Goal: Task Accomplishment & Management: Manage account settings

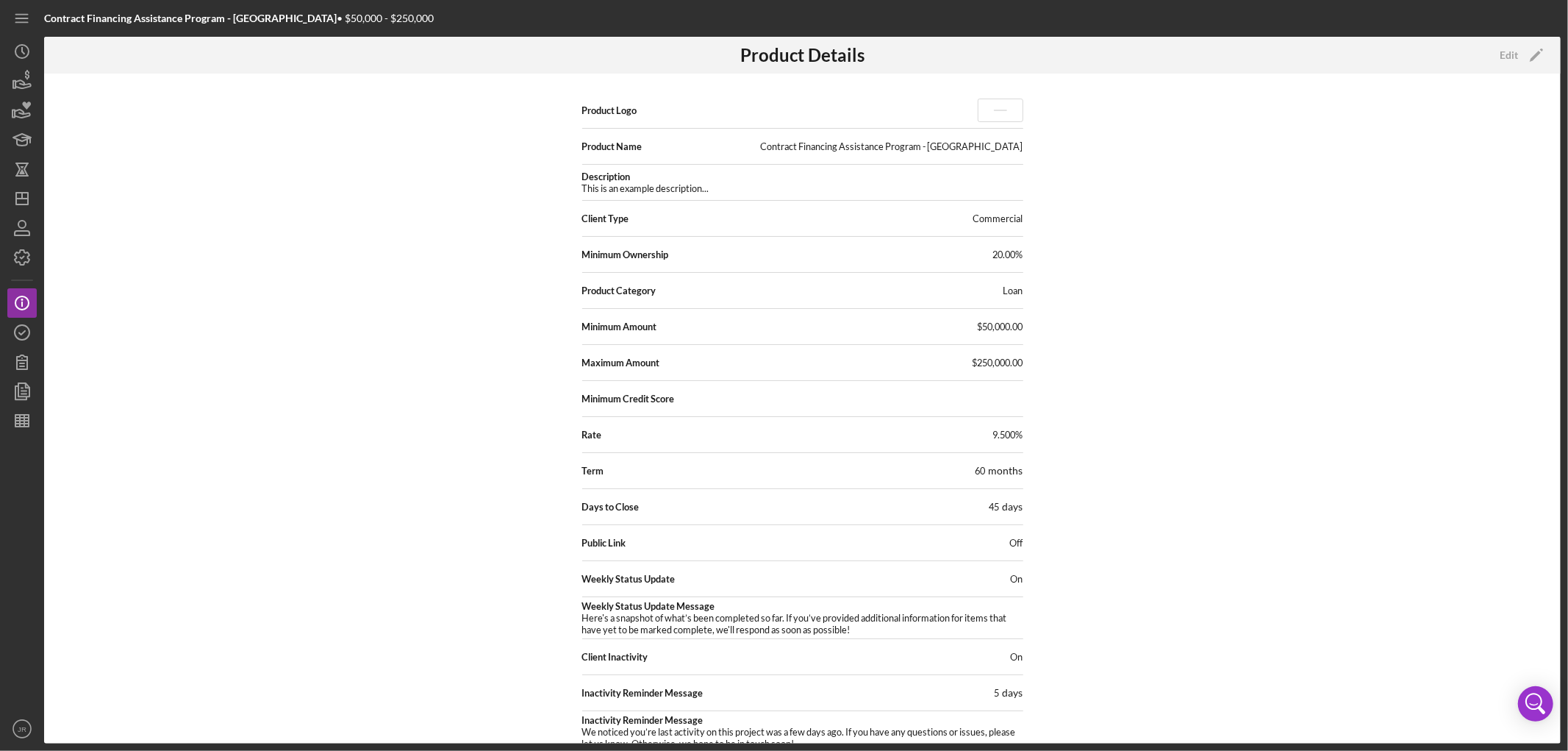
click at [1209, 293] on div "Product Logo Product Name Contract Financing Assistance Program - [GEOGRAPHIC_D…" at bounding box center [802, 408] width 1516 height 669
click at [25, 328] on icon "button" at bounding box center [22, 332] width 36 height 36
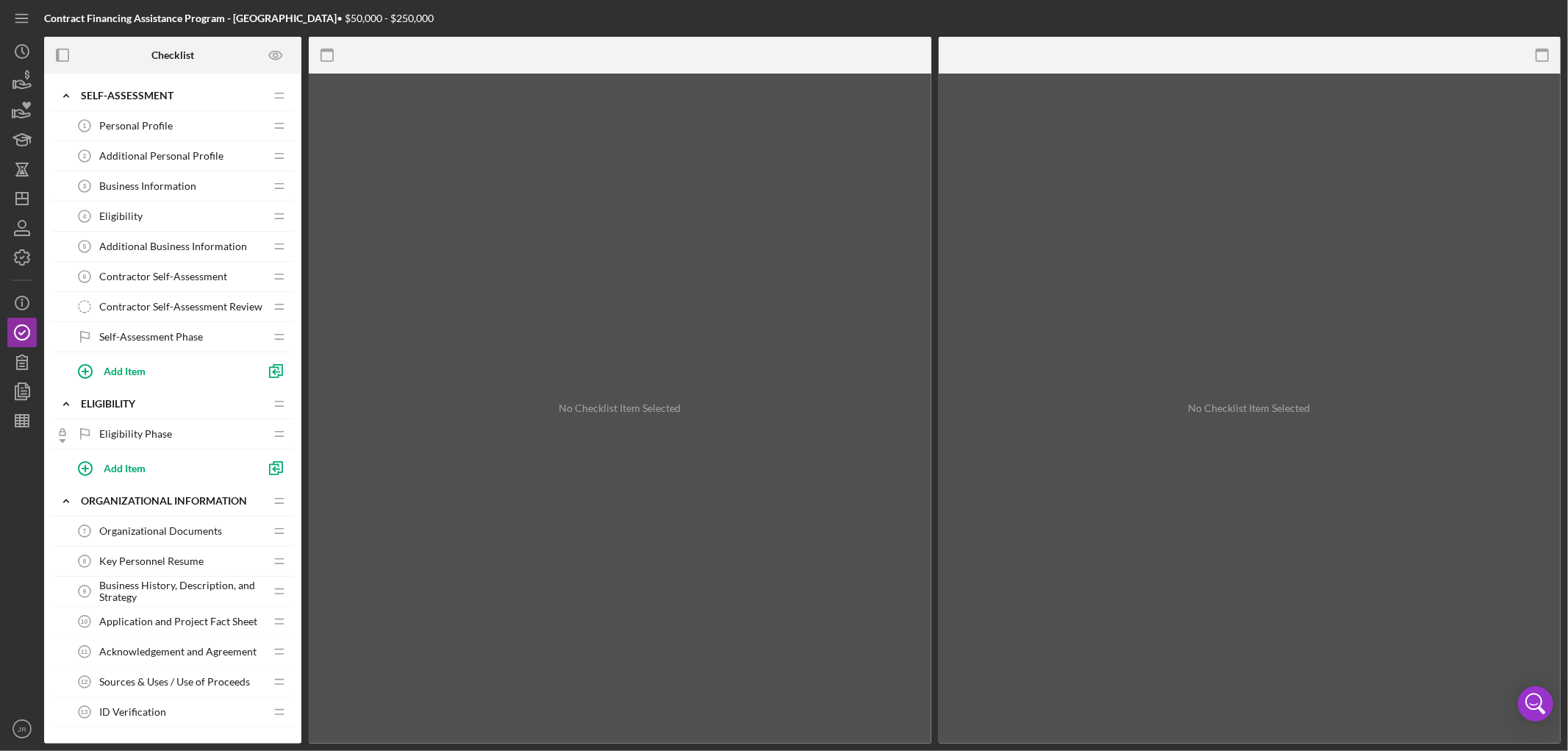
click at [133, 125] on span "Personal Profile" at bounding box center [135, 126] width 74 height 12
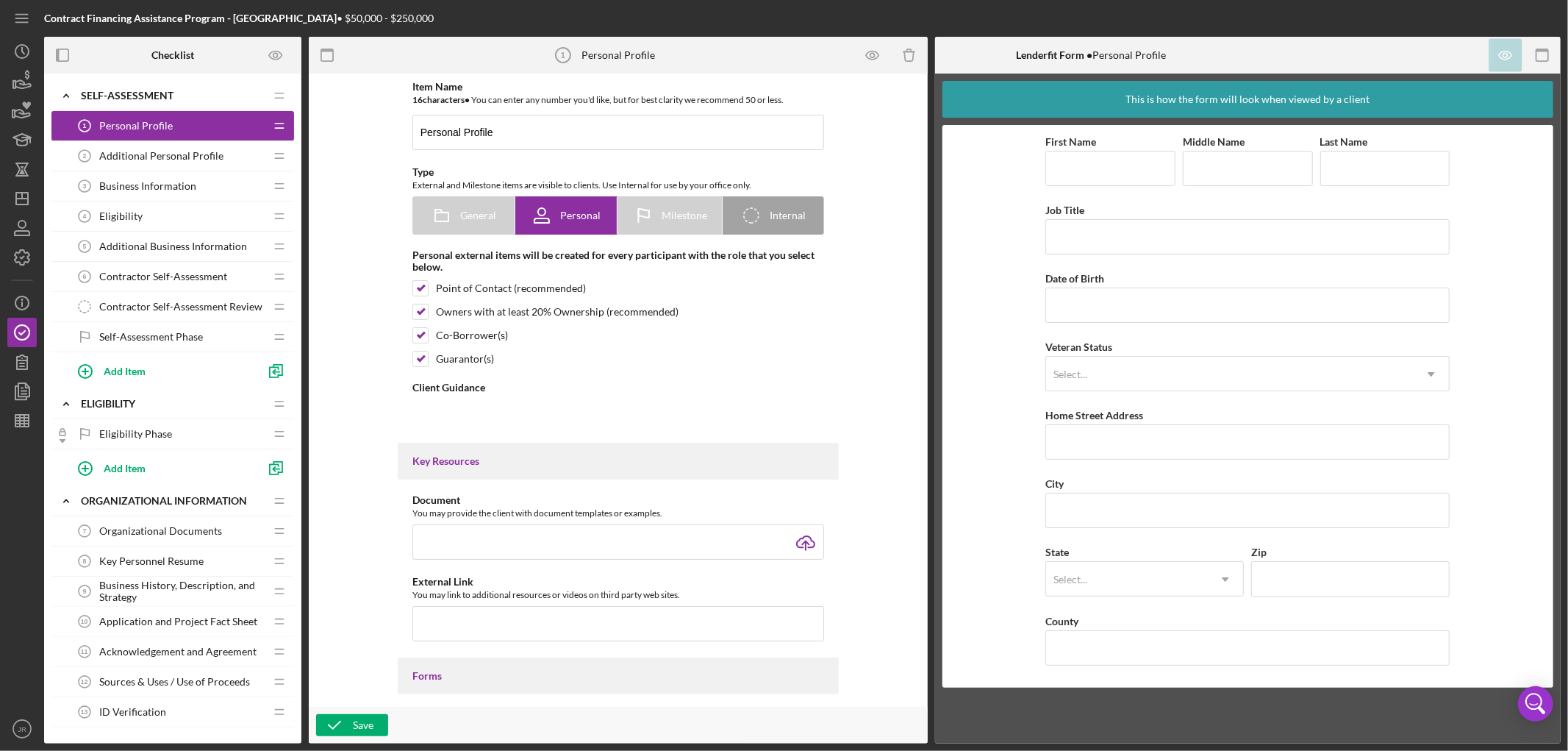
click at [138, 158] on span "Additional Personal Profile" at bounding box center [160, 156] width 124 height 12
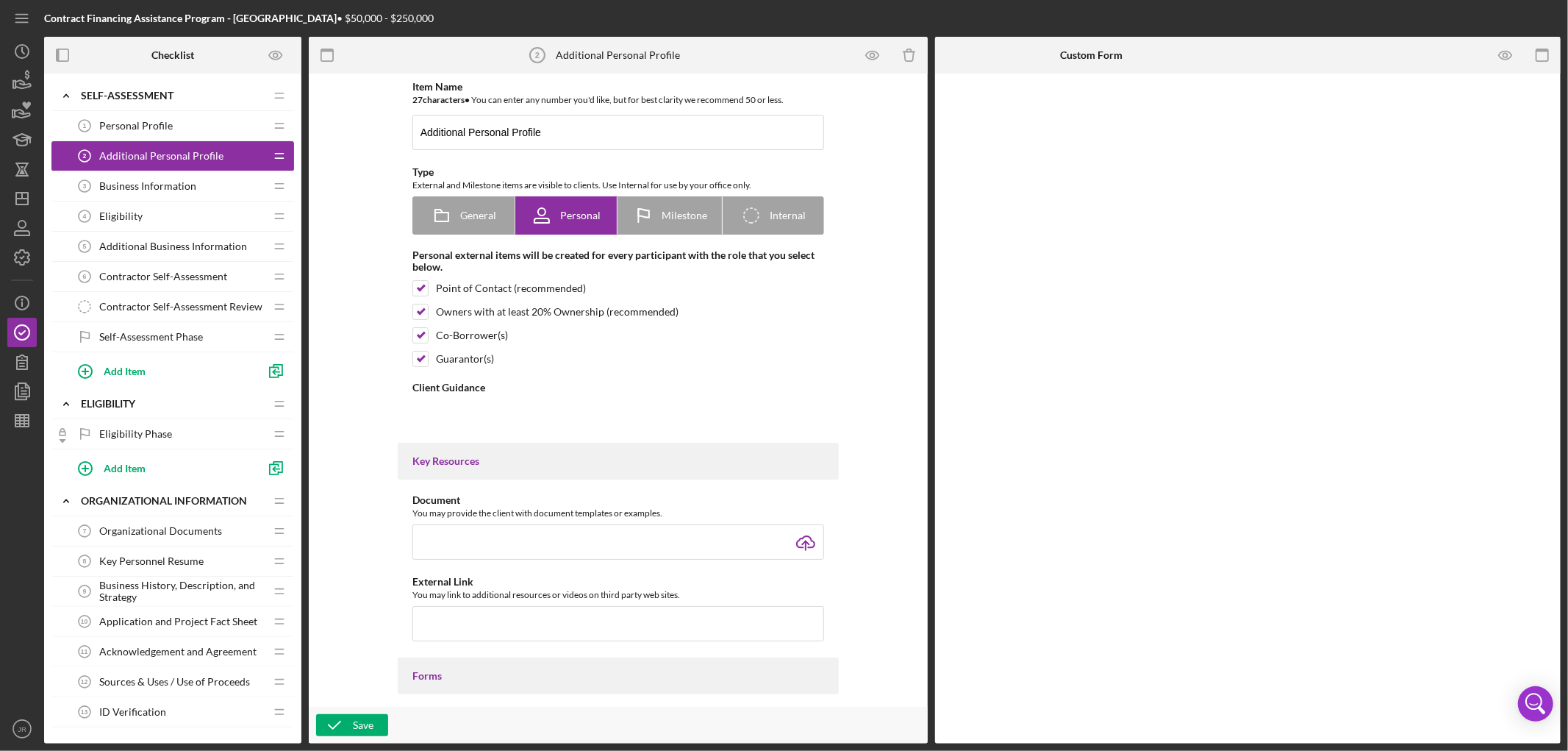
type textarea "<div>Please continue to answer the additional personal profile question.</div>"
click at [143, 185] on span "Business Information" at bounding box center [147, 186] width 97 height 12
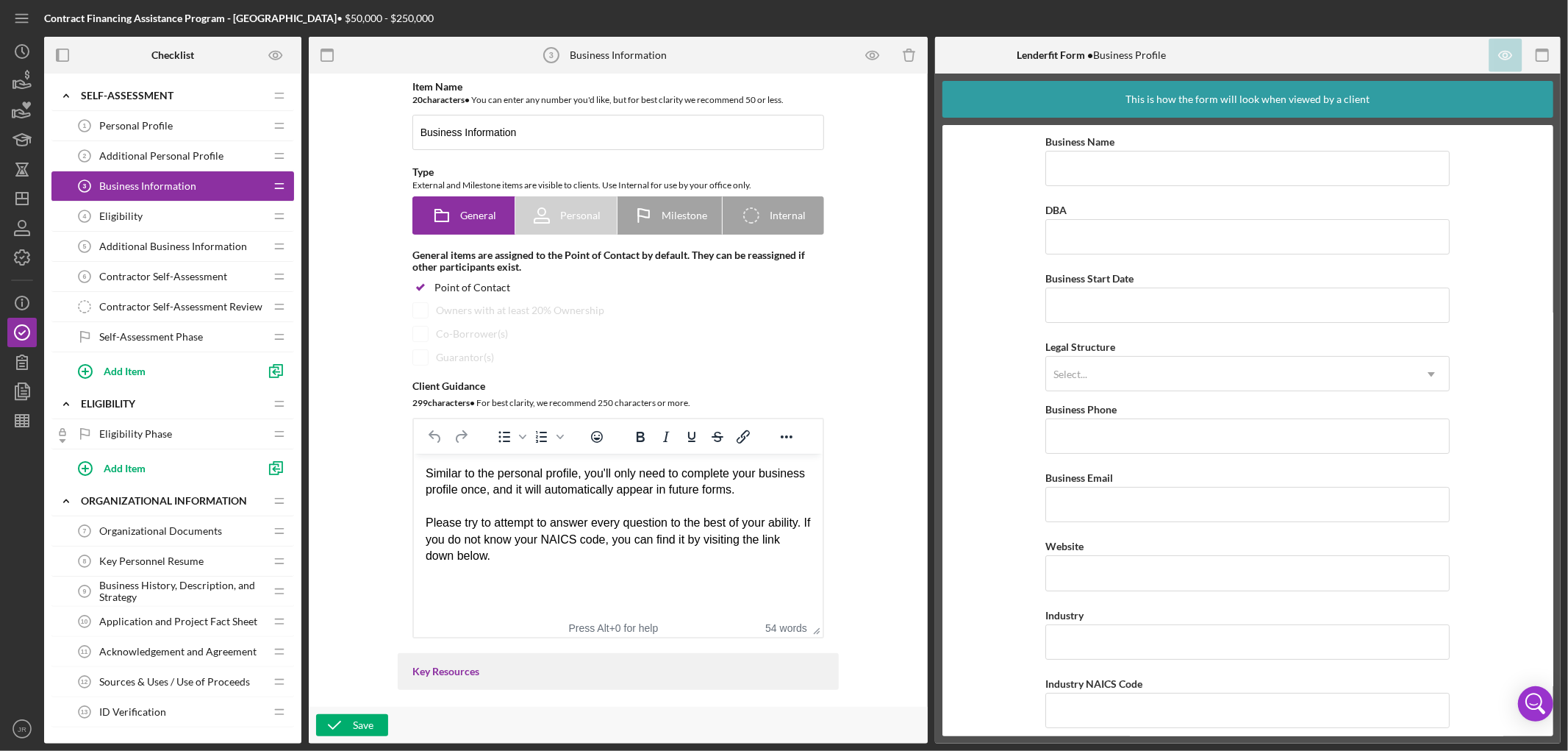
click at [133, 222] on span "Eligibility" at bounding box center [120, 216] width 43 height 12
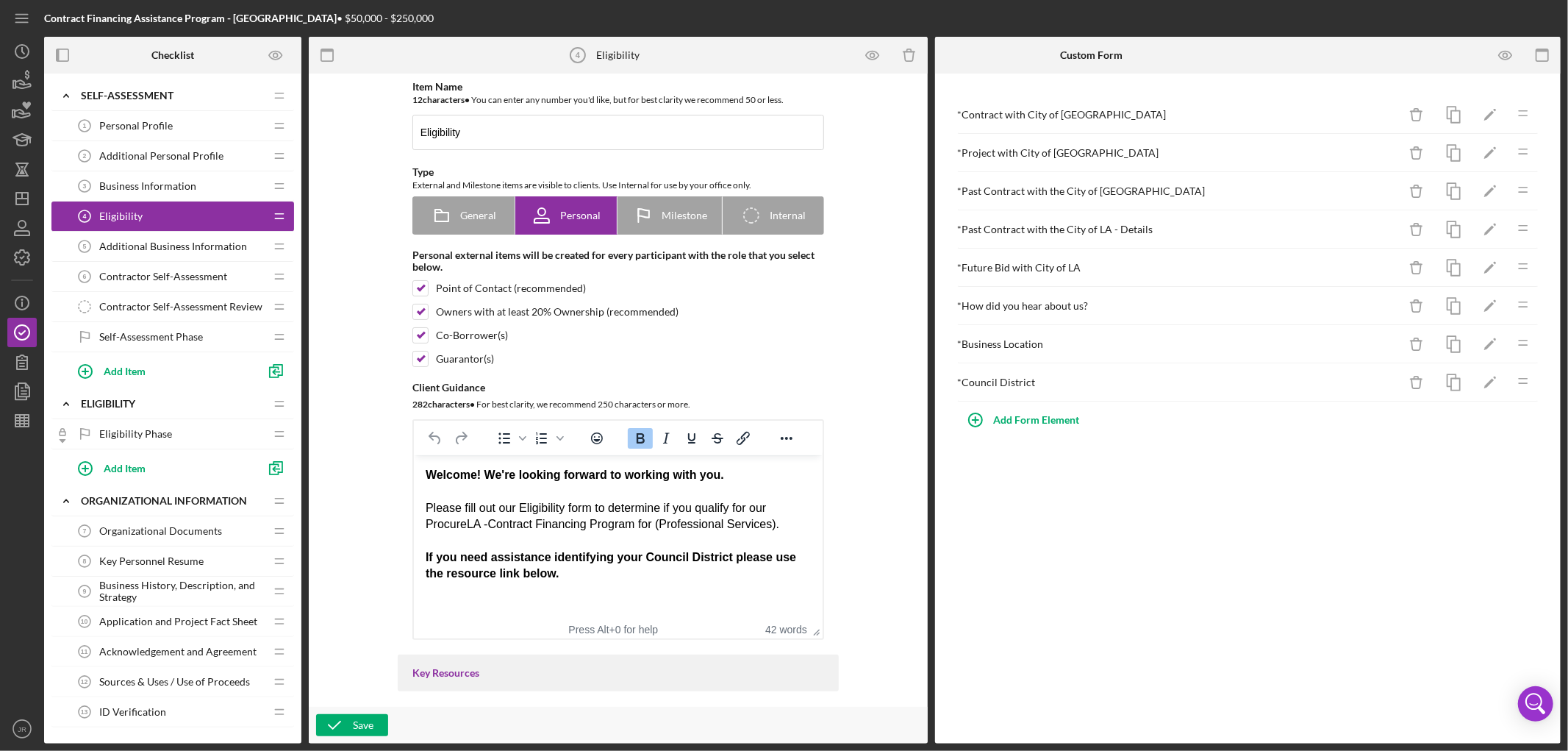
click at [152, 275] on span "Contractor Self-Assessment" at bounding box center [162, 277] width 128 height 12
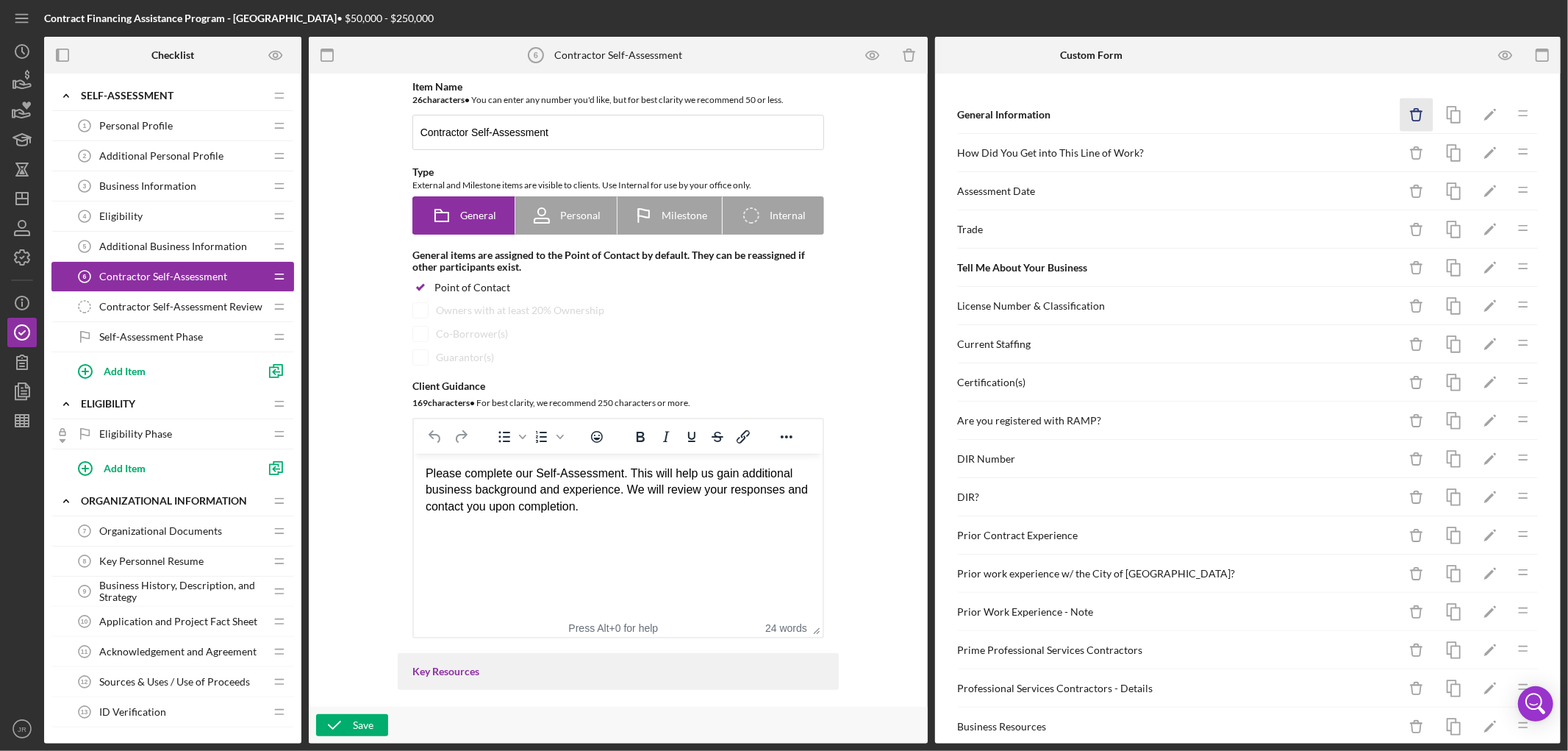
click at [1405, 116] on icon "Icon/Delete" at bounding box center [1416, 115] width 33 height 33
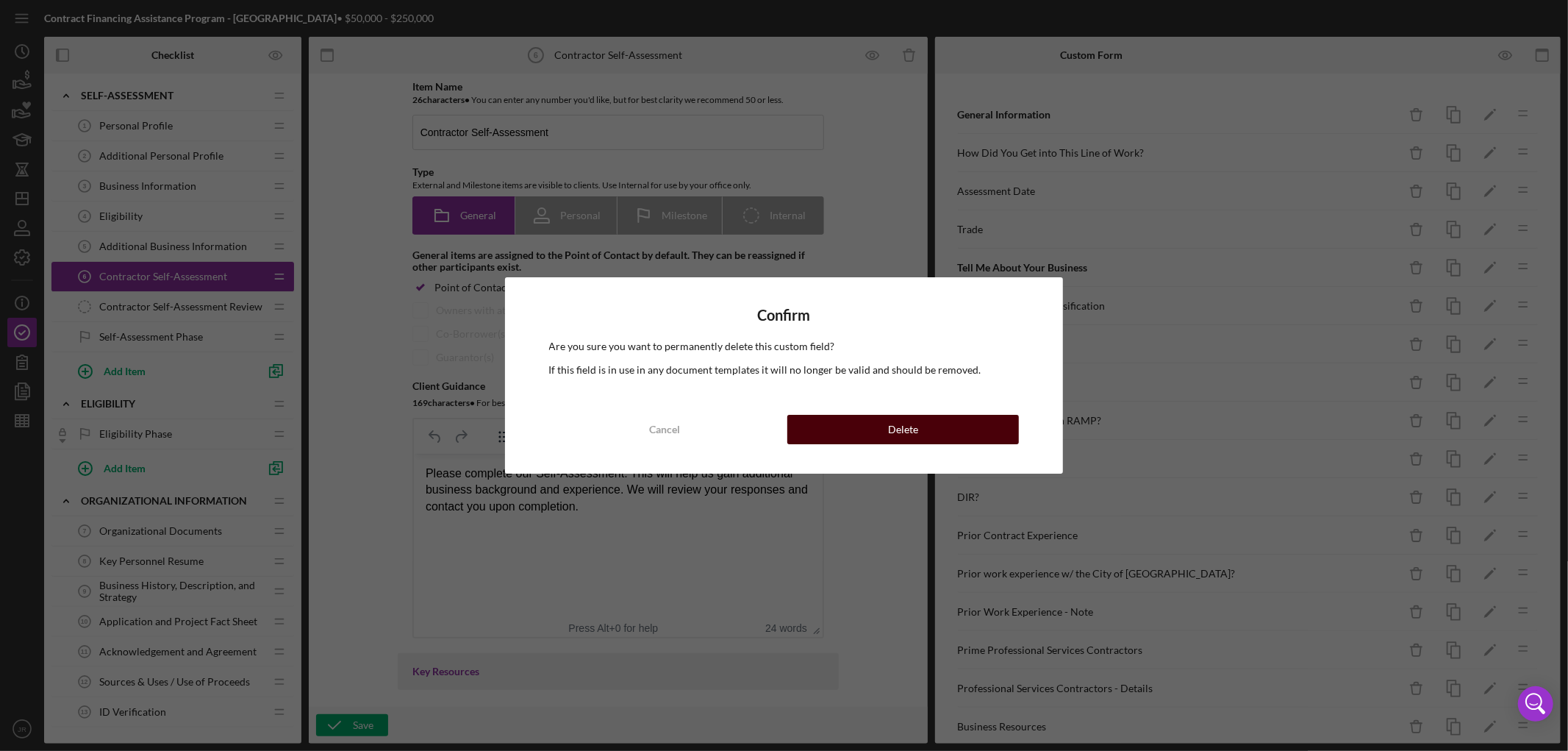
click at [944, 431] on button "Delete" at bounding box center [903, 429] width 231 height 30
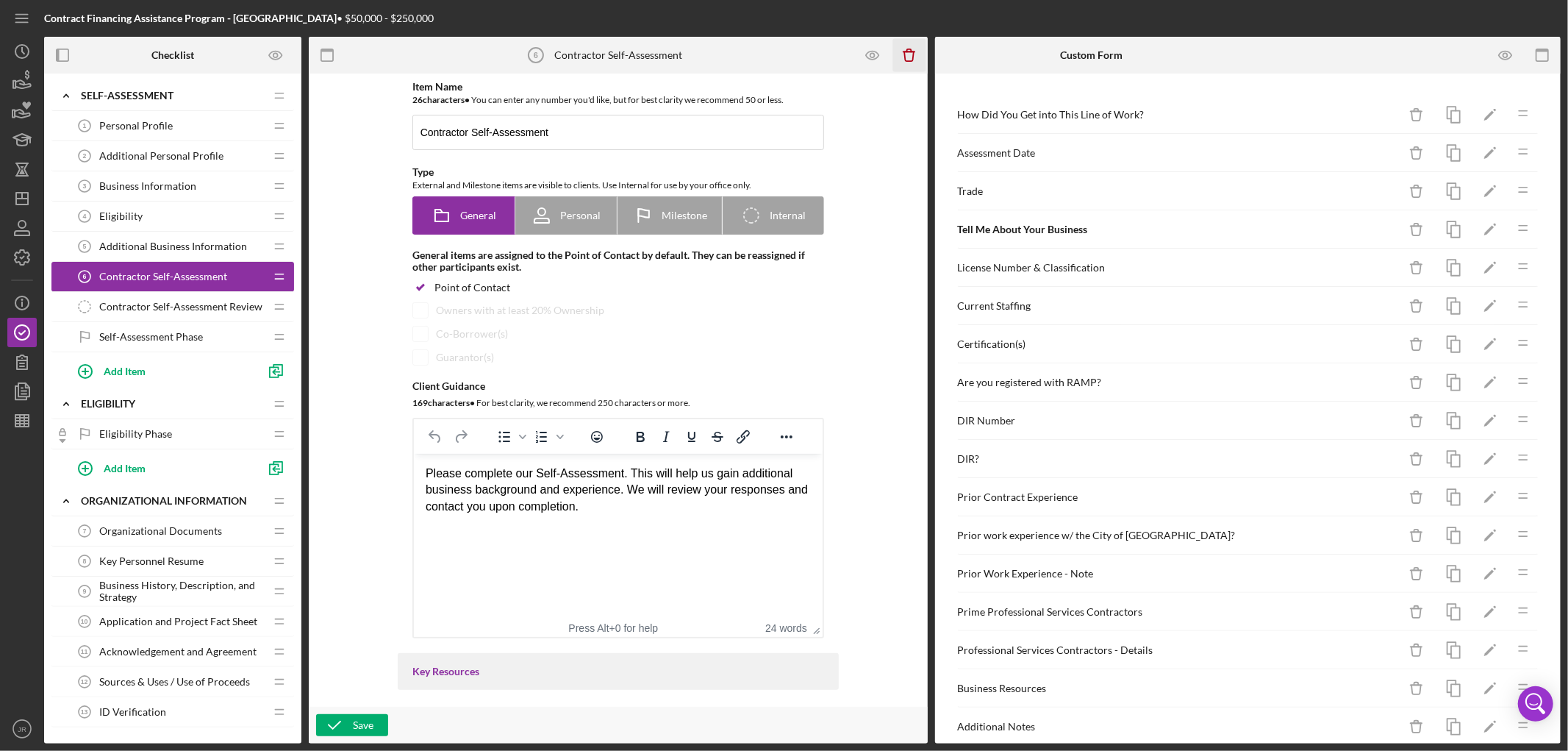
click at [905, 50] on icon "Icon/Delete" at bounding box center [908, 56] width 33 height 33
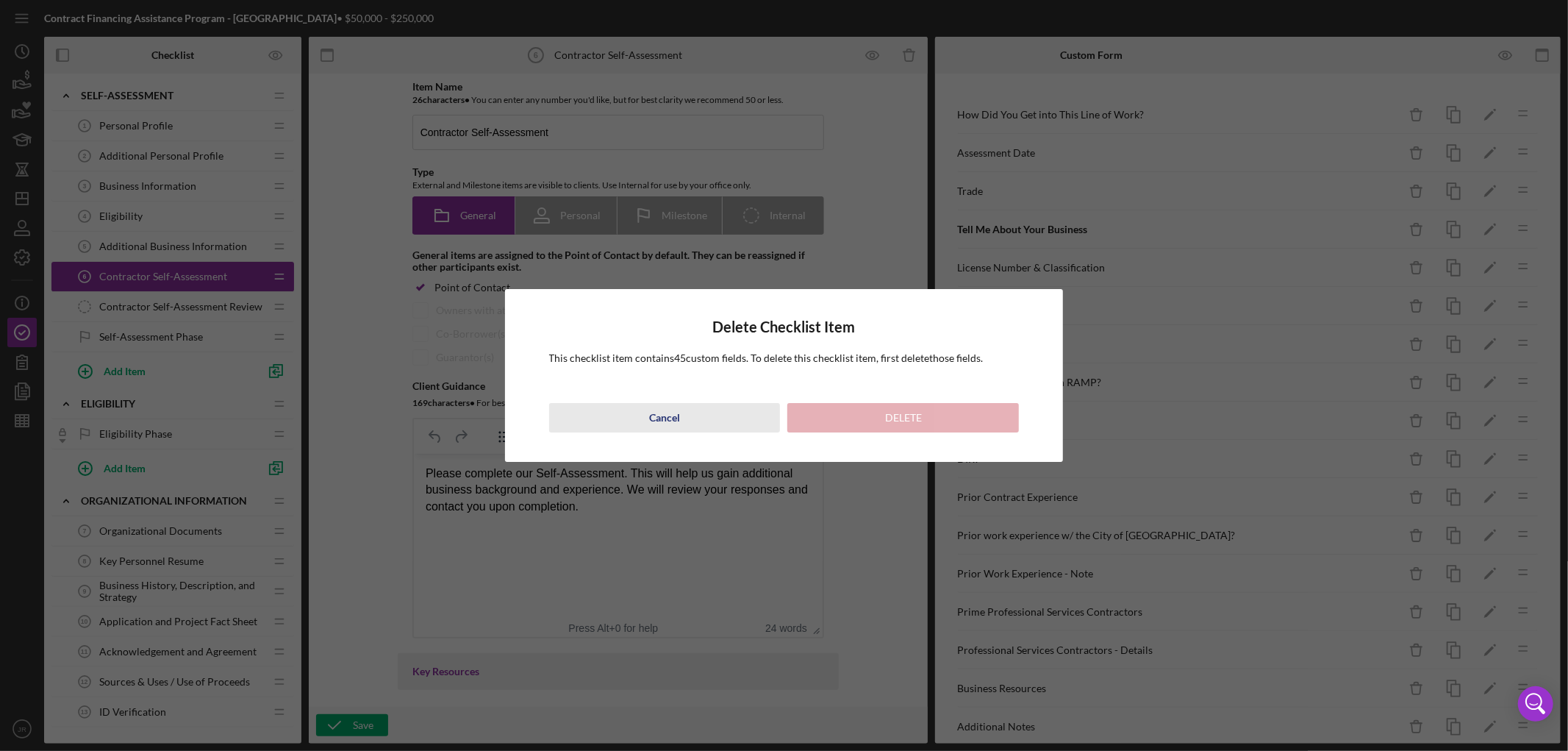
click at [711, 423] on button "Cancel" at bounding box center [664, 418] width 231 height 30
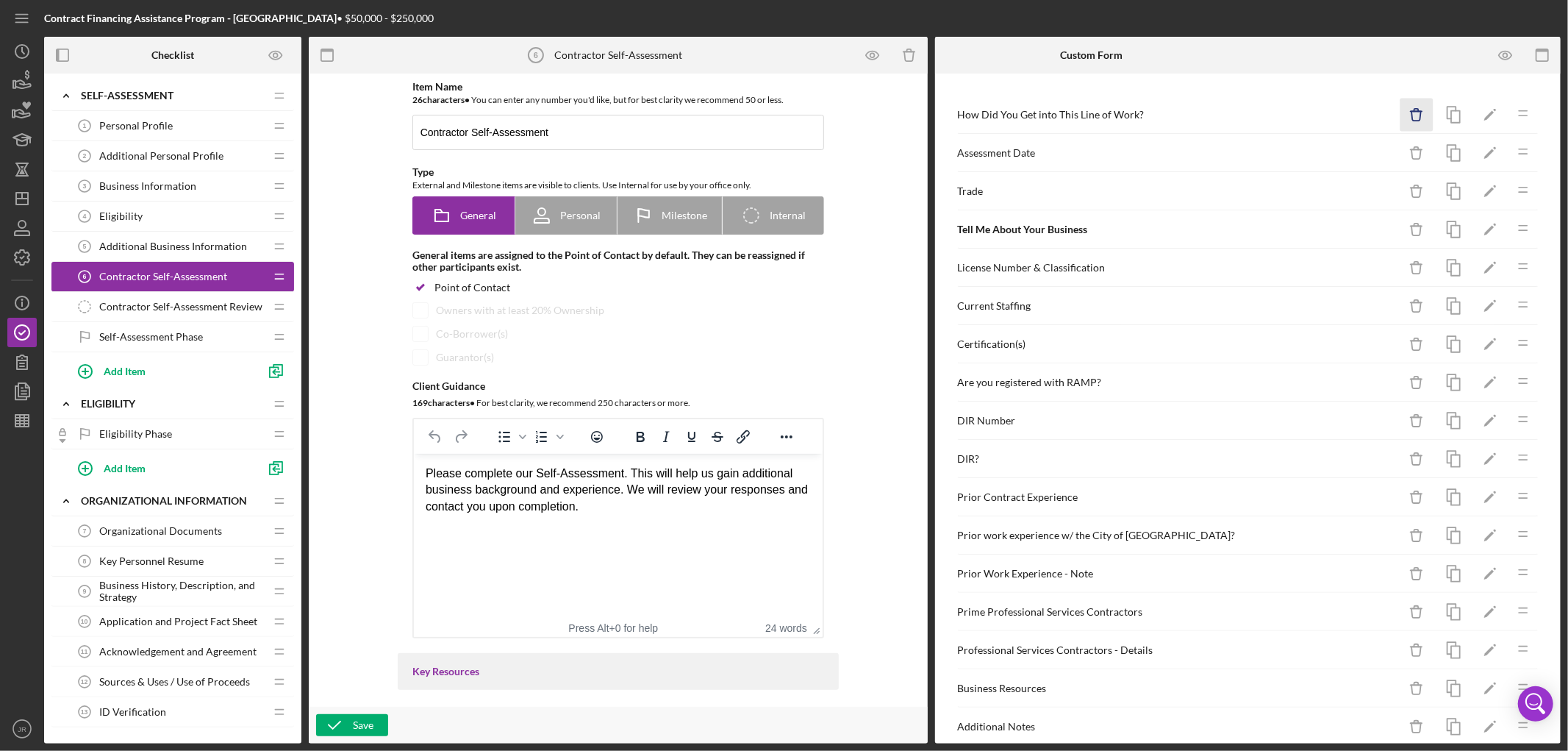
click at [1404, 116] on icon "Icon/Delete" at bounding box center [1416, 115] width 33 height 33
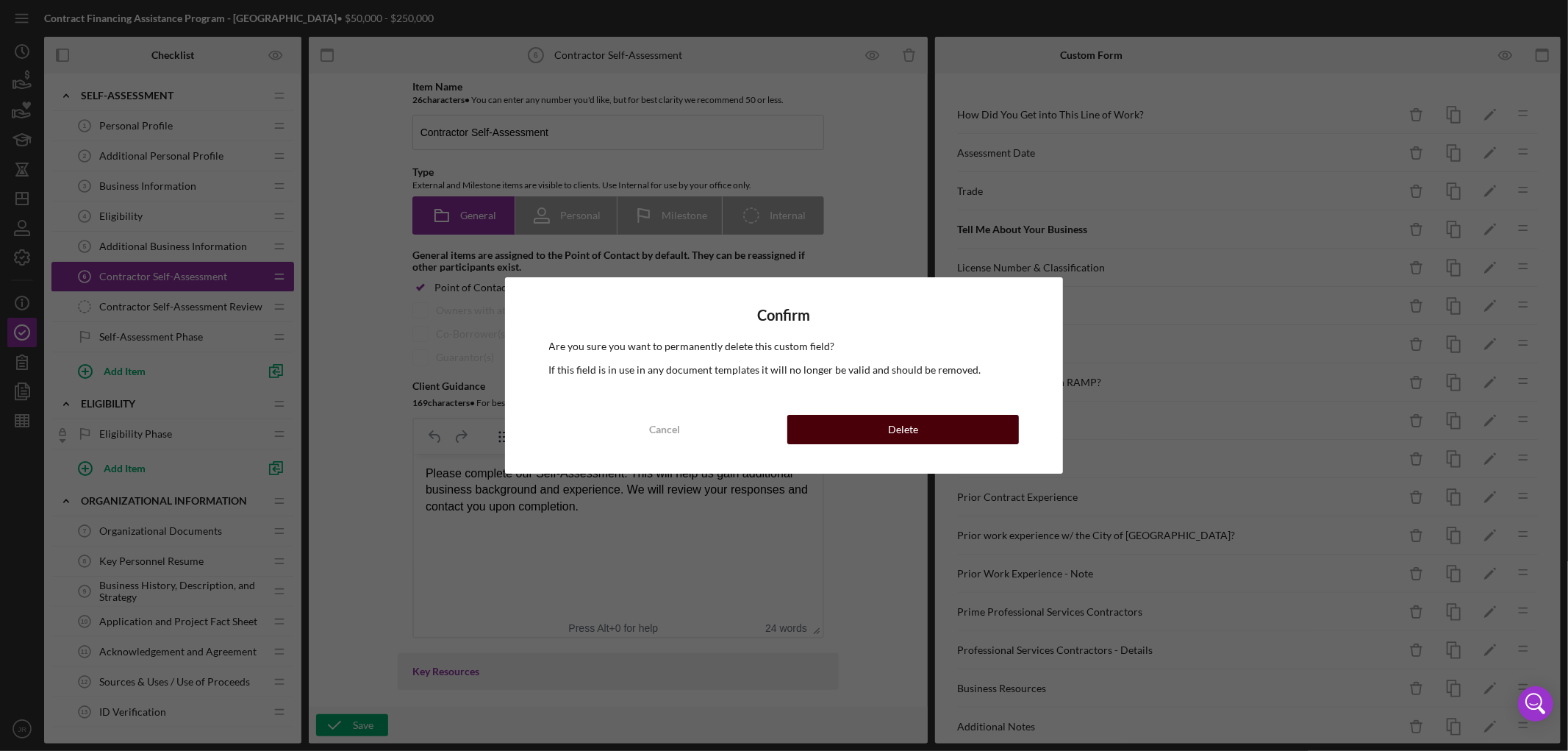
click at [959, 421] on button "Delete" at bounding box center [903, 429] width 231 height 30
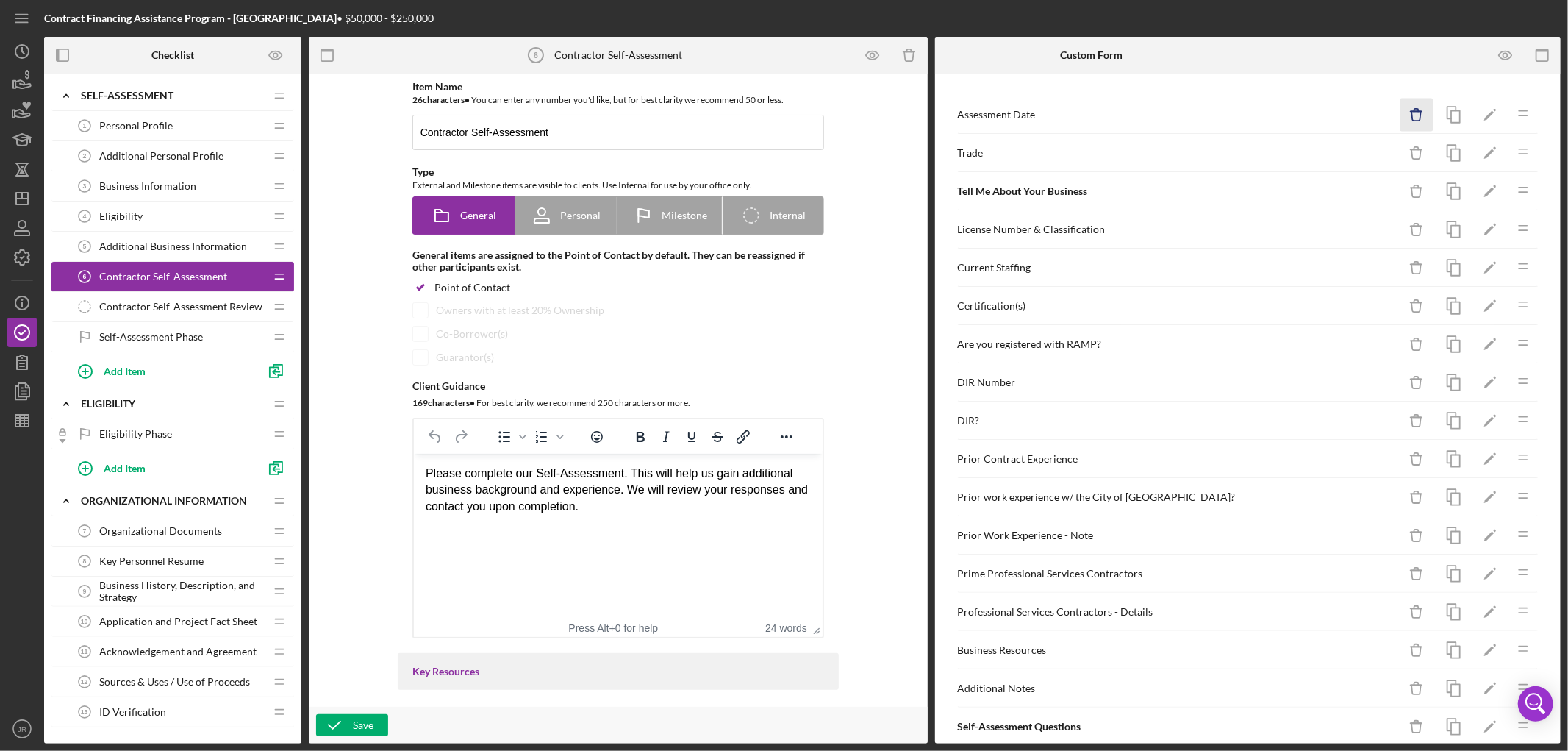
click at [1404, 113] on icon "Icon/Delete" at bounding box center [1416, 115] width 33 height 33
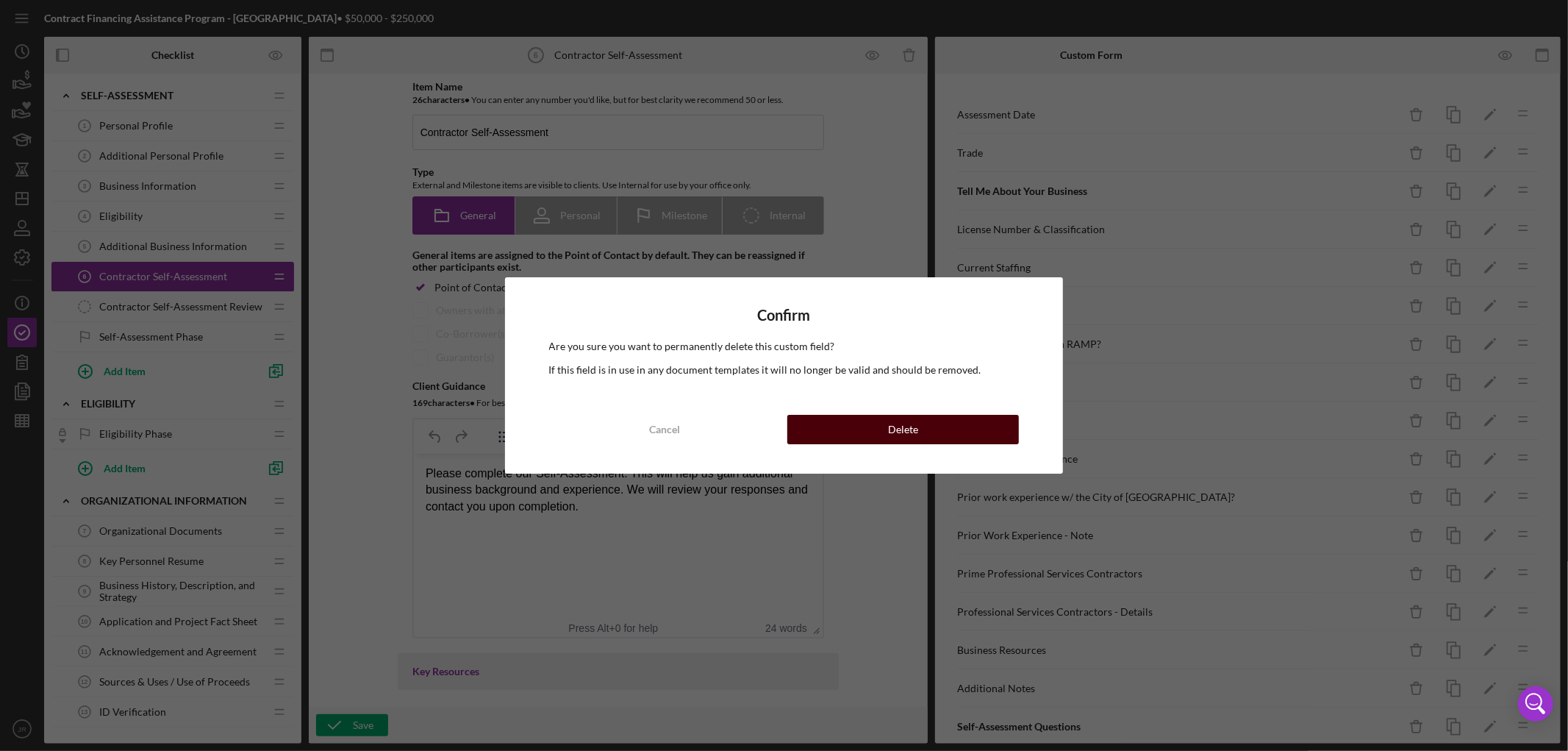
click at [892, 432] on div "Delete" at bounding box center [903, 429] width 30 height 30
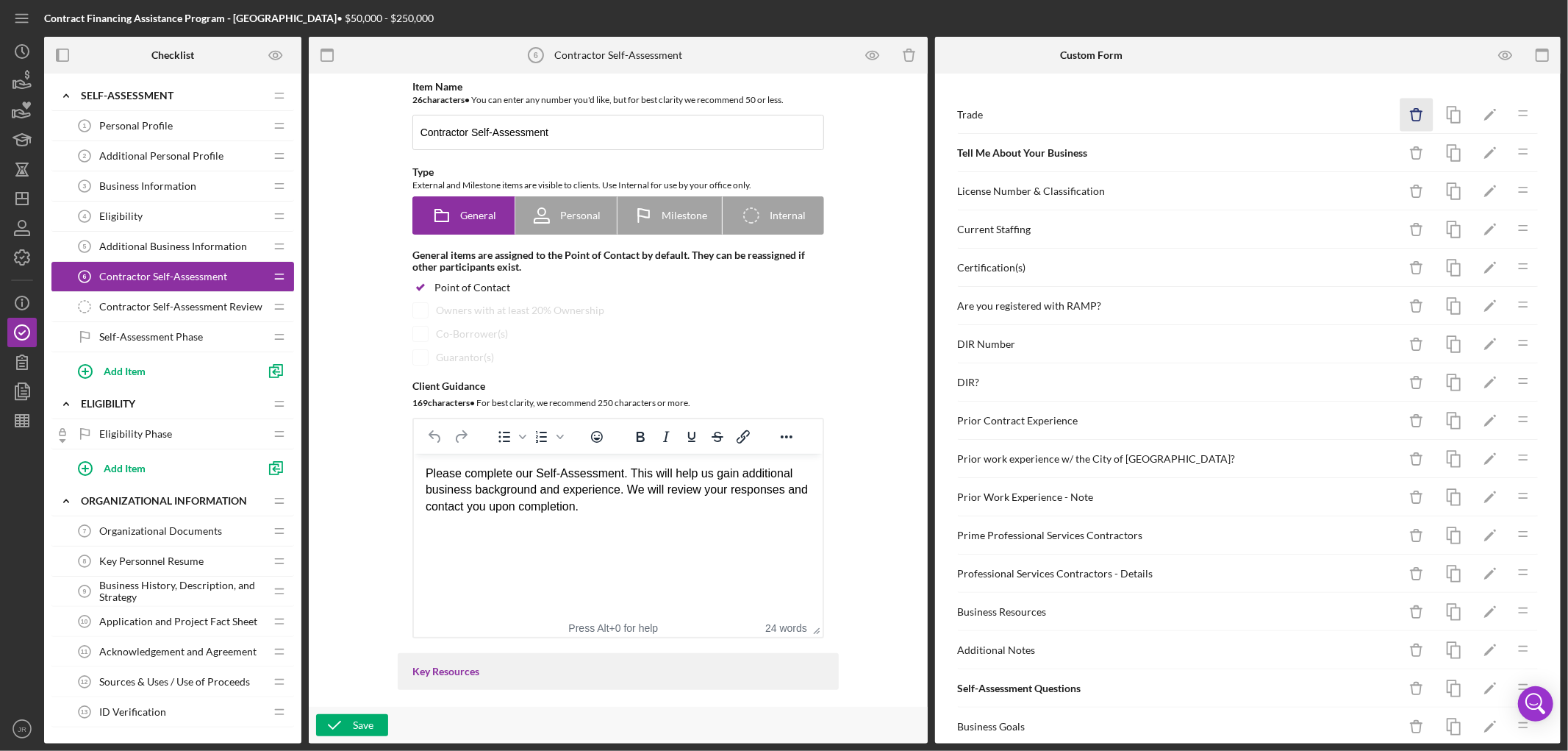
click at [1401, 114] on icon "Icon/Delete" at bounding box center [1416, 115] width 33 height 33
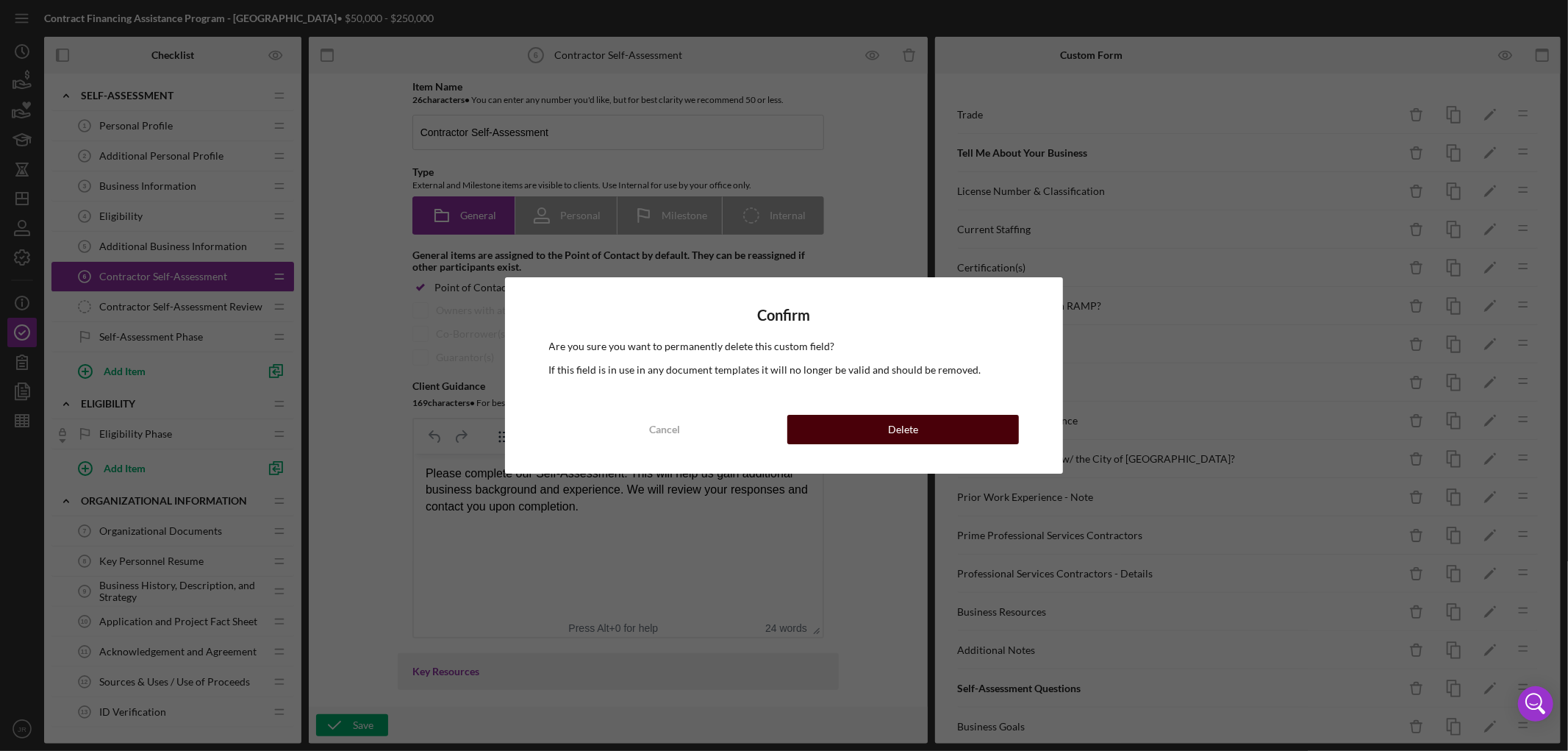
click at [976, 418] on button "Delete" at bounding box center [903, 429] width 231 height 30
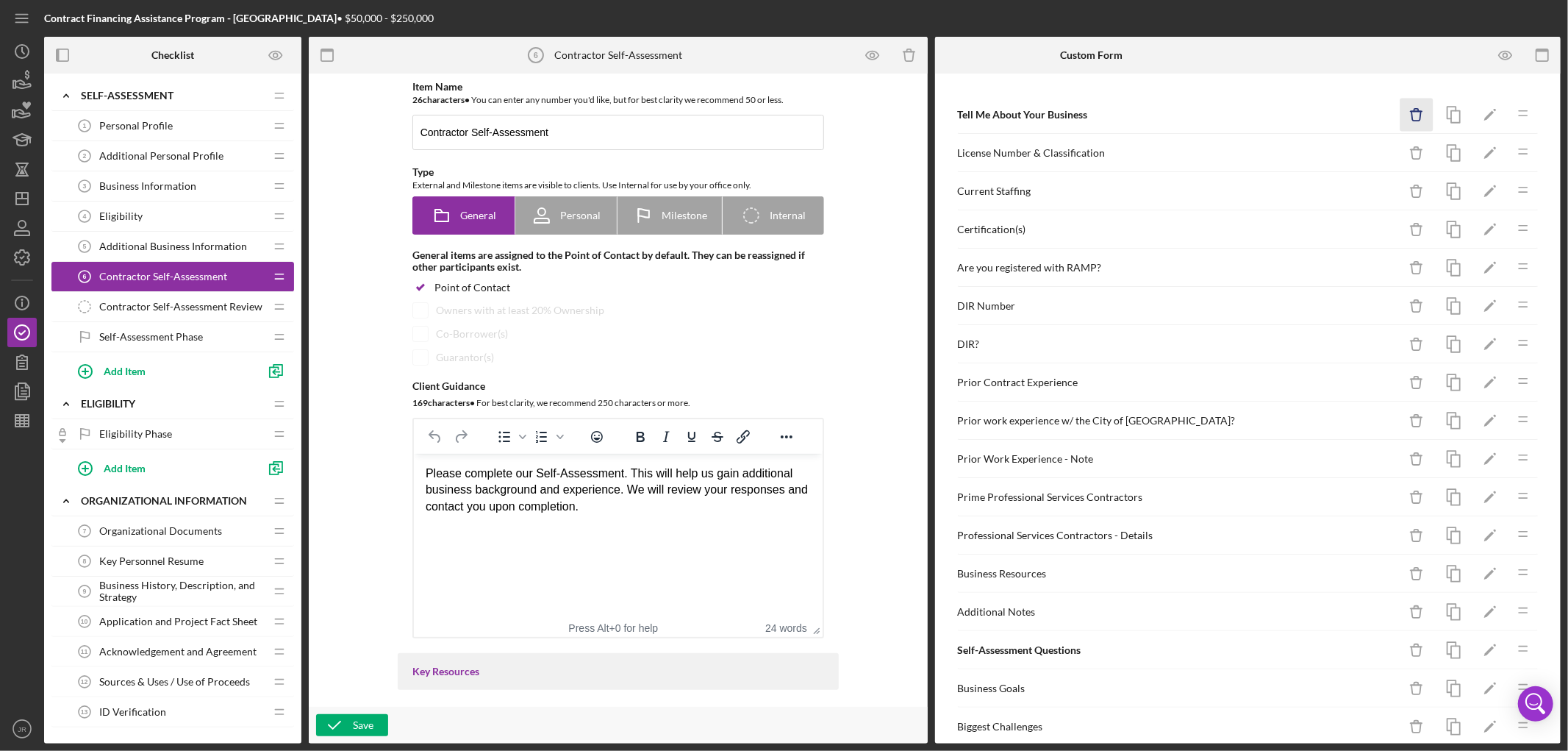
click at [1407, 114] on icon "Icon/Delete" at bounding box center [1416, 115] width 33 height 33
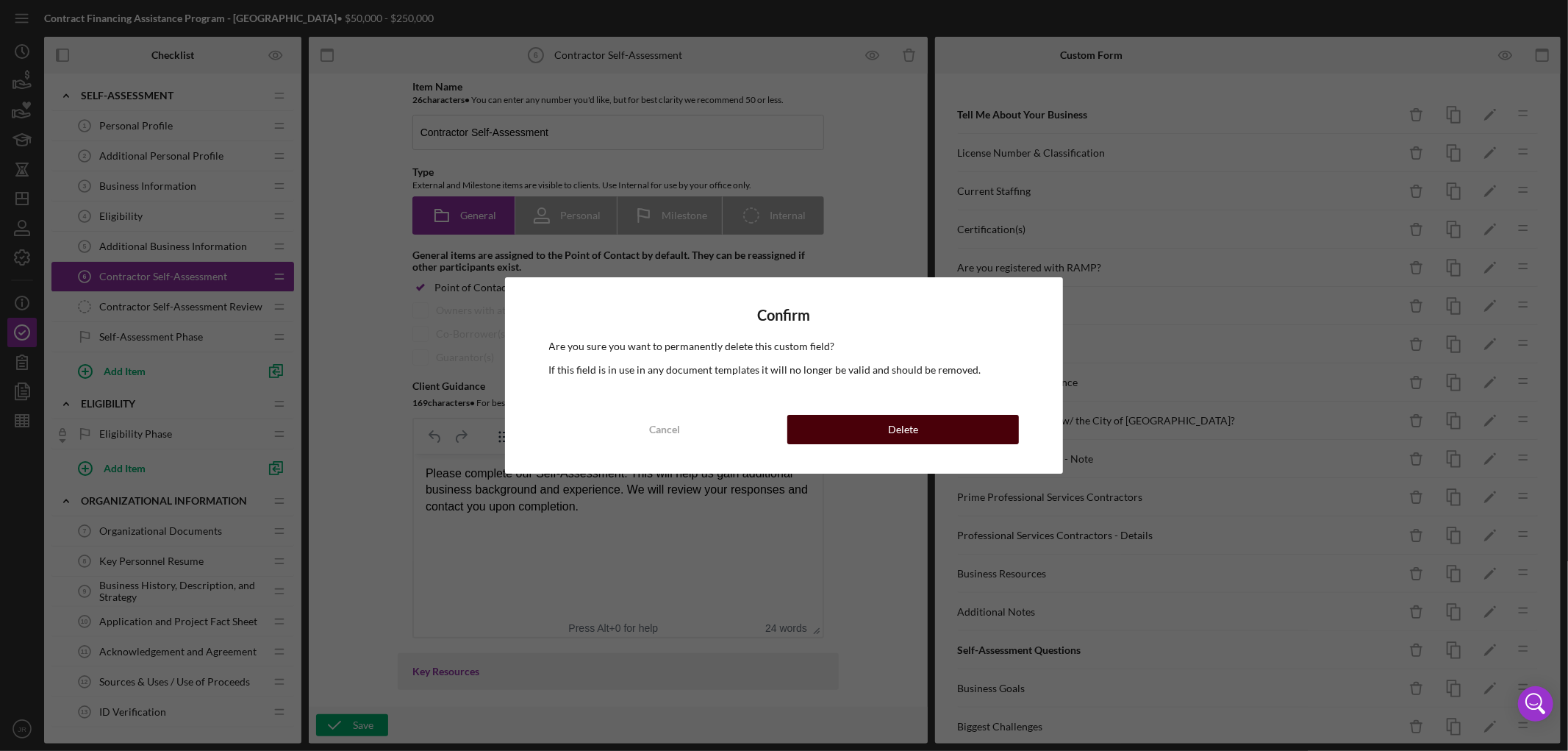
click at [939, 434] on button "Delete" at bounding box center [903, 429] width 231 height 30
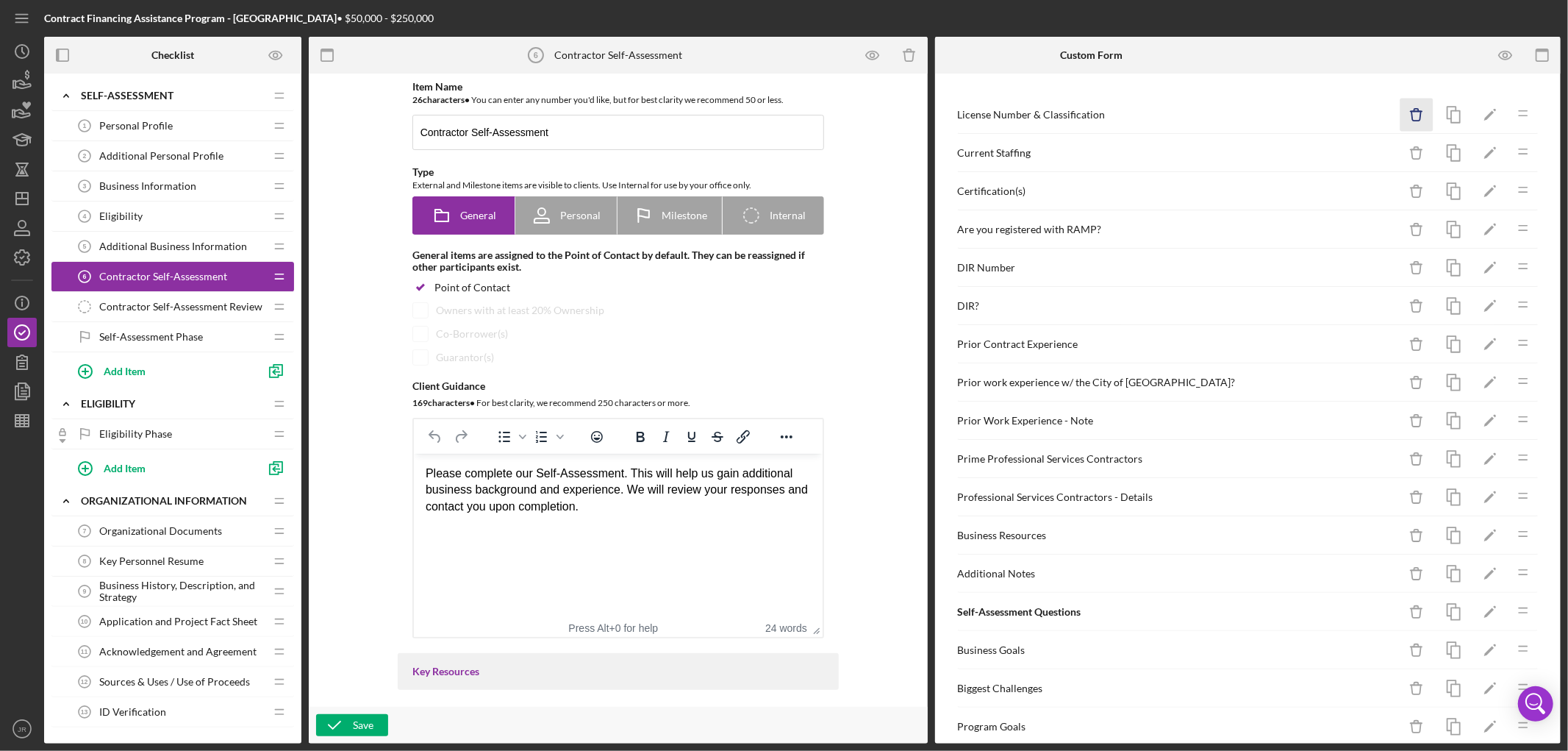
click at [1401, 114] on icon "Icon/Delete" at bounding box center [1416, 115] width 33 height 33
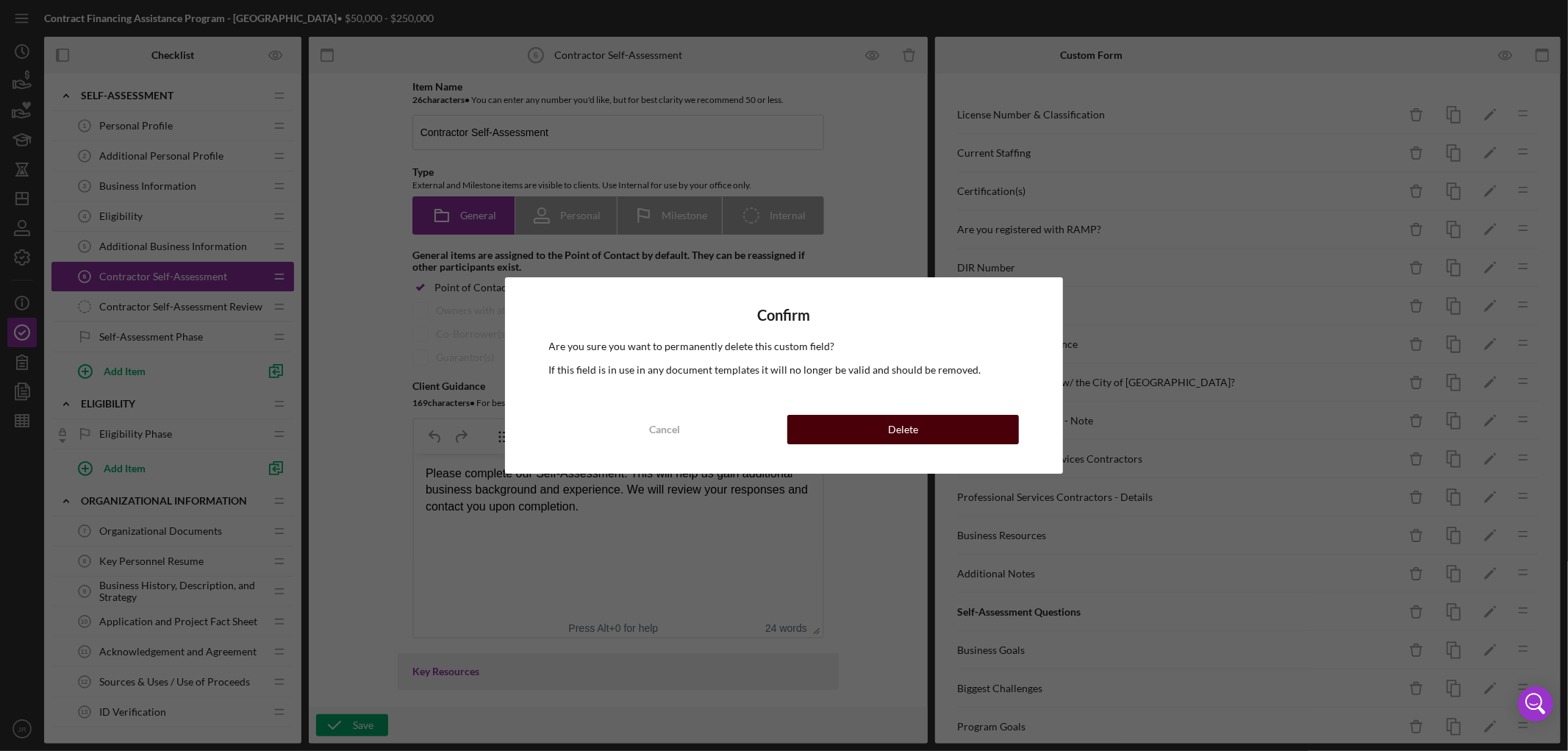
click at [945, 439] on button "Delete" at bounding box center [903, 429] width 231 height 30
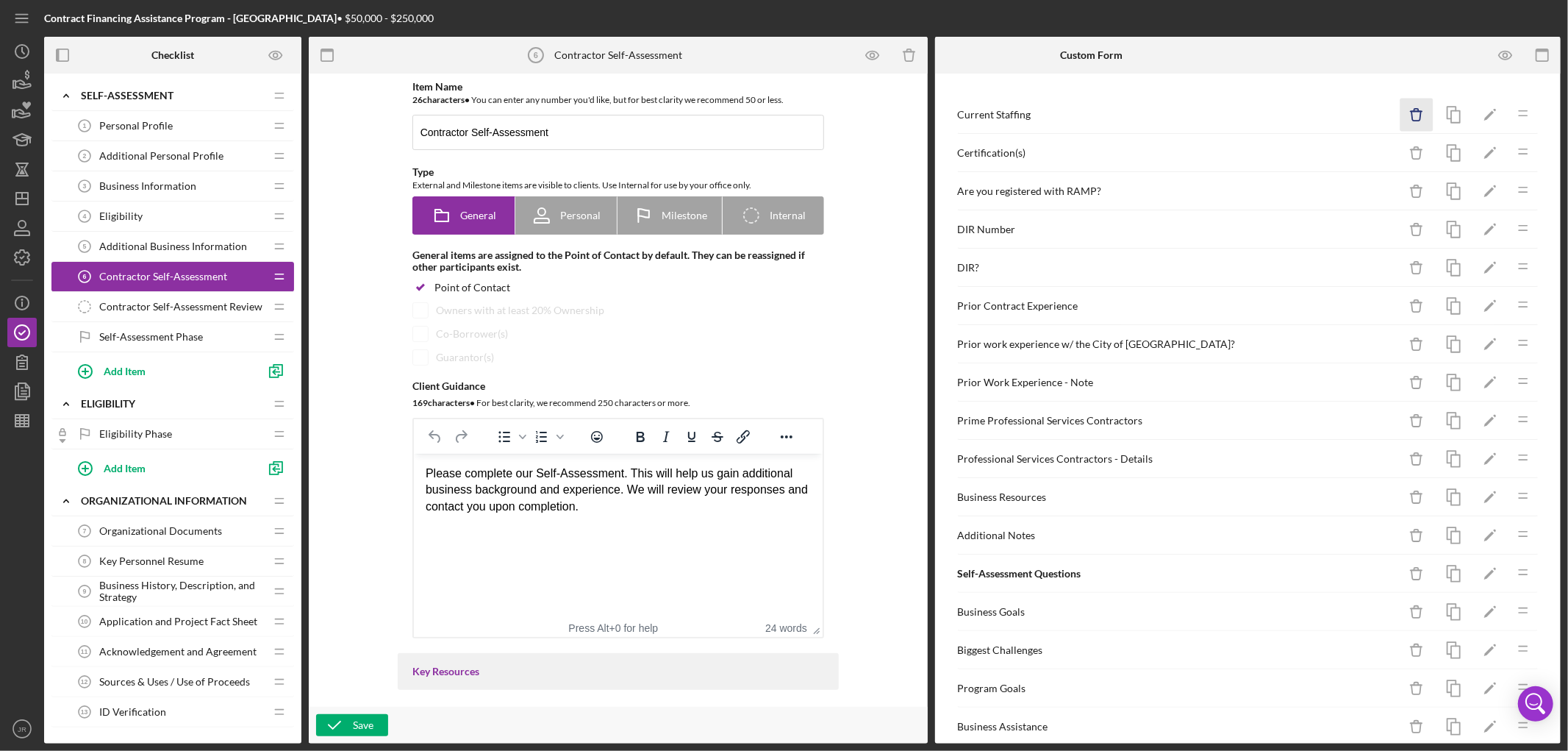
click at [1400, 110] on icon "Icon/Delete" at bounding box center [1416, 115] width 33 height 33
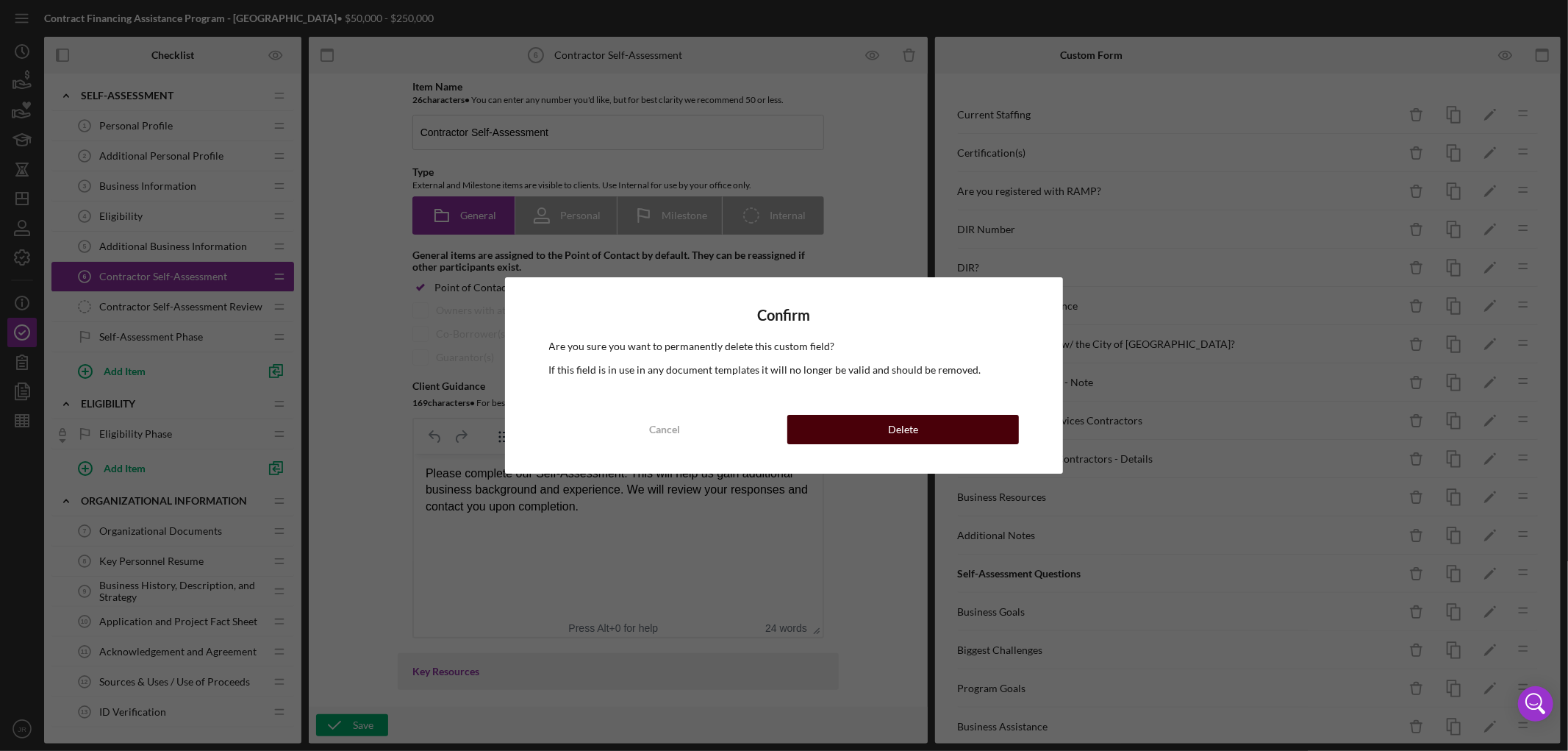
click at [961, 425] on button "Delete" at bounding box center [903, 429] width 231 height 30
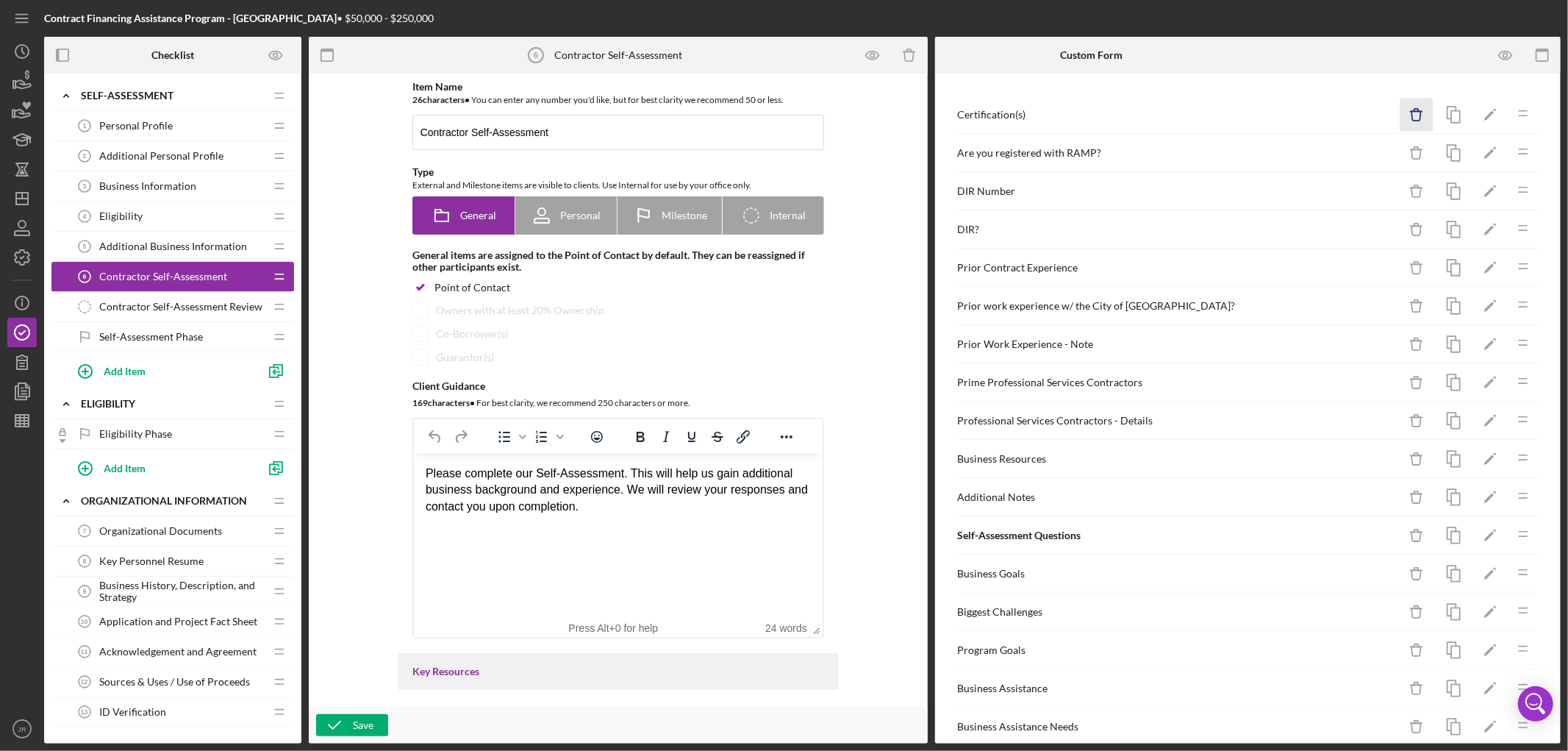
click at [1405, 110] on icon "Icon/Delete" at bounding box center [1416, 115] width 33 height 33
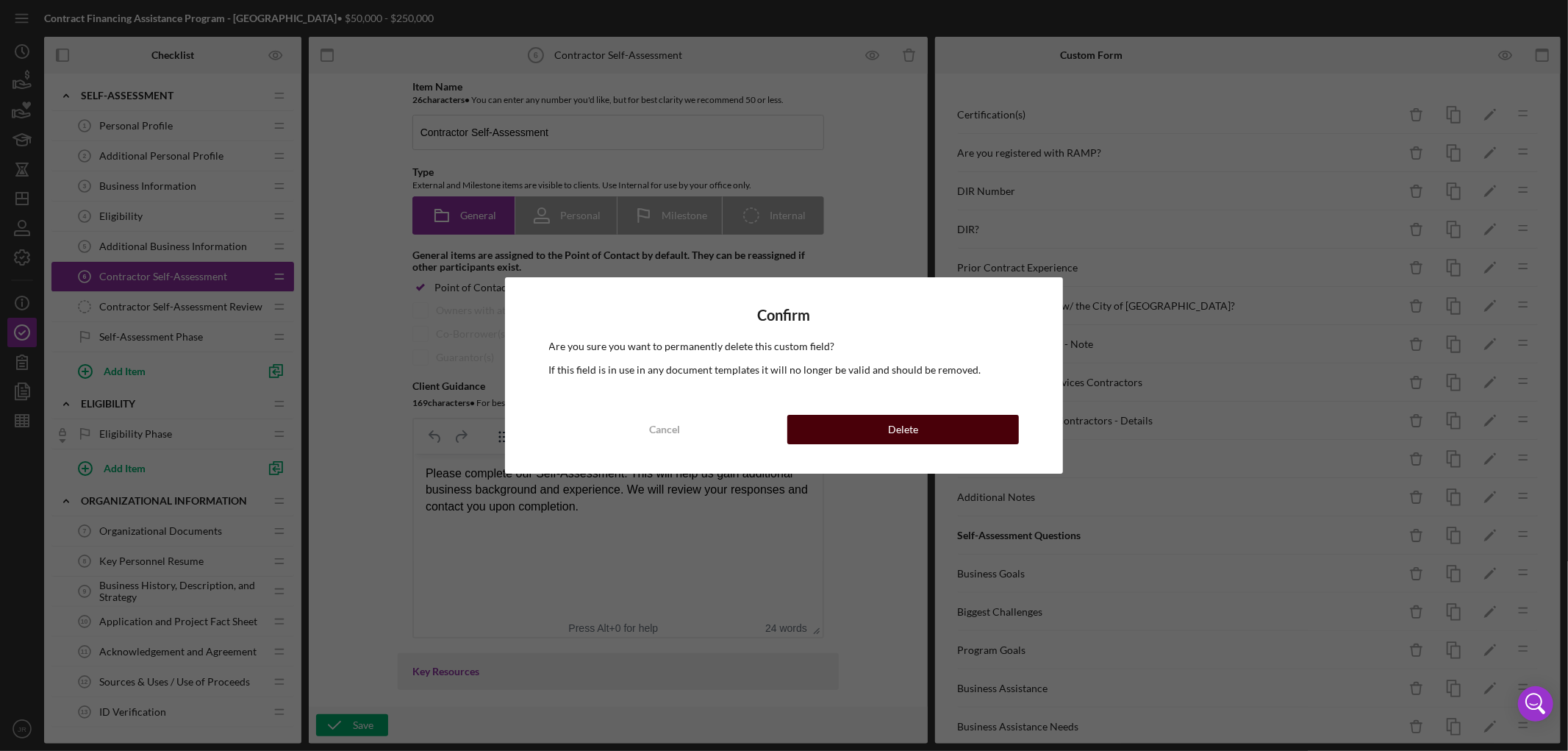
click at [901, 423] on div "Delete" at bounding box center [903, 429] width 30 height 30
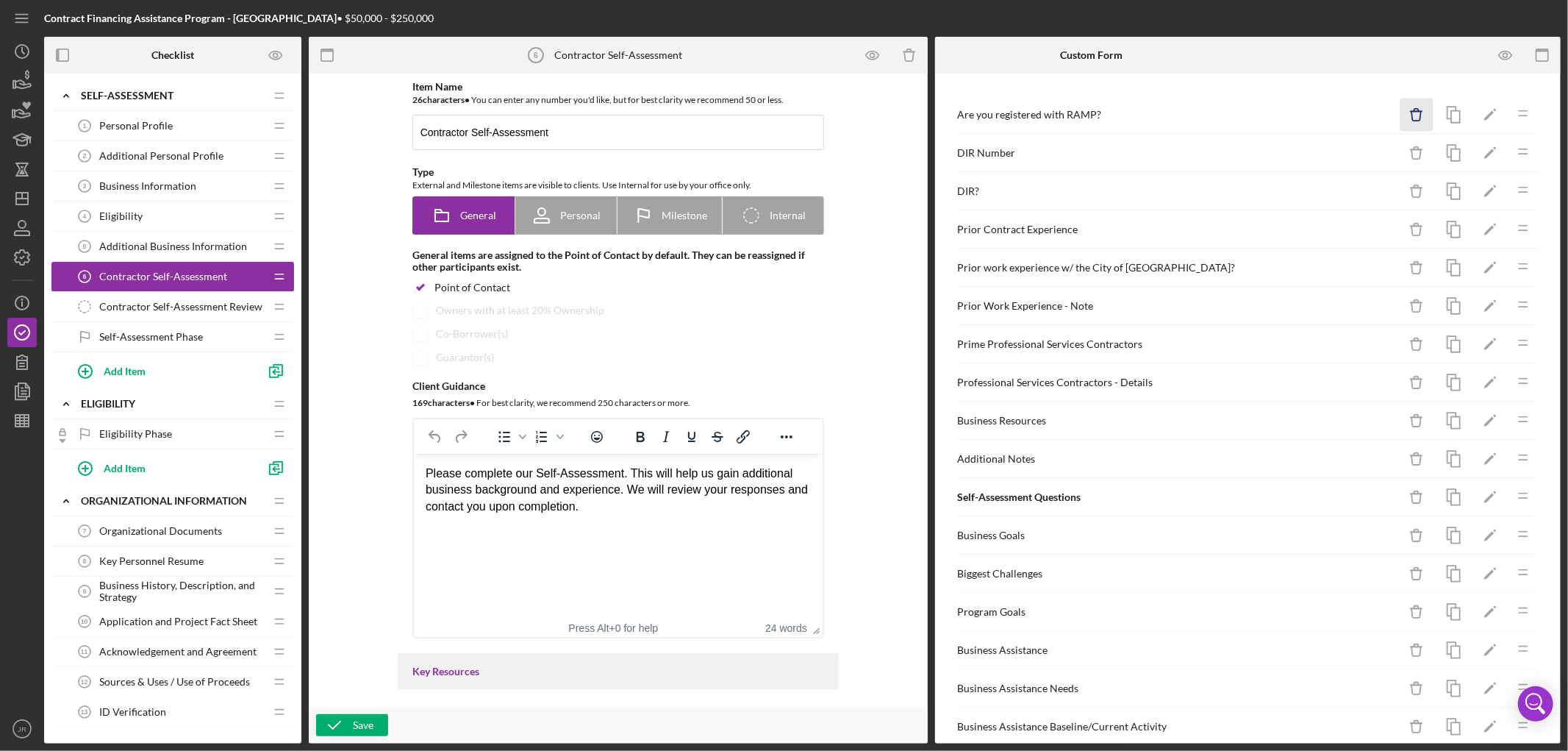
click at [1411, 114] on icon "button" at bounding box center [1416, 116] width 10 height 10
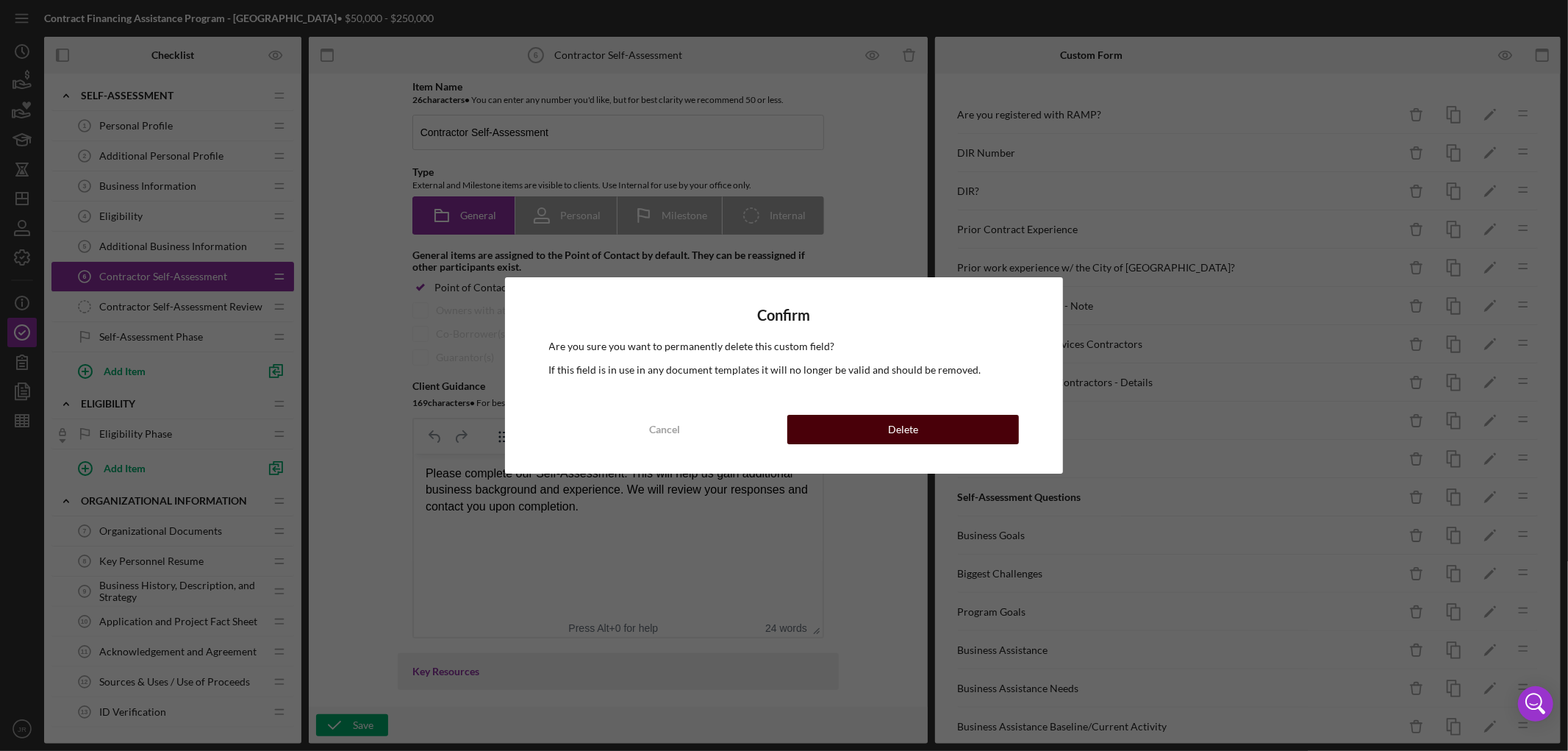
click at [913, 428] on div "Delete" at bounding box center [903, 429] width 30 height 30
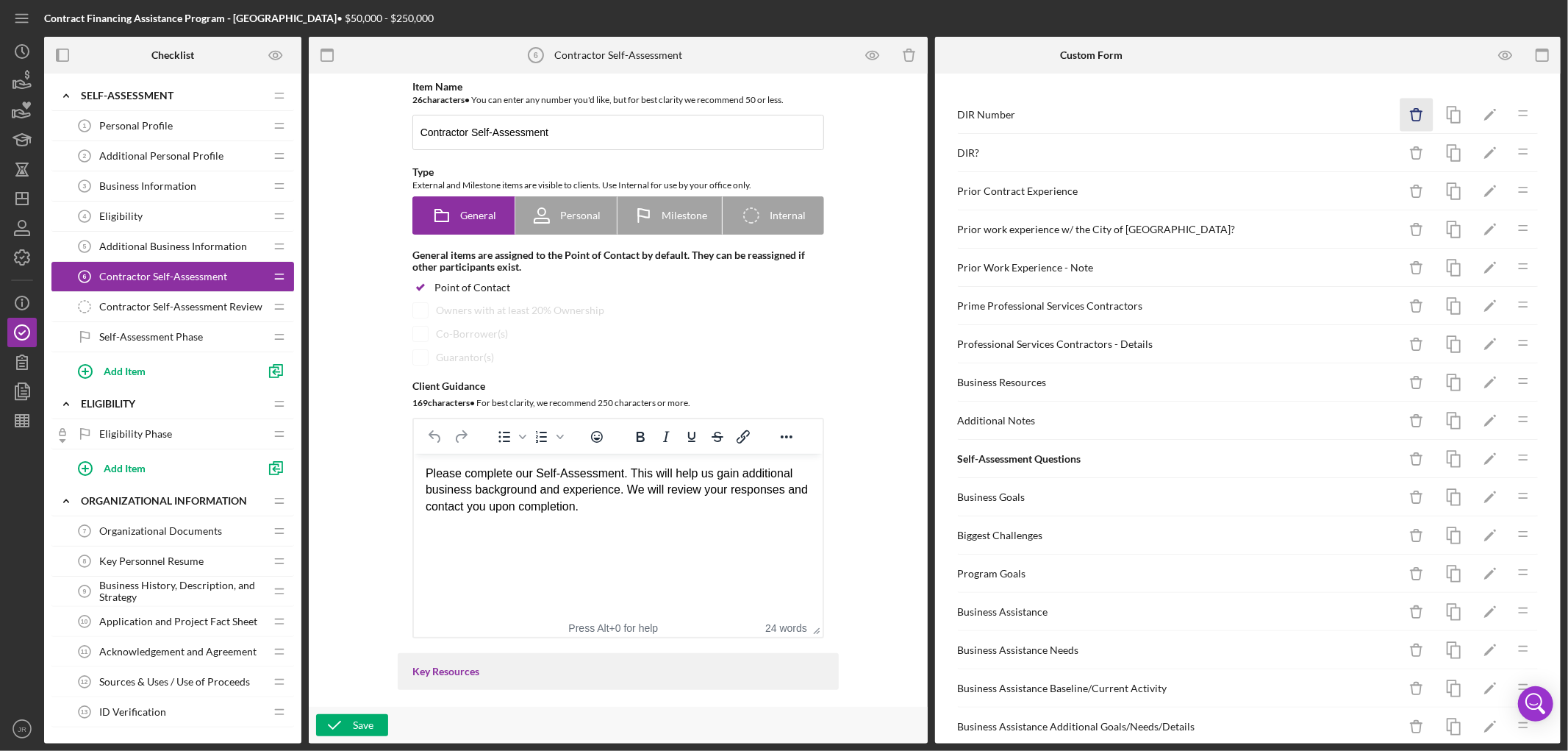
click at [1406, 115] on icon "Icon/Delete" at bounding box center [1416, 115] width 33 height 33
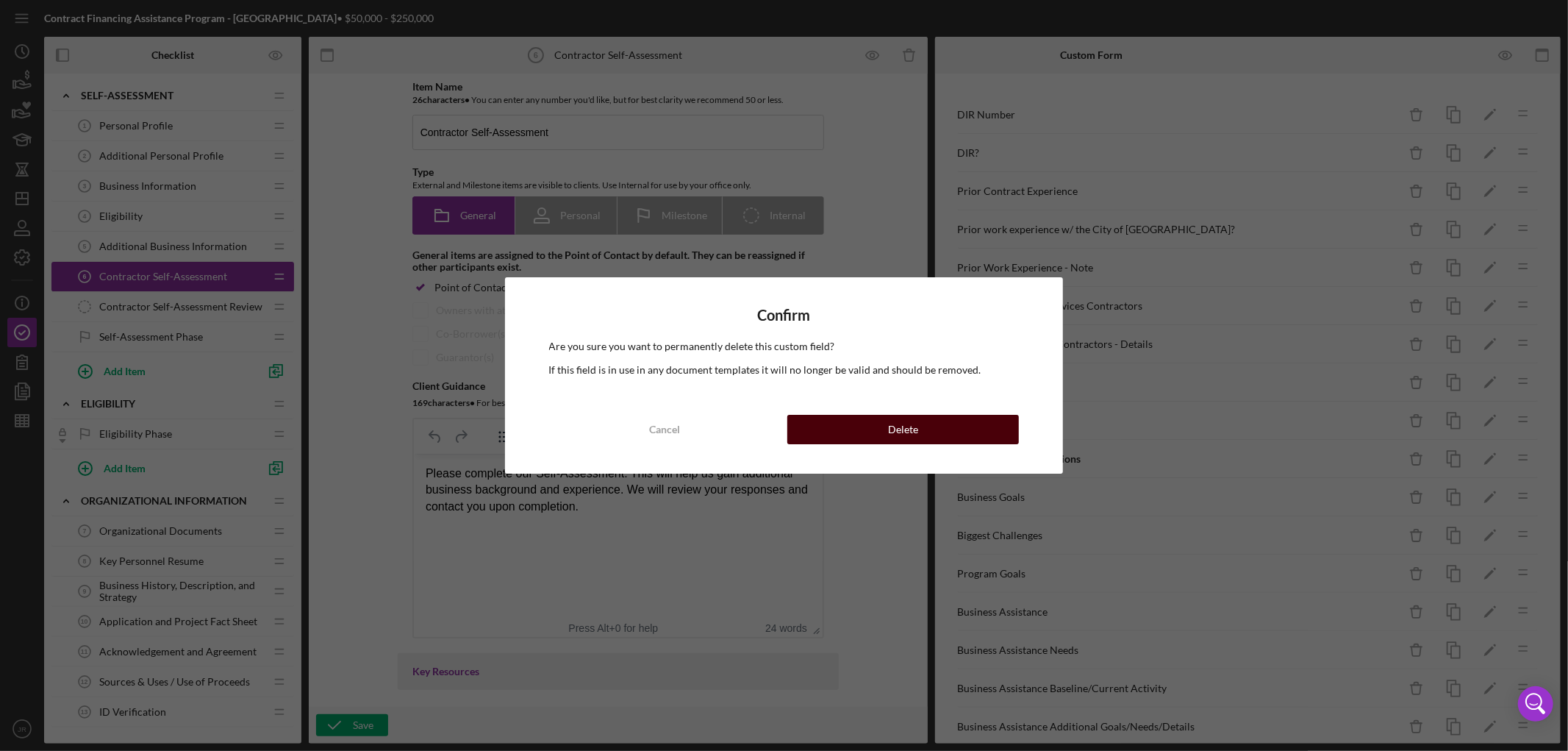
click at [967, 437] on button "Delete" at bounding box center [903, 429] width 231 height 30
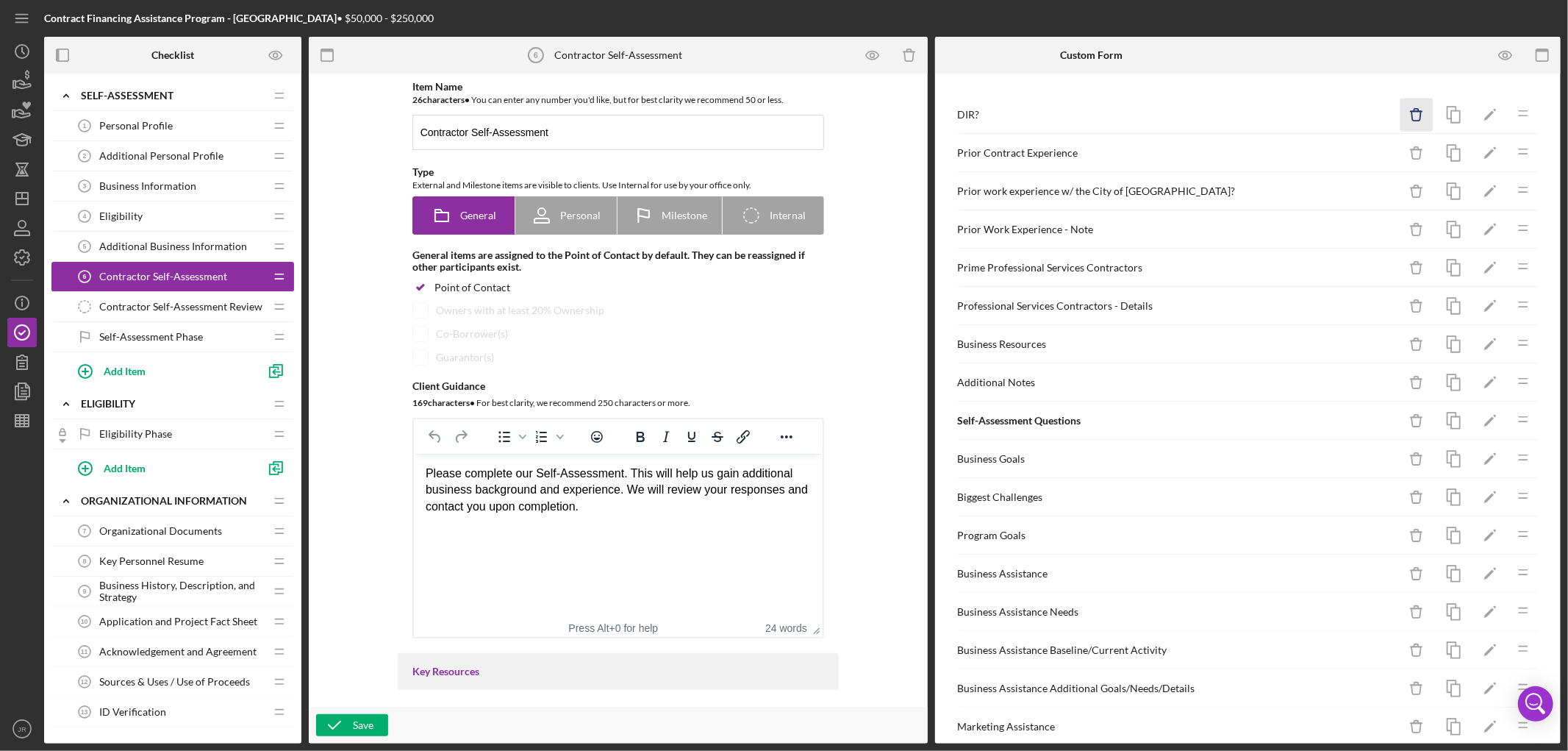
click at [1400, 117] on icon "Icon/Delete" at bounding box center [1416, 115] width 33 height 33
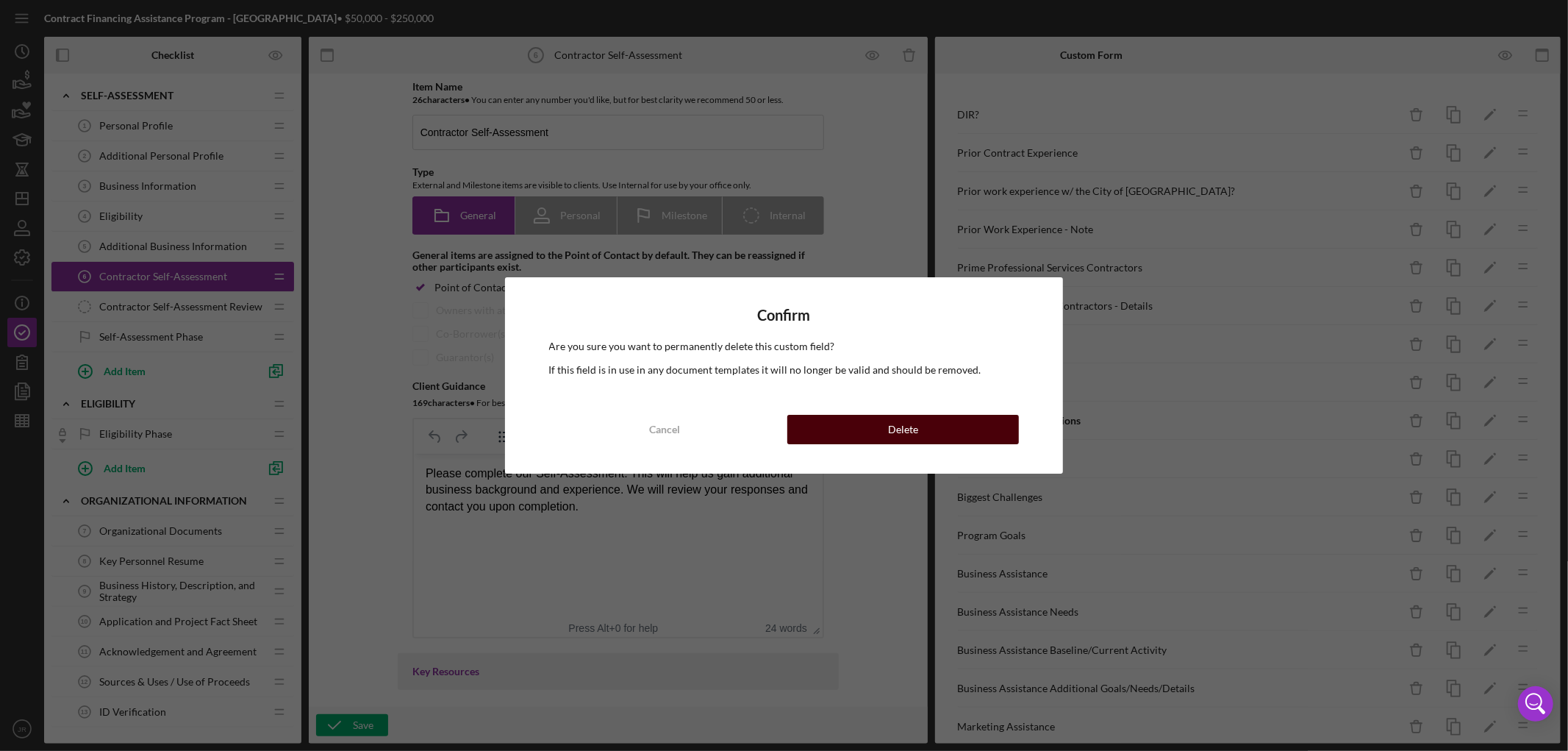
click at [993, 424] on button "Delete" at bounding box center [903, 429] width 231 height 30
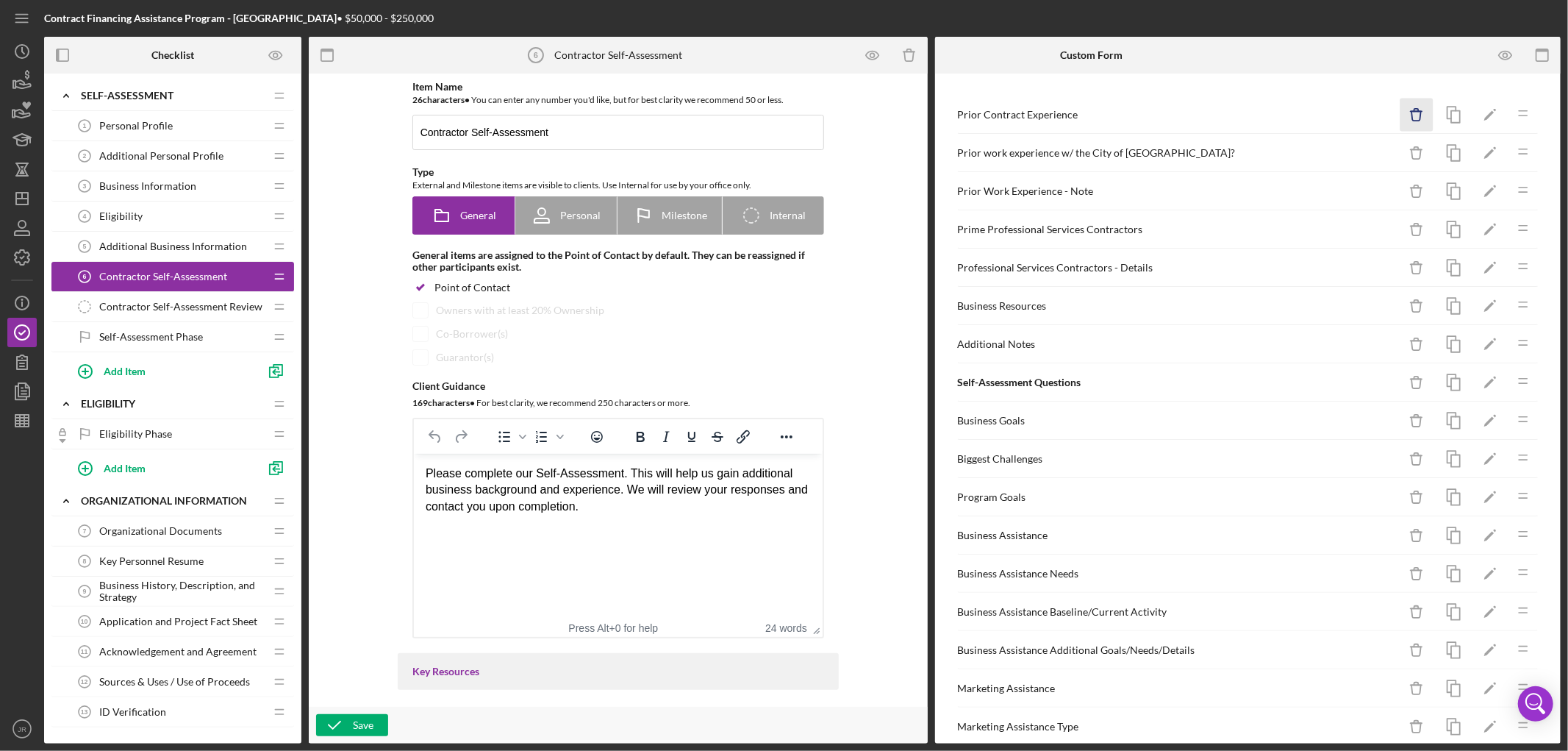
click at [1403, 116] on icon "Icon/Delete" at bounding box center [1416, 115] width 33 height 33
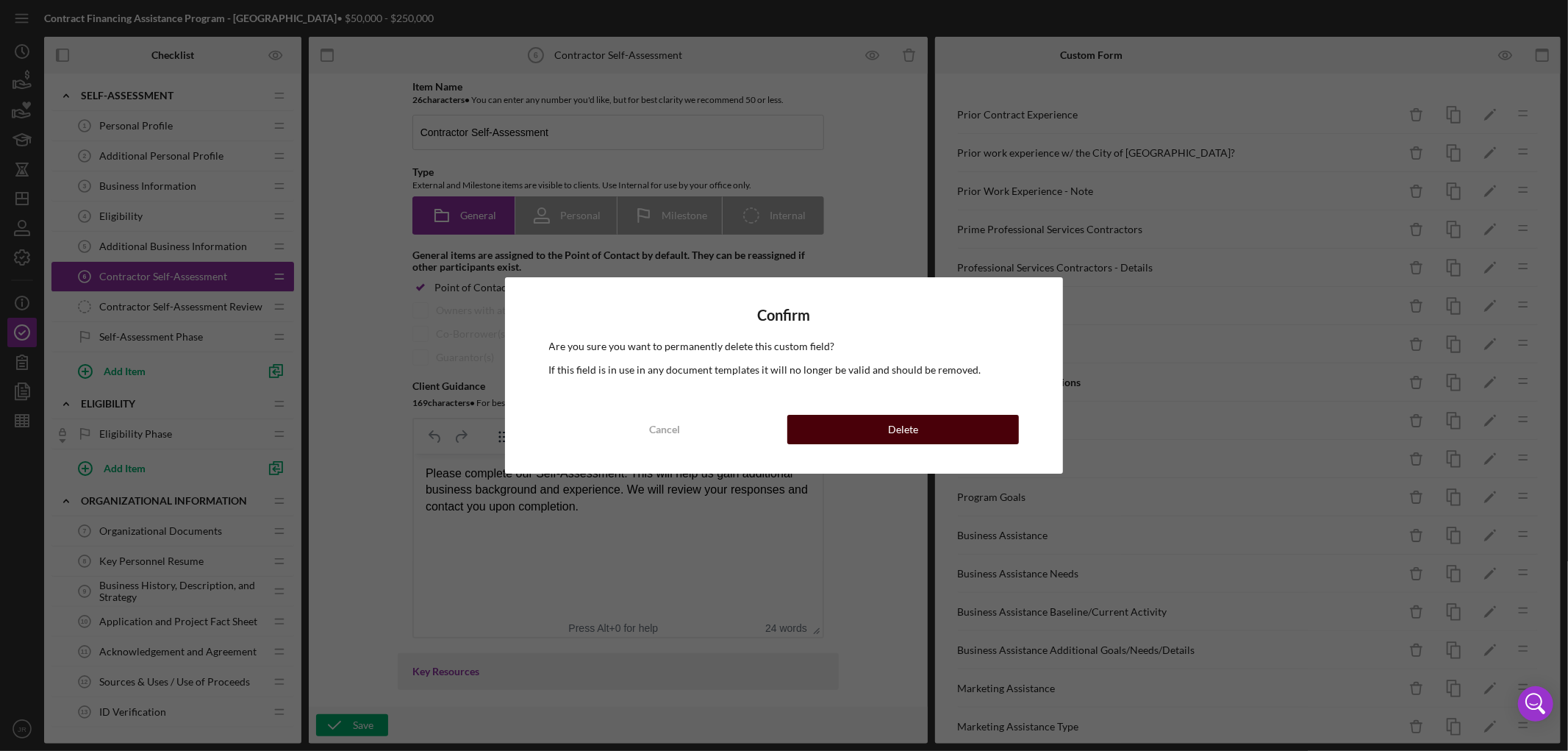
click at [957, 426] on button "Delete" at bounding box center [903, 429] width 231 height 30
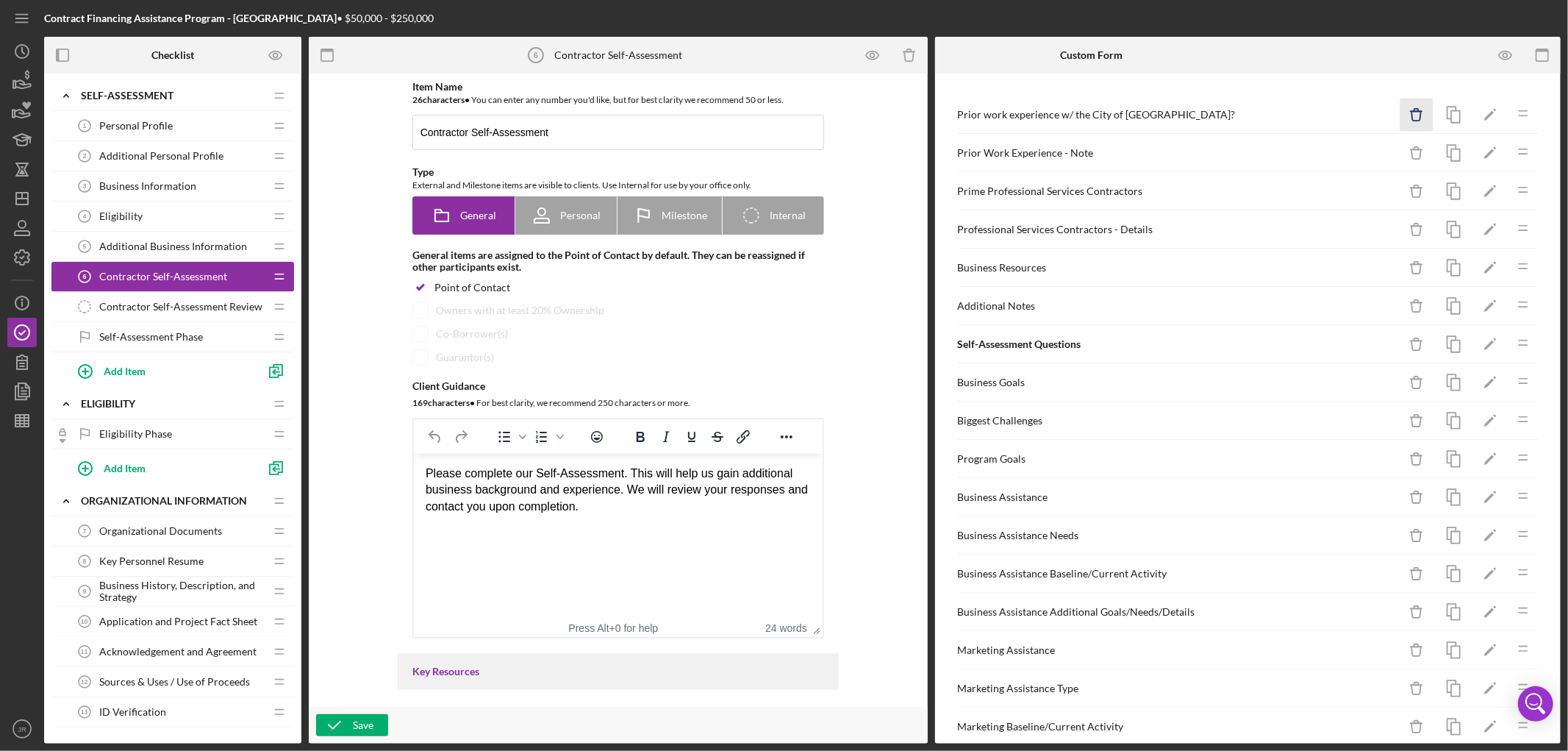
click at [1400, 111] on icon "Icon/Delete" at bounding box center [1416, 115] width 33 height 33
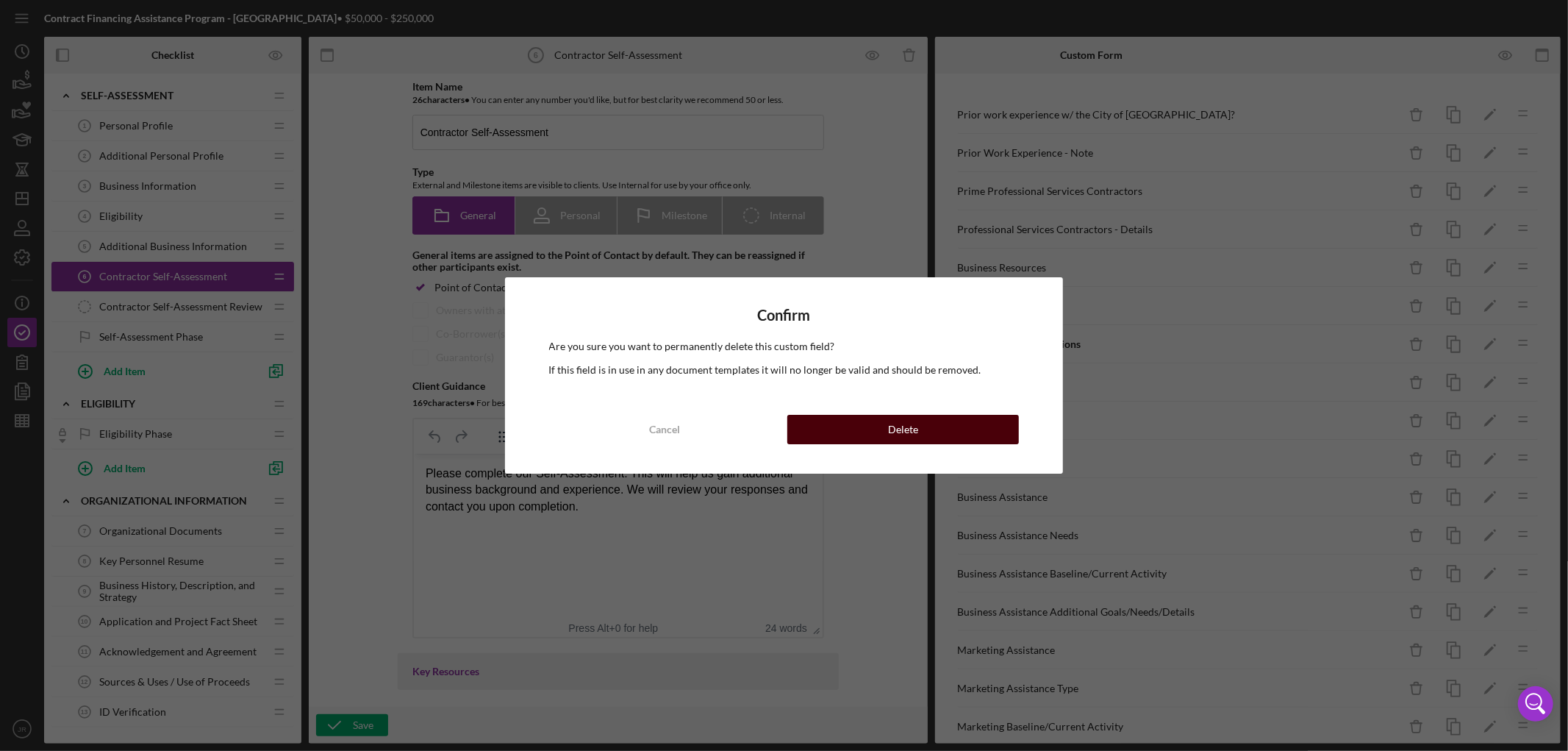
click at [942, 434] on button "Delete" at bounding box center [903, 429] width 231 height 30
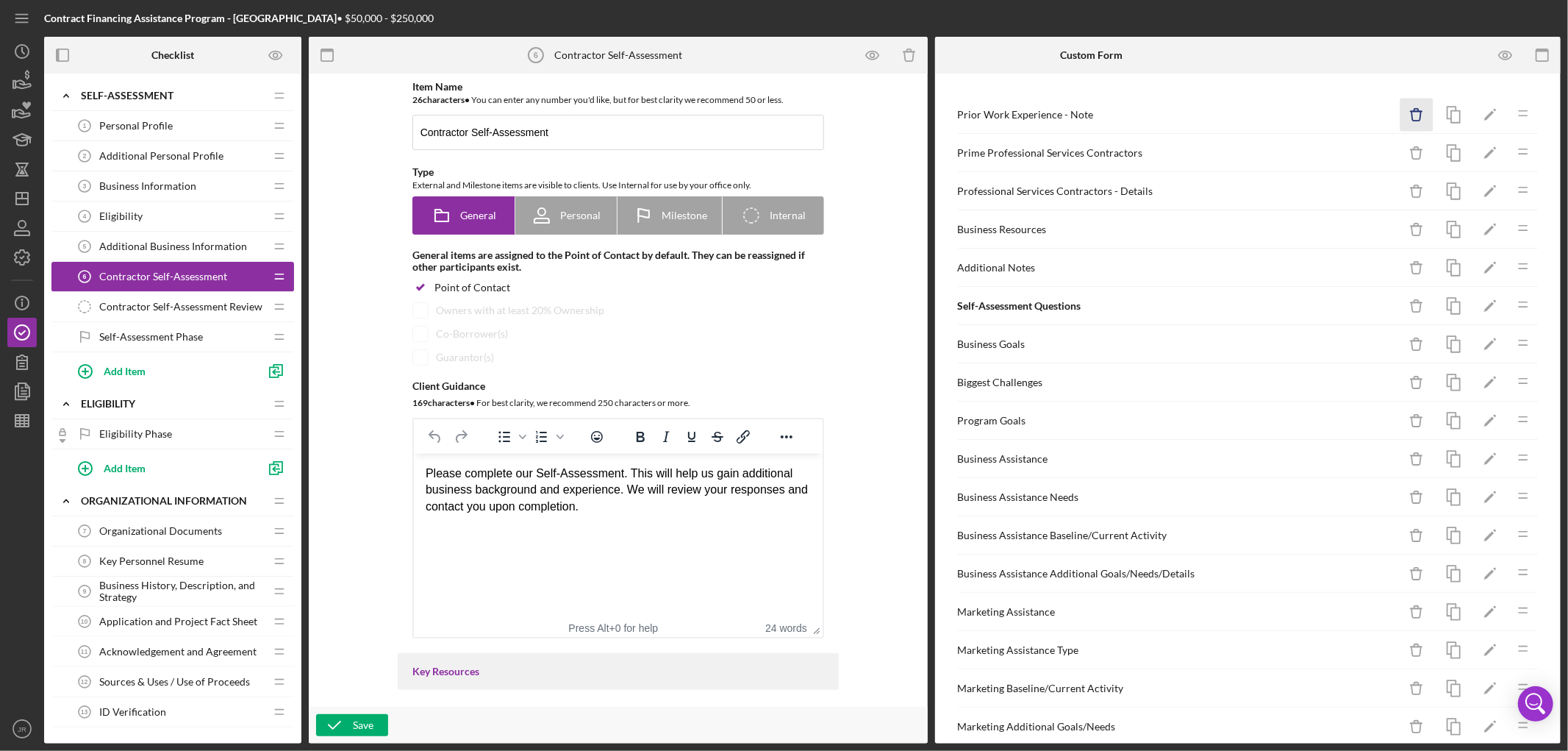
click at [1409, 119] on icon "Icon/Delete" at bounding box center [1416, 115] width 33 height 33
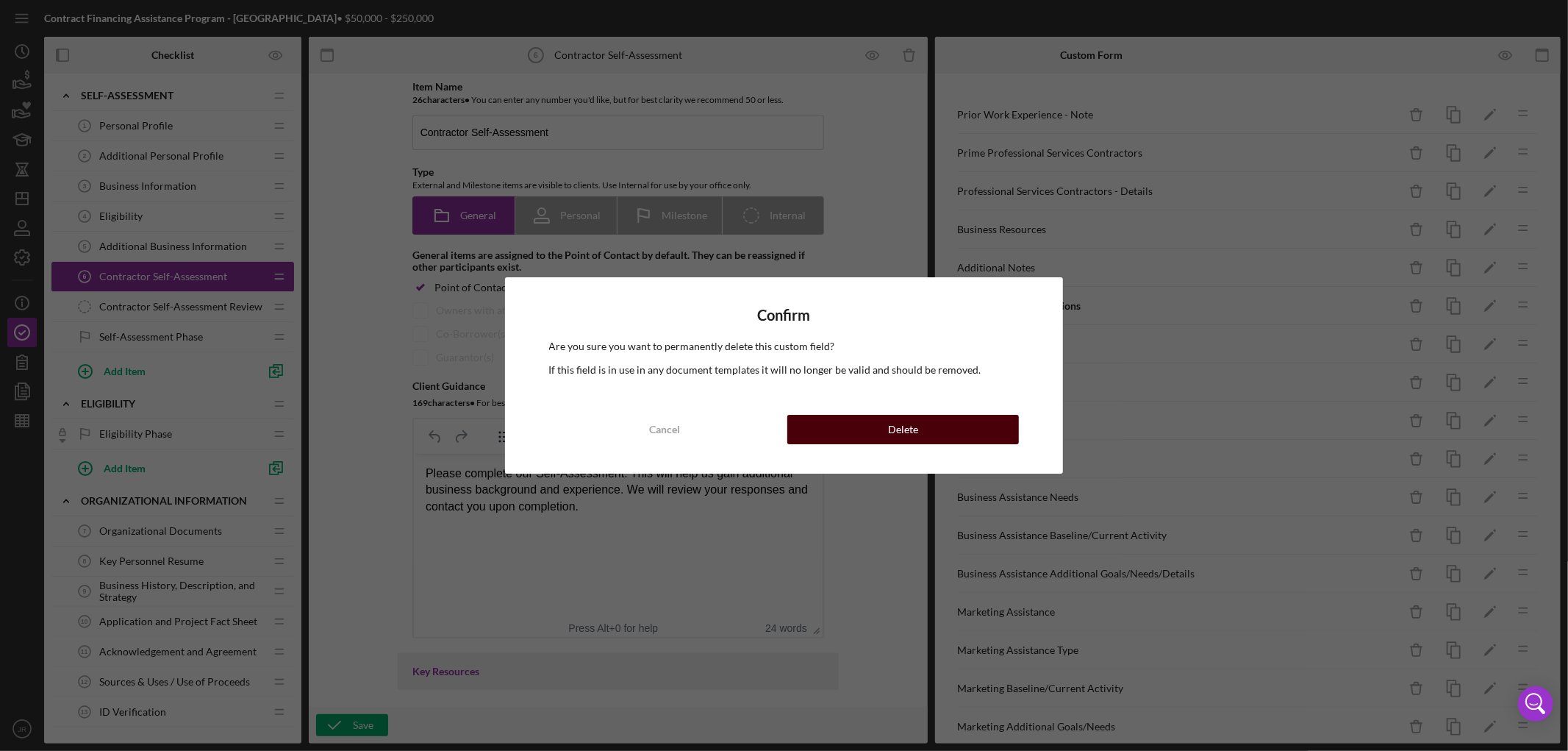
click at [1002, 429] on button "Delete" at bounding box center [903, 429] width 231 height 30
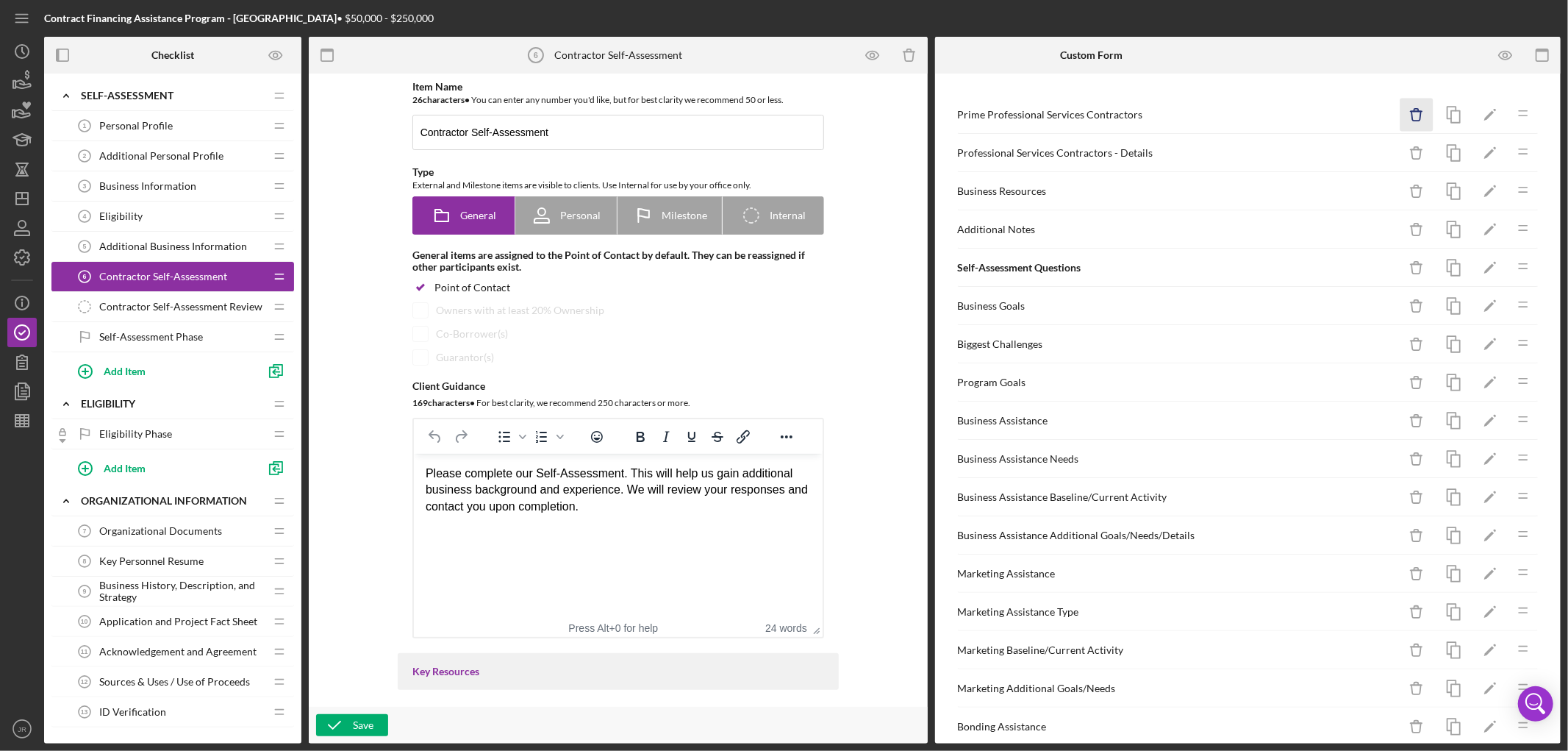
click at [1403, 112] on icon "Icon/Delete" at bounding box center [1416, 115] width 33 height 33
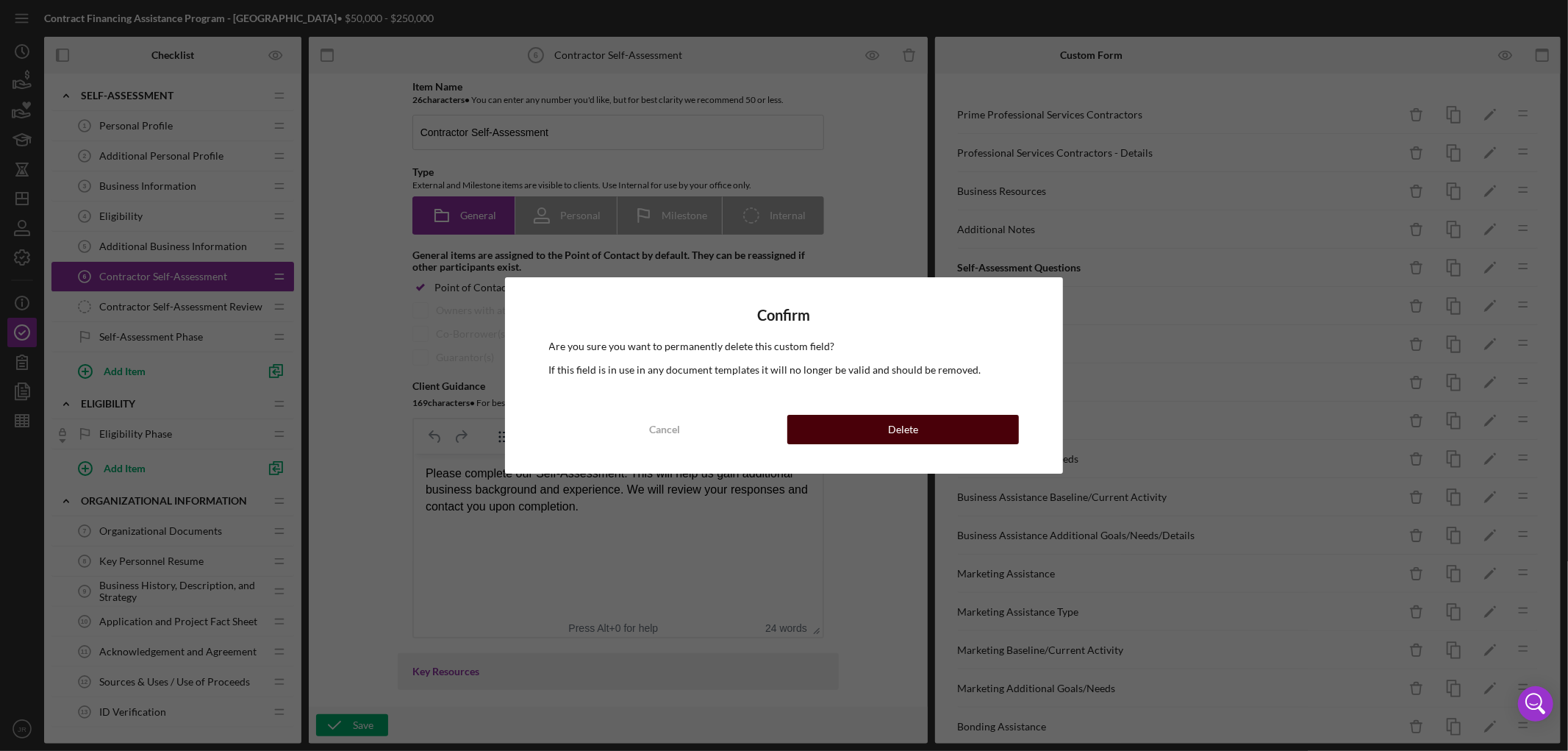
click at [921, 442] on button "Delete" at bounding box center [903, 429] width 231 height 30
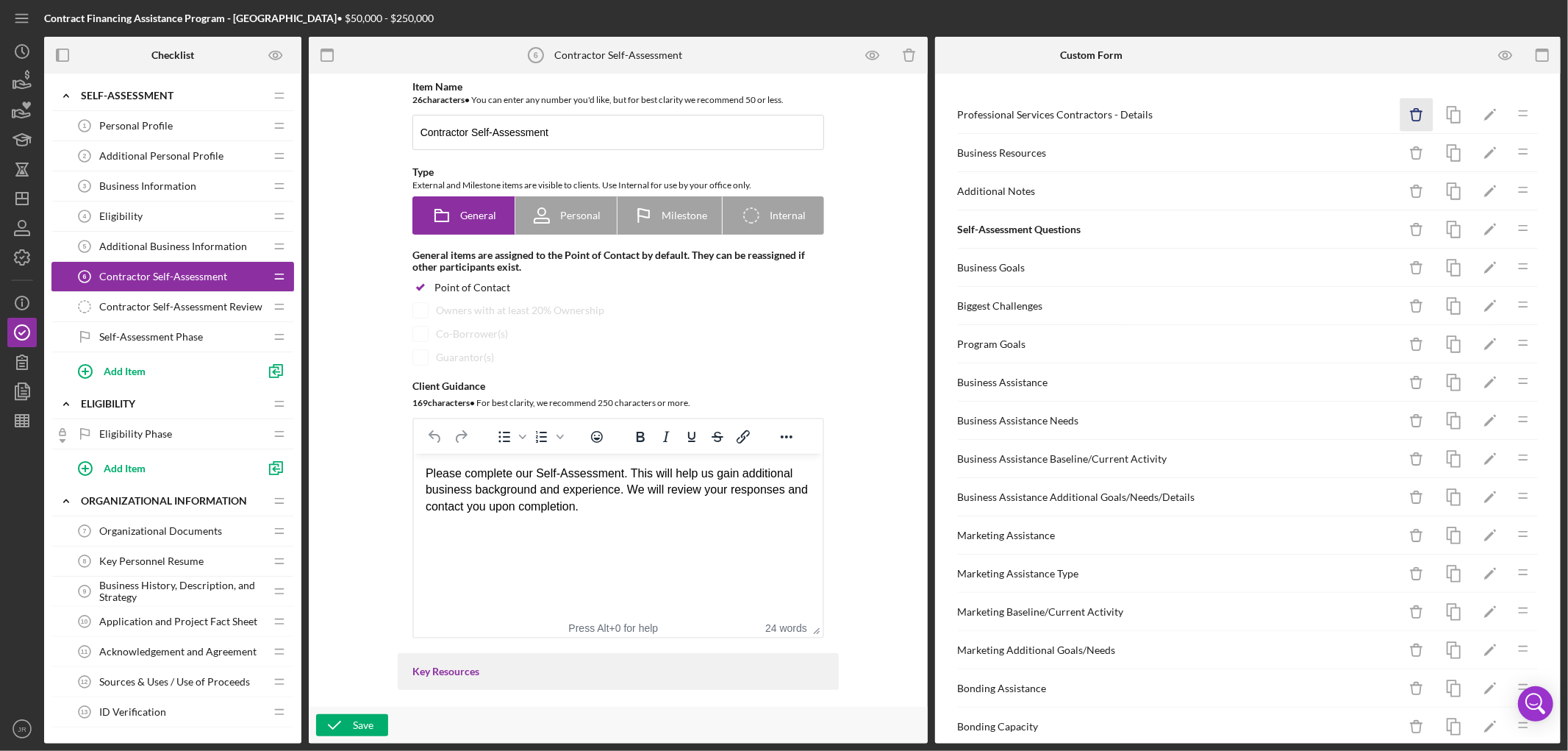
click at [1410, 114] on icon "Icon/Delete" at bounding box center [1416, 115] width 33 height 33
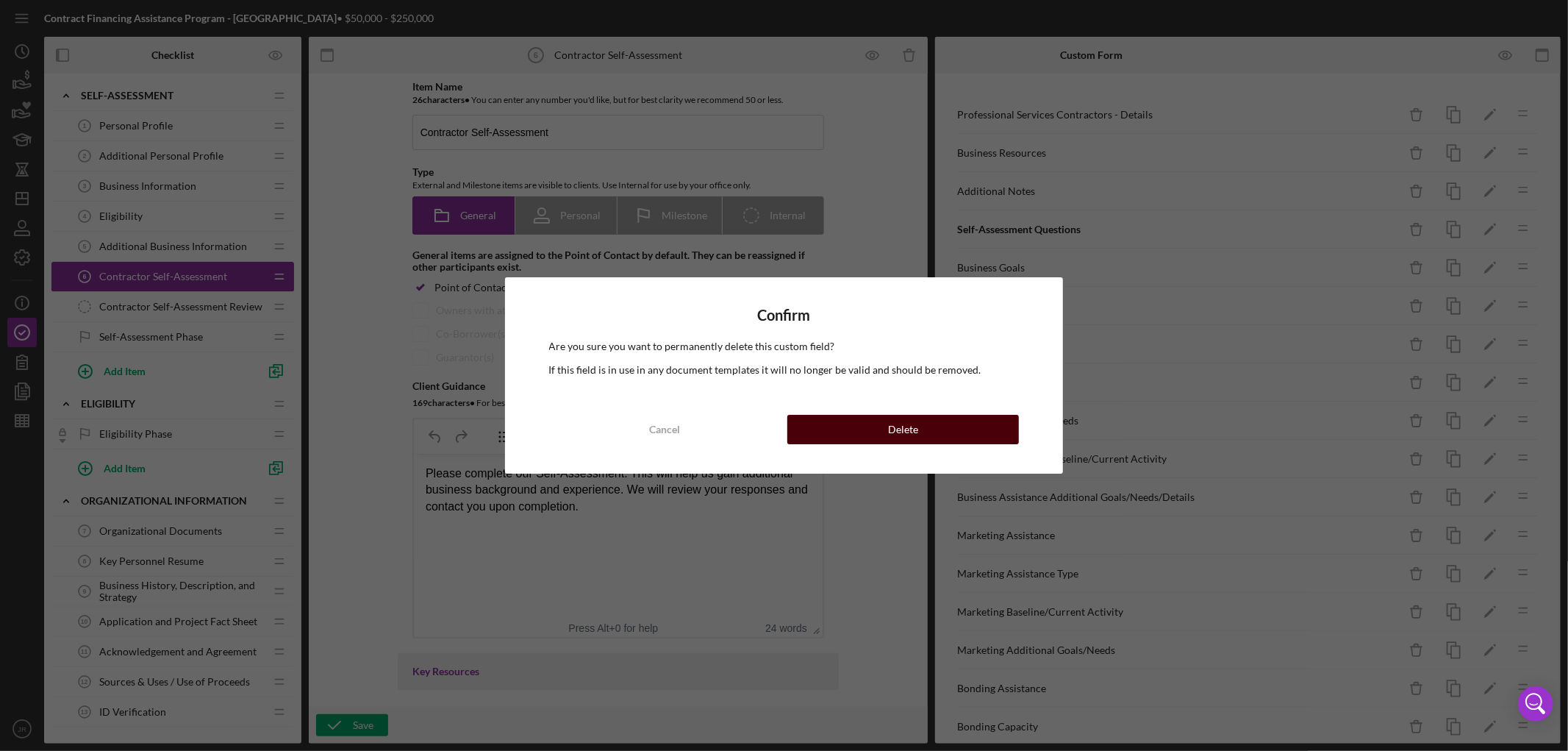
click at [949, 434] on button "Delete" at bounding box center [903, 429] width 231 height 30
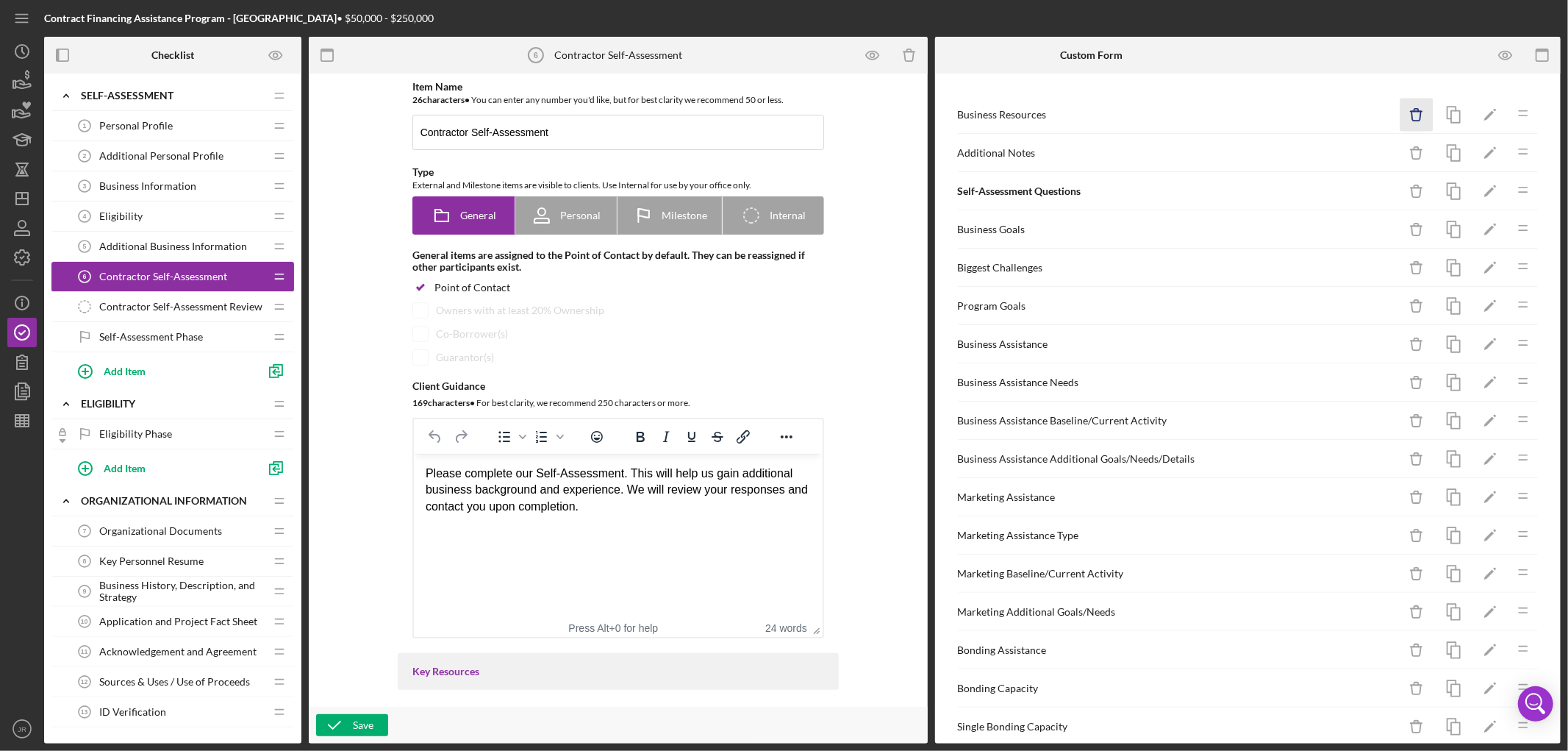
click at [1400, 113] on icon "Icon/Delete" at bounding box center [1416, 115] width 33 height 33
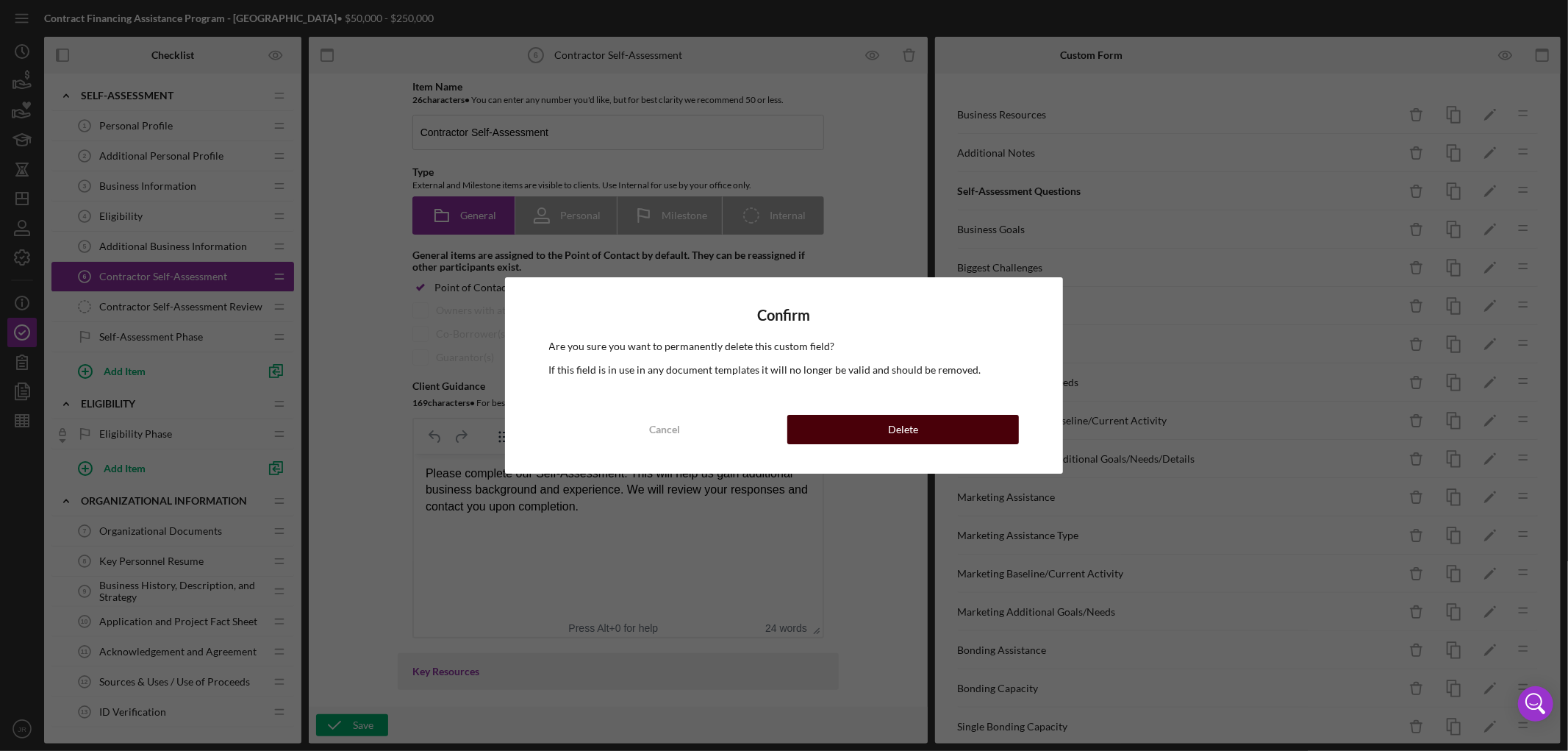
click at [966, 427] on button "Delete" at bounding box center [903, 429] width 231 height 30
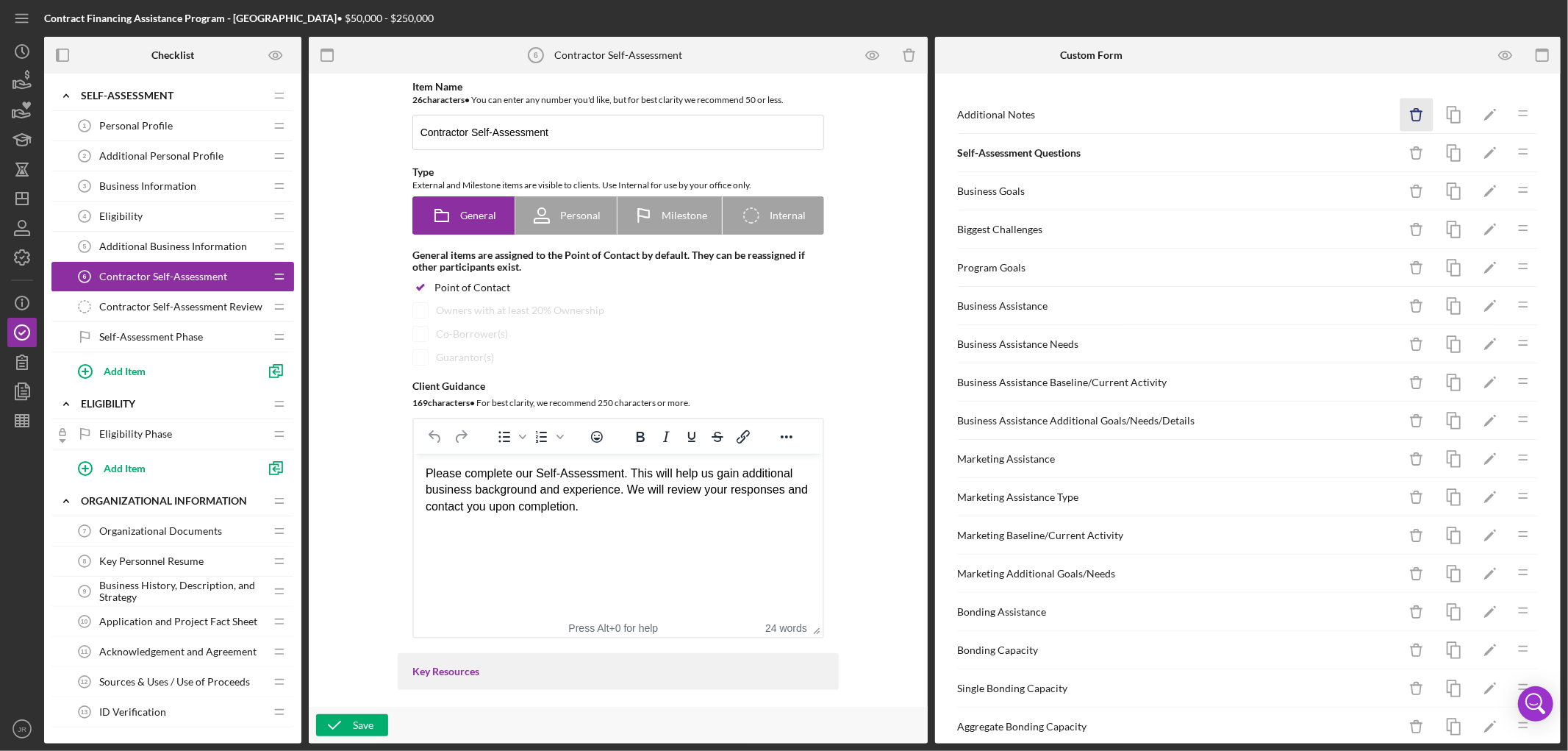
click at [1405, 124] on icon "Icon/Delete" at bounding box center [1416, 115] width 33 height 33
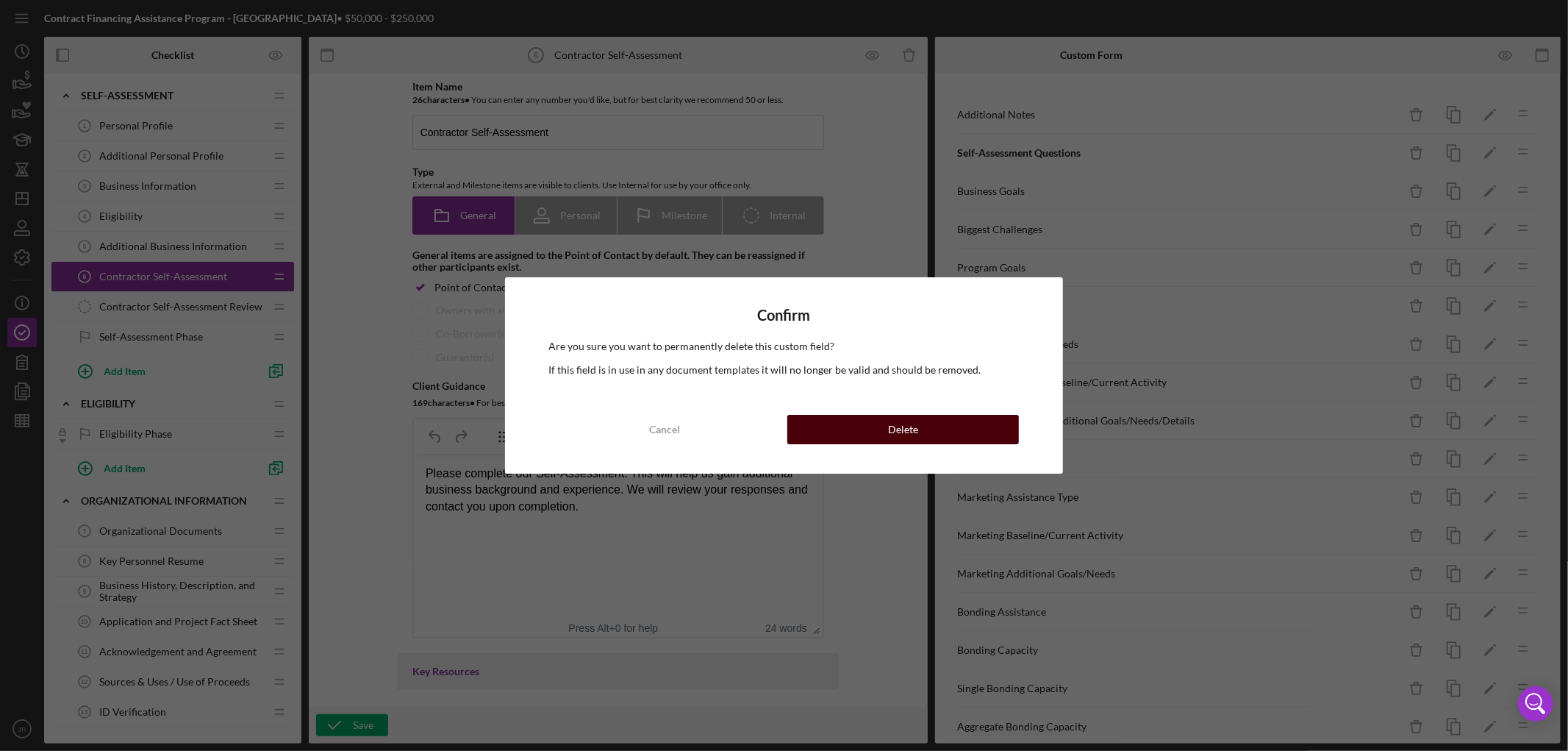
click at [954, 431] on button "Delete" at bounding box center [903, 429] width 231 height 30
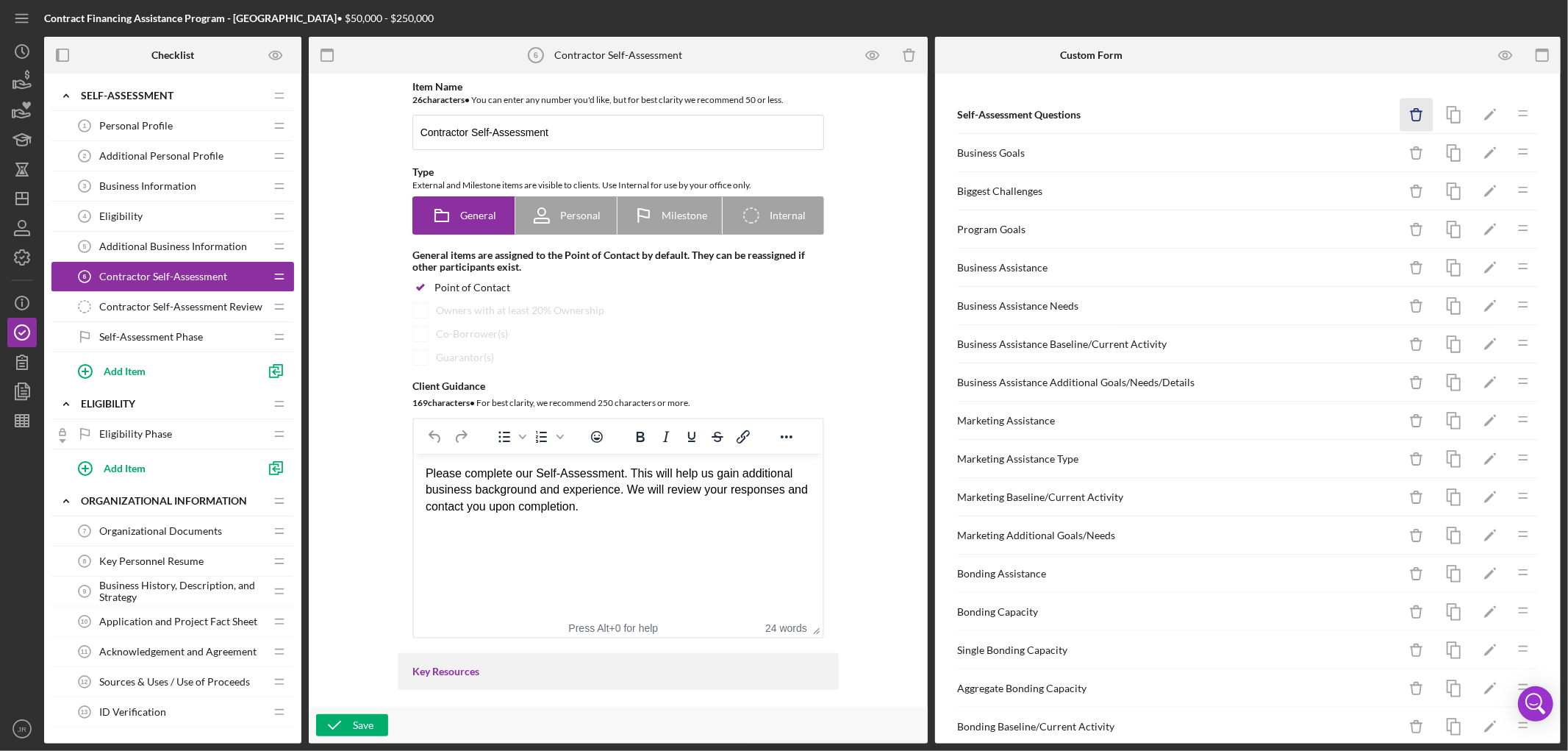
click at [1404, 123] on icon "Icon/Delete" at bounding box center [1416, 115] width 33 height 33
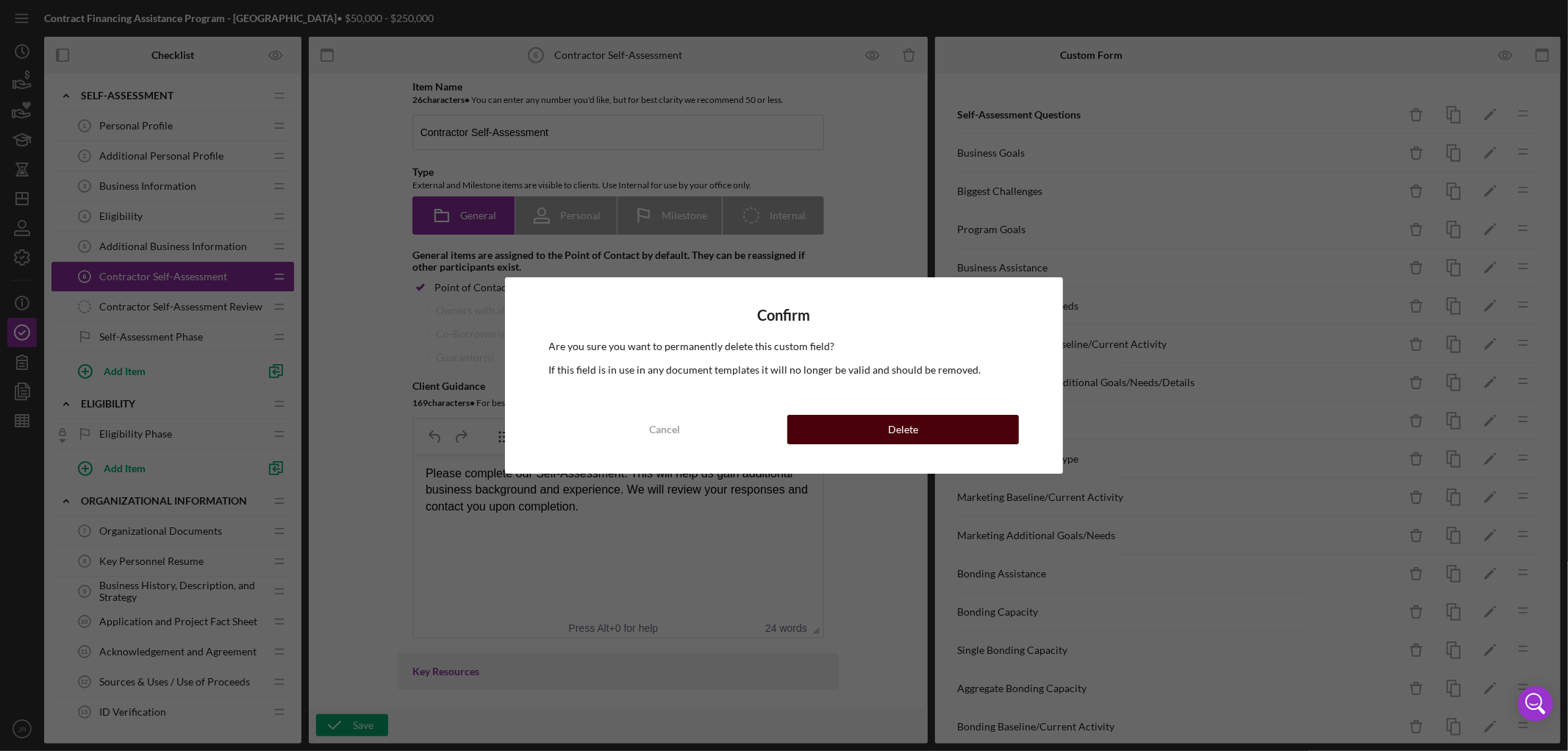
click at [982, 427] on button "Delete" at bounding box center [903, 429] width 231 height 30
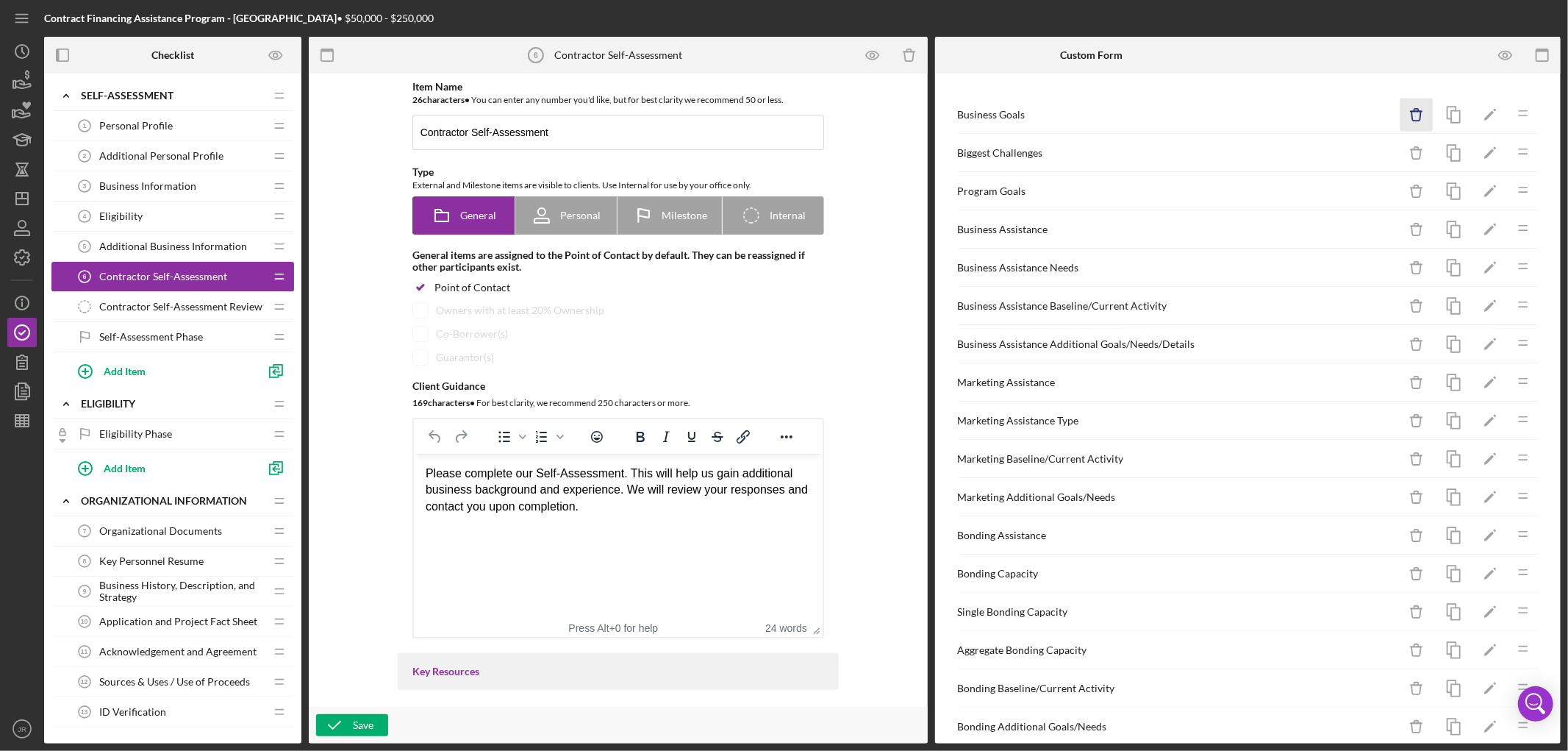
click at [1400, 118] on icon "Icon/Delete" at bounding box center [1416, 115] width 33 height 33
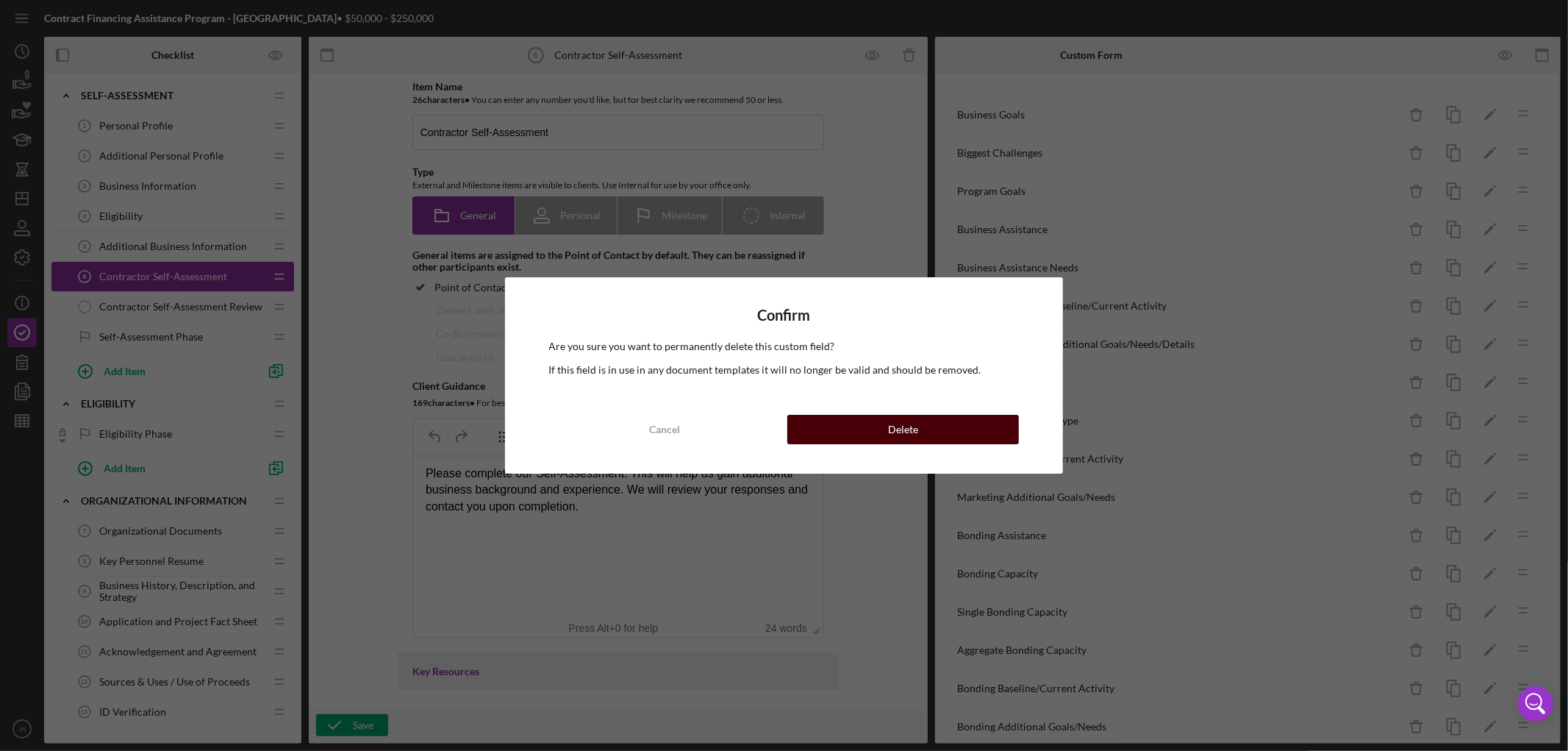
click at [912, 431] on div "Delete" at bounding box center [903, 429] width 30 height 30
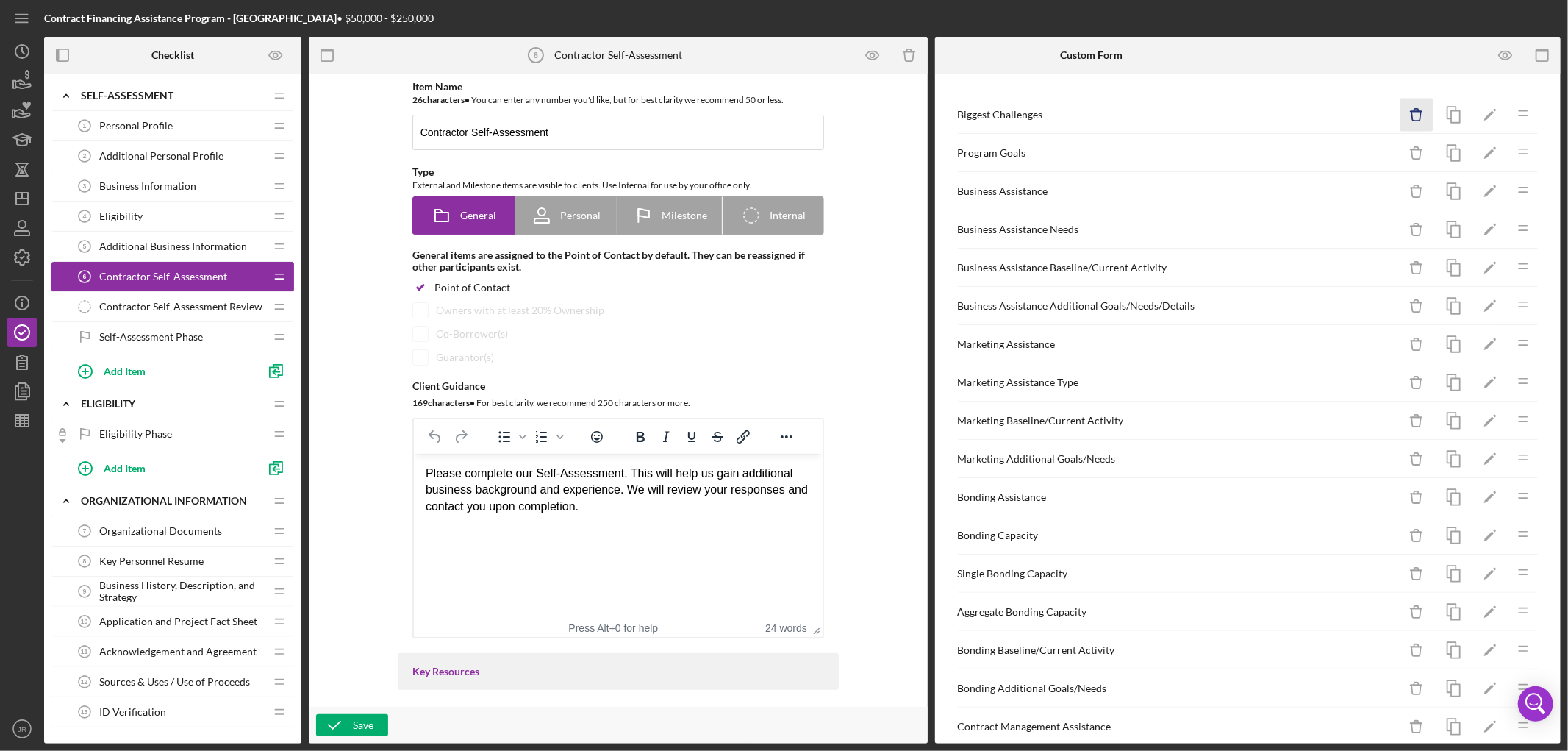
click at [1412, 118] on icon "Icon/Delete" at bounding box center [1416, 115] width 33 height 33
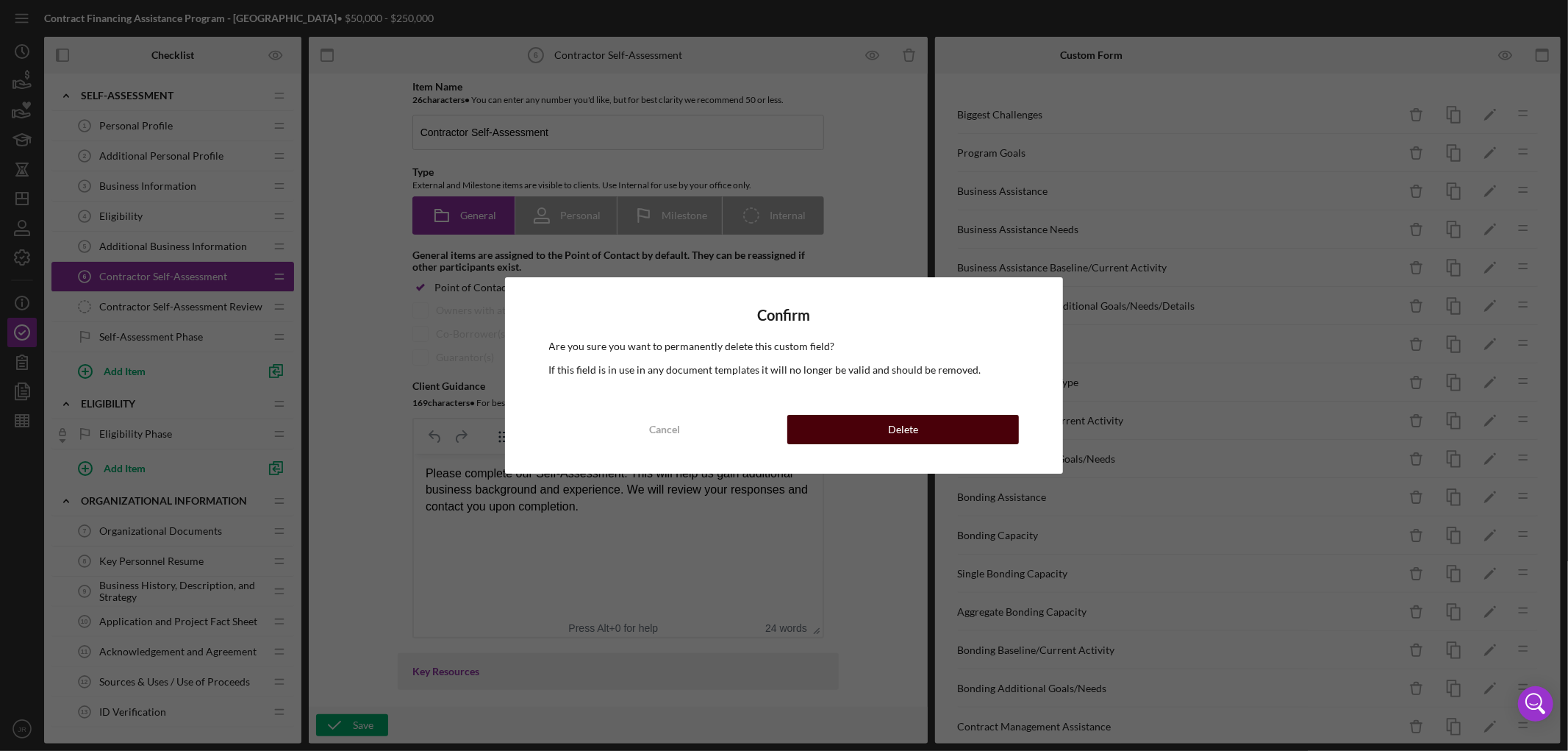
click at [898, 427] on div "Delete" at bounding box center [903, 429] width 30 height 30
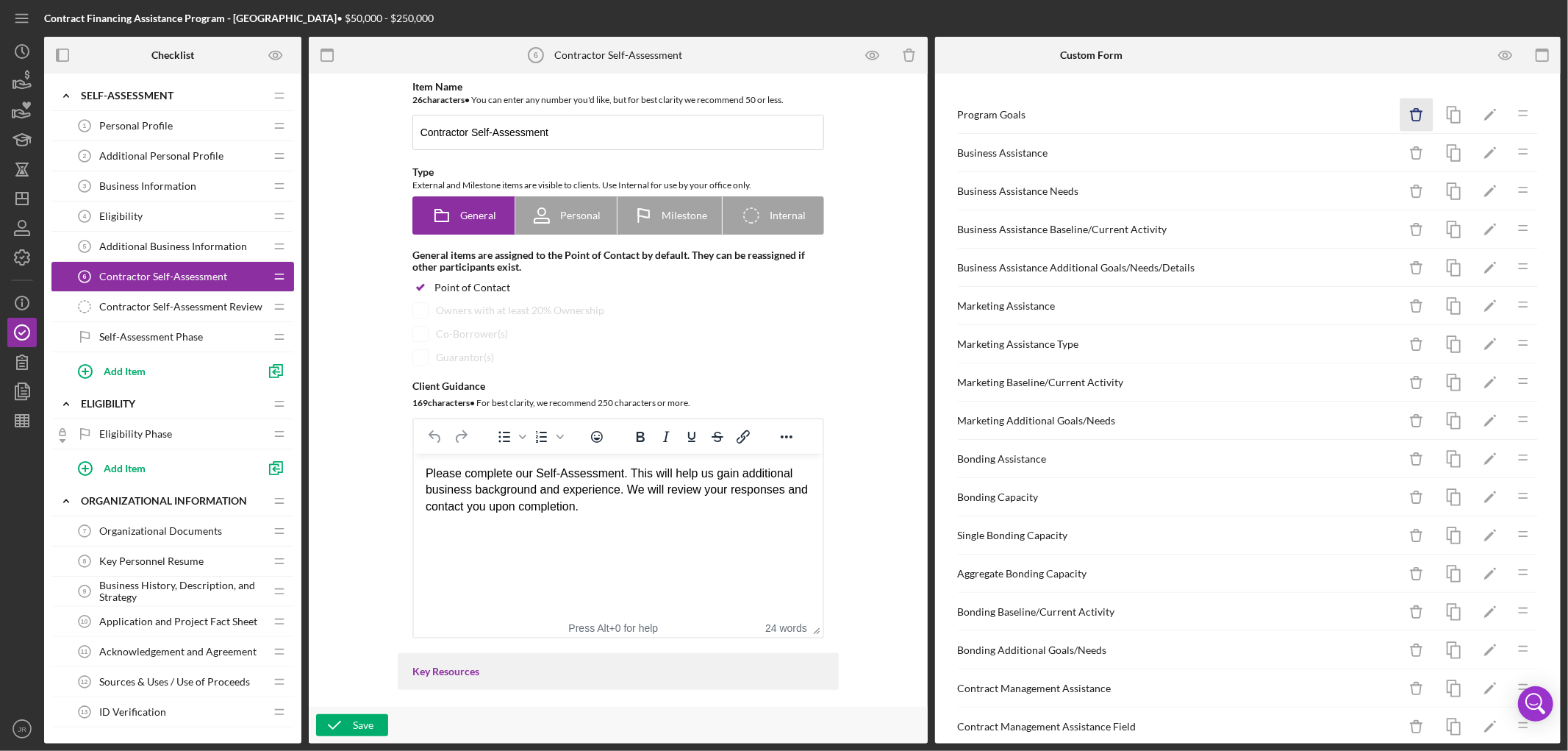
click at [1409, 110] on icon "Icon/Delete" at bounding box center [1416, 115] width 33 height 33
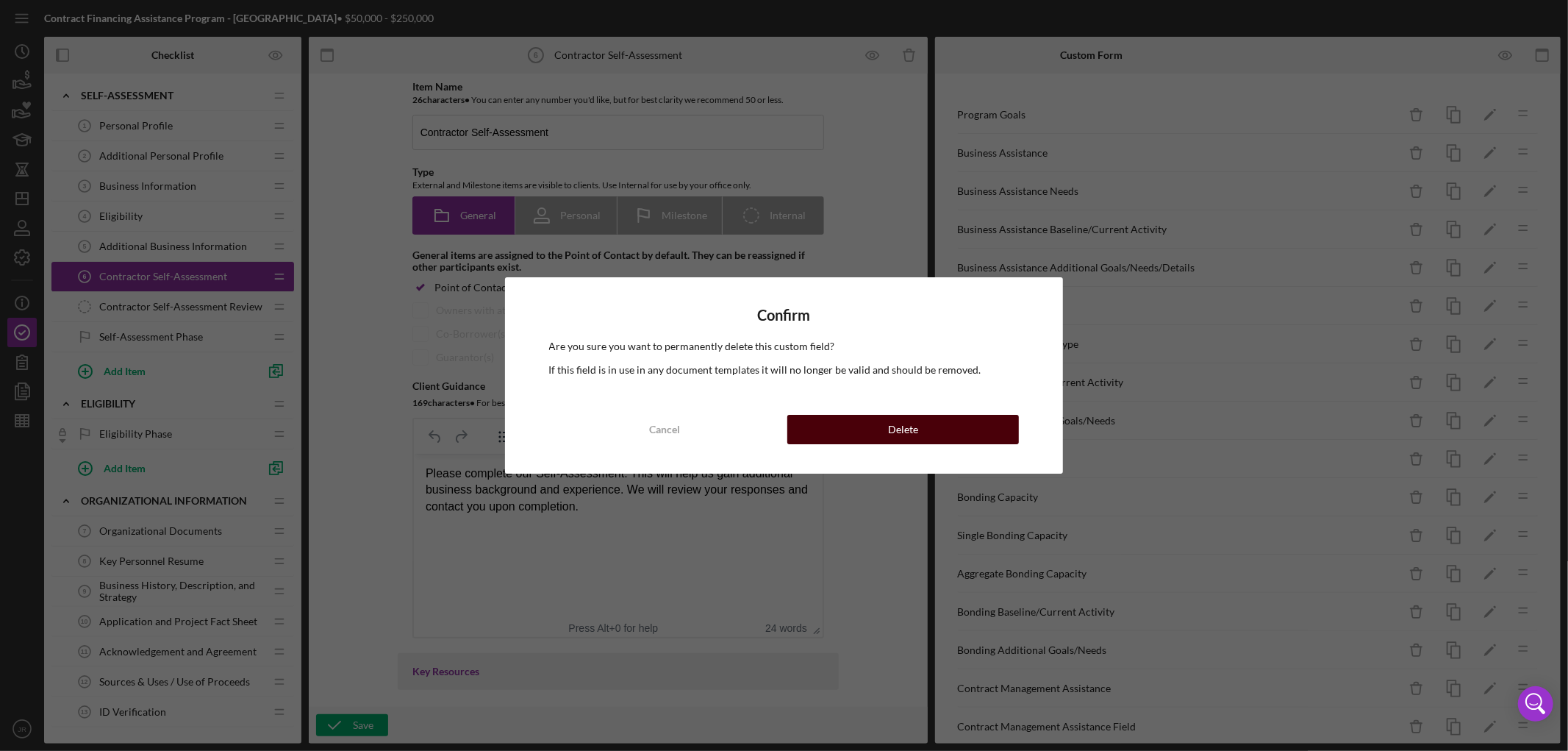
click at [994, 430] on button "Delete" at bounding box center [903, 429] width 231 height 30
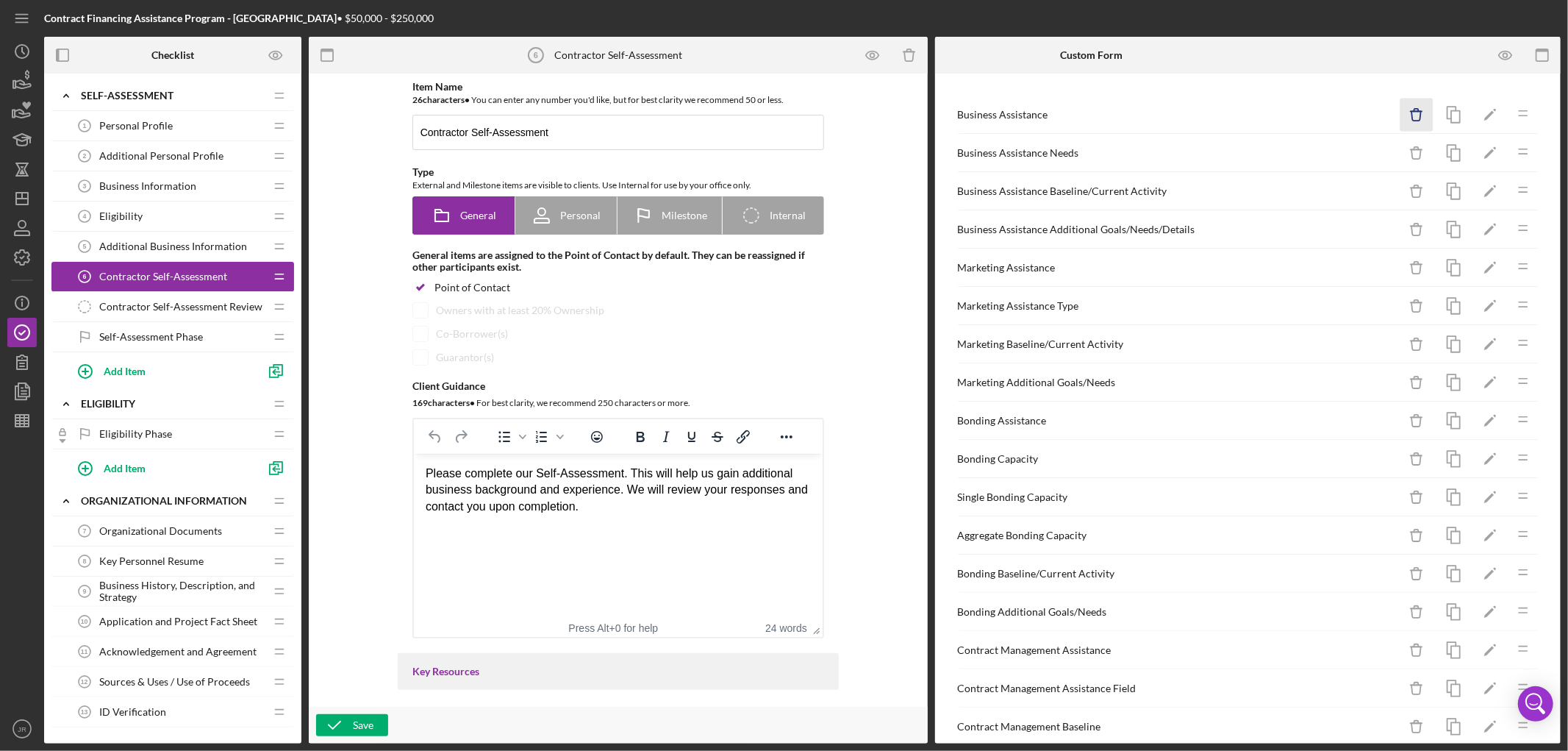
click at [1400, 114] on icon "Icon/Delete" at bounding box center [1416, 115] width 33 height 33
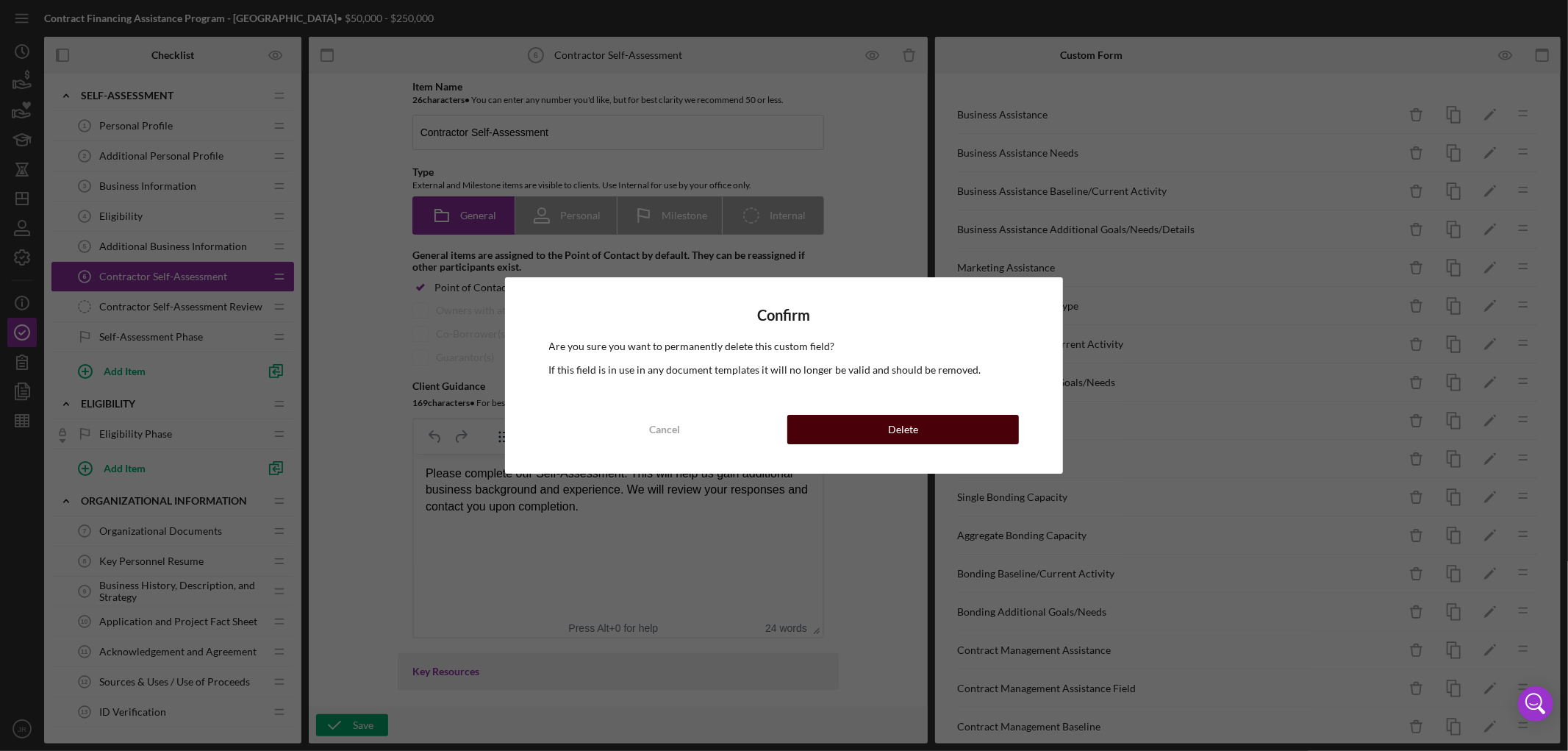
click at [995, 422] on button "Delete" at bounding box center [903, 429] width 231 height 30
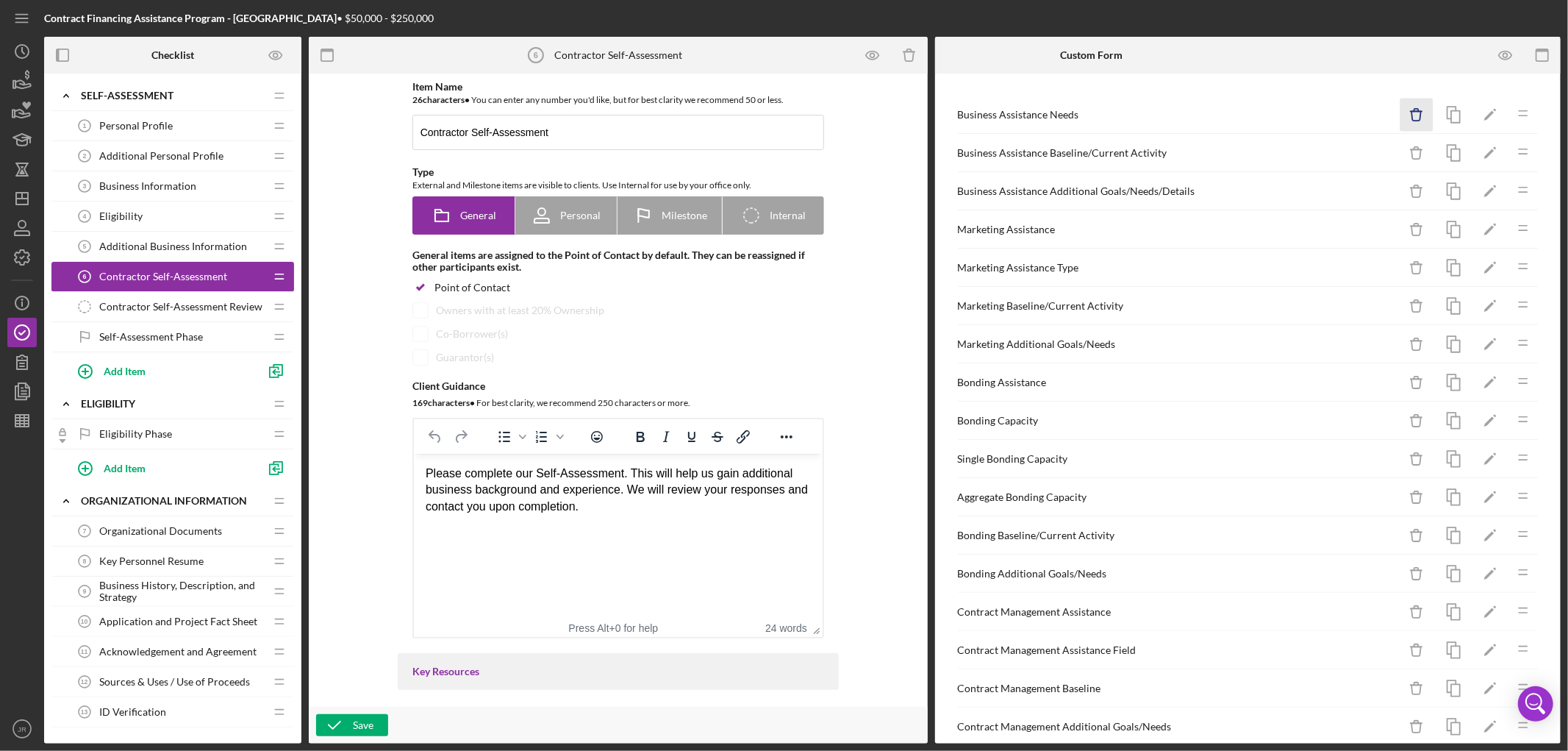
click at [1407, 115] on icon "Icon/Delete" at bounding box center [1416, 115] width 33 height 33
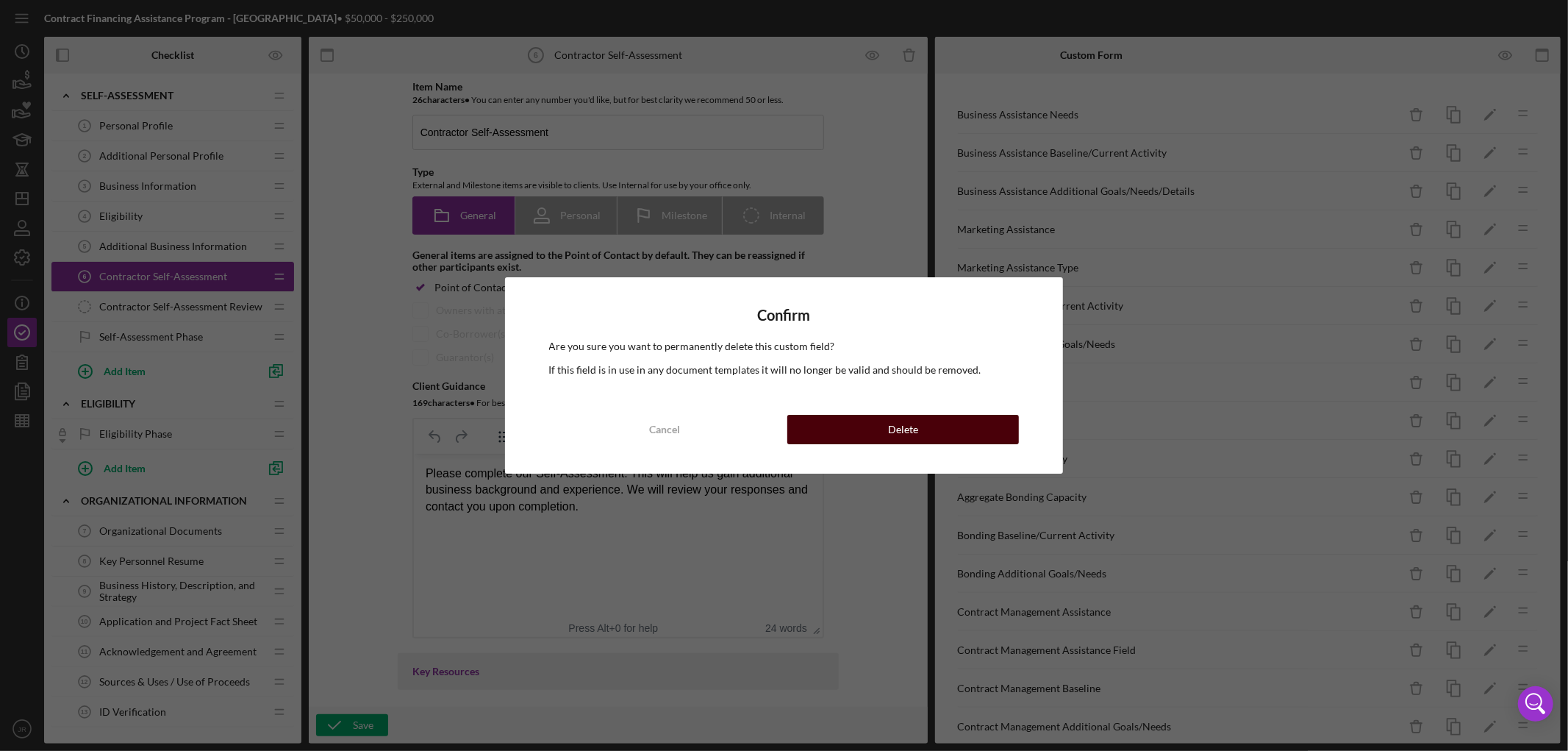
click at [939, 419] on button "Delete" at bounding box center [903, 429] width 231 height 30
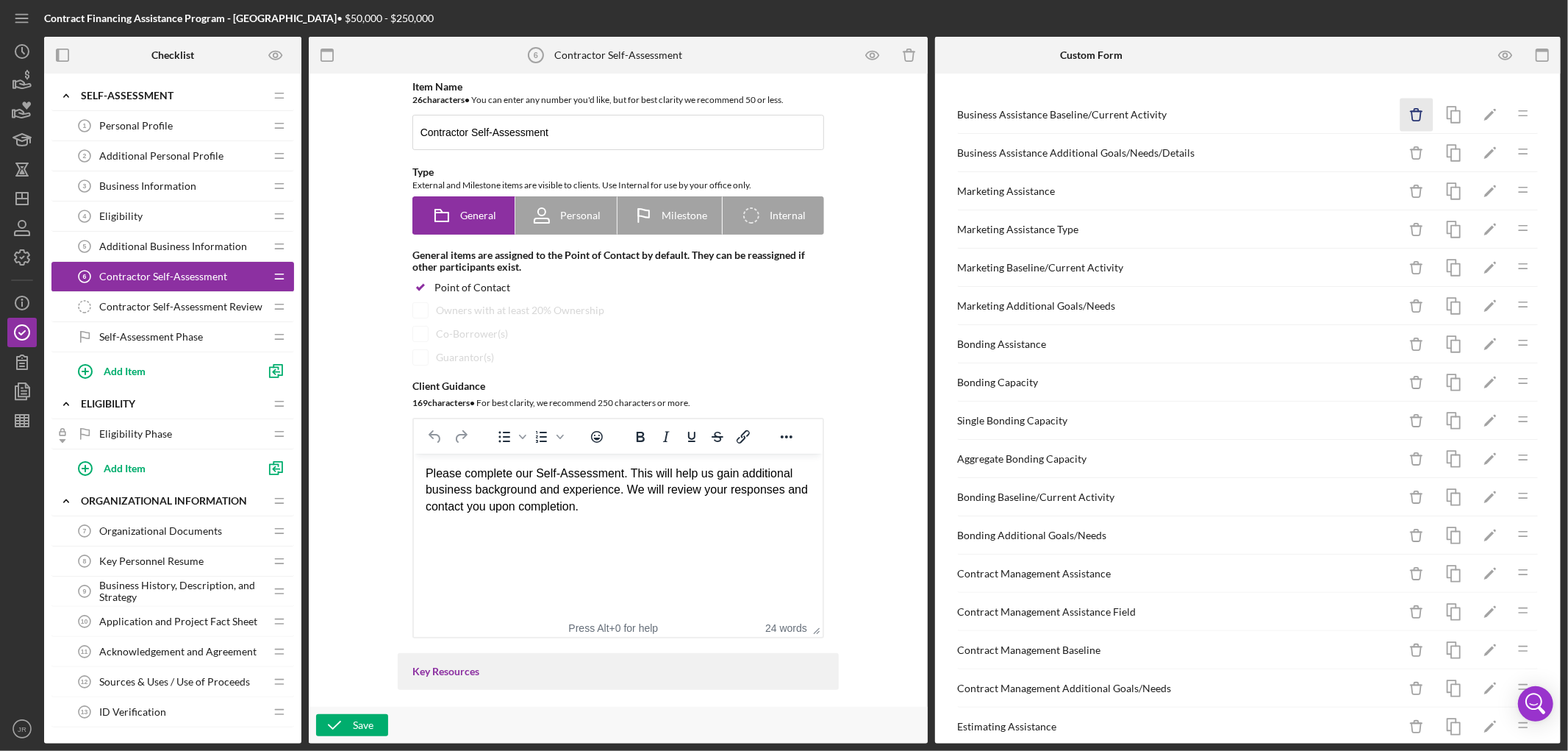
click at [1402, 114] on icon "Icon/Delete" at bounding box center [1416, 115] width 33 height 33
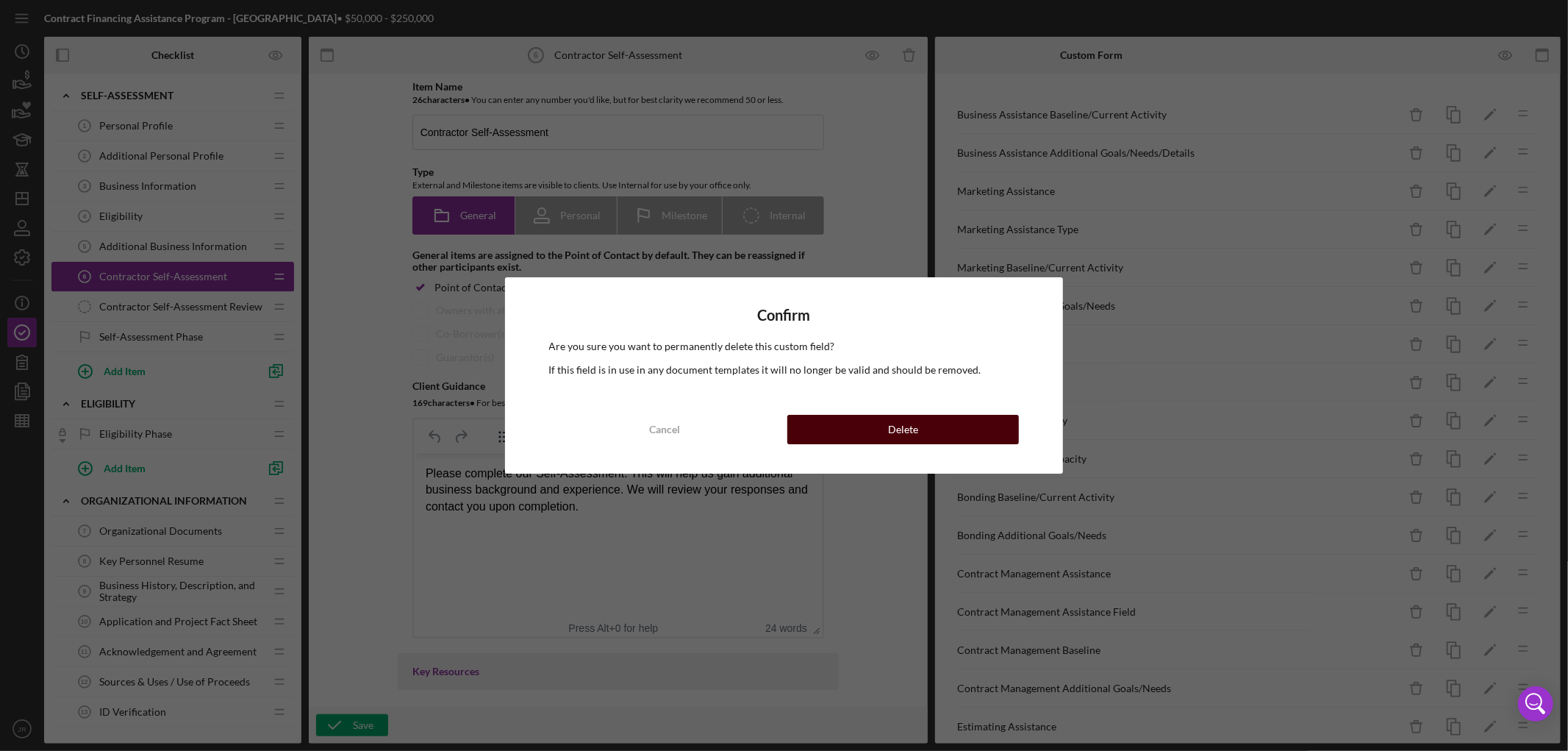
click at [989, 434] on button "Delete" at bounding box center [903, 429] width 231 height 30
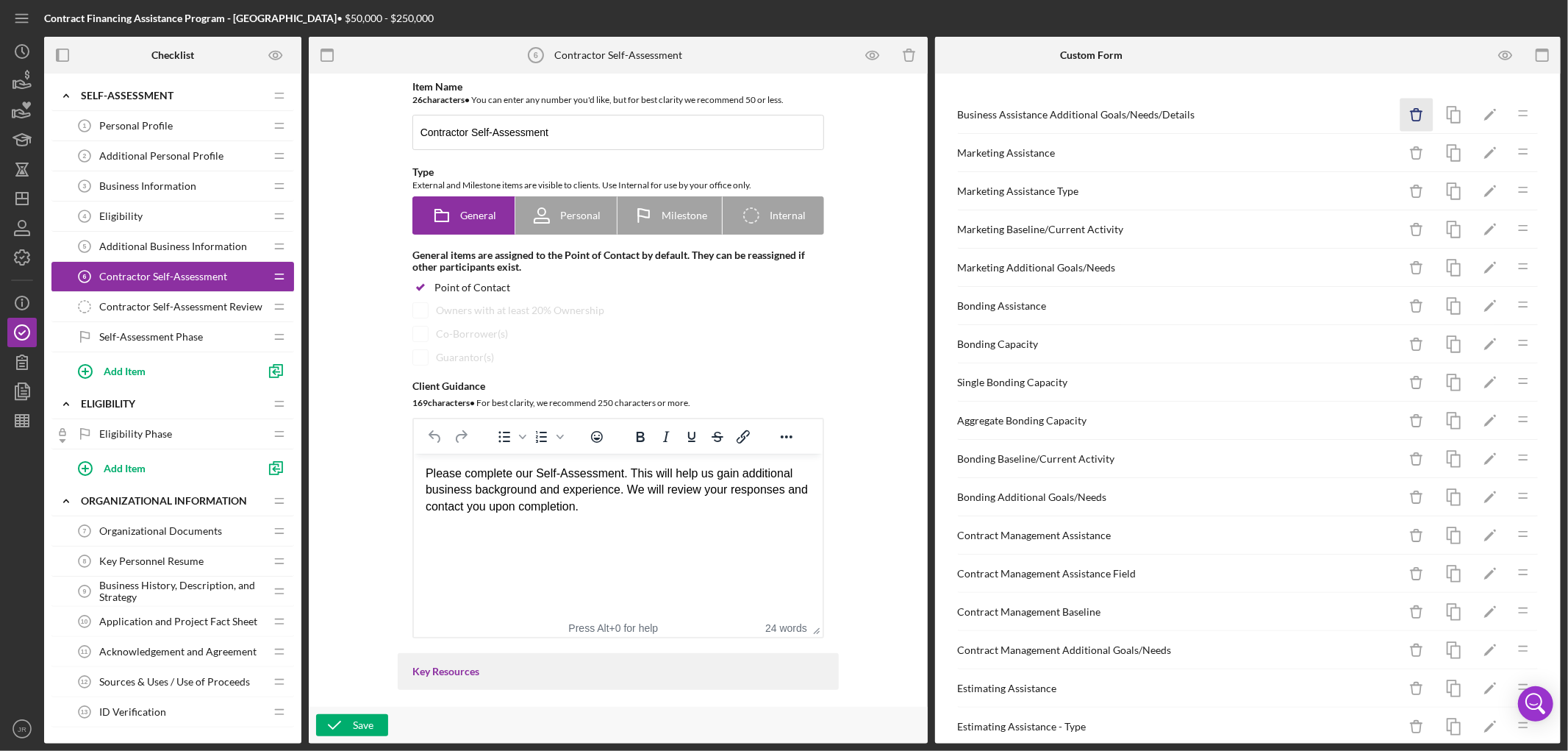
click at [1400, 109] on icon "Icon/Delete" at bounding box center [1416, 115] width 33 height 33
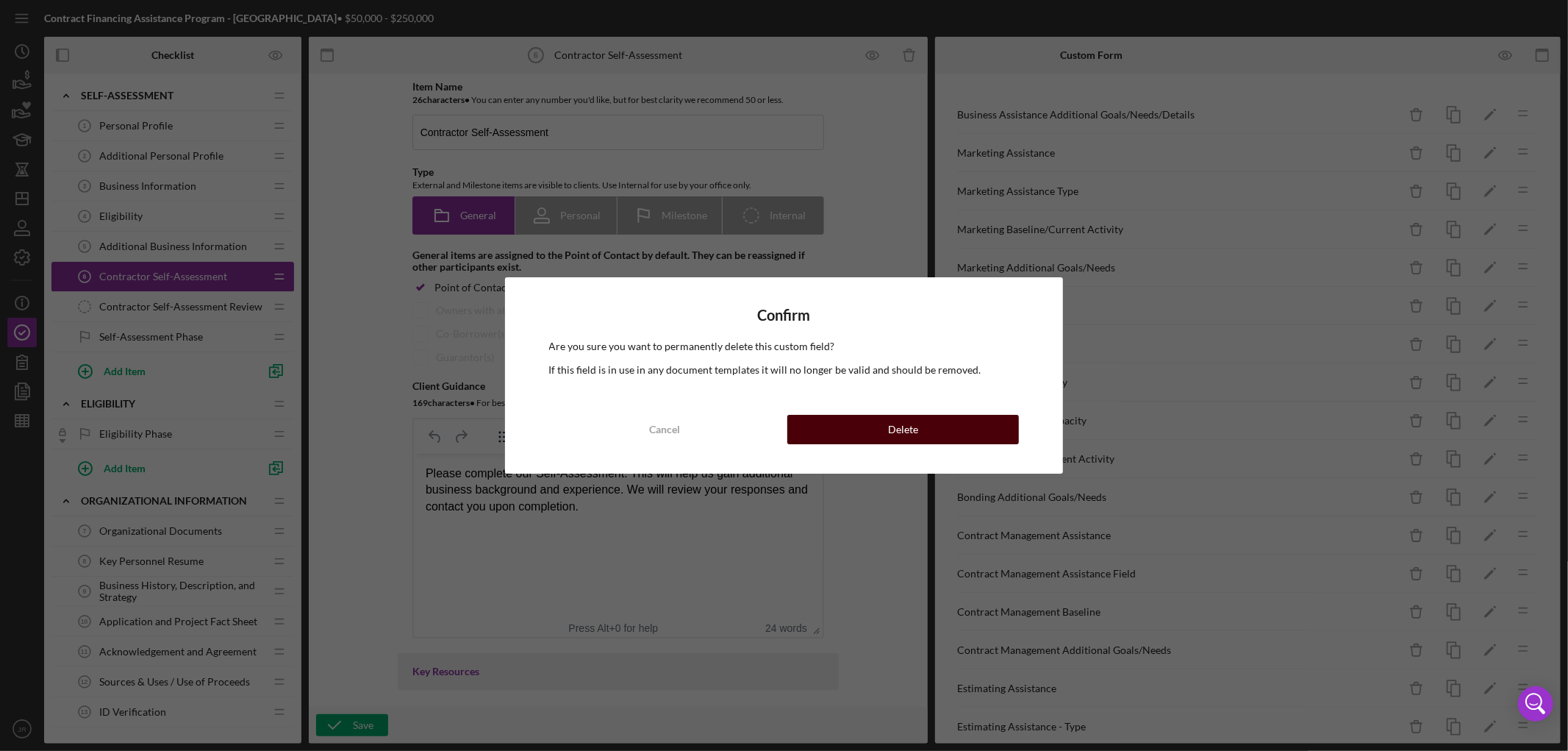
click at [981, 435] on button "Delete" at bounding box center [903, 429] width 231 height 30
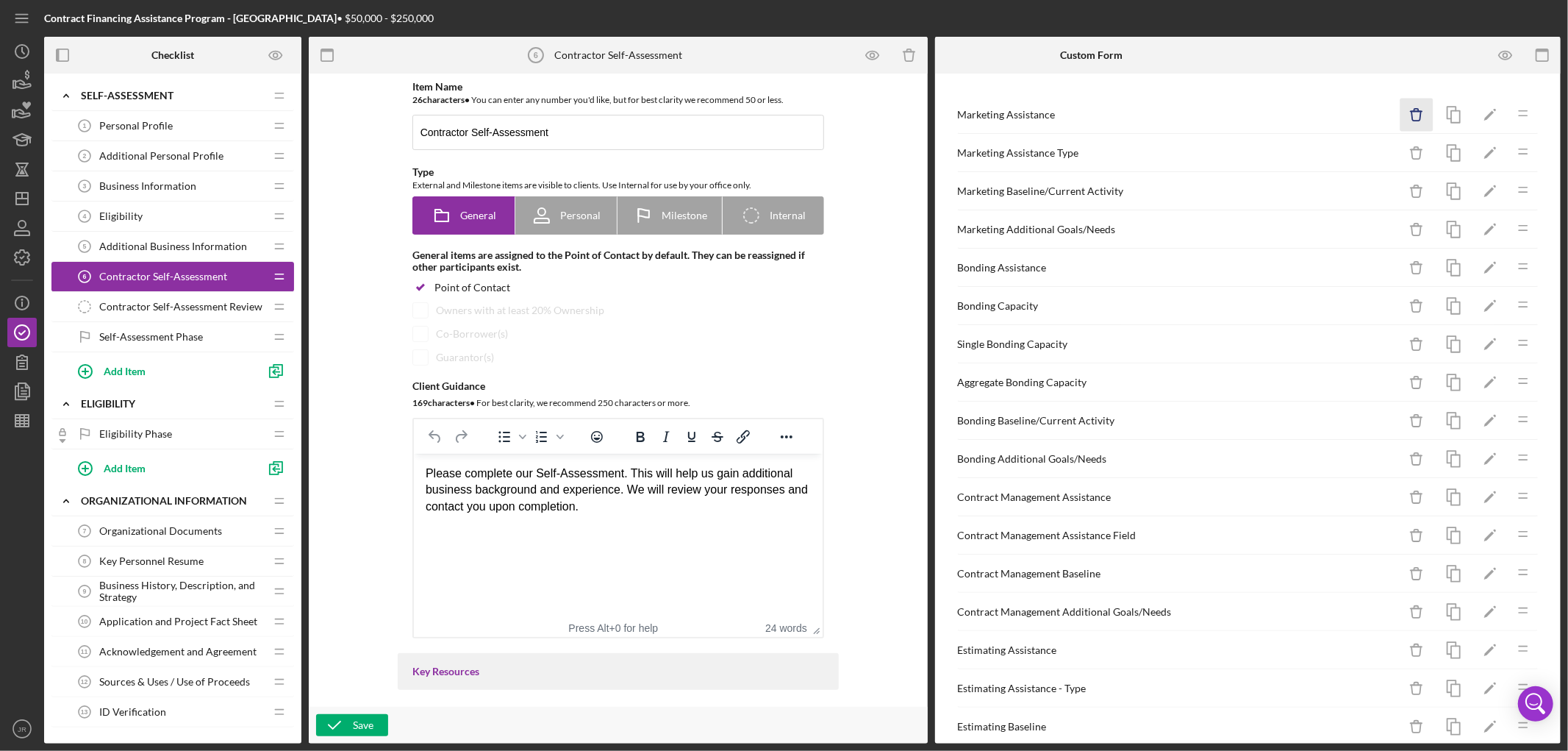
click at [1403, 119] on icon "Icon/Delete" at bounding box center [1416, 115] width 33 height 33
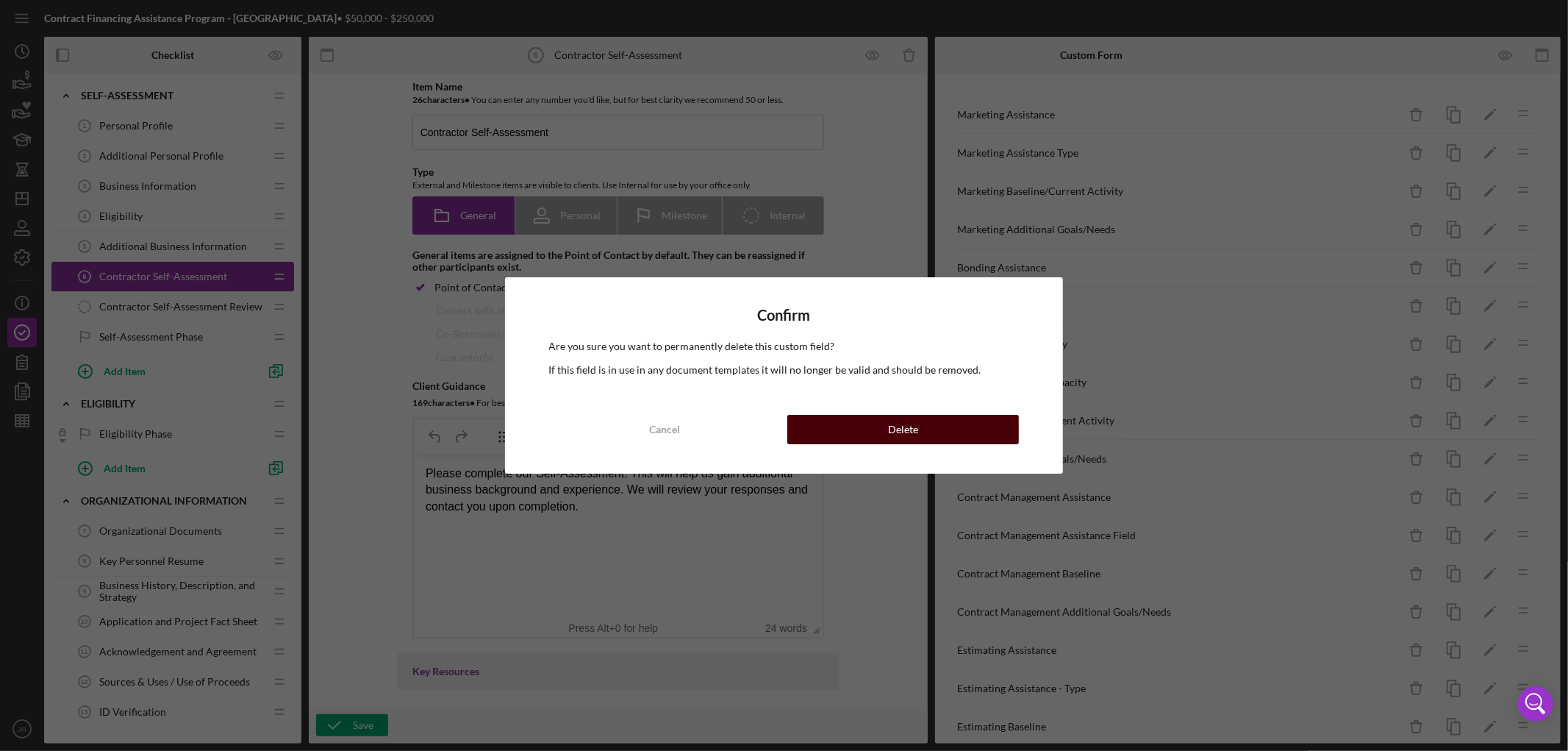
click at [978, 434] on button "Delete" at bounding box center [903, 429] width 231 height 30
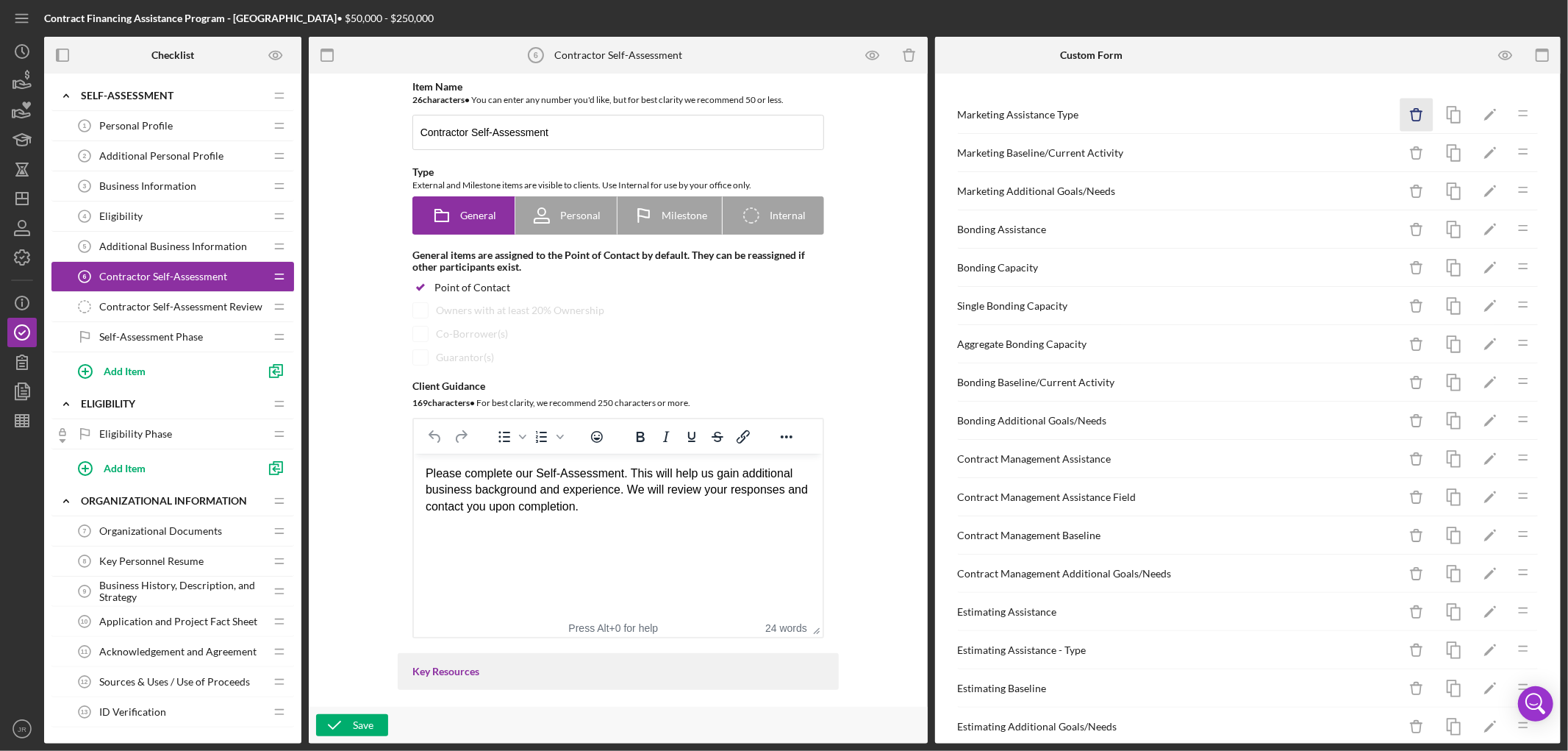
click at [1407, 118] on icon "Icon/Delete" at bounding box center [1416, 115] width 33 height 33
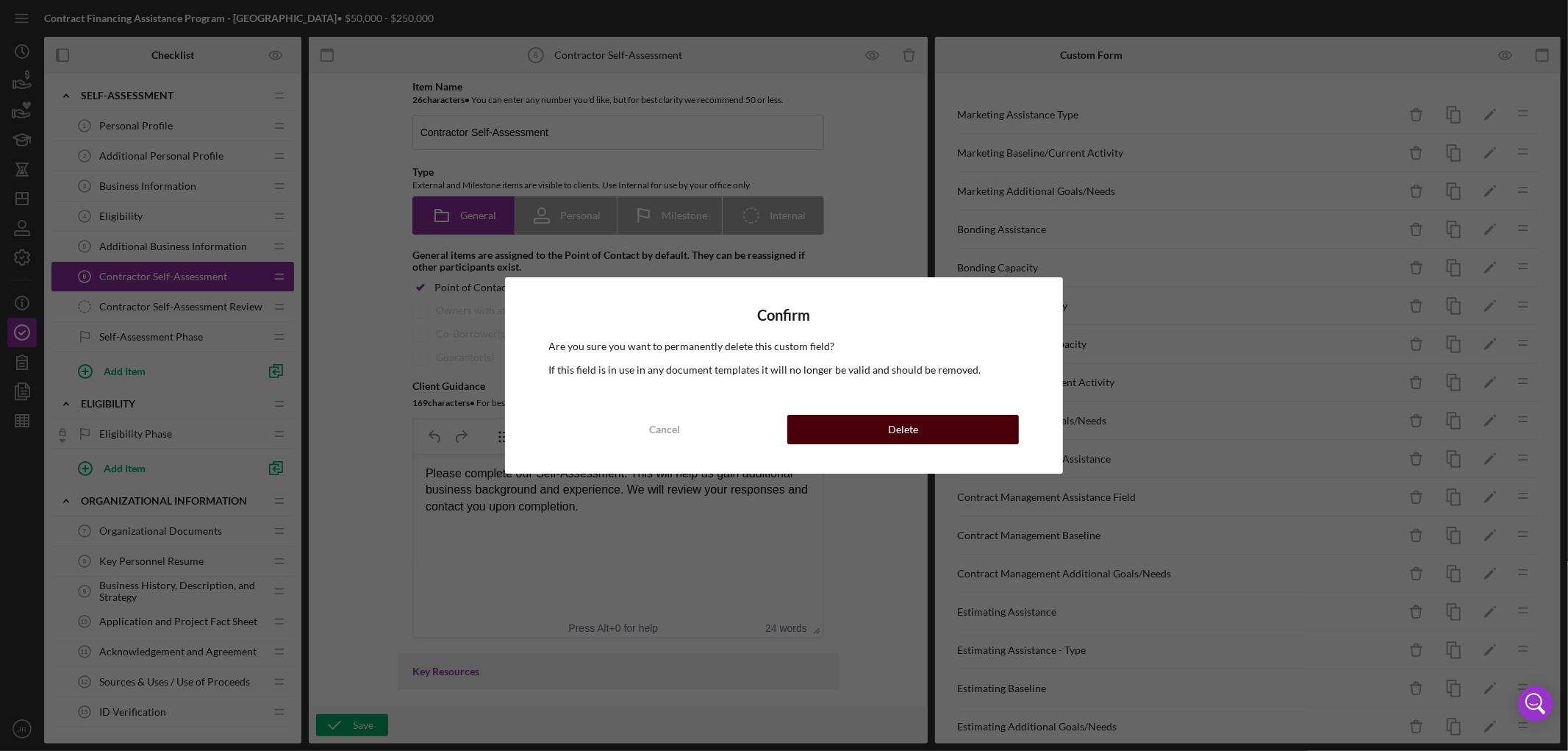
click at [860, 424] on button "Delete" at bounding box center [903, 429] width 231 height 30
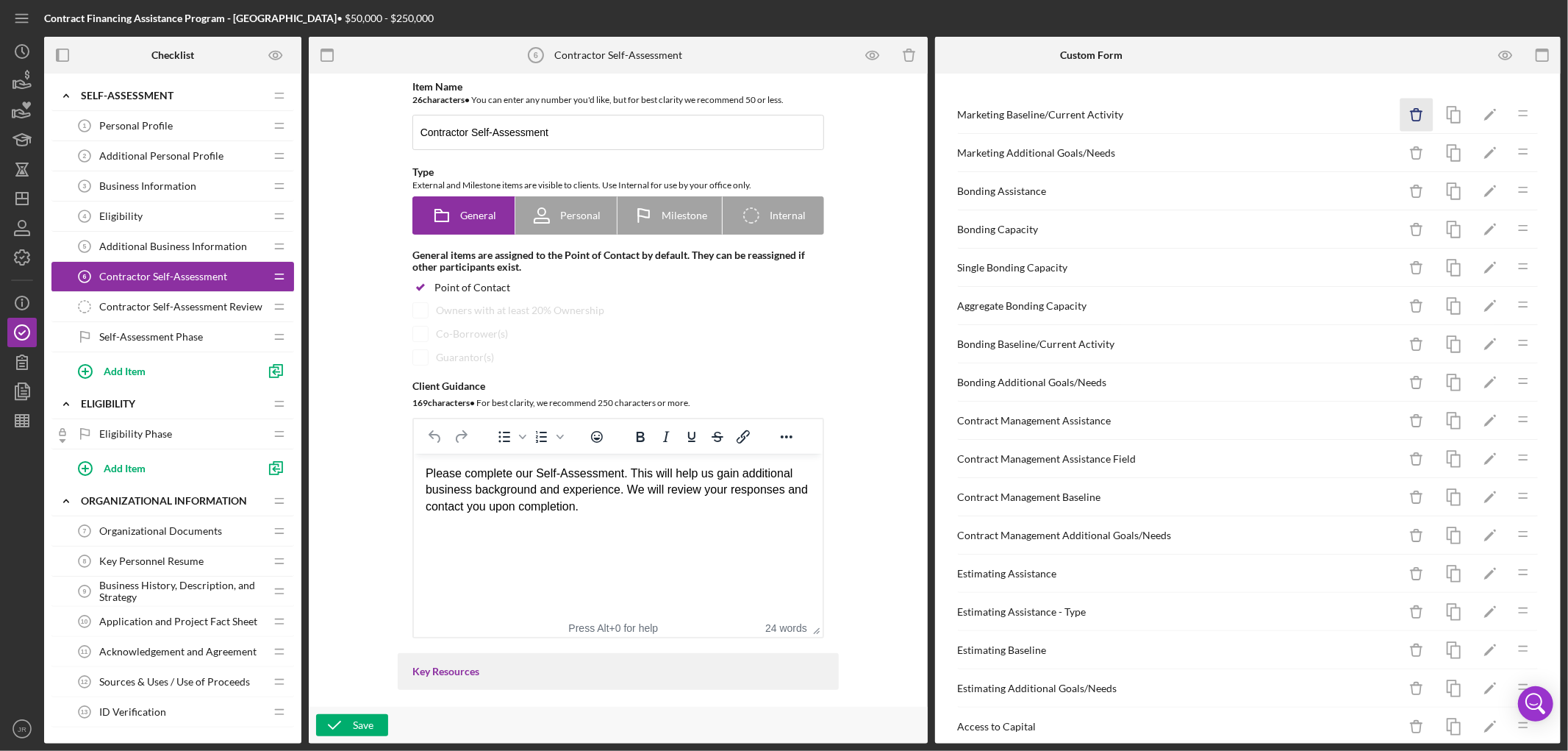
click at [1406, 120] on icon "Icon/Delete" at bounding box center [1416, 115] width 33 height 33
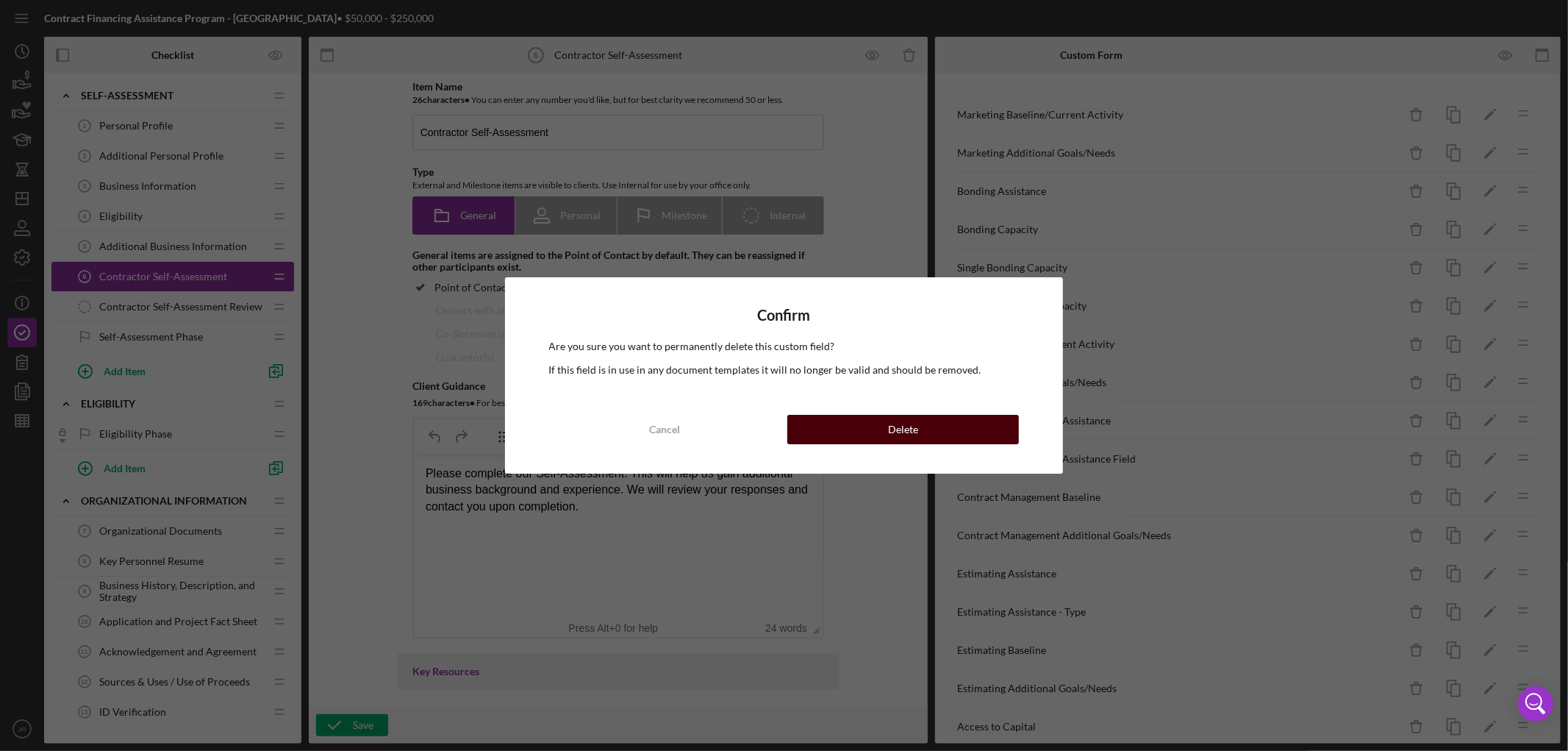
click at [920, 428] on button "Delete" at bounding box center [903, 429] width 231 height 30
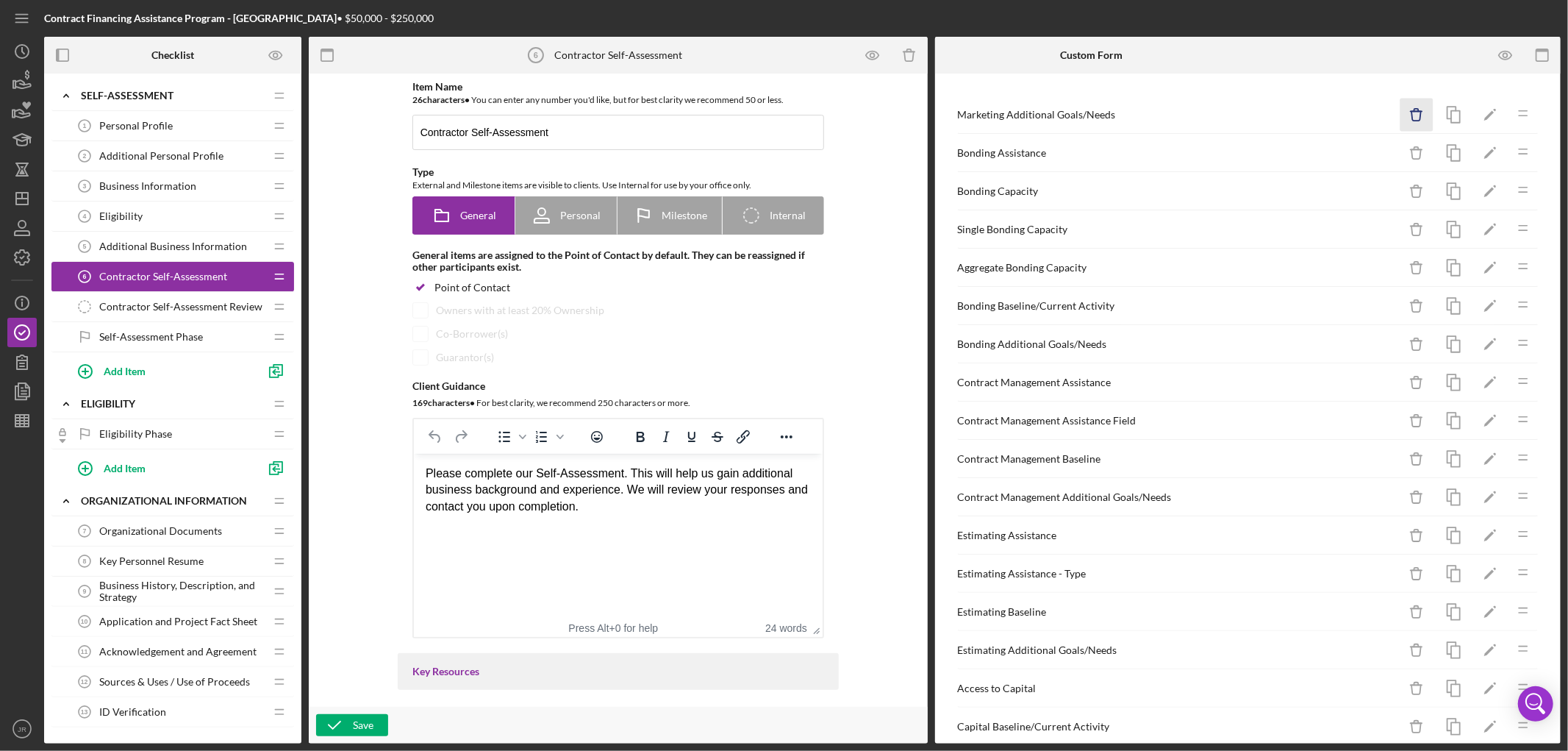
click at [1406, 115] on icon "Icon/Delete" at bounding box center [1416, 115] width 33 height 33
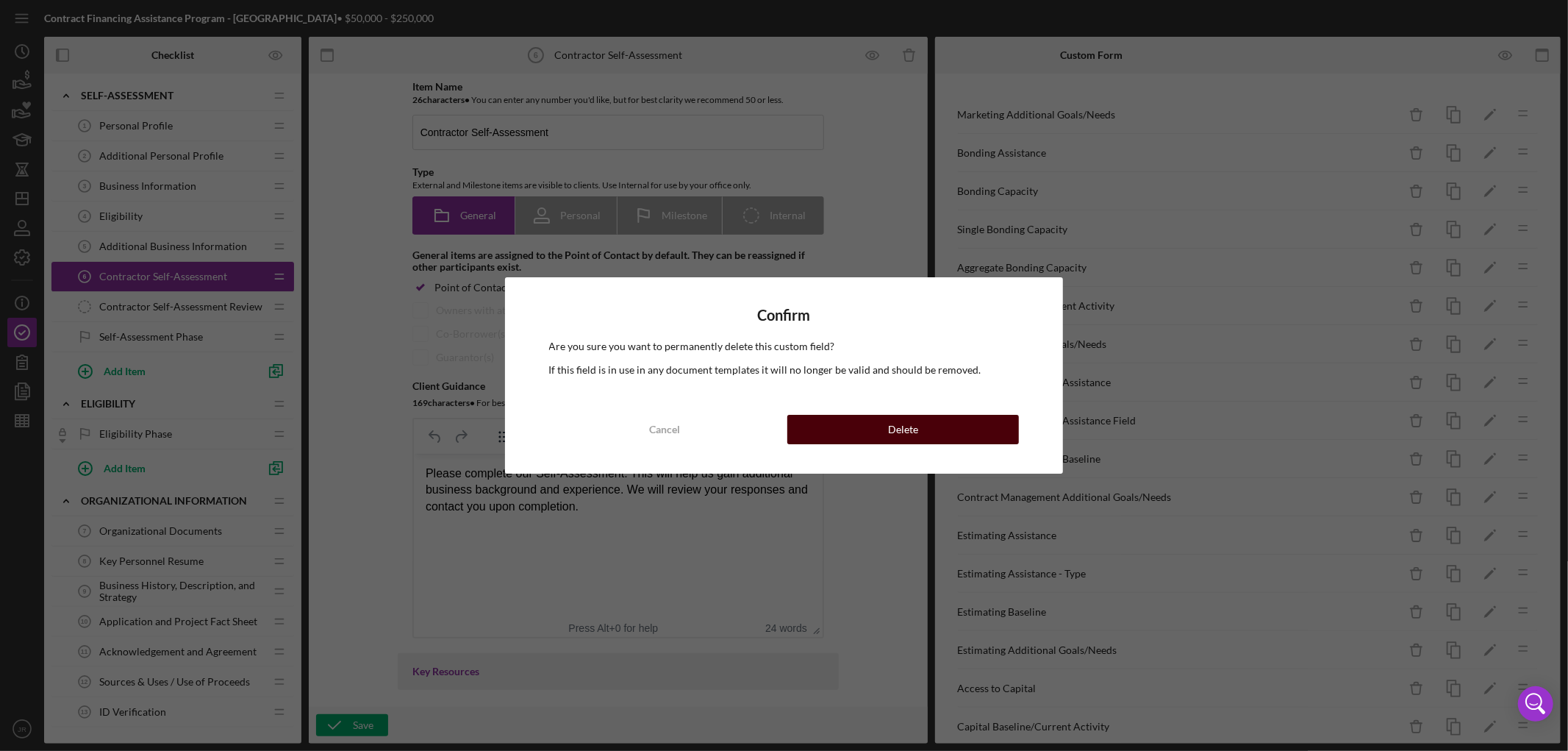
click at [985, 430] on button "Delete" at bounding box center [903, 429] width 231 height 30
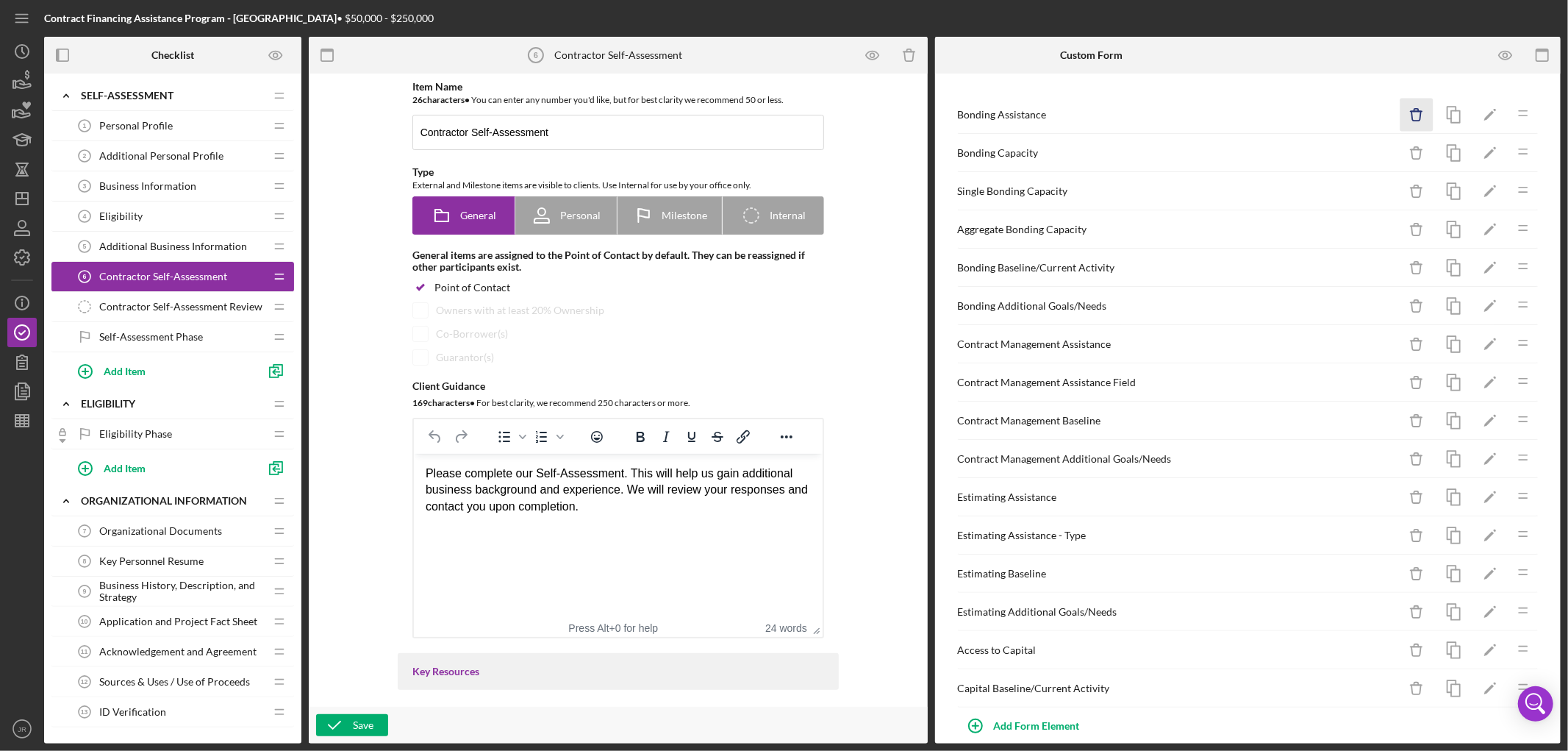
click at [1404, 110] on icon "Icon/Delete" at bounding box center [1416, 115] width 33 height 33
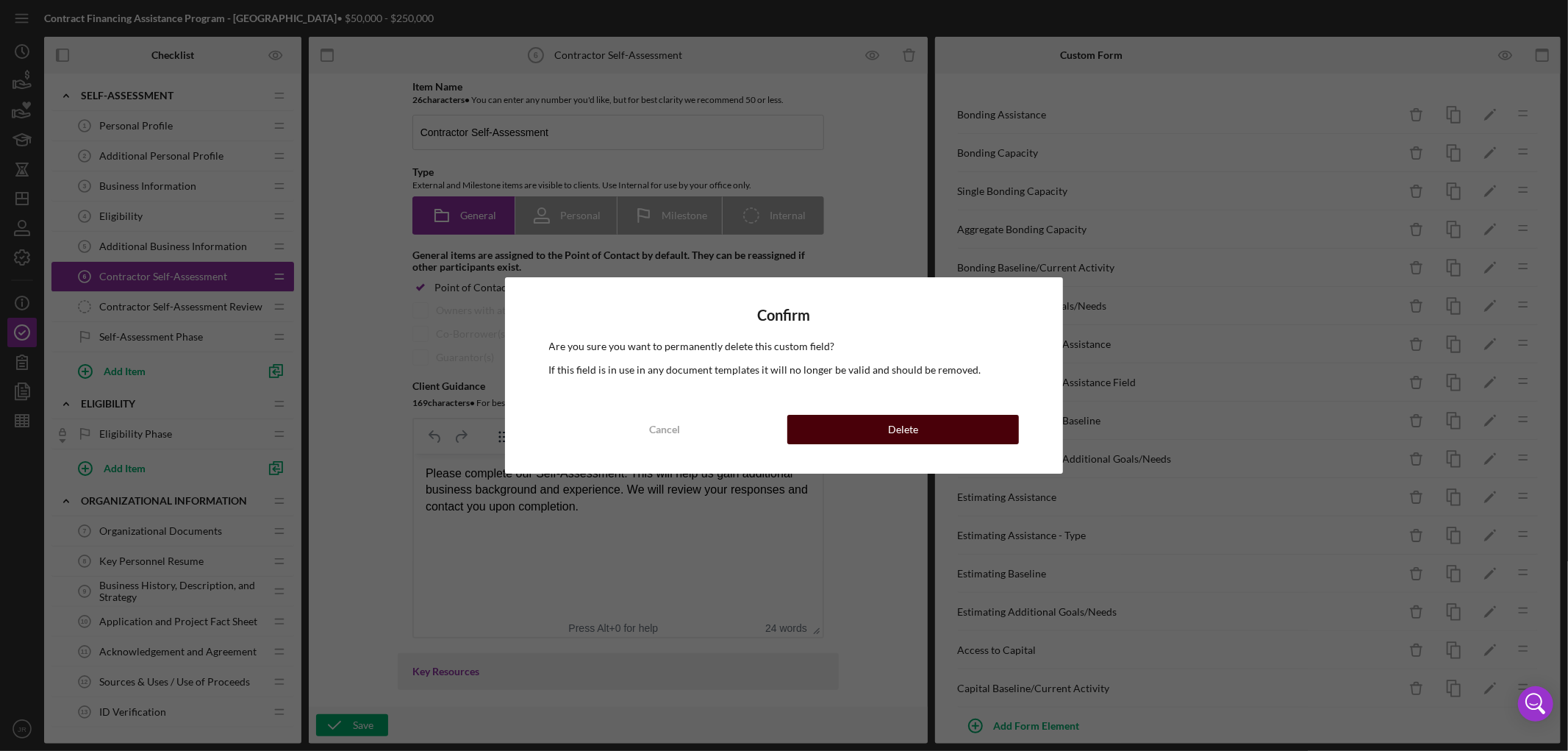
click at [892, 426] on div "Delete" at bounding box center [903, 429] width 30 height 30
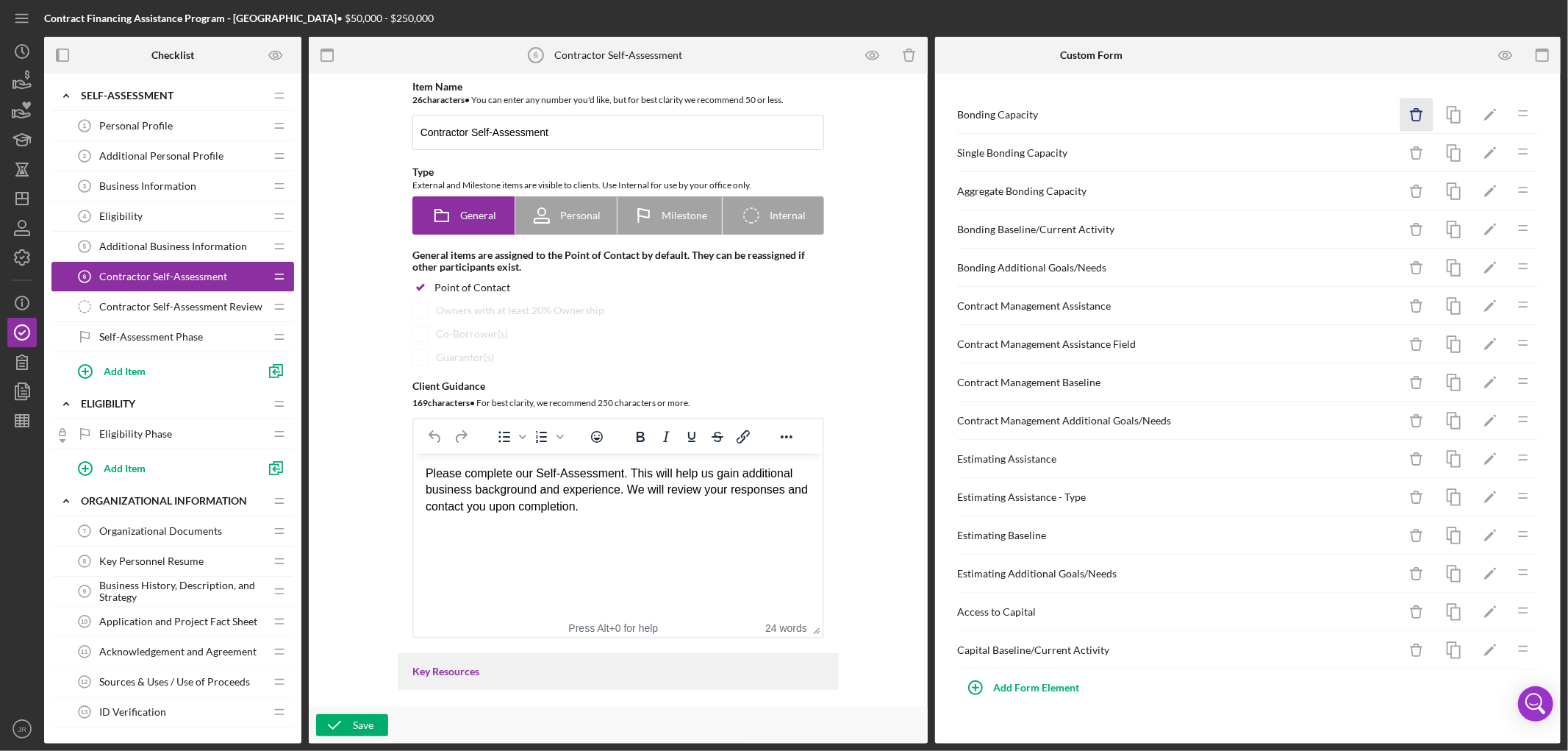
click at [1419, 105] on icon "Icon/Delete" at bounding box center [1416, 115] width 33 height 33
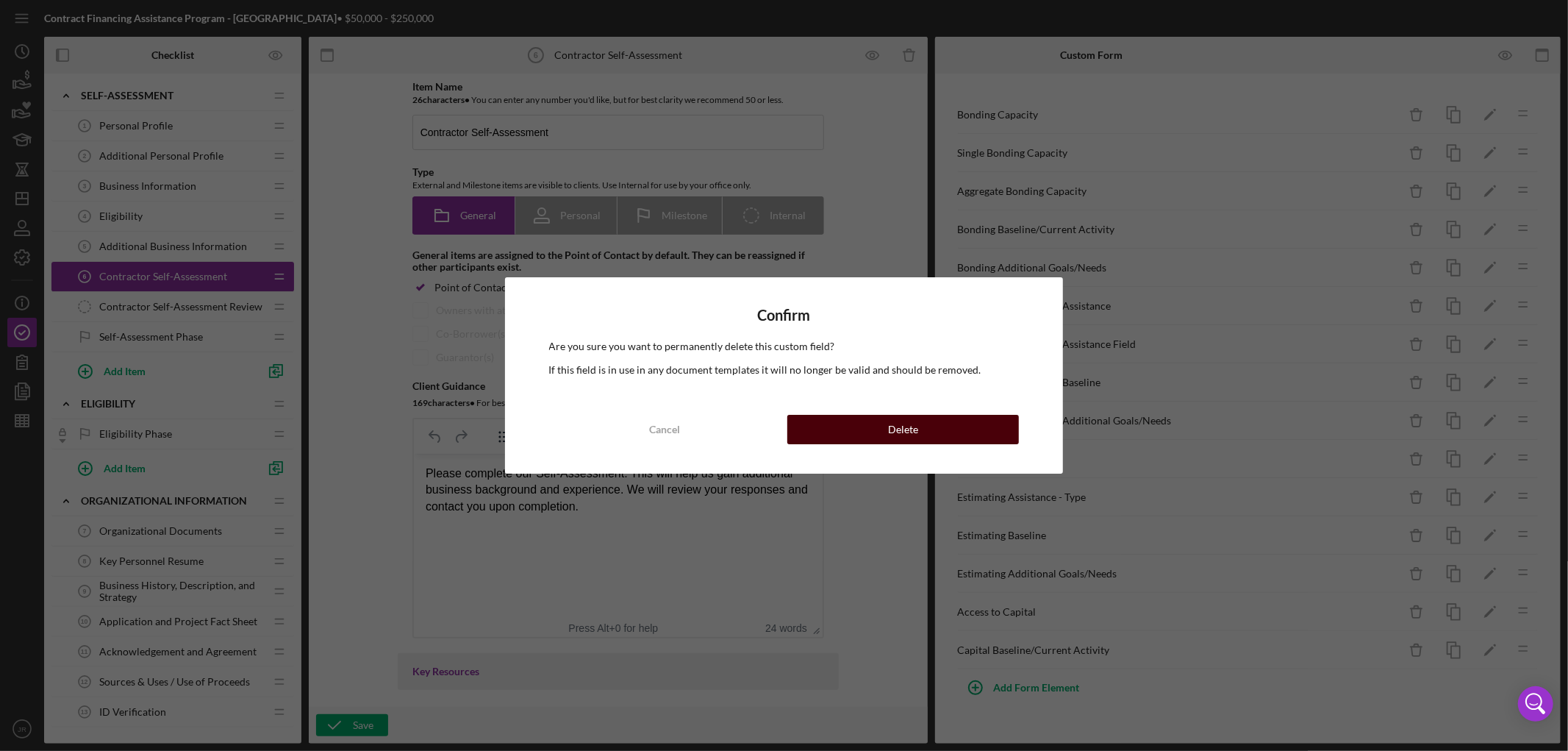
click at [927, 422] on button "Delete" at bounding box center [903, 429] width 231 height 30
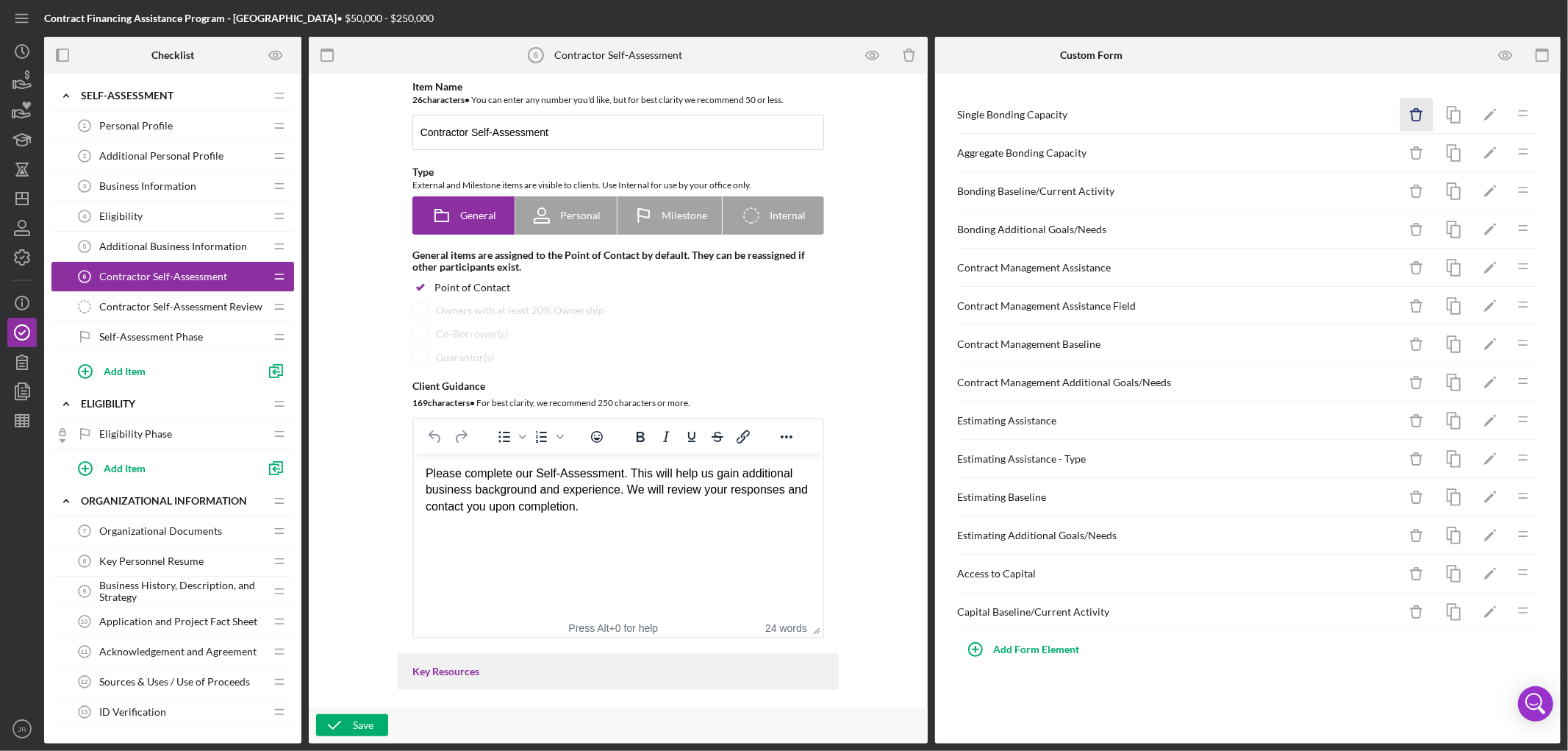
click at [1420, 121] on icon "Icon/Delete" at bounding box center [1416, 115] width 33 height 33
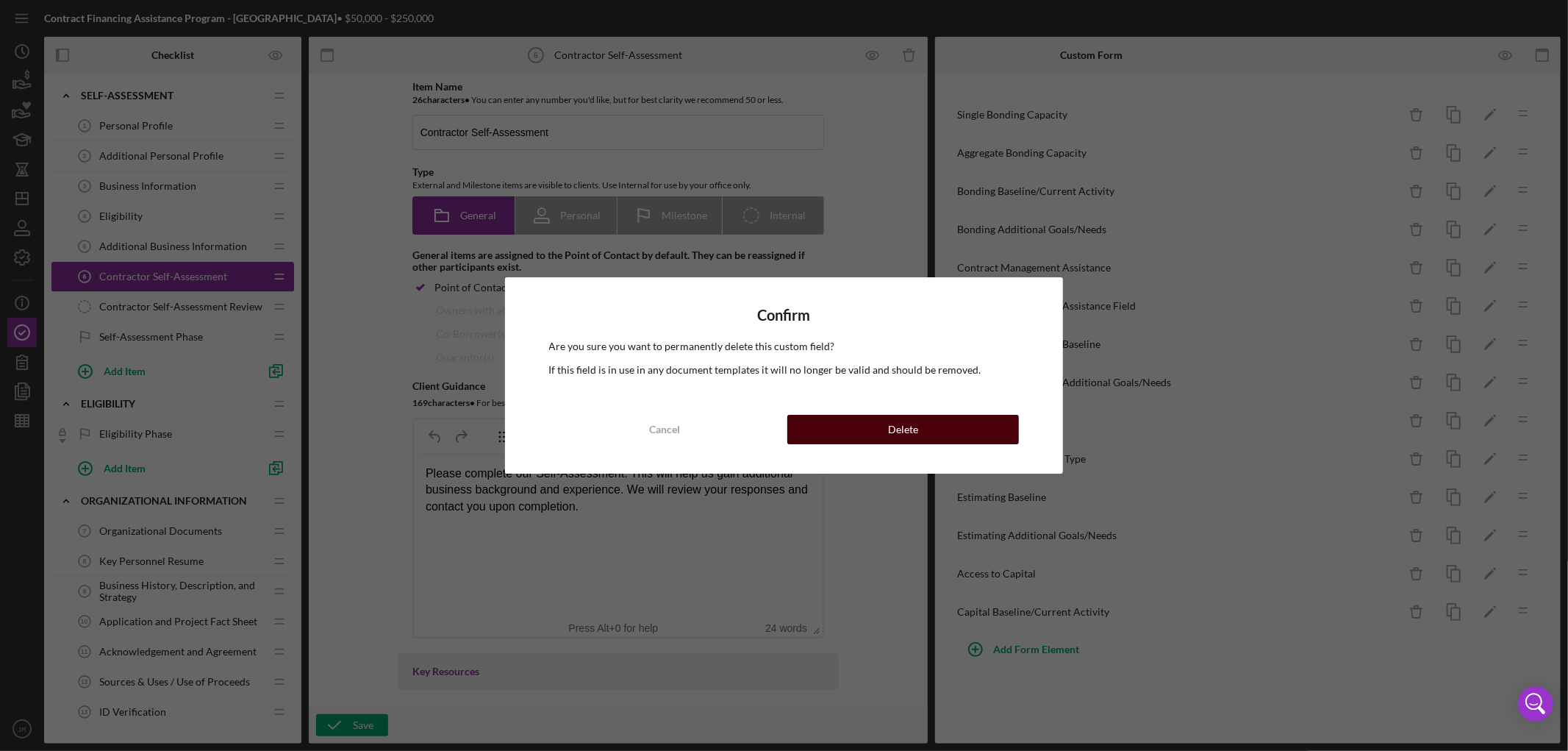
click at [1004, 431] on button "Delete" at bounding box center [903, 429] width 231 height 30
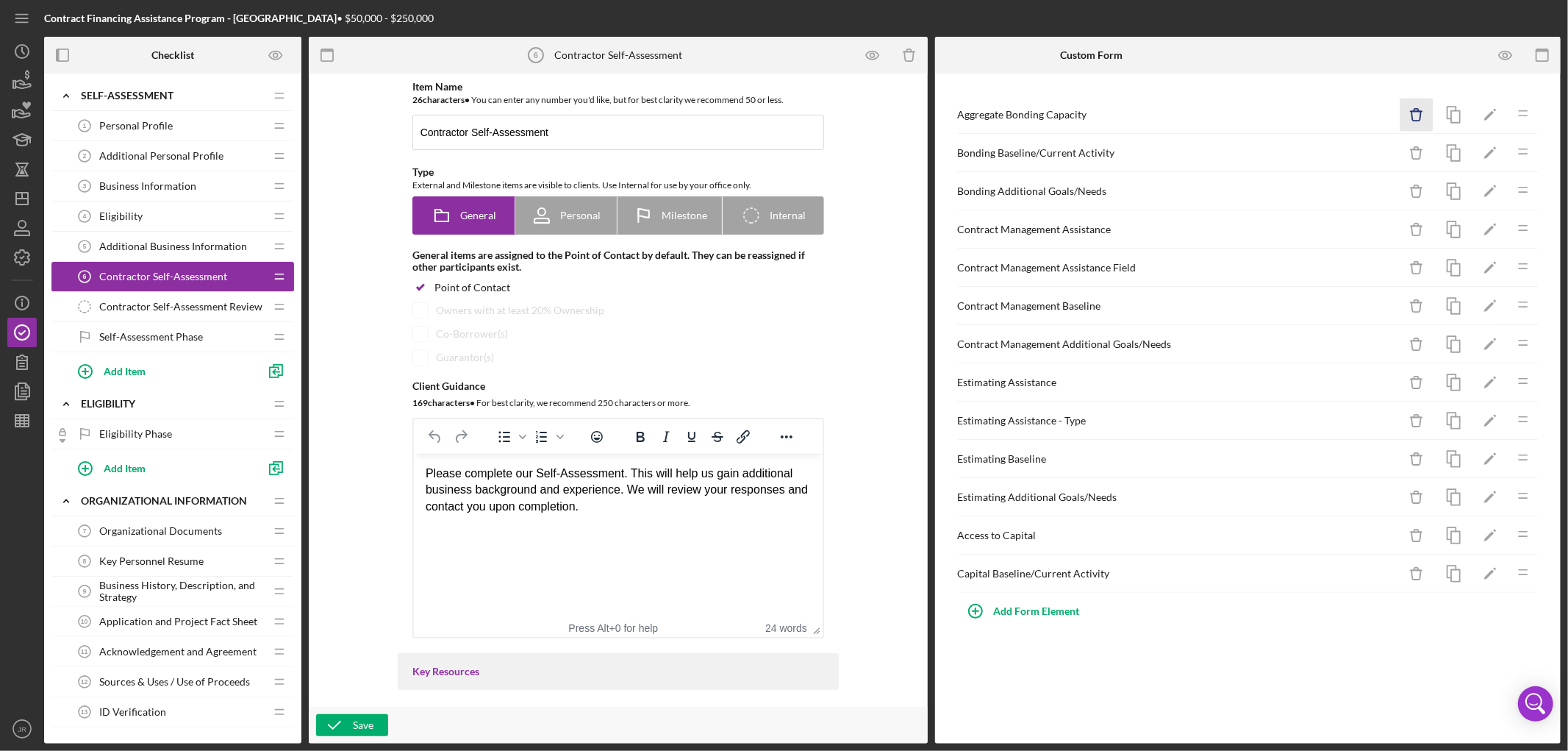
click at [1421, 116] on icon "Icon/Delete" at bounding box center [1416, 115] width 33 height 33
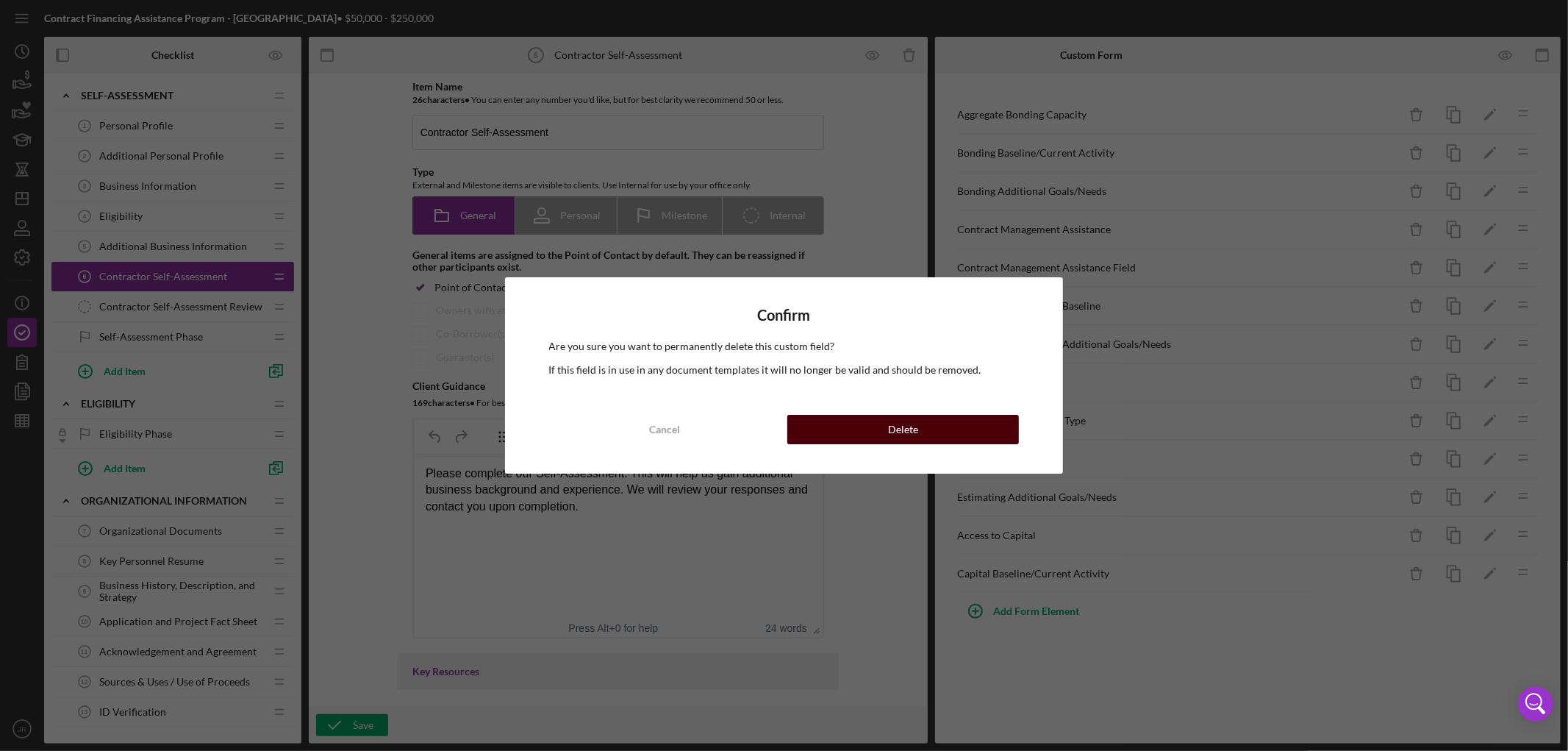
click at [902, 428] on div "Delete" at bounding box center [903, 429] width 30 height 30
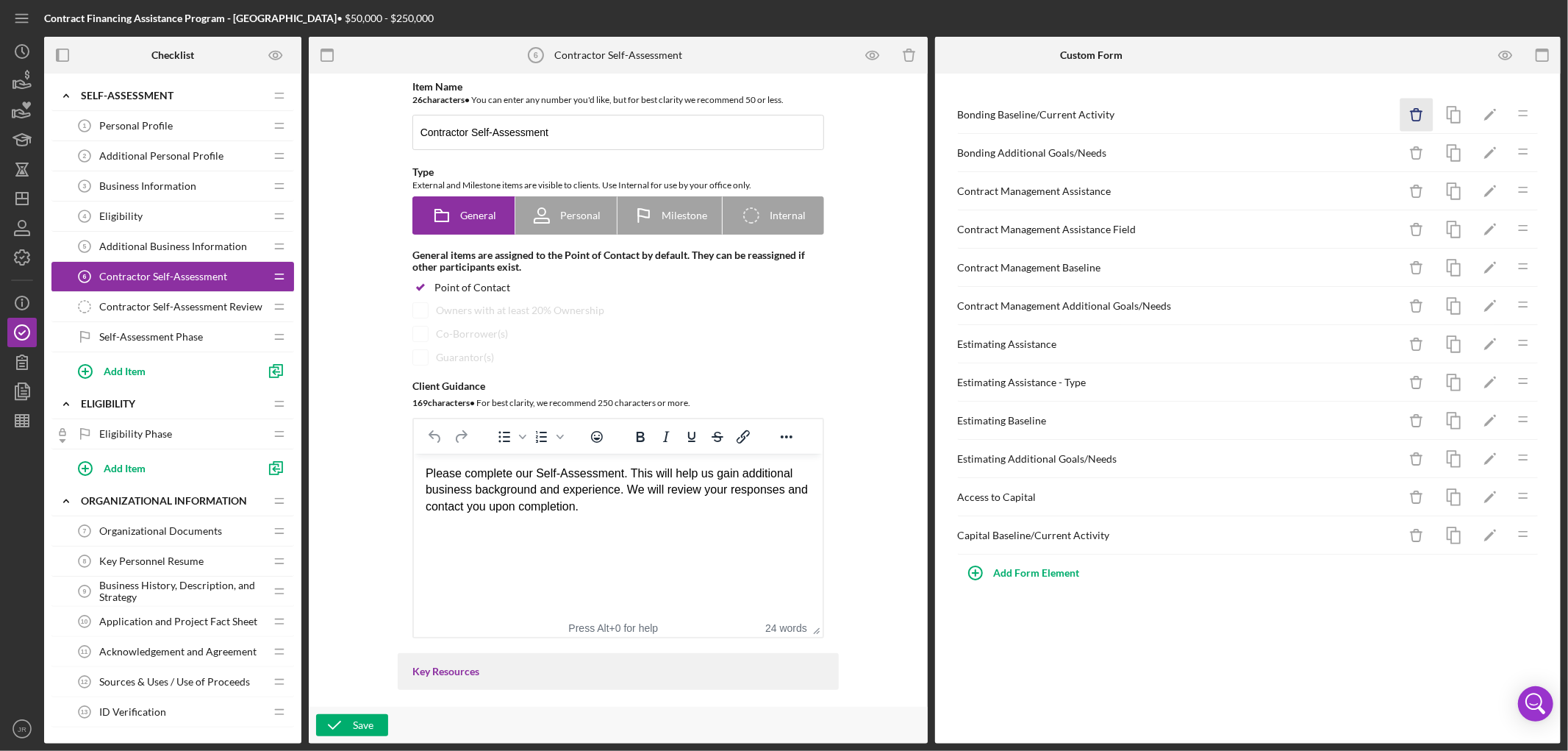
click at [1419, 113] on icon "Icon/Delete" at bounding box center [1416, 115] width 33 height 33
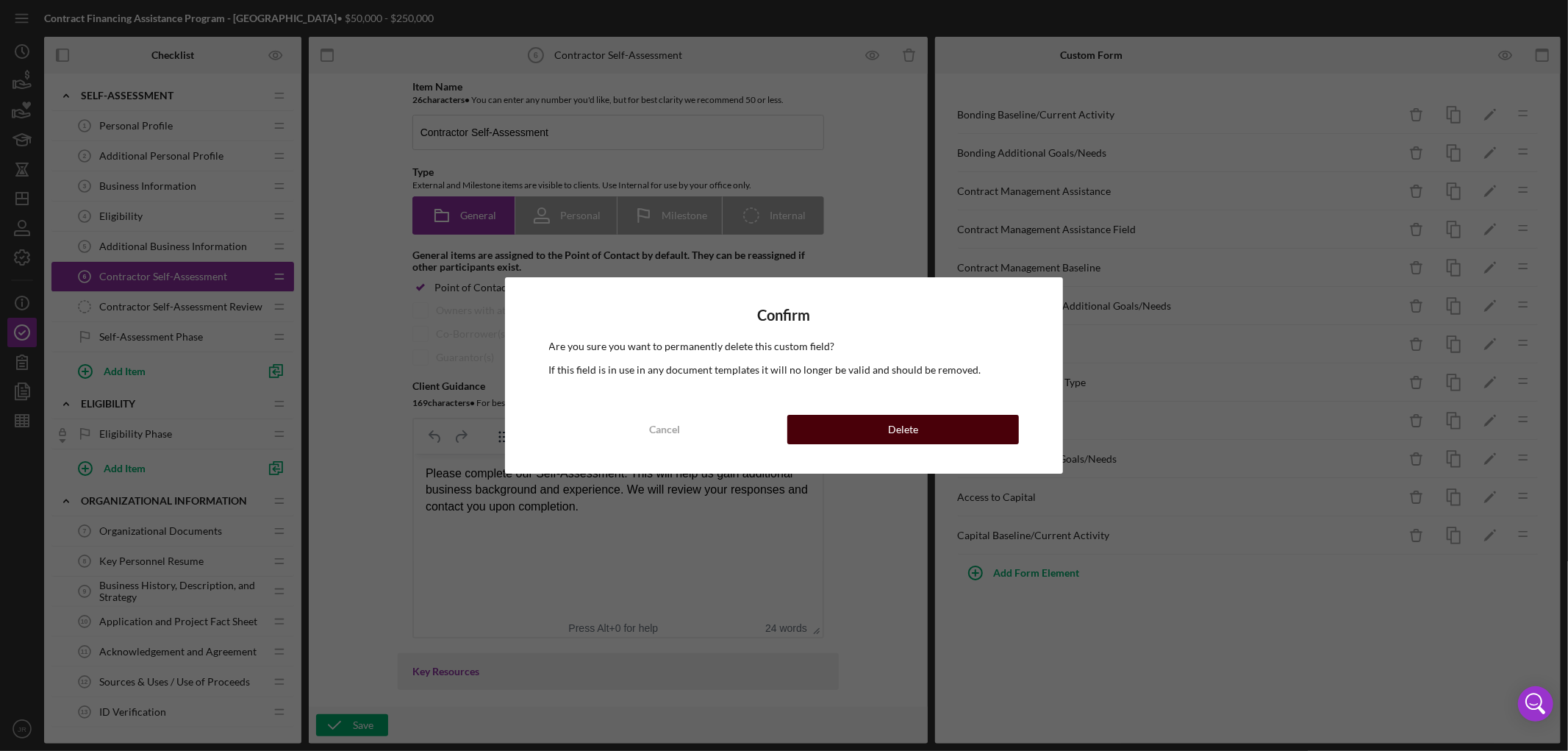
click at [927, 422] on button "Delete" at bounding box center [903, 429] width 231 height 30
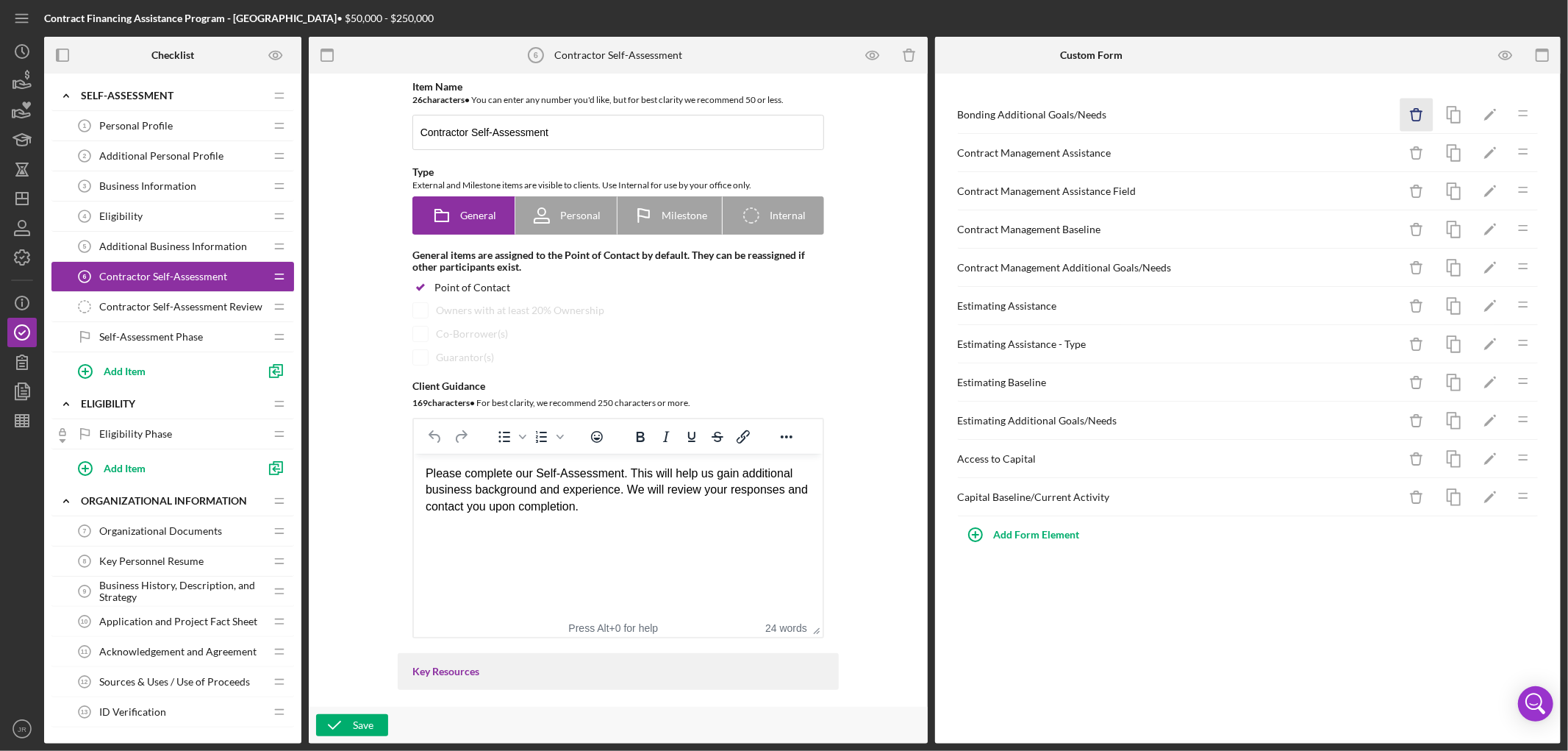
click at [1413, 120] on icon "Icon/Delete" at bounding box center [1416, 115] width 33 height 33
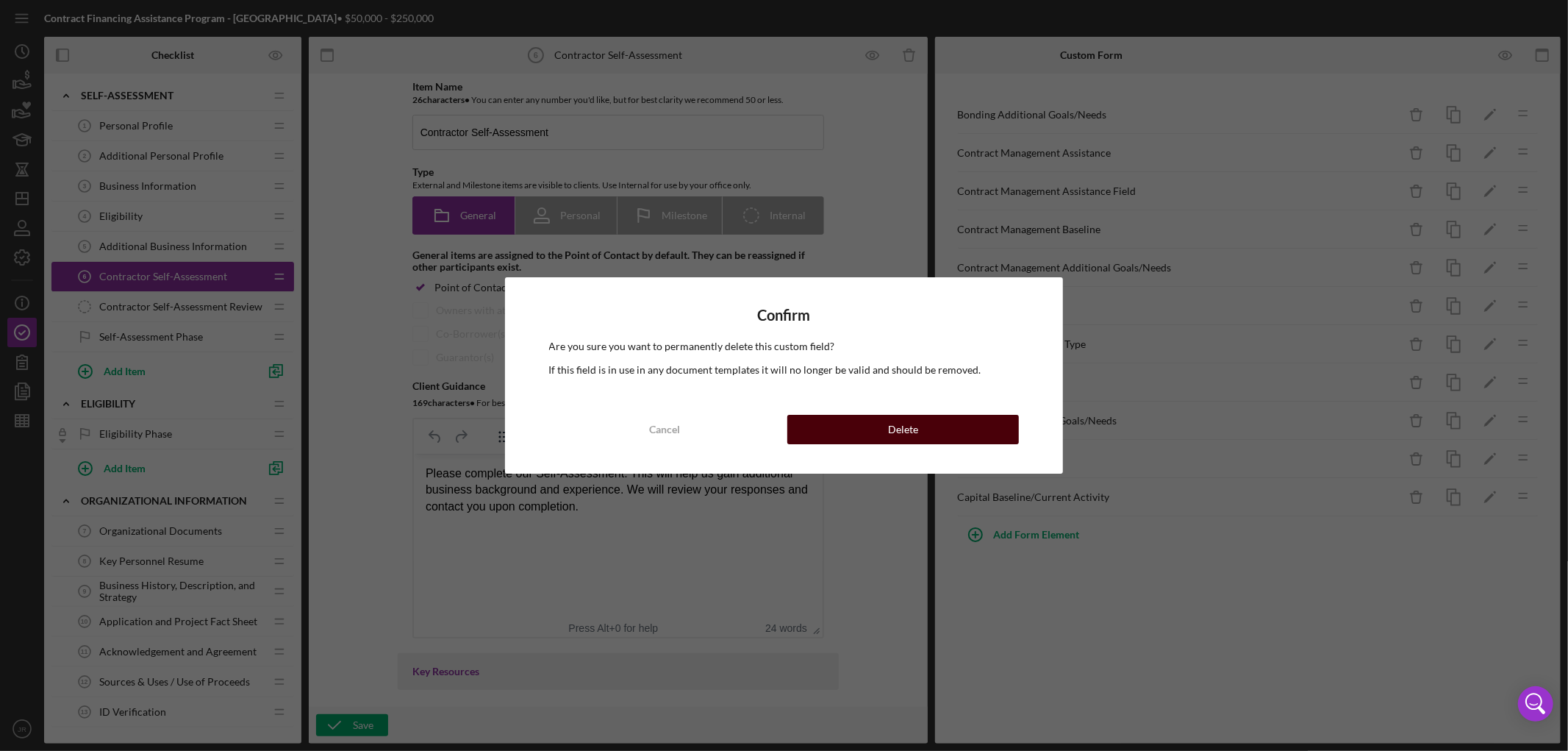
click at [898, 431] on div "Delete" at bounding box center [903, 429] width 30 height 30
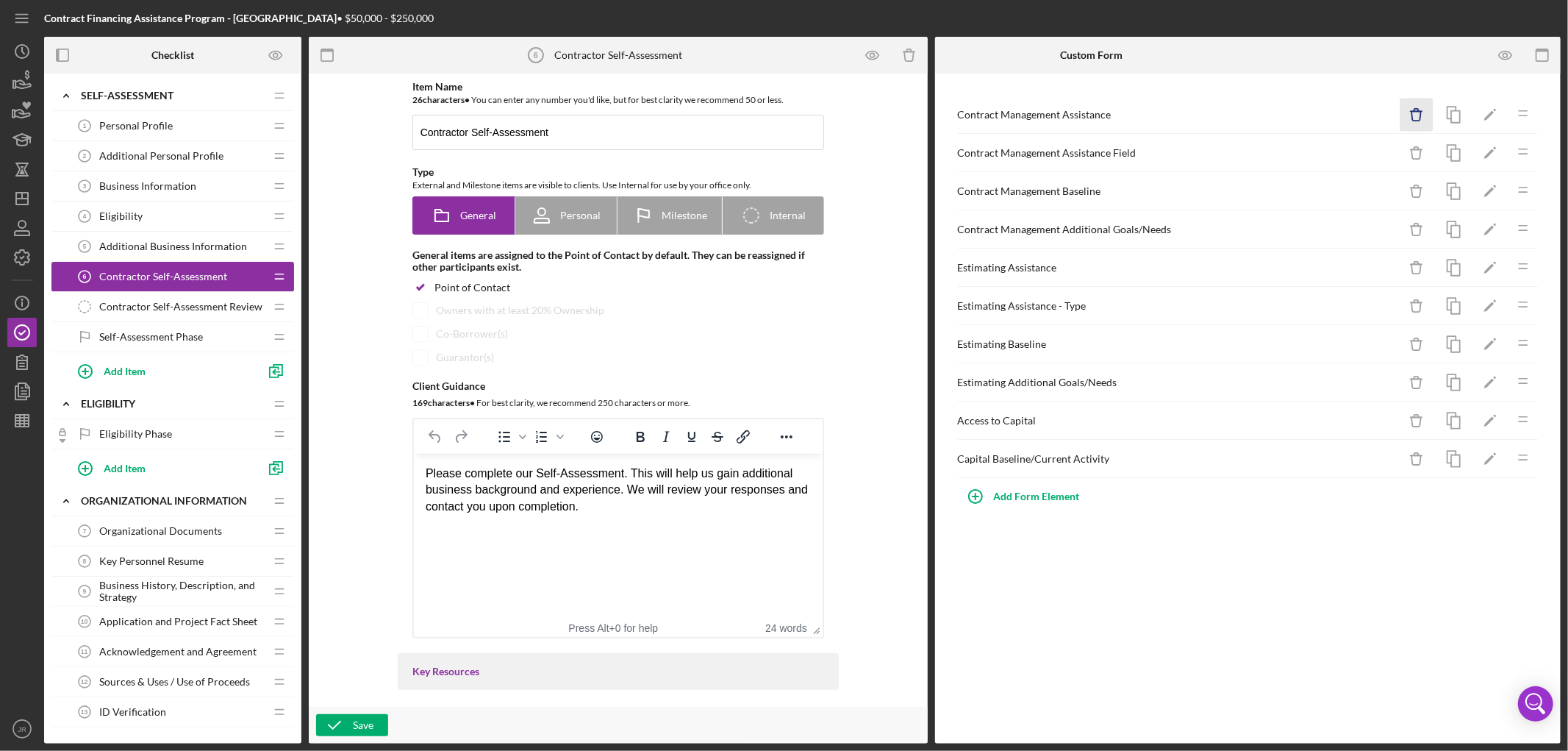
click at [1407, 118] on icon "Icon/Delete" at bounding box center [1416, 115] width 33 height 33
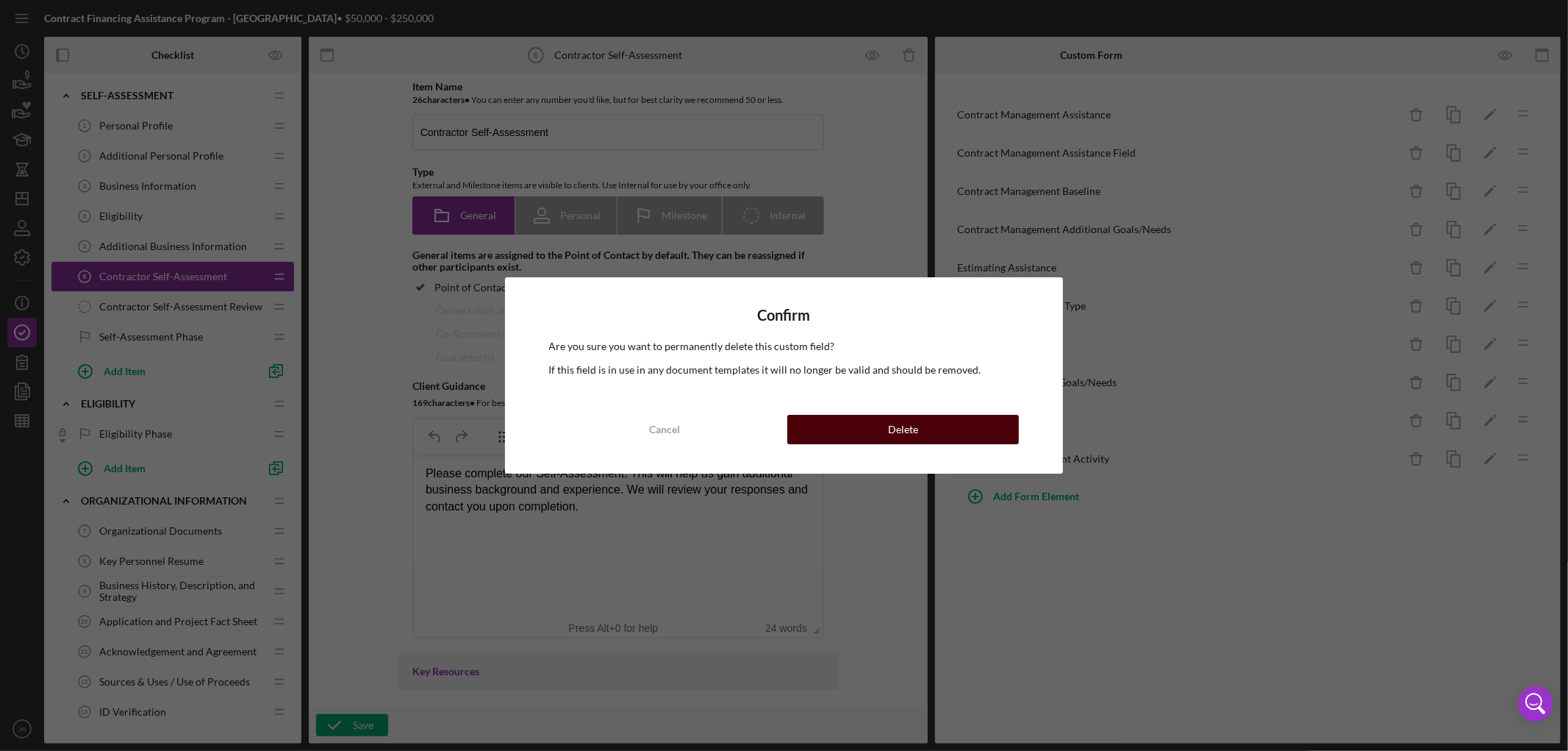
click at [879, 437] on button "Delete" at bounding box center [903, 429] width 231 height 30
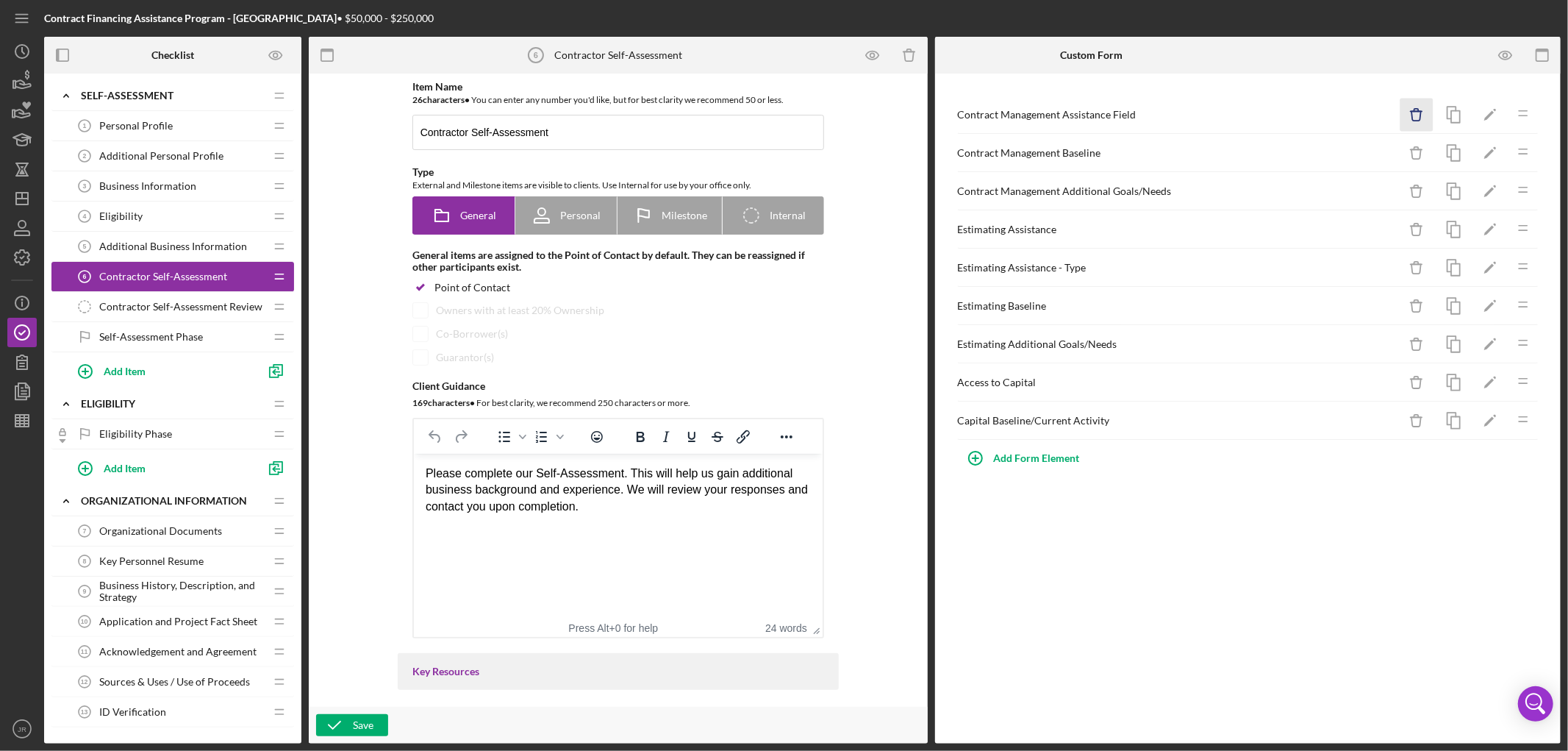
click at [1413, 119] on icon "Icon/Delete" at bounding box center [1416, 115] width 33 height 33
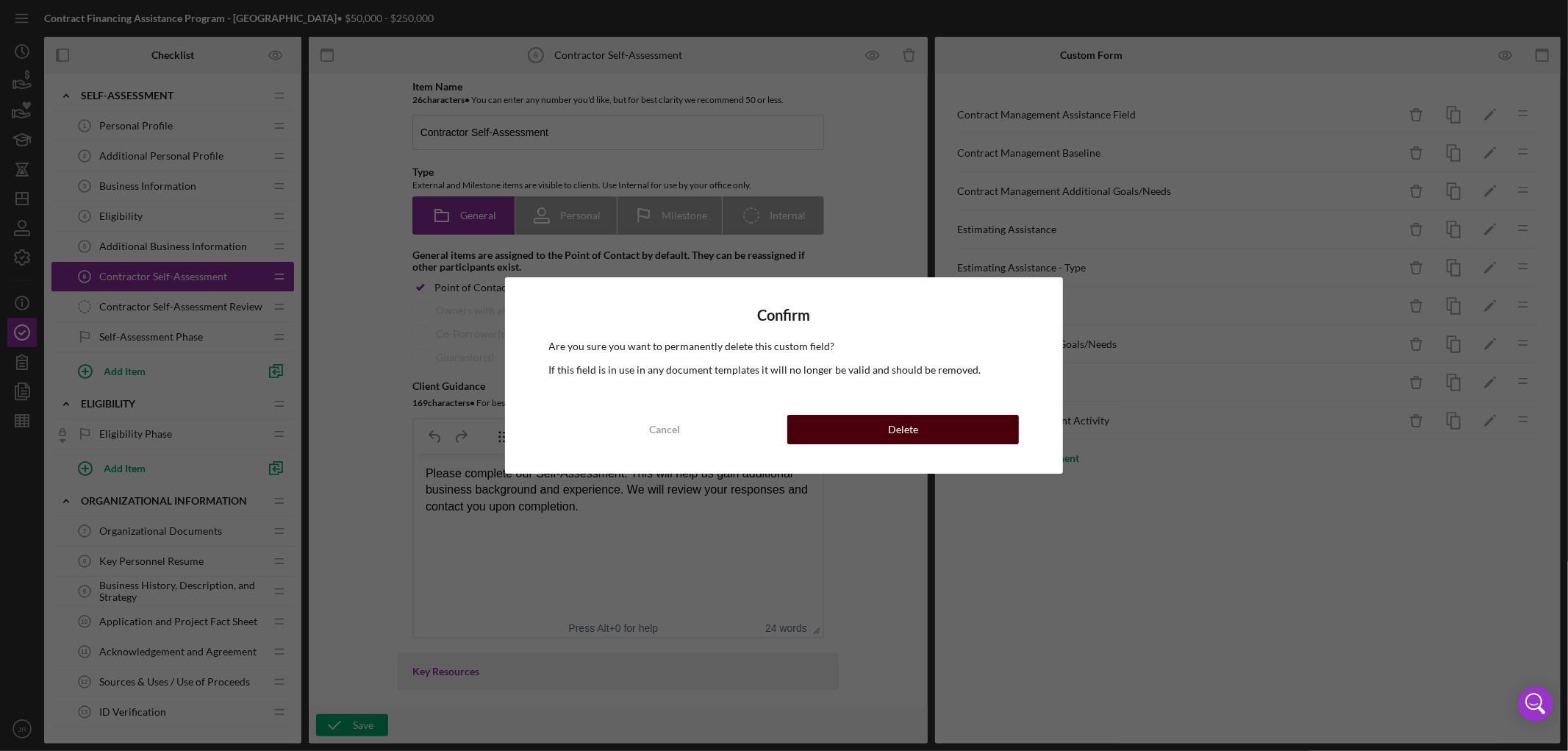
click at [986, 427] on button "Delete" at bounding box center [903, 429] width 231 height 30
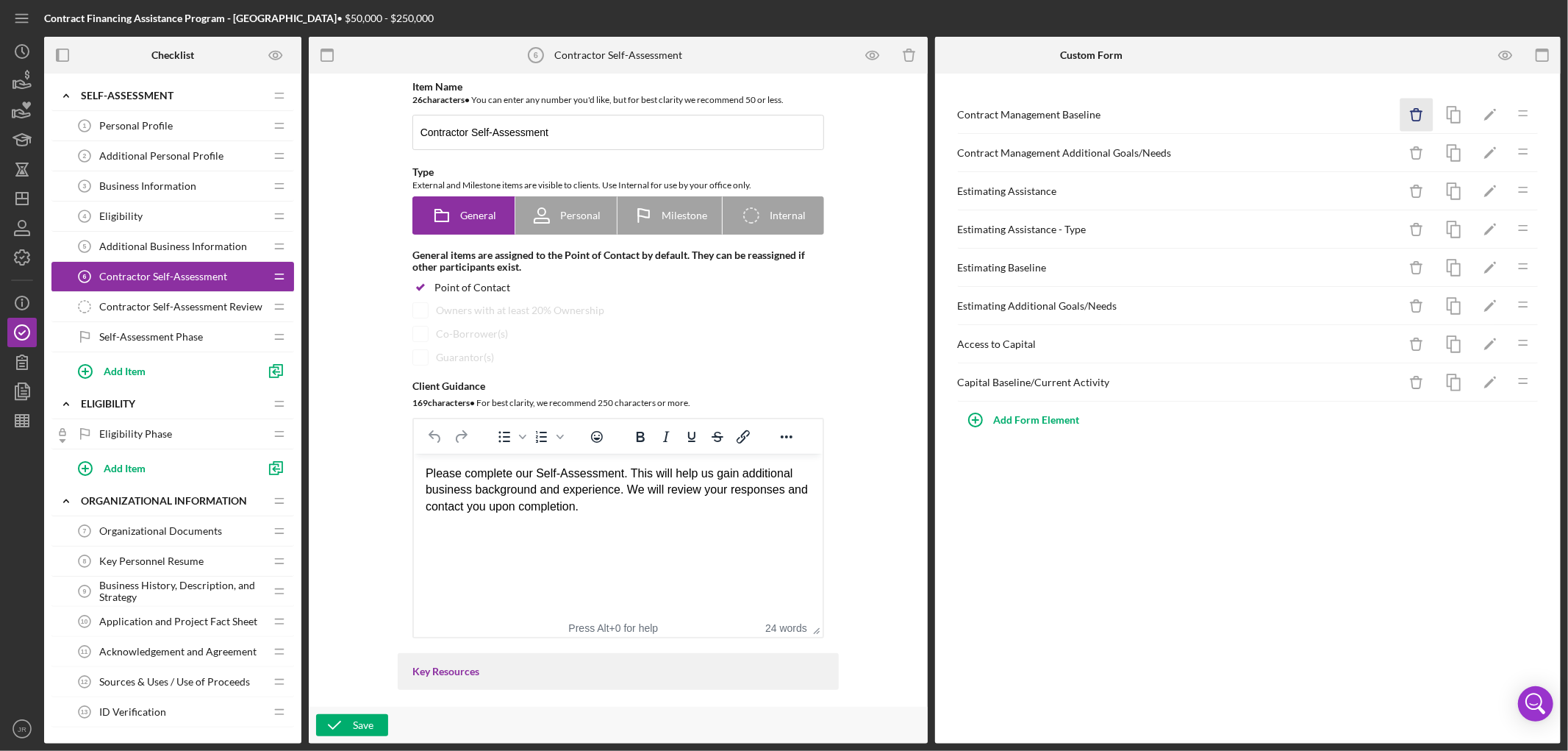
click at [1409, 118] on icon "Icon/Delete" at bounding box center [1416, 115] width 33 height 33
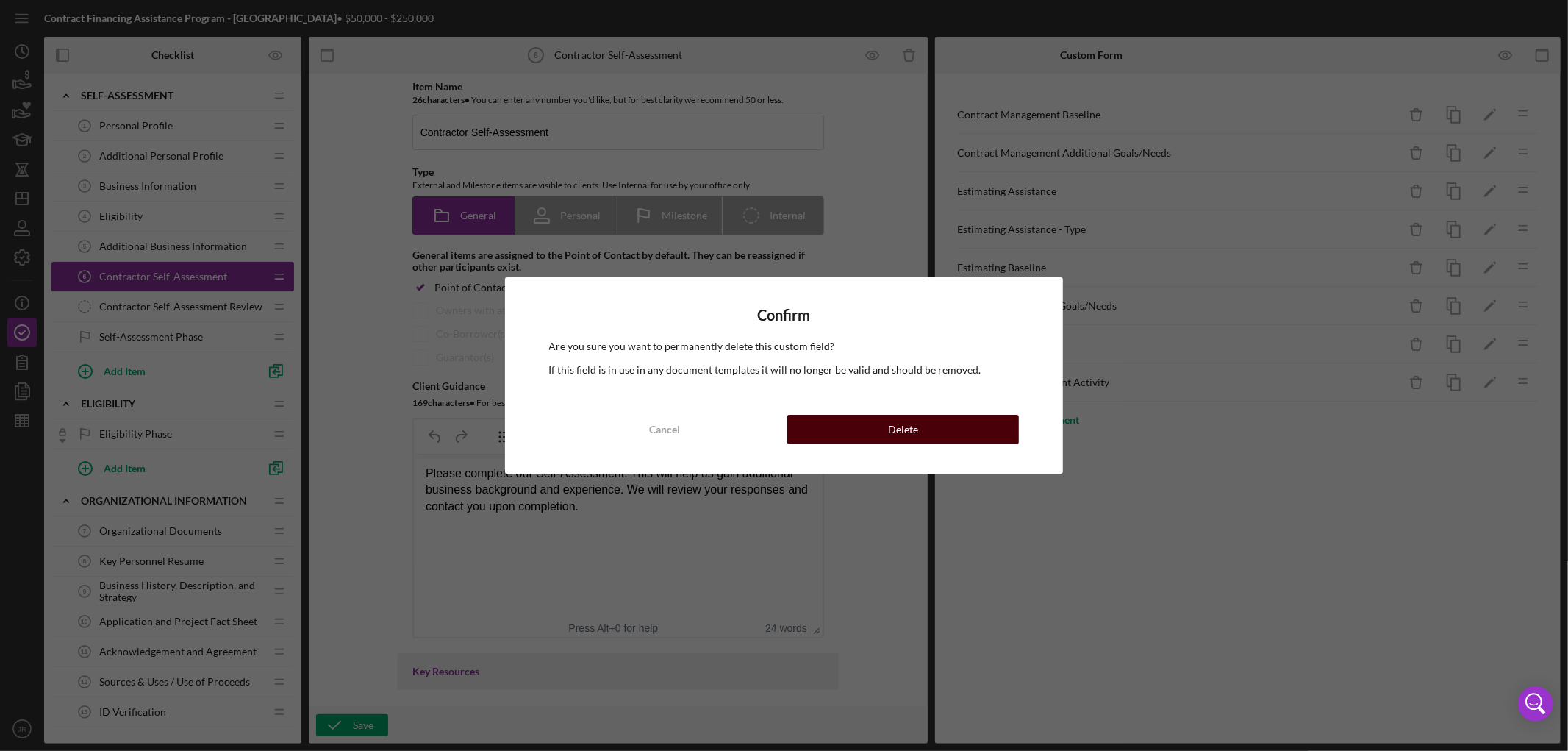
click at [966, 442] on button "Delete" at bounding box center [903, 429] width 231 height 30
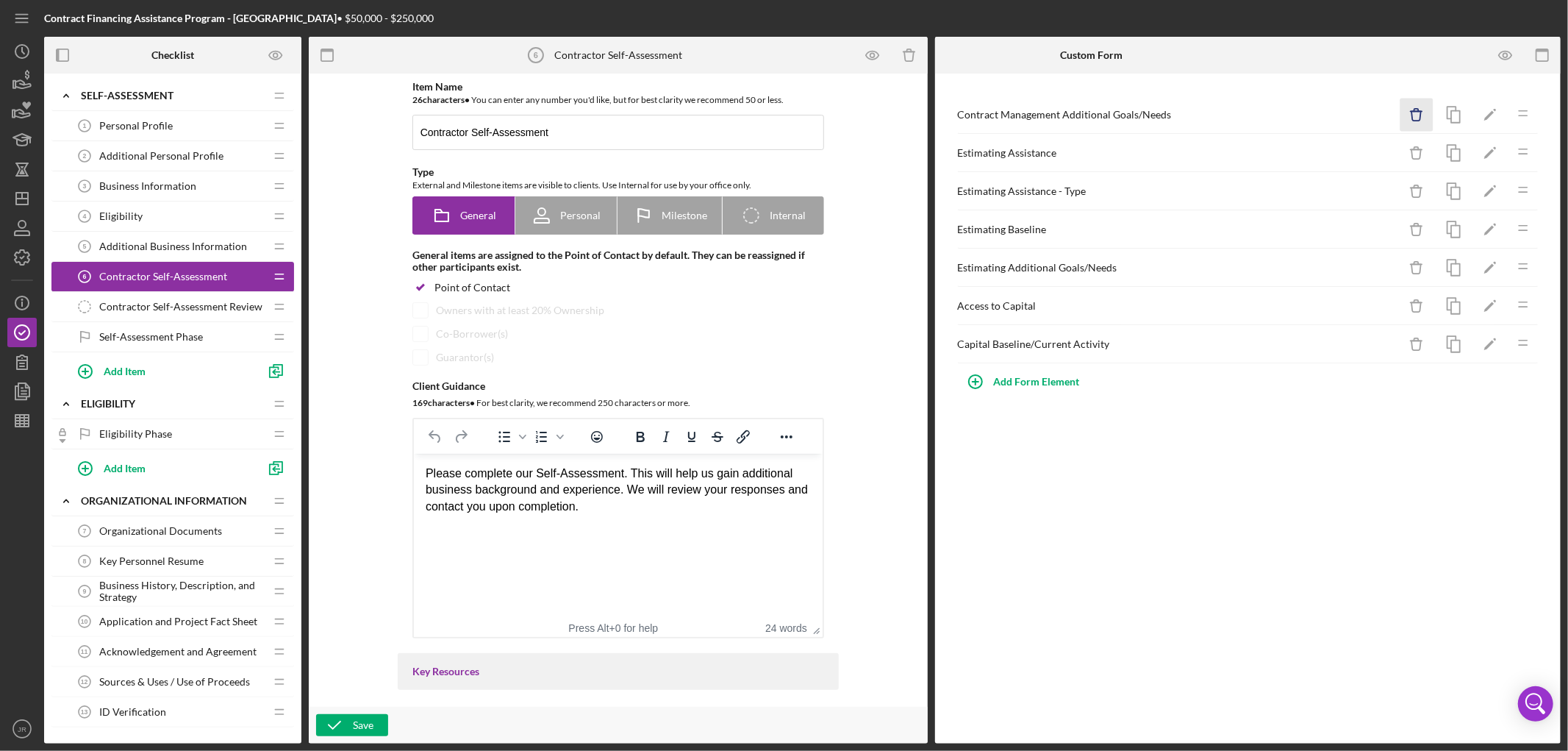
click at [1416, 114] on icon "Icon/Delete" at bounding box center [1416, 115] width 33 height 33
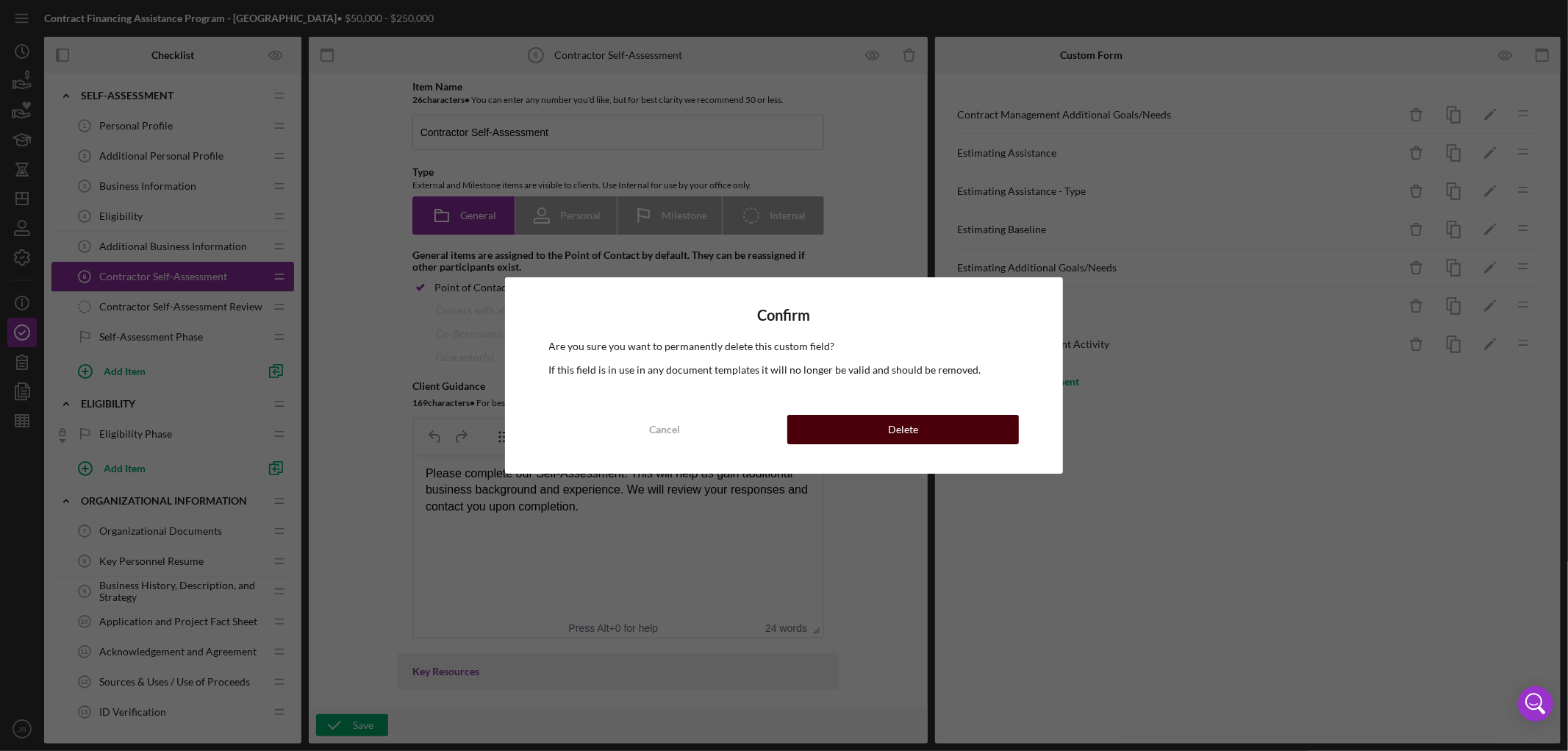
click at [993, 436] on button "Delete" at bounding box center [903, 429] width 231 height 30
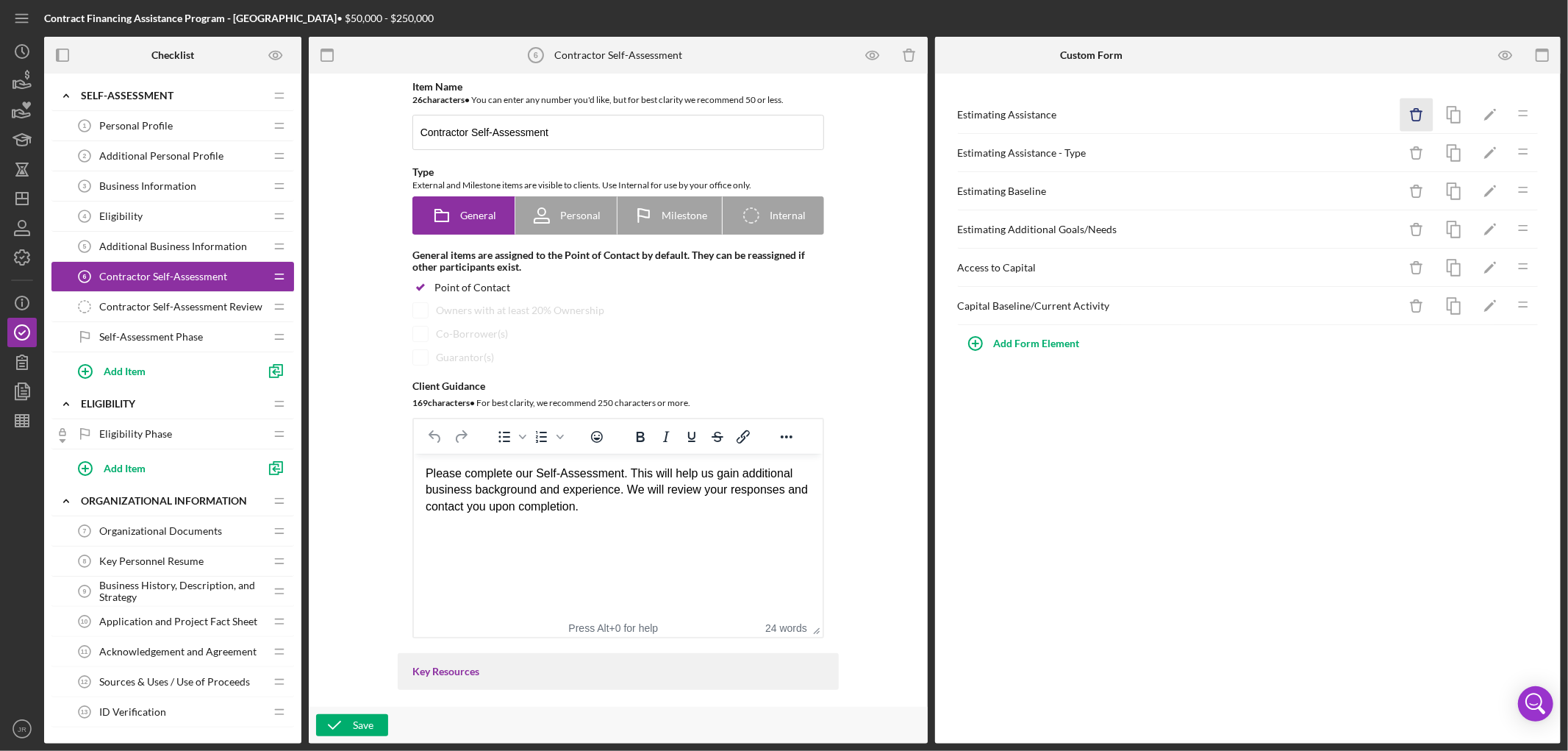
click at [1421, 111] on line "button" at bounding box center [1415, 111] width 11 height 0
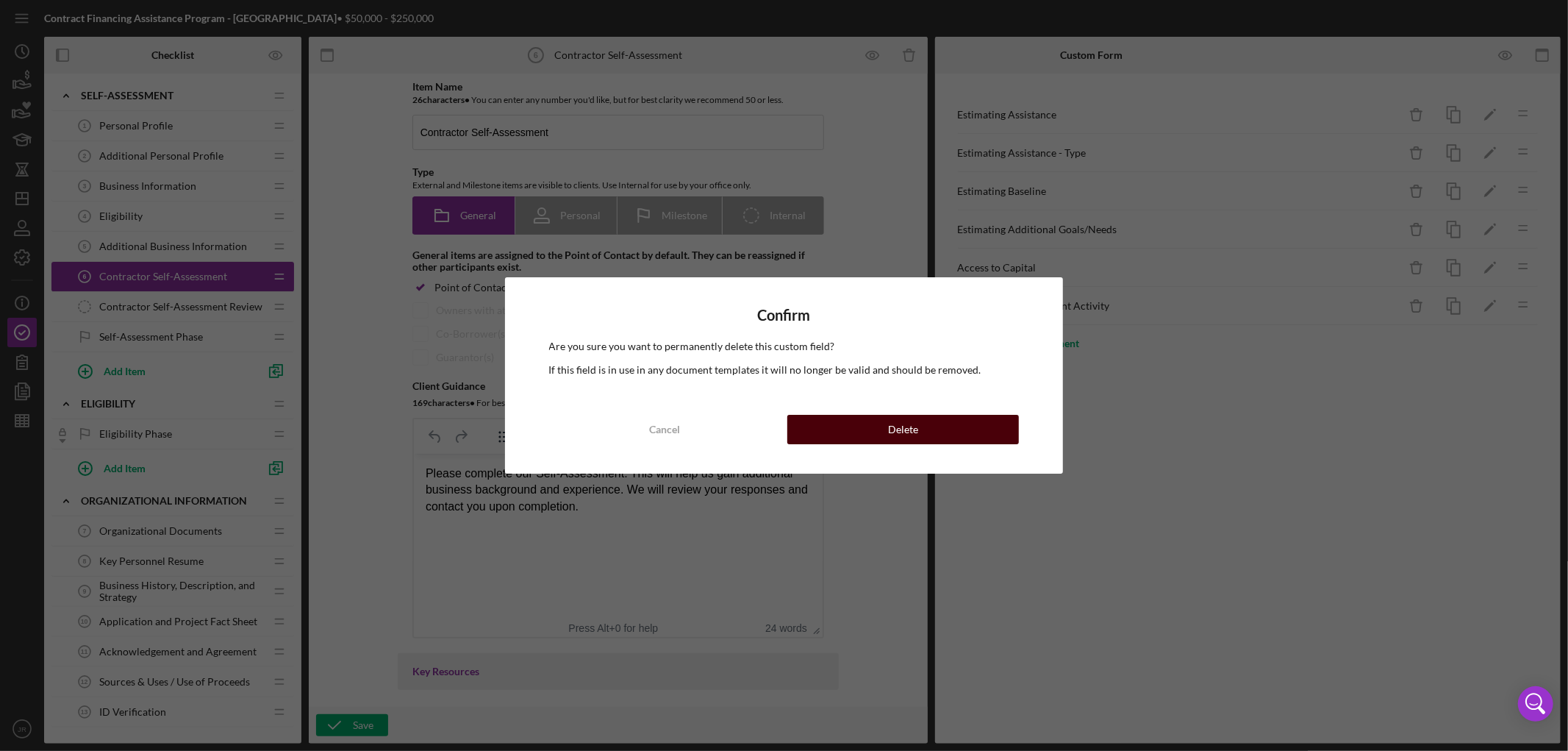
click at [949, 430] on button "Delete" at bounding box center [903, 429] width 231 height 30
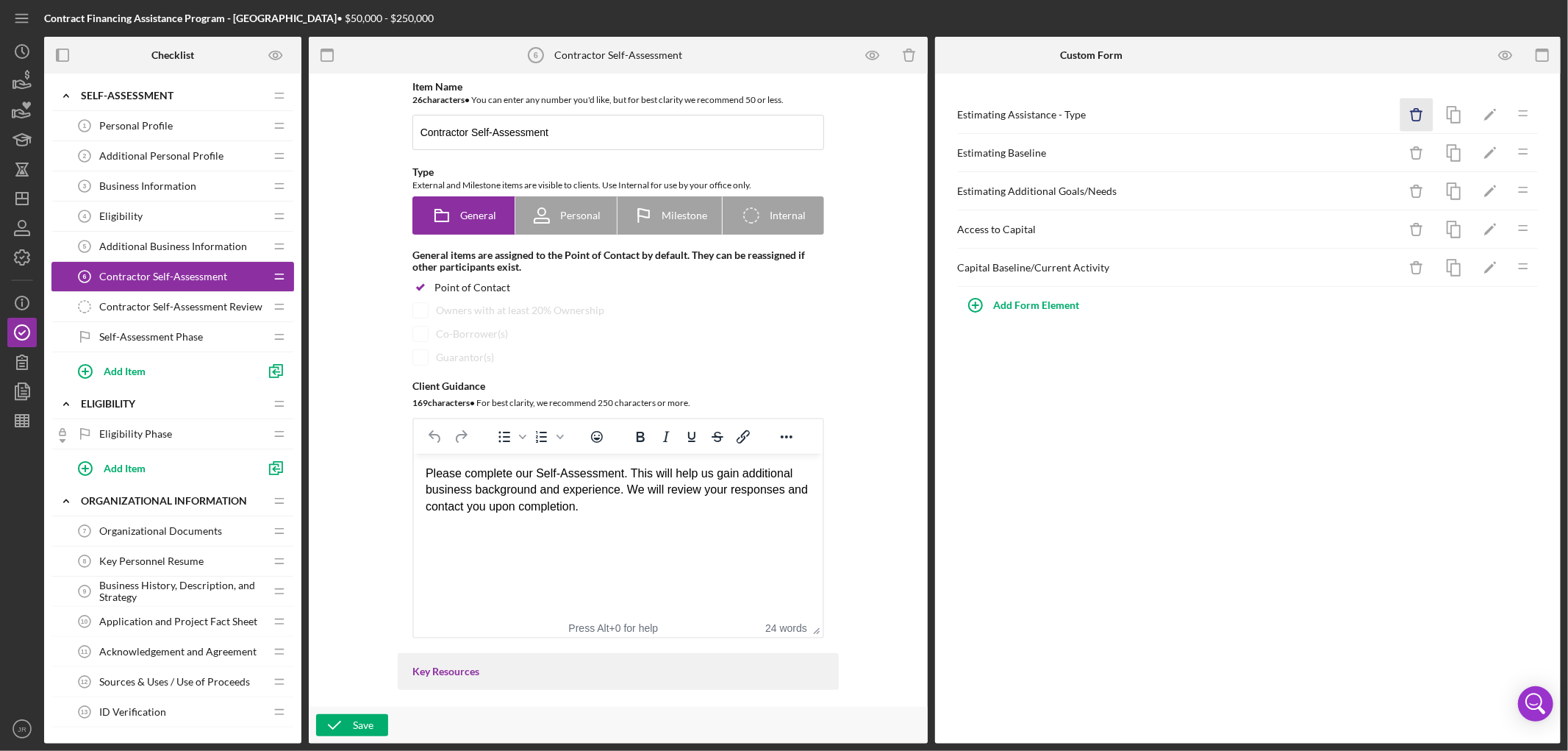
click at [1422, 119] on icon "Icon/Delete" at bounding box center [1416, 115] width 33 height 33
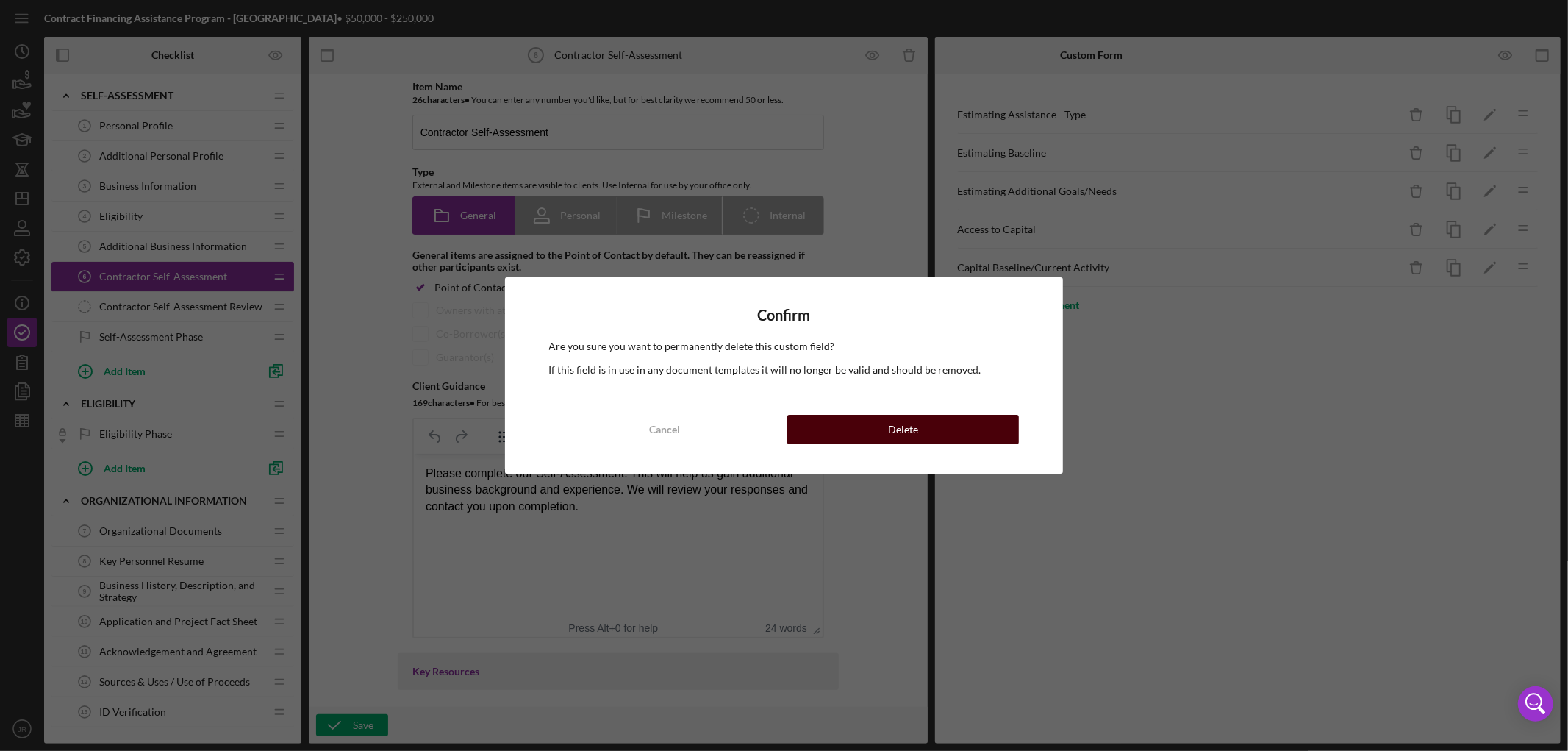
click at [979, 429] on button "Delete" at bounding box center [903, 429] width 231 height 30
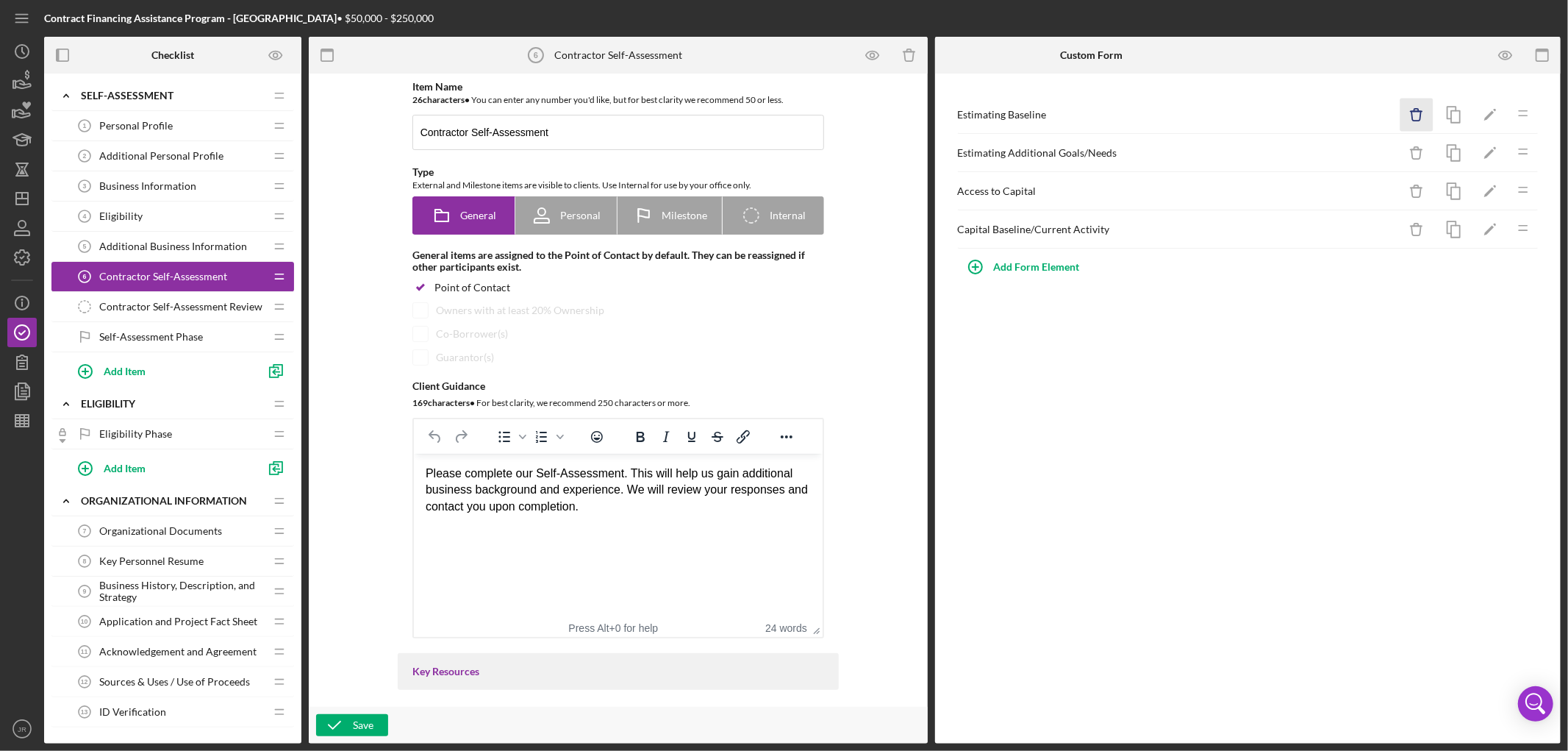
click at [1413, 111] on line "button" at bounding box center [1415, 111] width 11 height 0
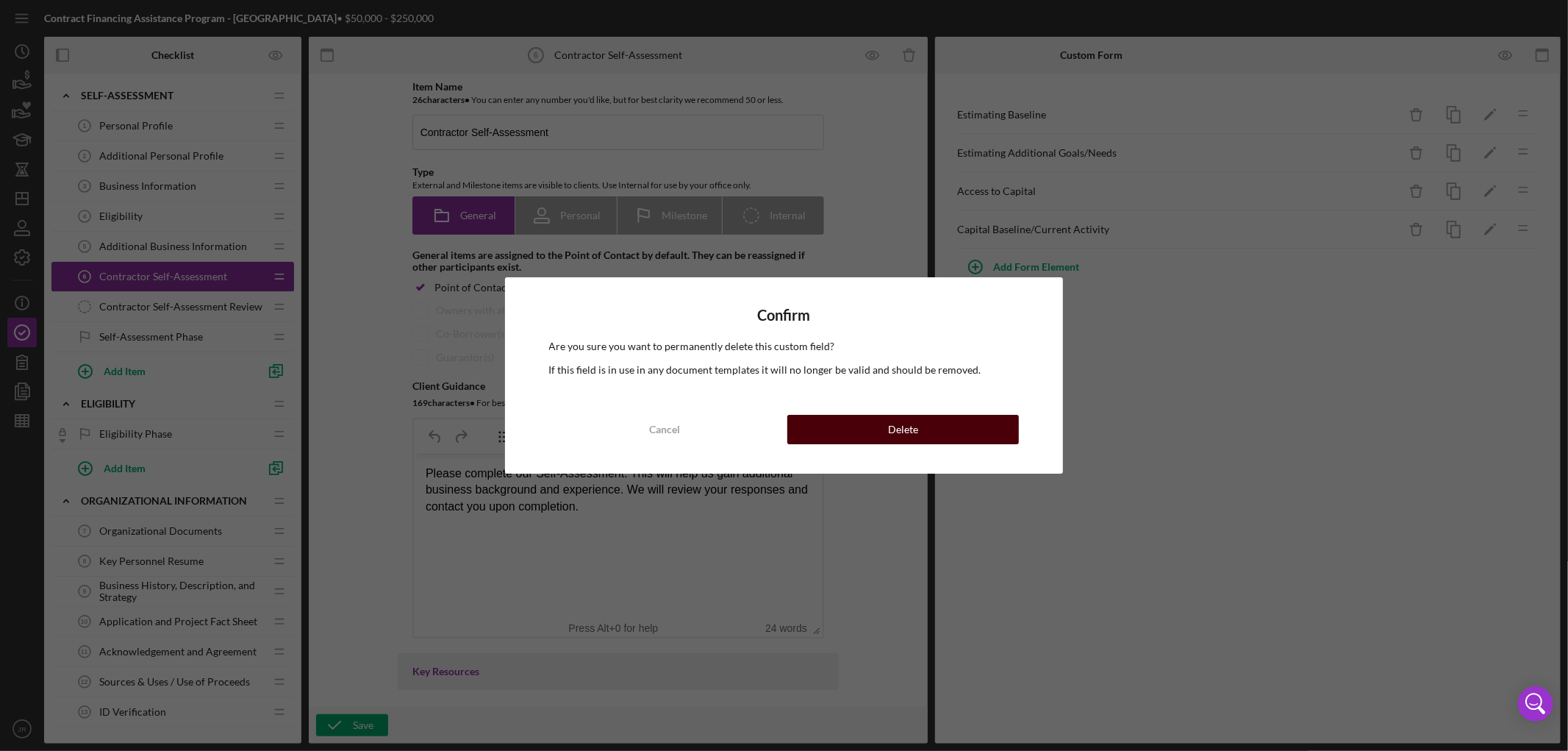
click at [967, 424] on button "Delete" at bounding box center [903, 429] width 231 height 30
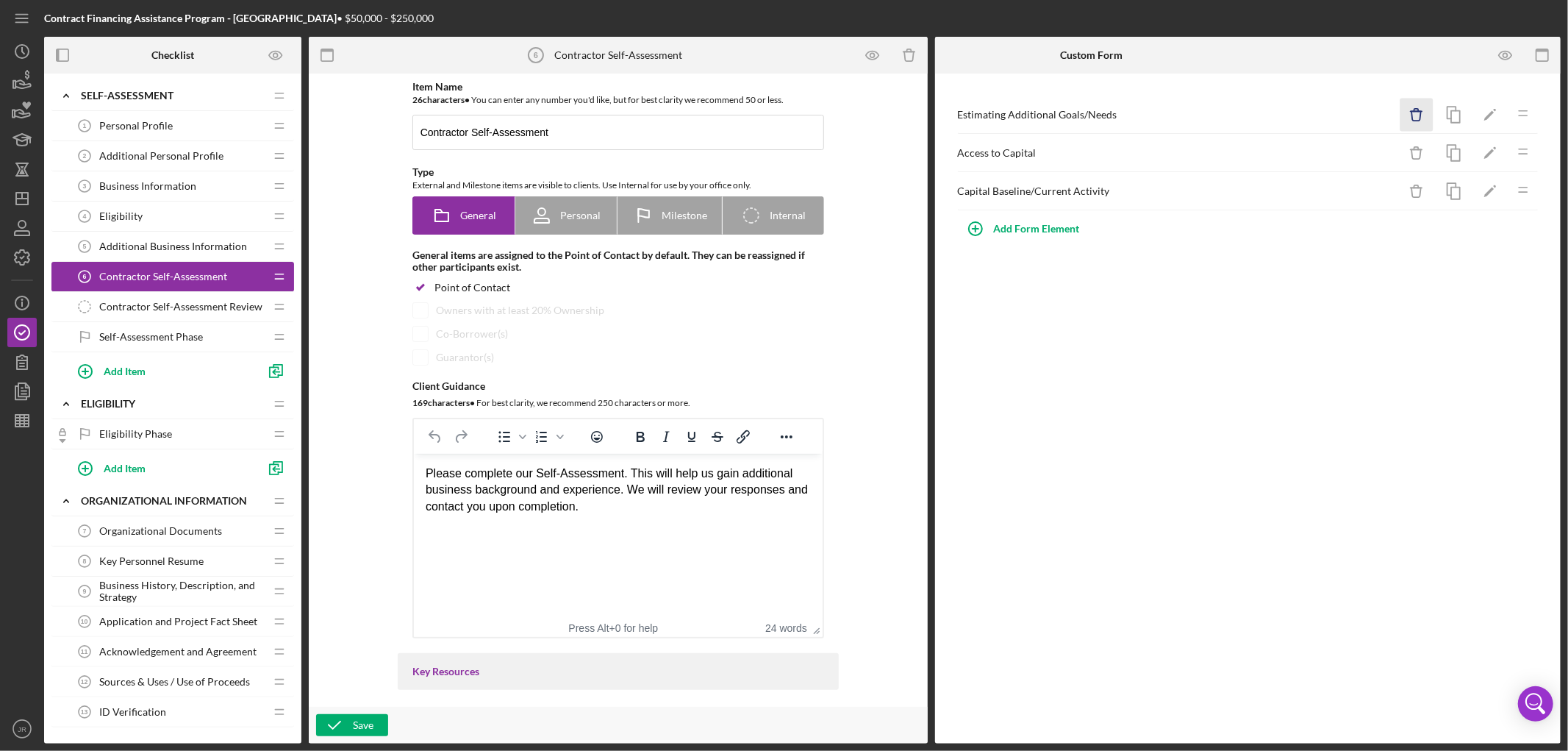
click at [1417, 114] on icon "Icon/Delete" at bounding box center [1416, 115] width 33 height 33
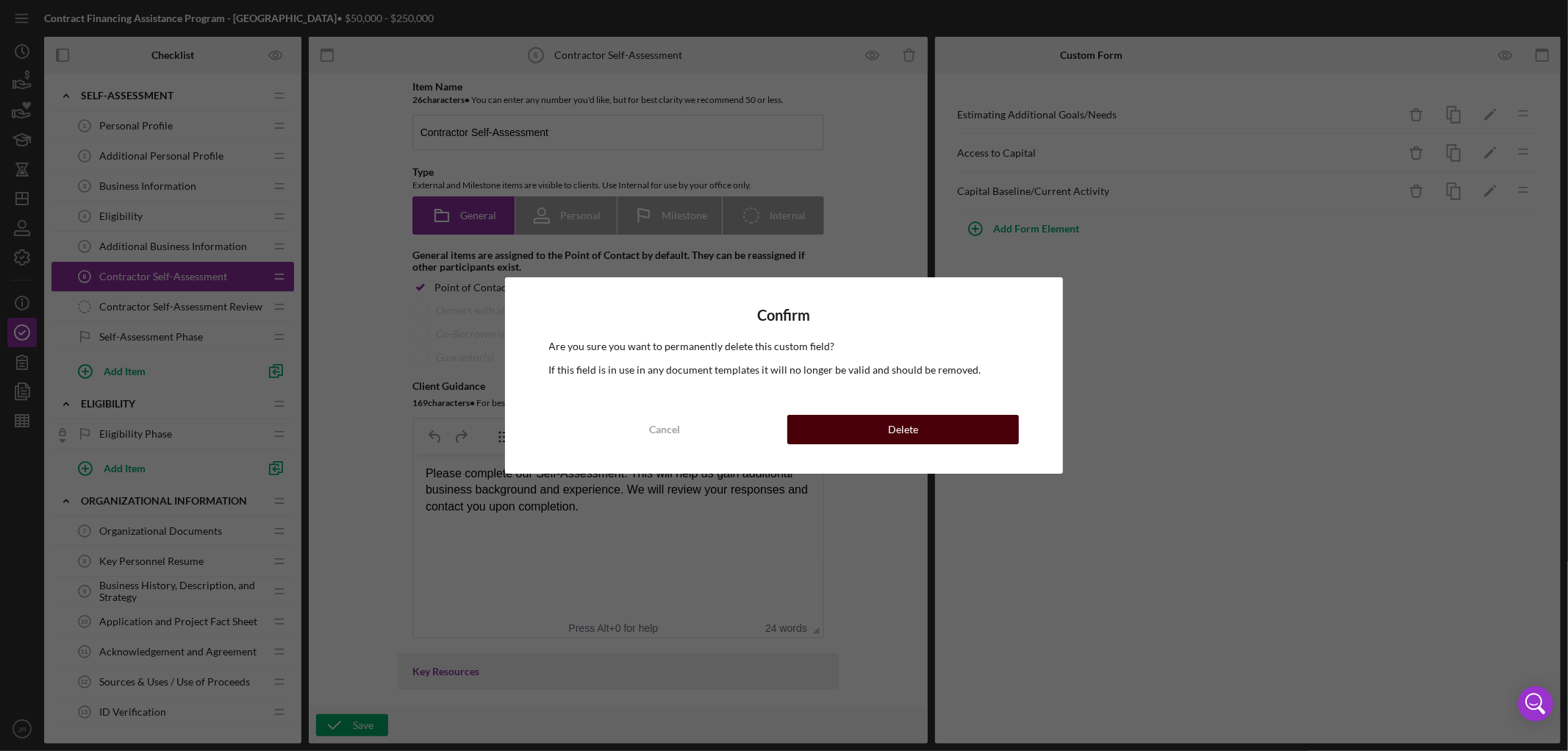
click at [949, 439] on button "Delete" at bounding box center [903, 429] width 231 height 30
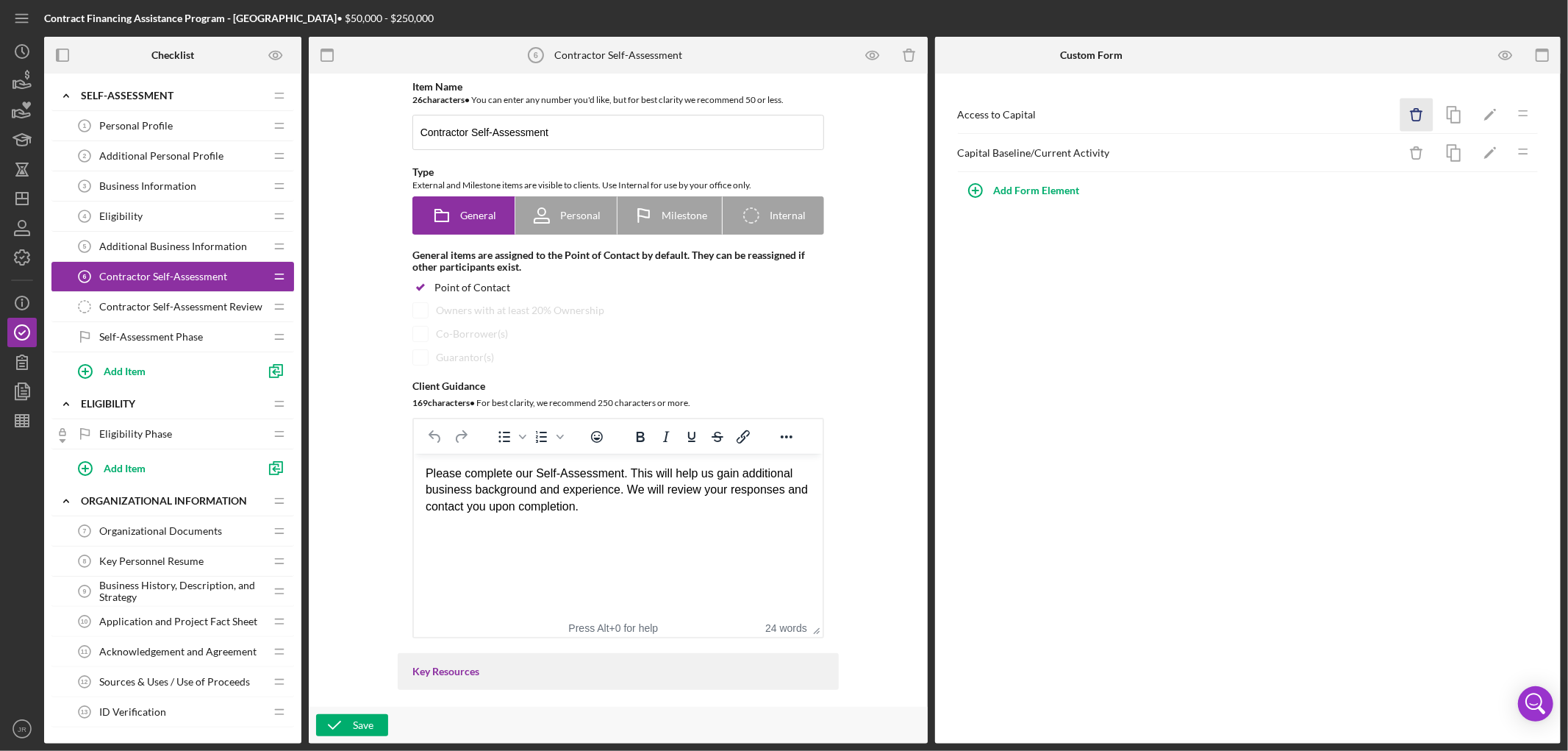
click at [1416, 118] on icon "Icon/Delete" at bounding box center [1416, 115] width 33 height 33
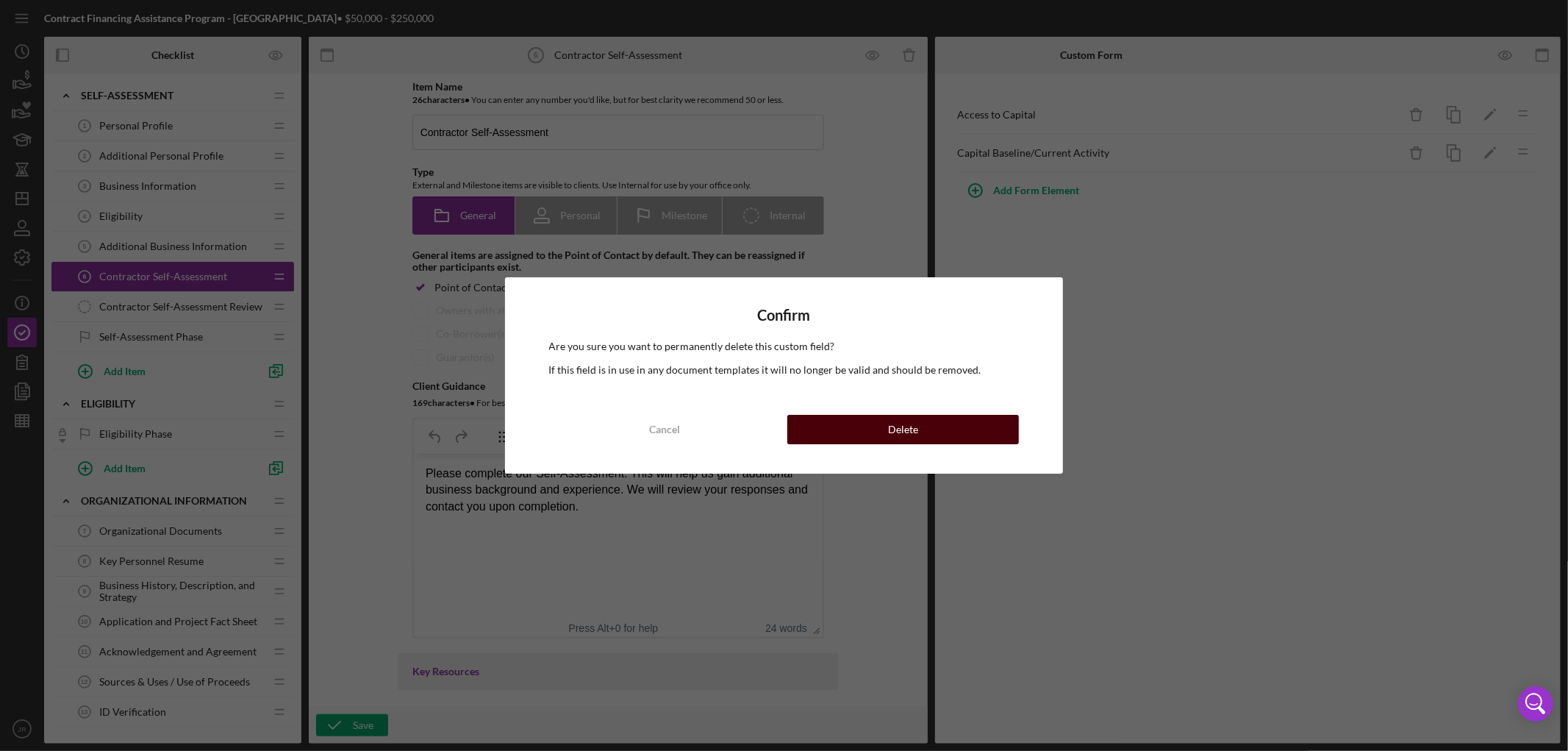
click at [964, 437] on button "Delete" at bounding box center [903, 429] width 231 height 30
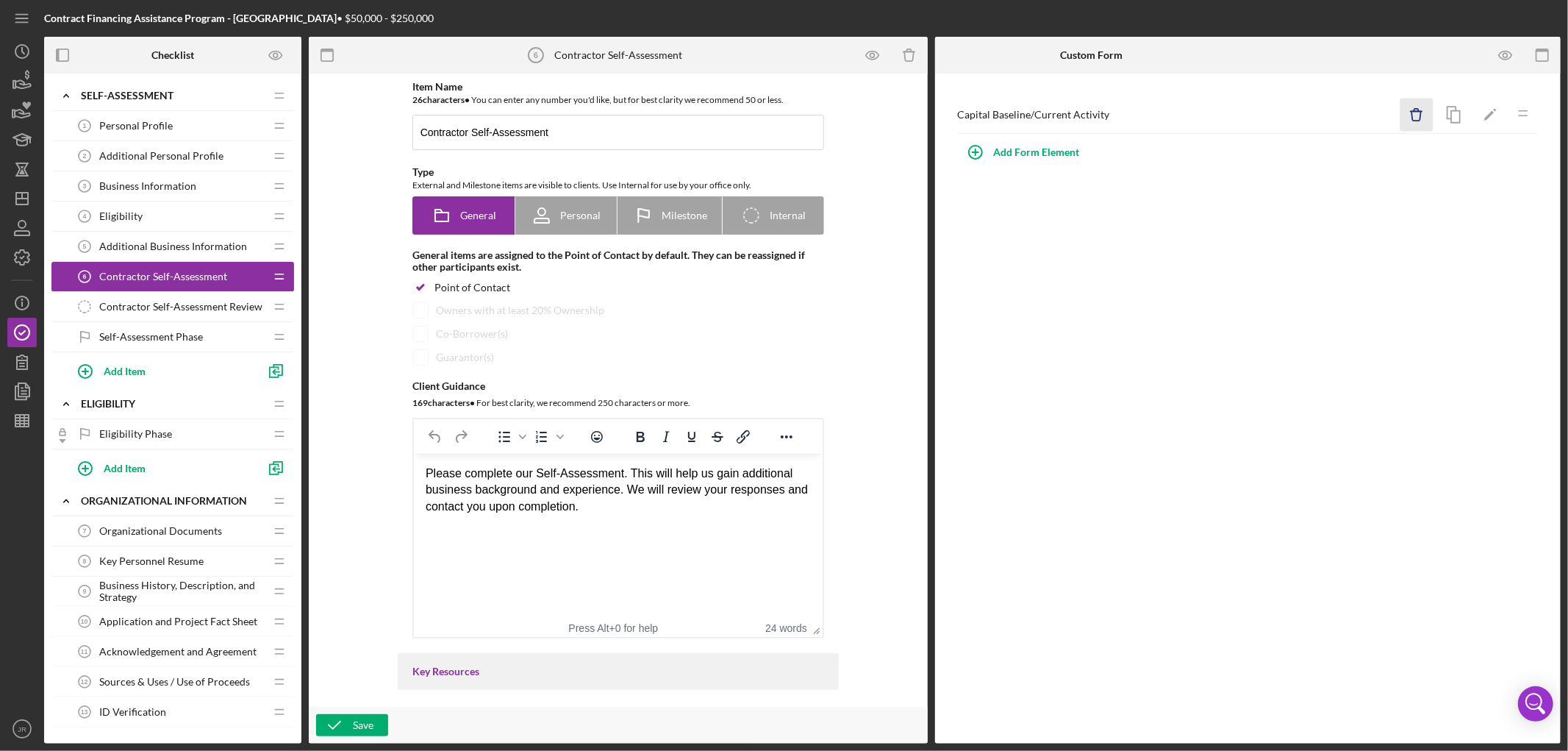
click at [1428, 121] on icon "Icon/Delete" at bounding box center [1416, 115] width 33 height 33
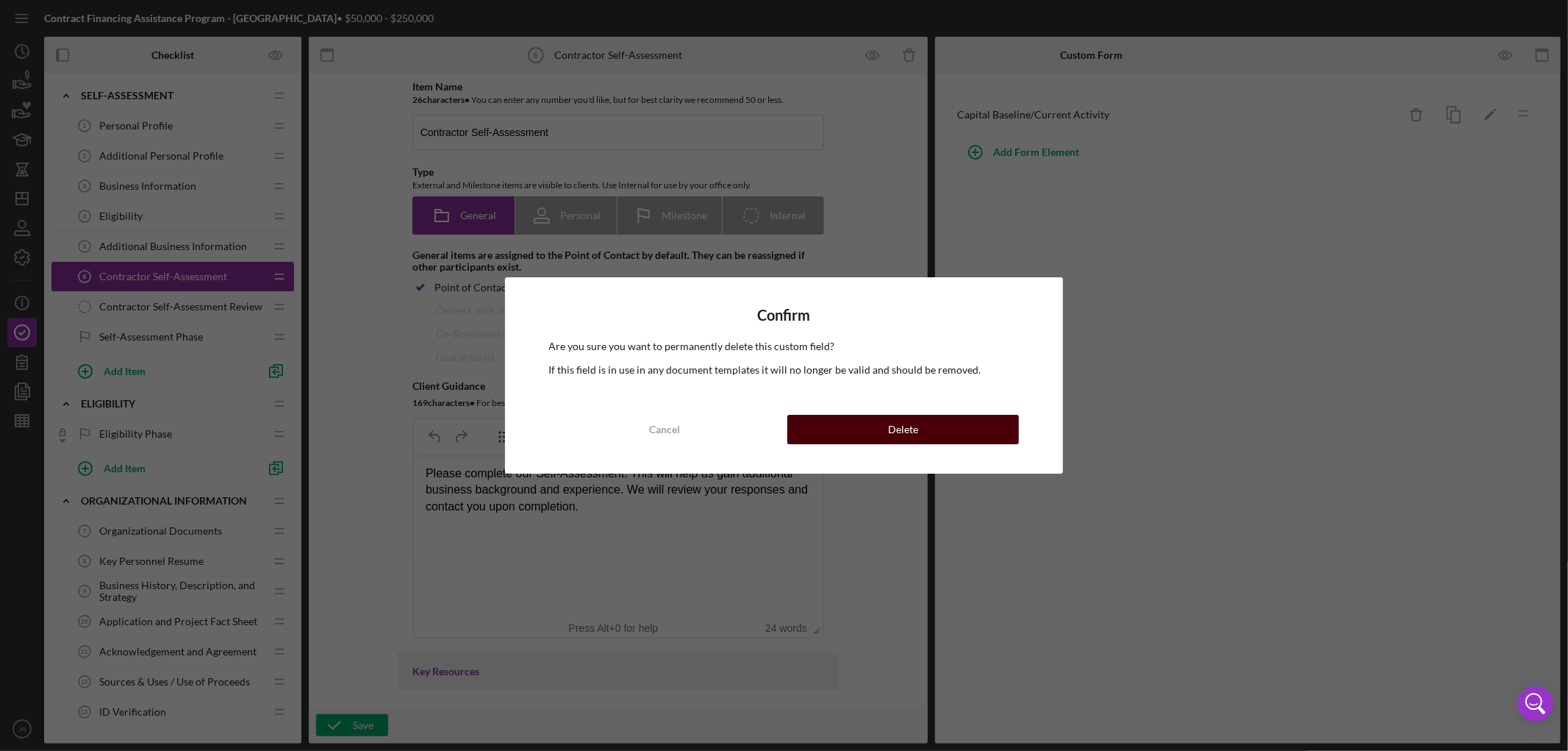
click at [1005, 430] on button "Delete" at bounding box center [903, 429] width 231 height 30
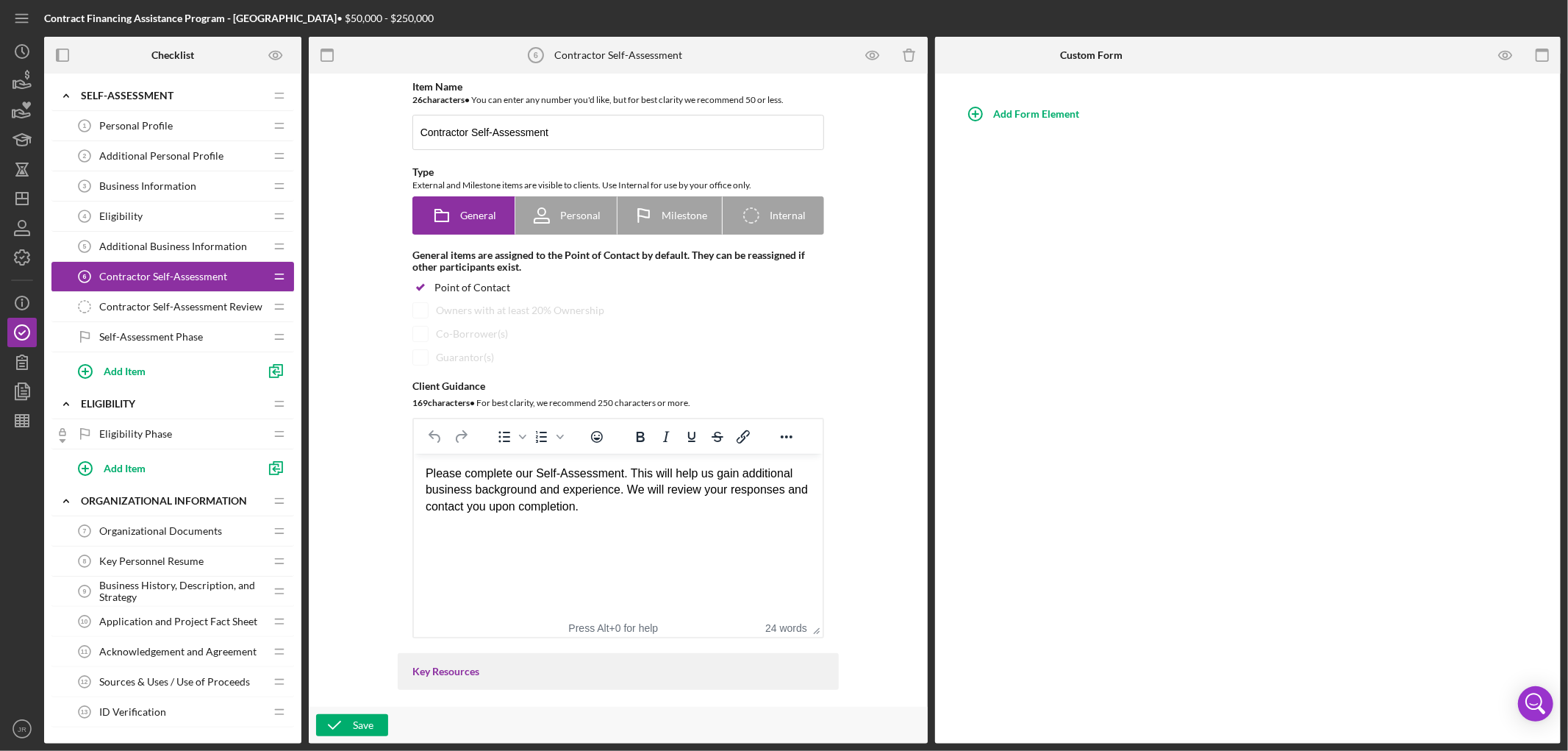
click at [1297, 347] on div "Add Form Element" at bounding box center [1248, 408] width 626 height 669
click at [902, 55] on icon "Icon/Delete" at bounding box center [908, 56] width 33 height 33
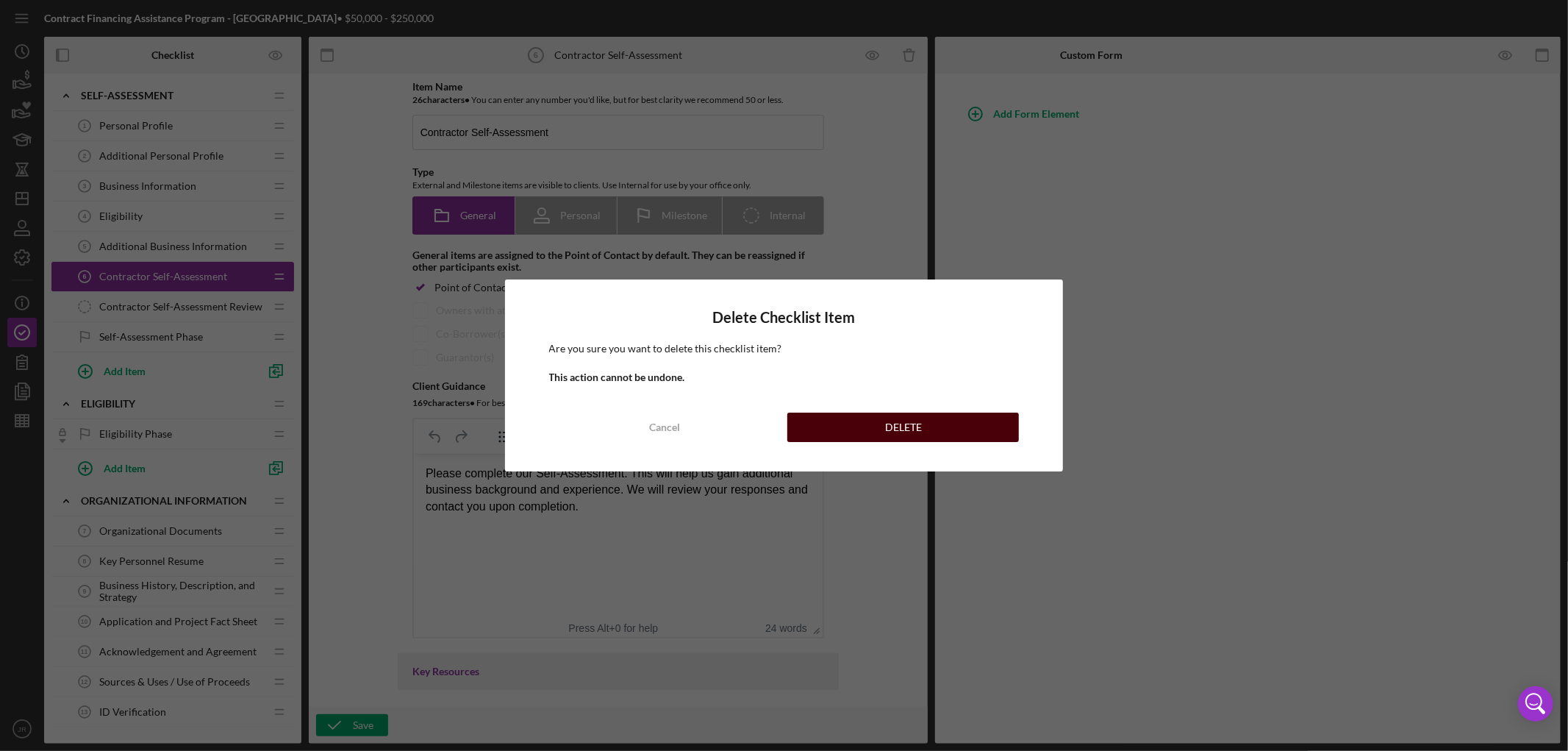
click at [867, 422] on button "DELETE" at bounding box center [903, 426] width 231 height 30
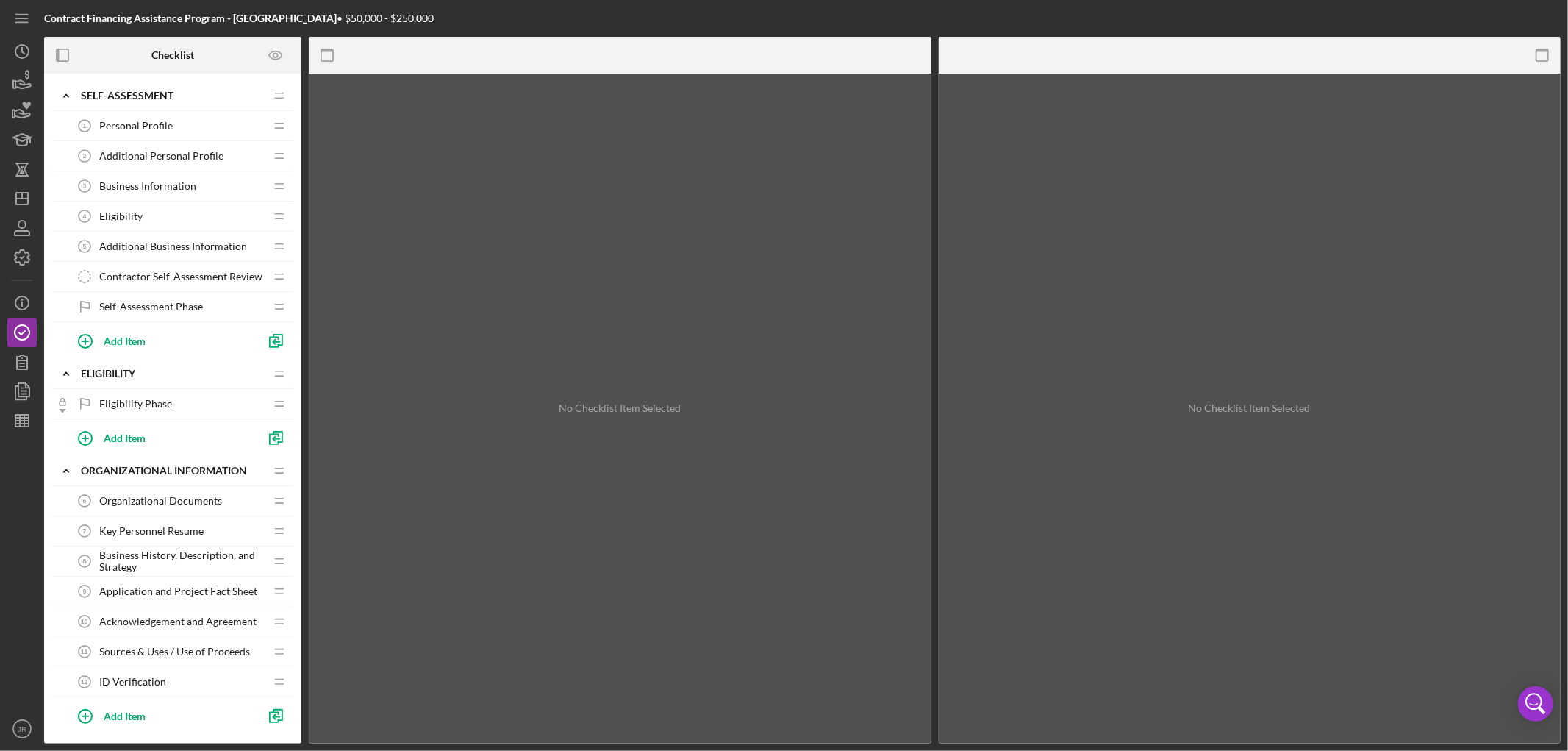
click at [186, 128] on div "Personal Profile 1 Personal Profile" at bounding box center [167, 126] width 195 height 30
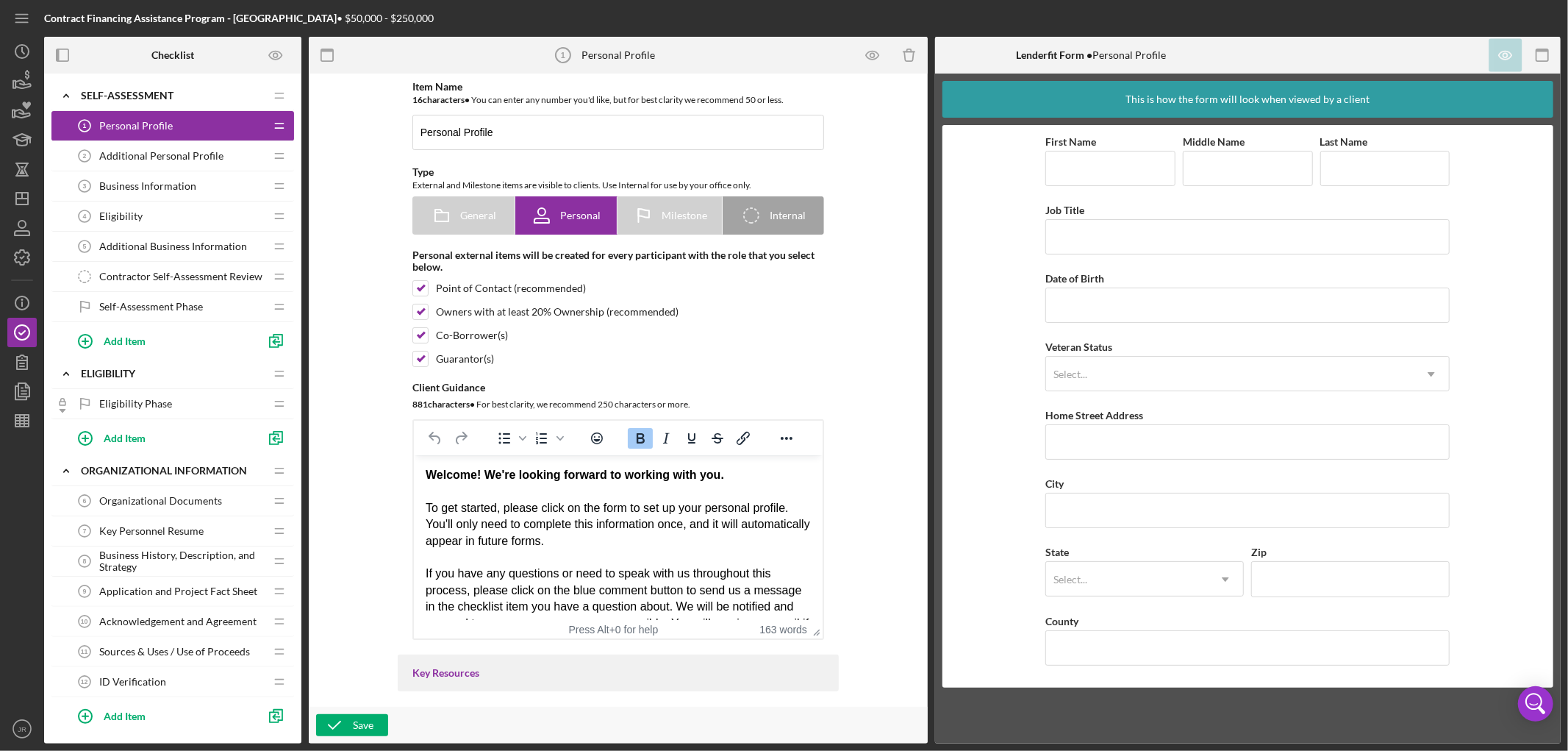
click at [157, 157] on span "Additional Personal Profile" at bounding box center [160, 156] width 124 height 12
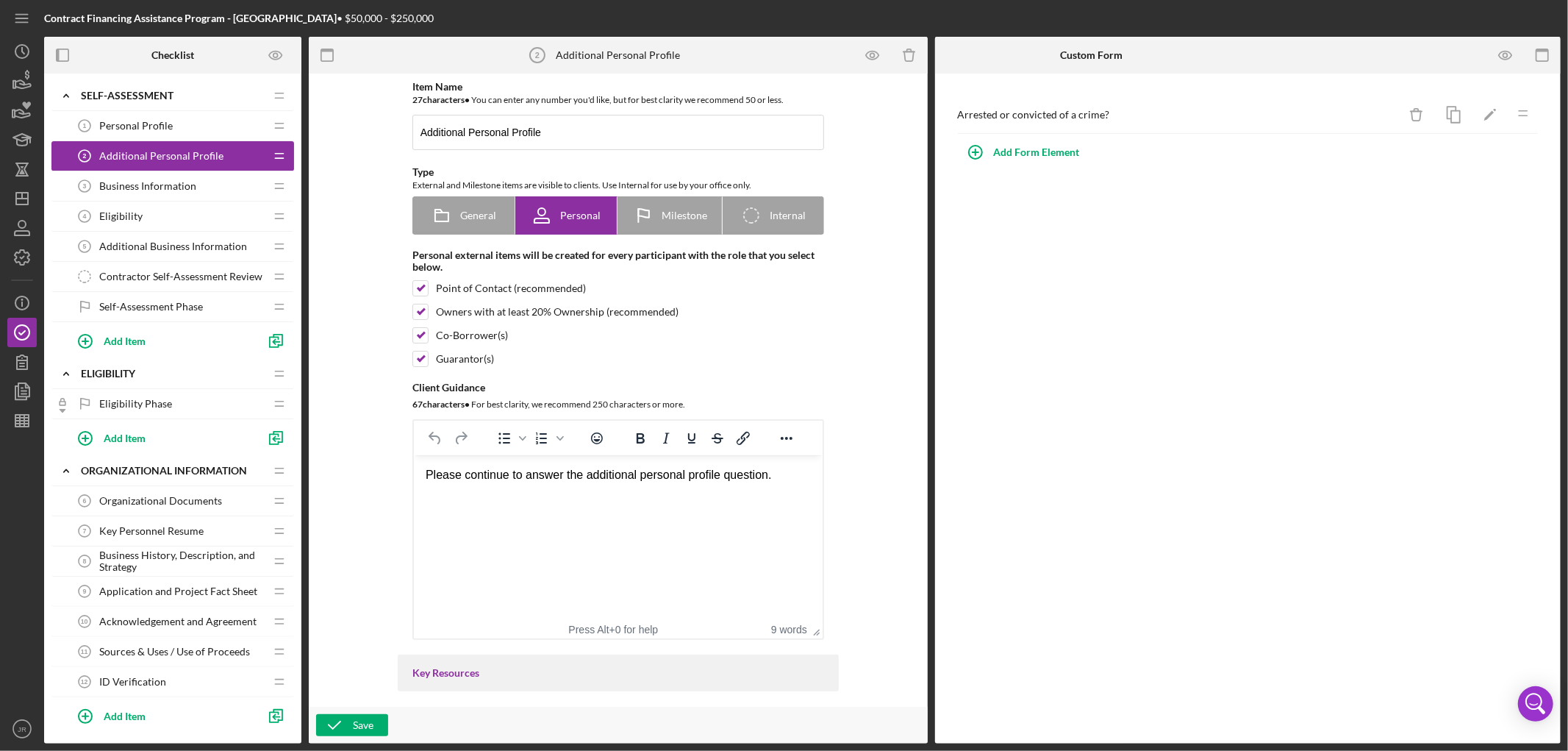
click at [179, 183] on span "Business Information" at bounding box center [147, 186] width 97 height 12
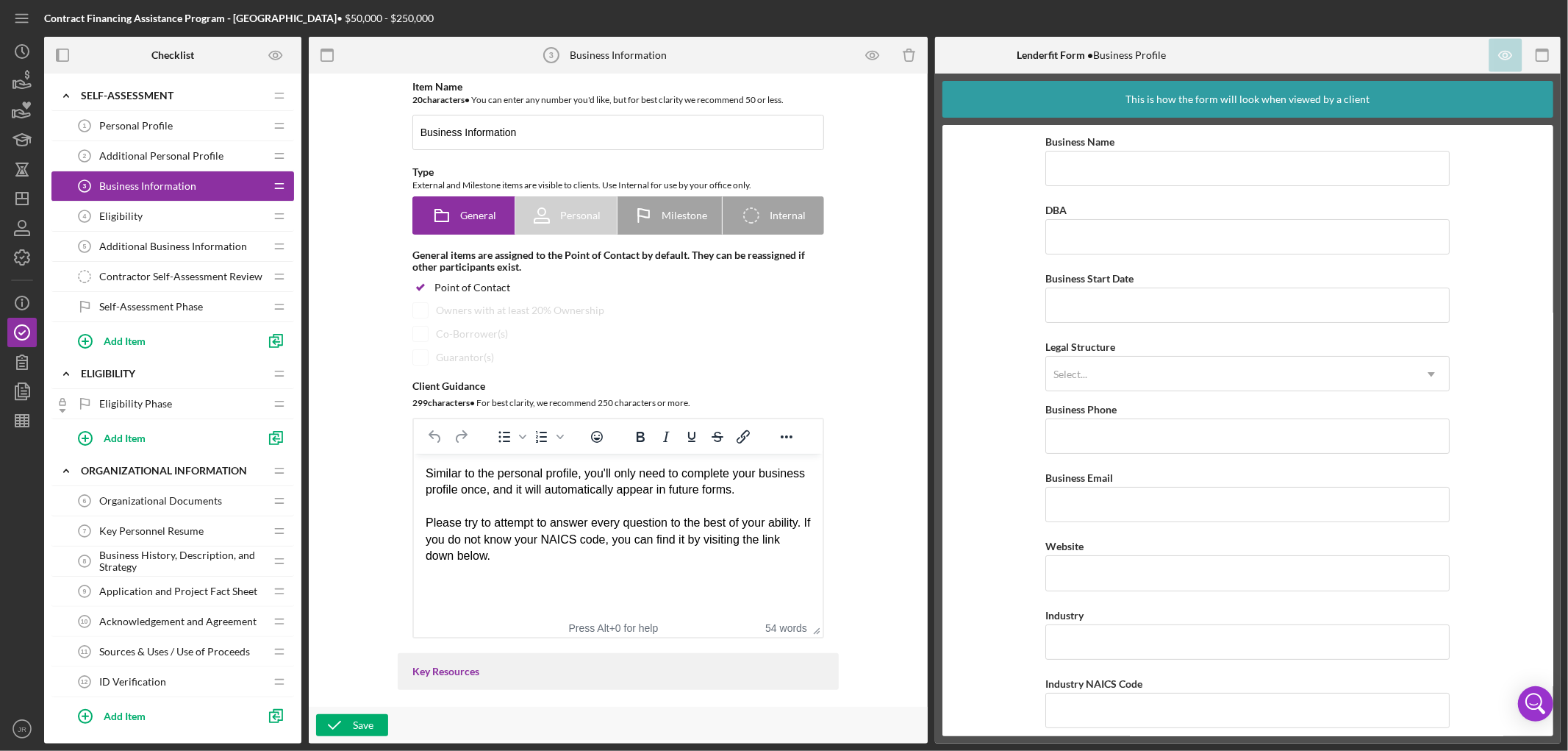
click at [157, 145] on div "Additional Personal Profile 2 Additional Personal Profile" at bounding box center [167, 156] width 195 height 30
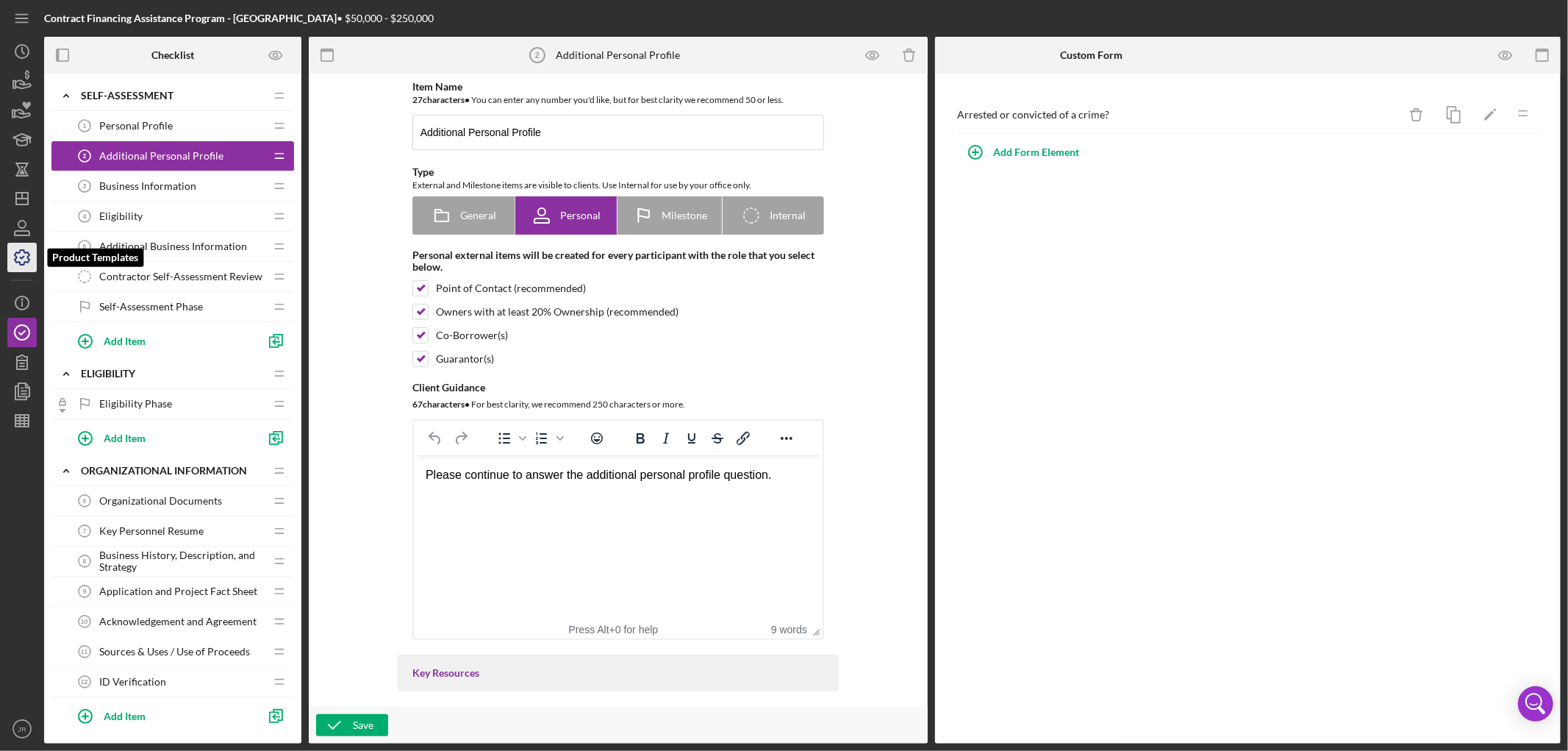
click at [28, 251] on icon "button" at bounding box center [22, 257] width 36 height 36
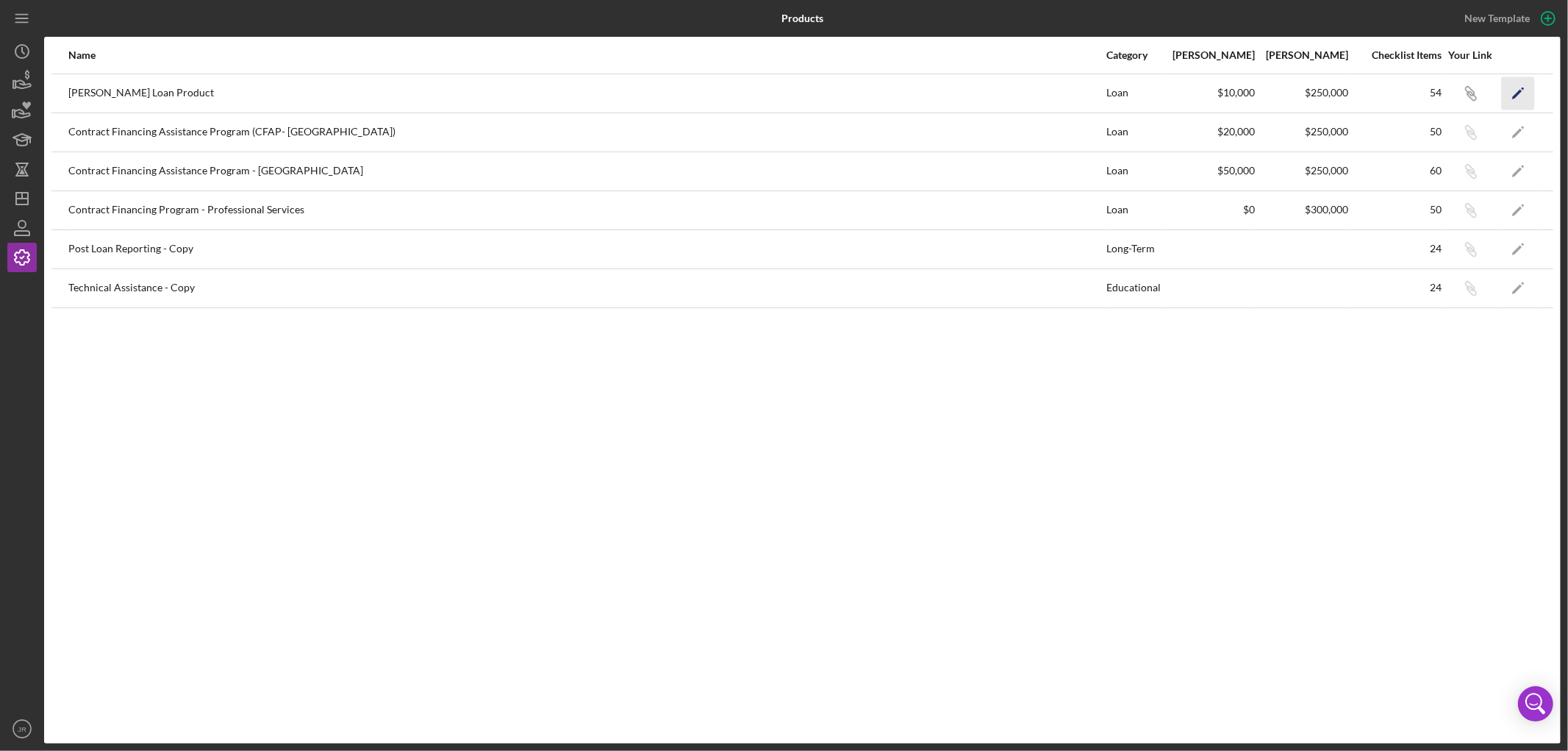
click at [1518, 92] on polygon "button" at bounding box center [1517, 94] width 11 height 11
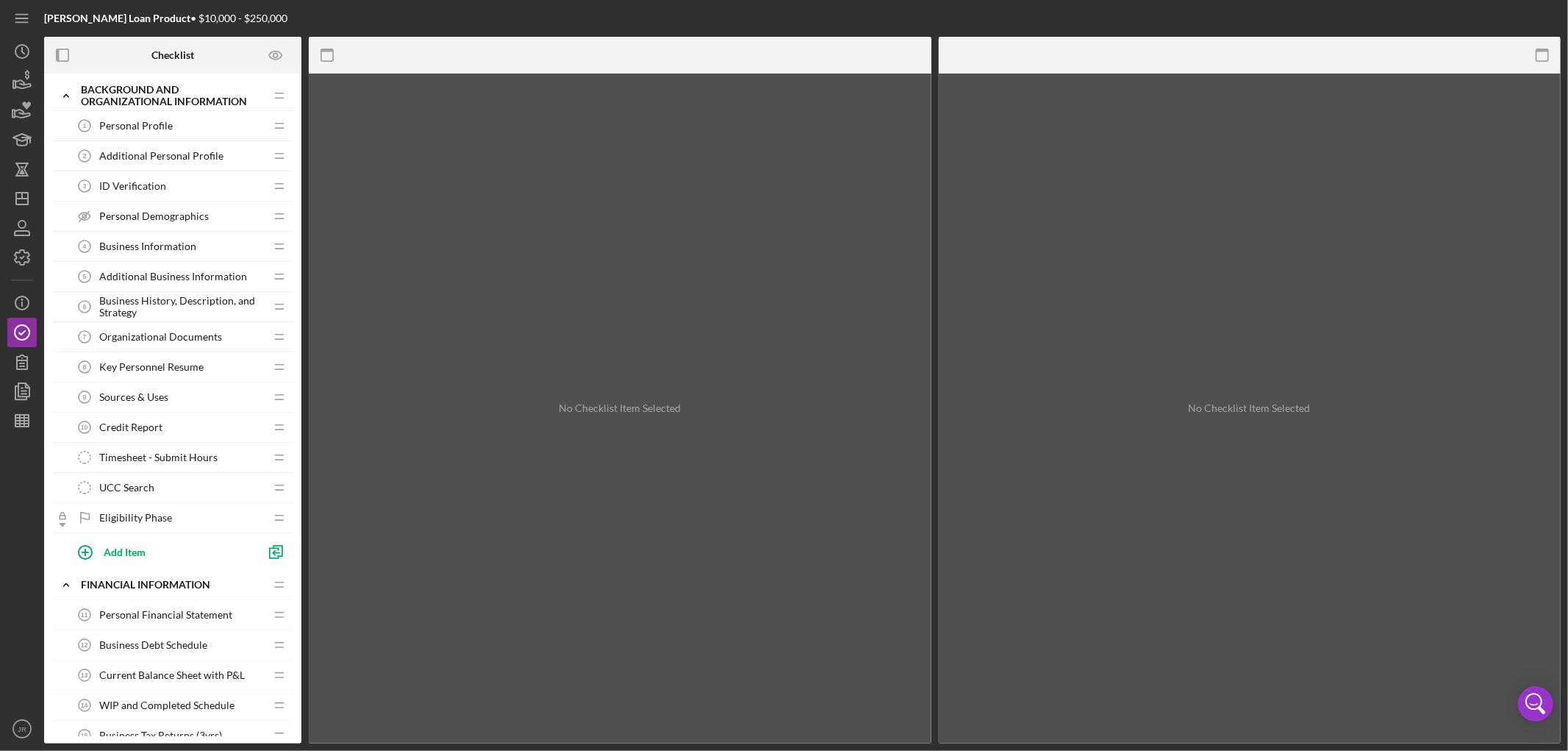
click at [145, 250] on span "Business Information" at bounding box center [147, 246] width 97 height 12
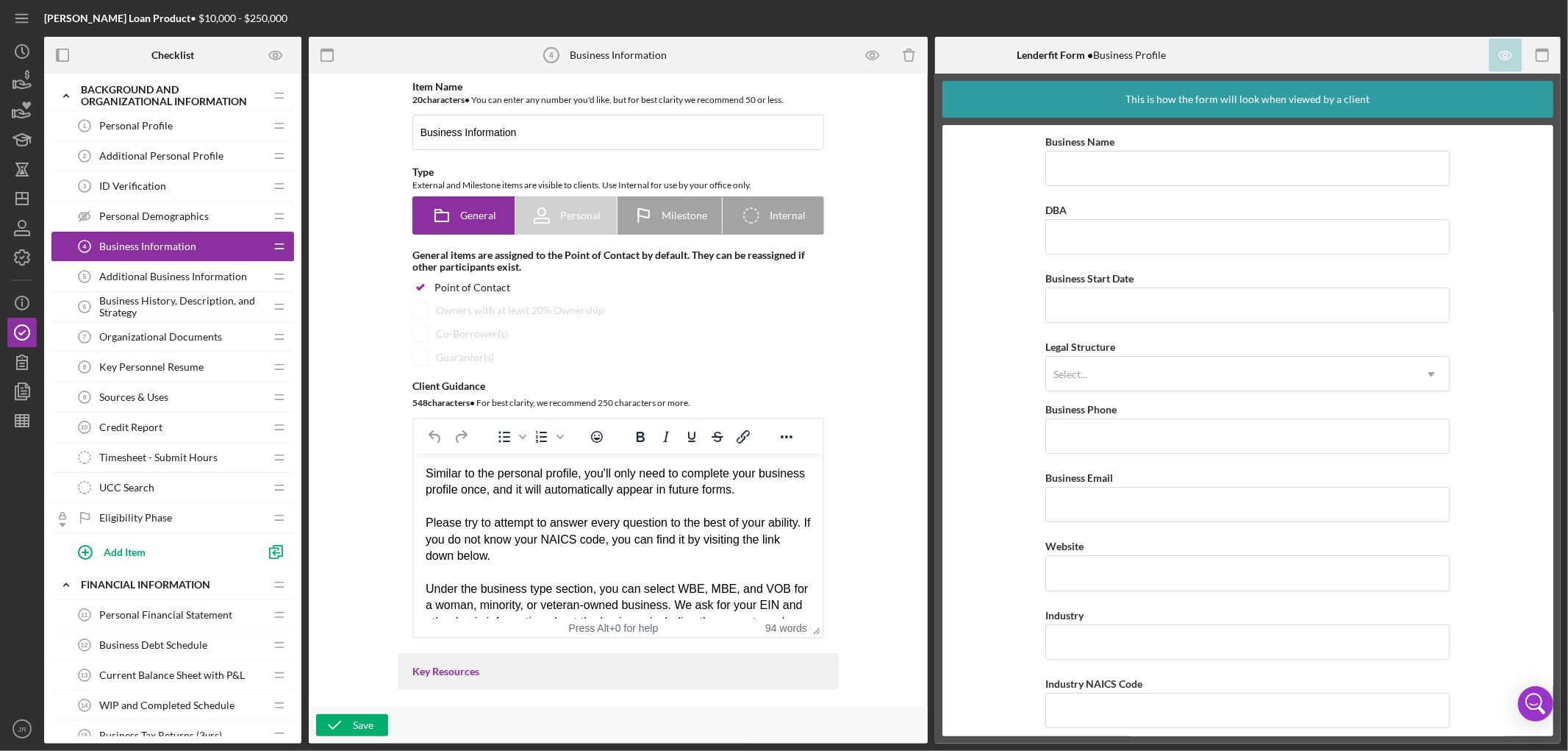
click at [143, 157] on span "Additional Personal Profile" at bounding box center [160, 156] width 124 height 12
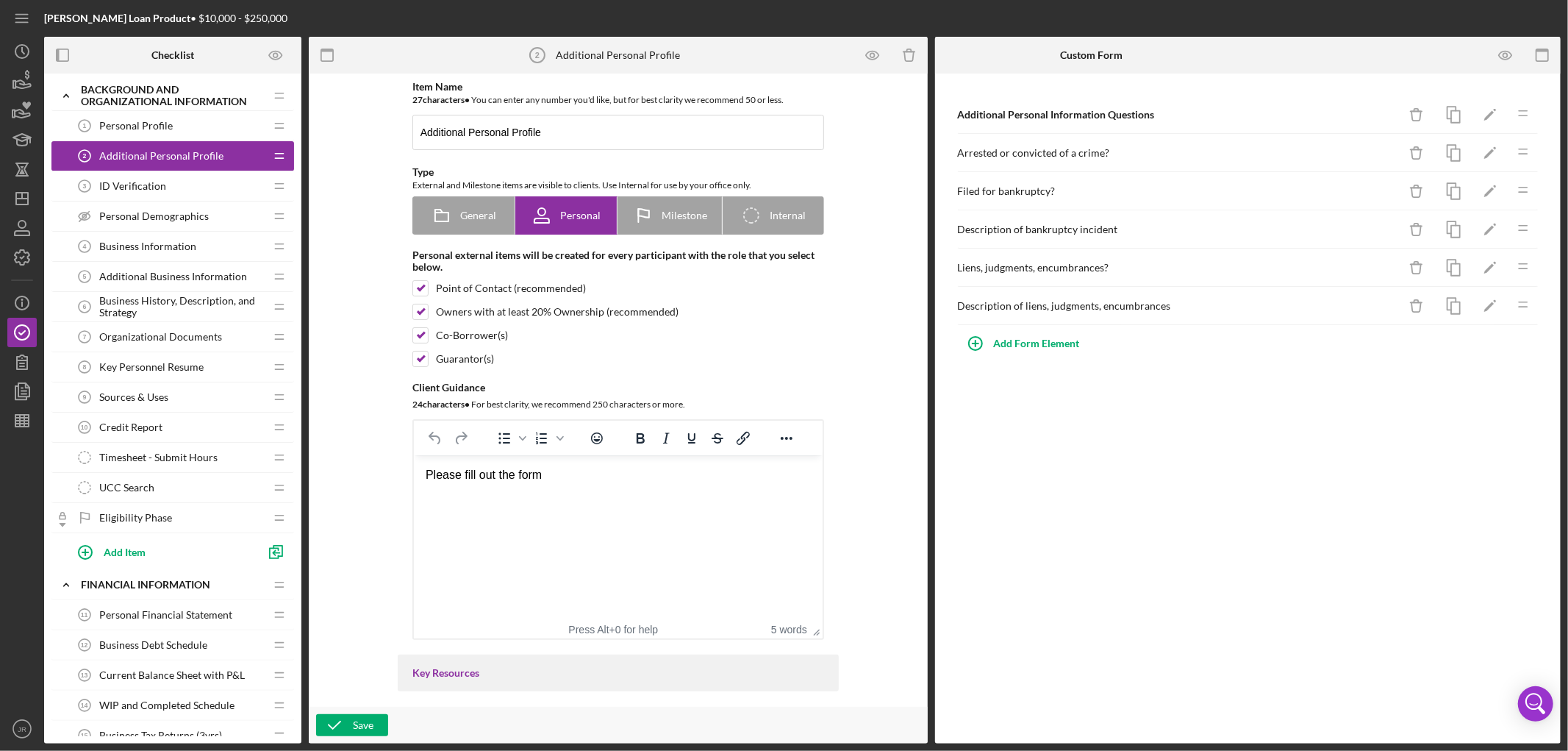
drag, startPoint x: 142, startPoint y: 157, endPoint x: 94, endPoint y: 152, distance: 48.3
click at [94, 152] on icon "Additional Personal Profile 2" at bounding box center [84, 156] width 30 height 30
click at [277, 153] on icon "Icon/Drag" at bounding box center [277, 157] width 30 height 30
drag, startPoint x: 275, startPoint y: 153, endPoint x: 225, endPoint y: 158, distance: 50.2
click at [225, 158] on div "Additional Personal Profile 2 Additional Personal Profile" at bounding box center [167, 156] width 195 height 30
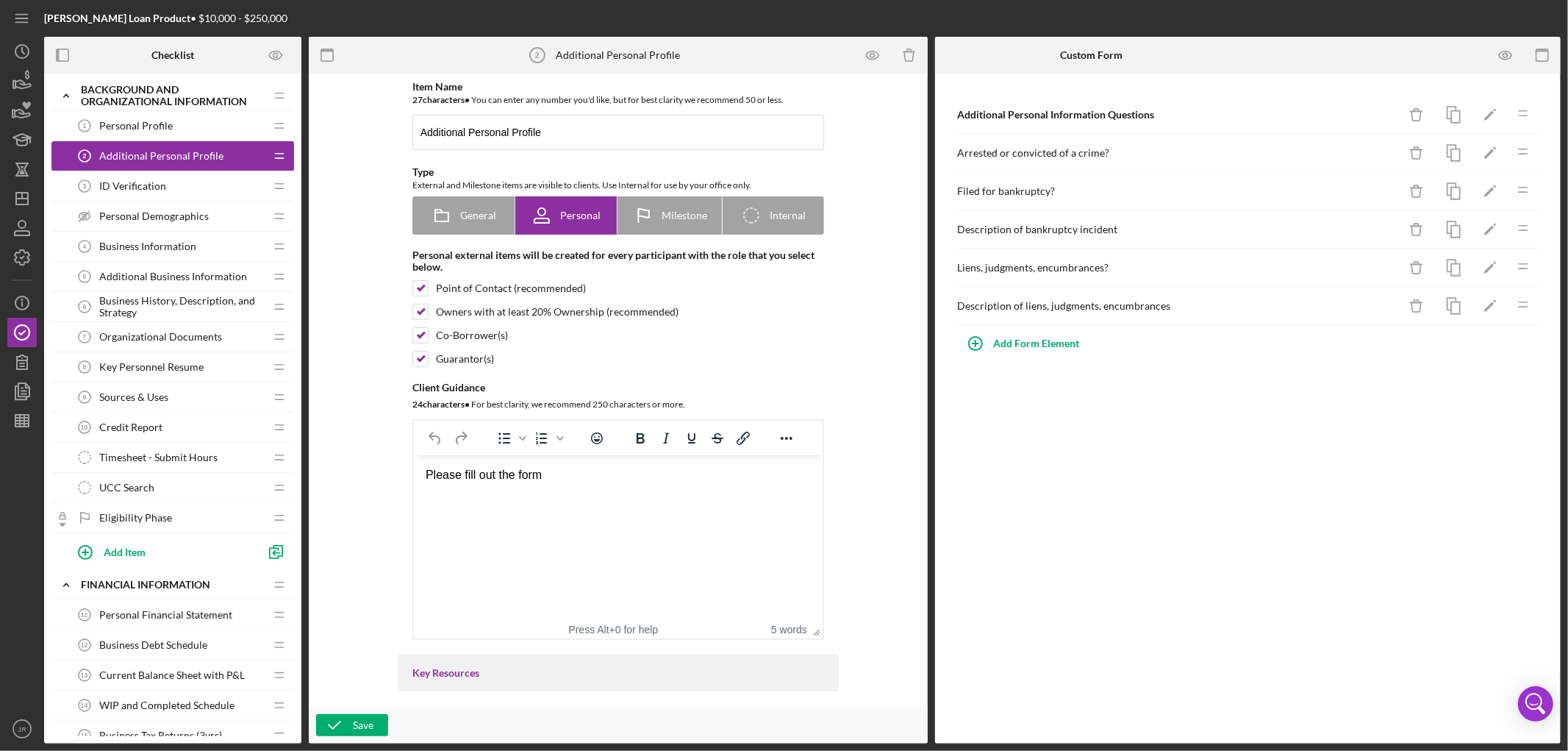
drag, startPoint x: 225, startPoint y: 158, endPoint x: 203, endPoint y: 158, distance: 22.0
click at [203, 158] on span "Additional Personal Profile" at bounding box center [160, 156] width 124 height 12
click at [20, 257] on polyline "button" at bounding box center [22, 257] width 4 height 2
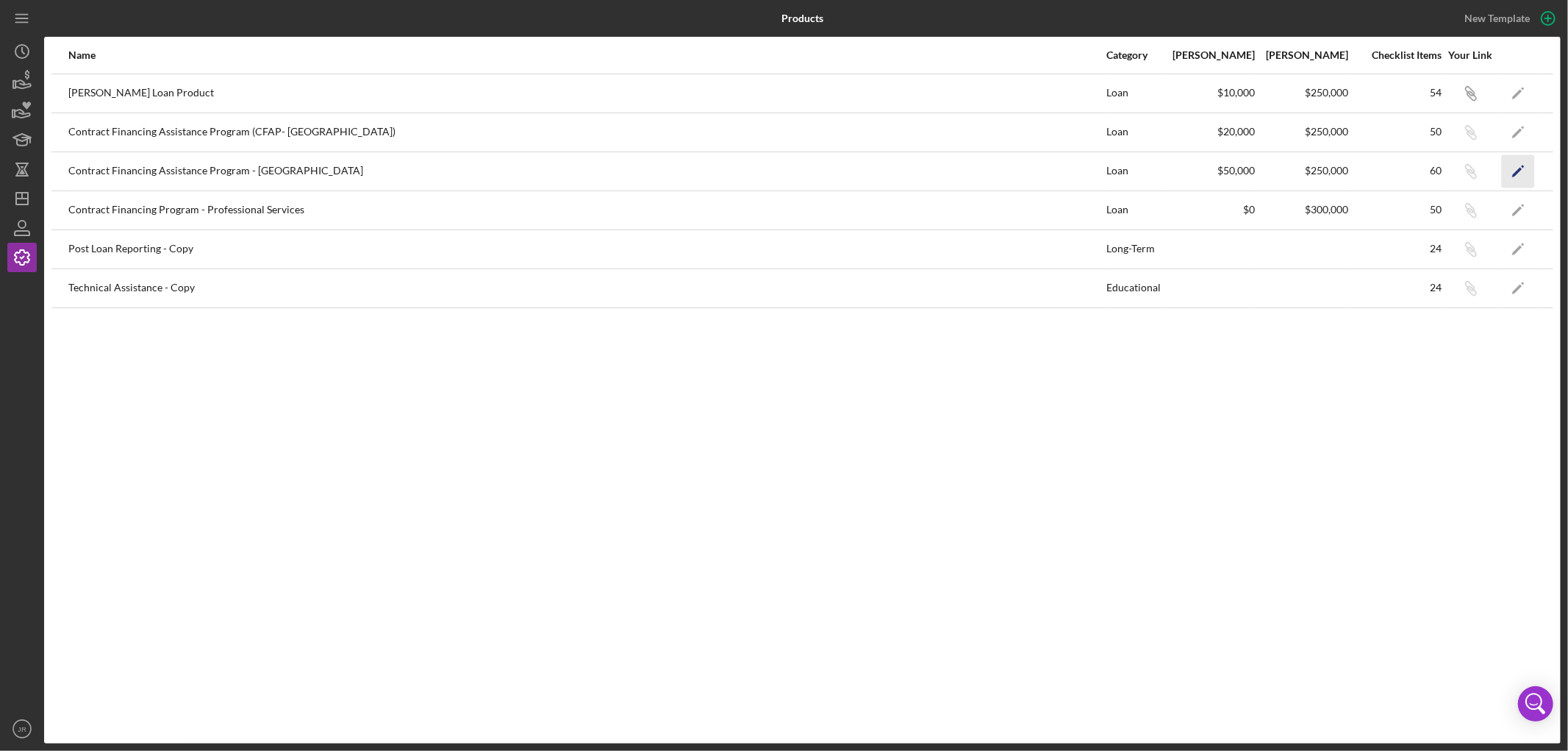
click at [1510, 170] on icon "Icon/Edit" at bounding box center [1518, 171] width 33 height 33
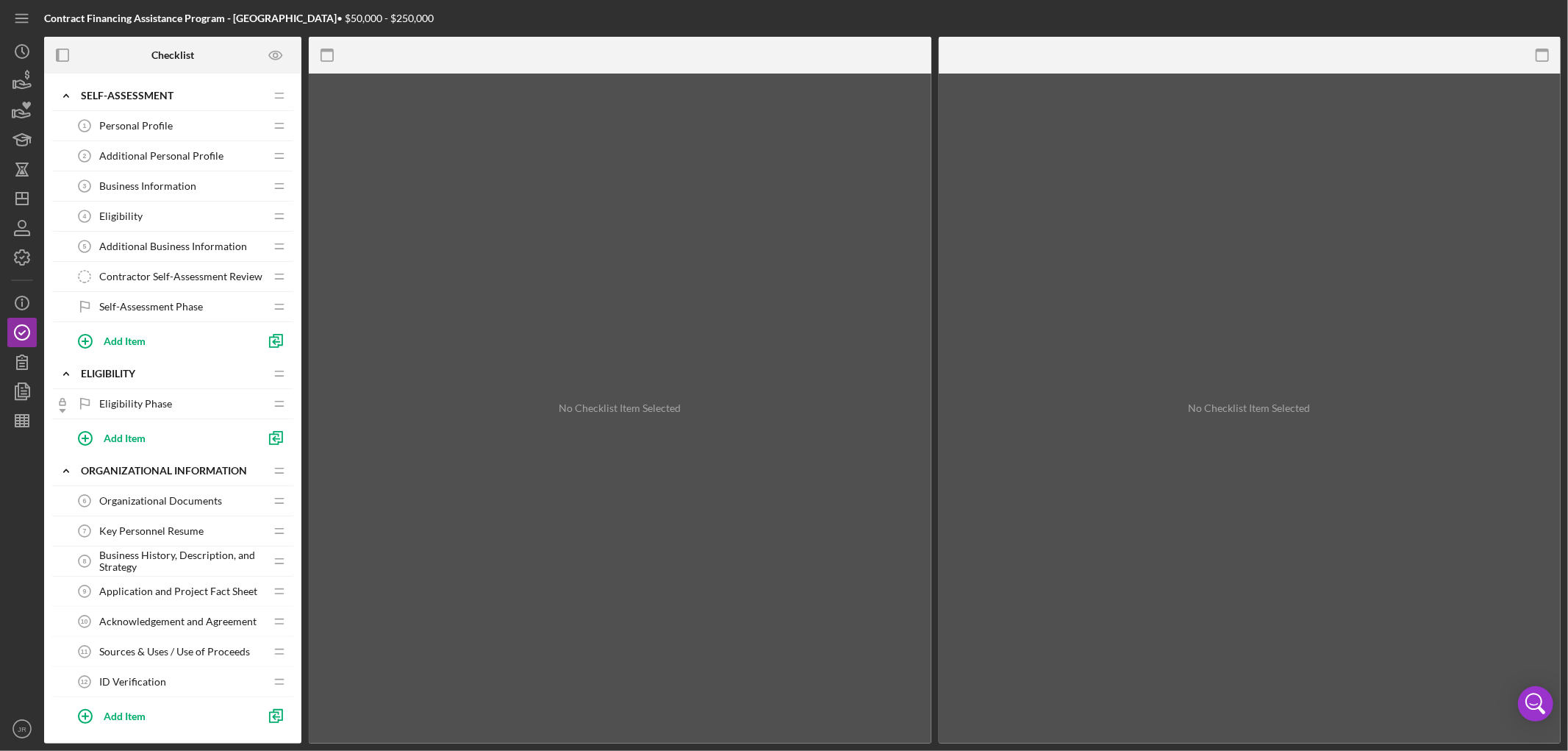
click at [167, 158] on span "Additional Personal Profile" at bounding box center [160, 156] width 124 height 12
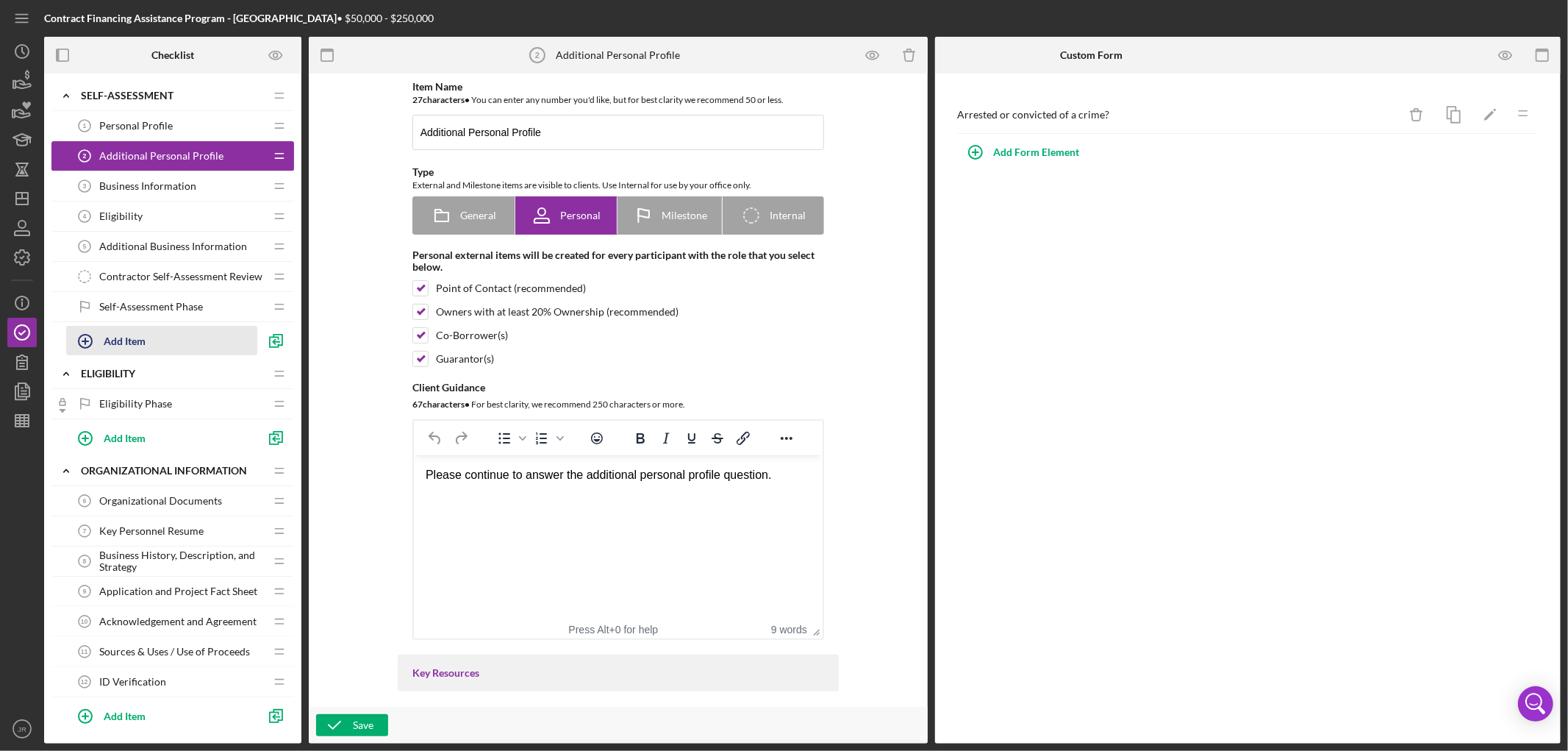
click at [125, 339] on div "Add Item" at bounding box center [125, 340] width 42 height 28
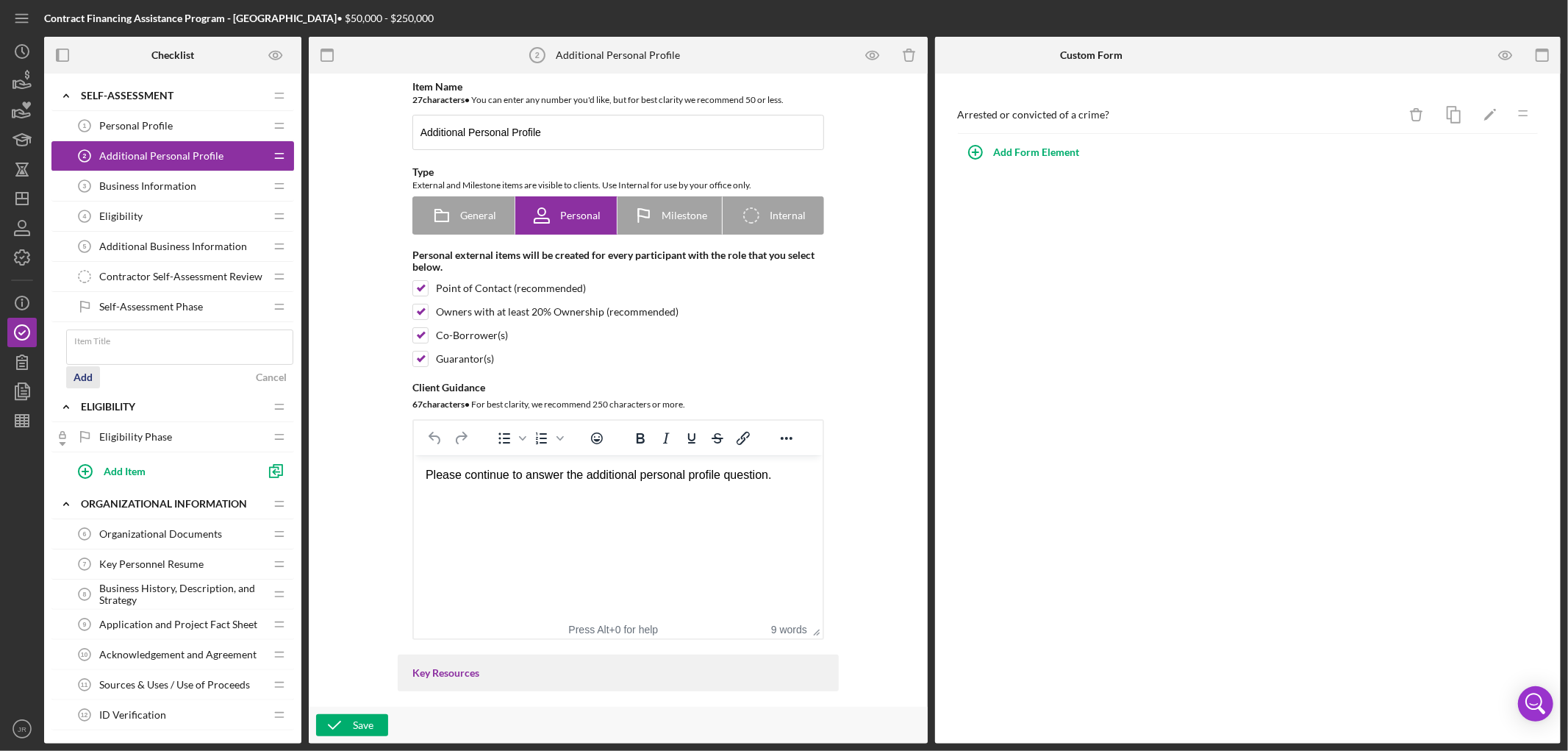
click at [84, 376] on div "Add" at bounding box center [84, 376] width 19 height 22
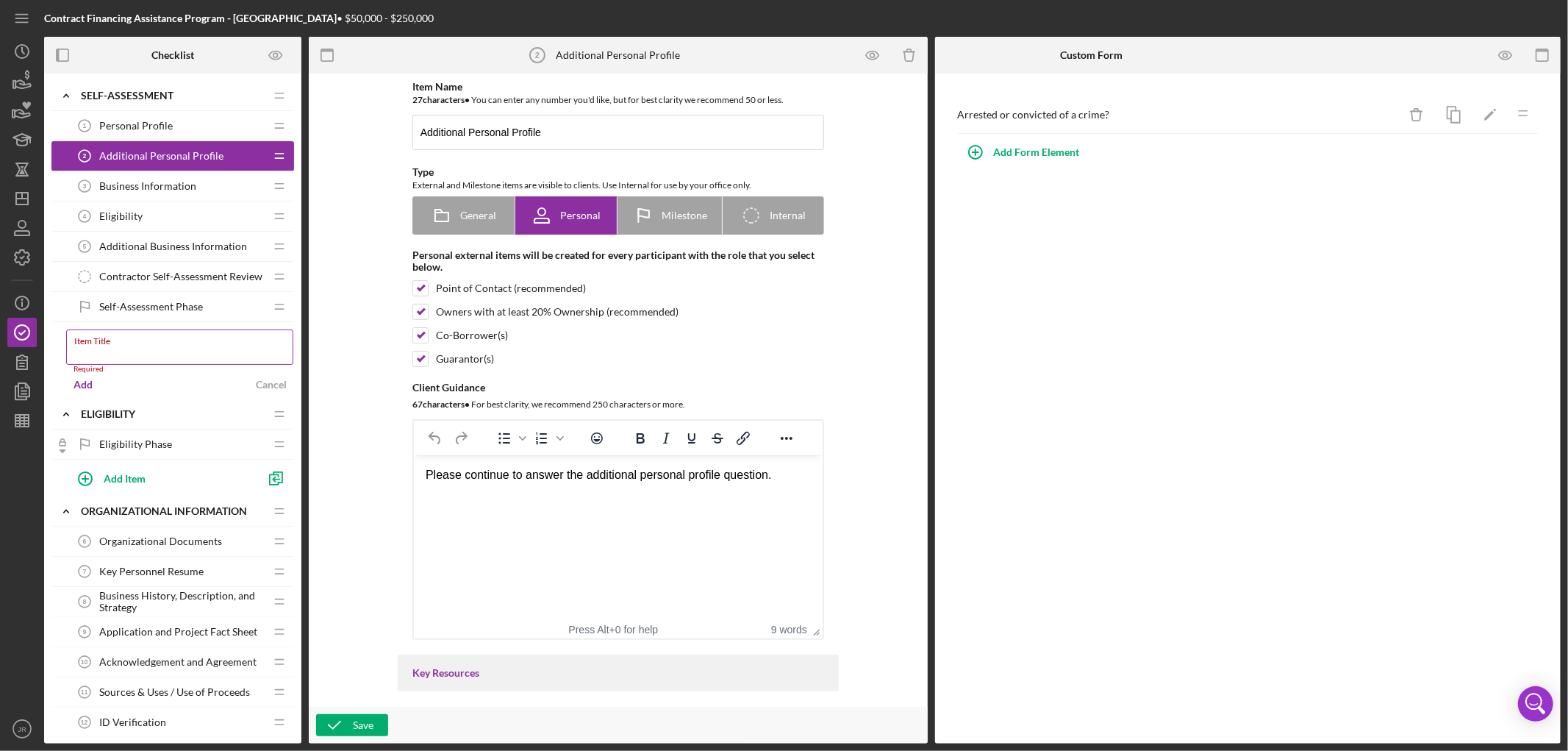
click at [123, 351] on input "Item Title" at bounding box center [180, 347] width 228 height 36
drag, startPoint x: 181, startPoint y: 348, endPoint x: 140, endPoint y: 352, distance: 41.2
click at [140, 352] on input "Item Title" at bounding box center [180, 347] width 228 height 36
type input "A"
click at [164, 155] on span "Additional Personal Profile" at bounding box center [160, 156] width 124 height 12
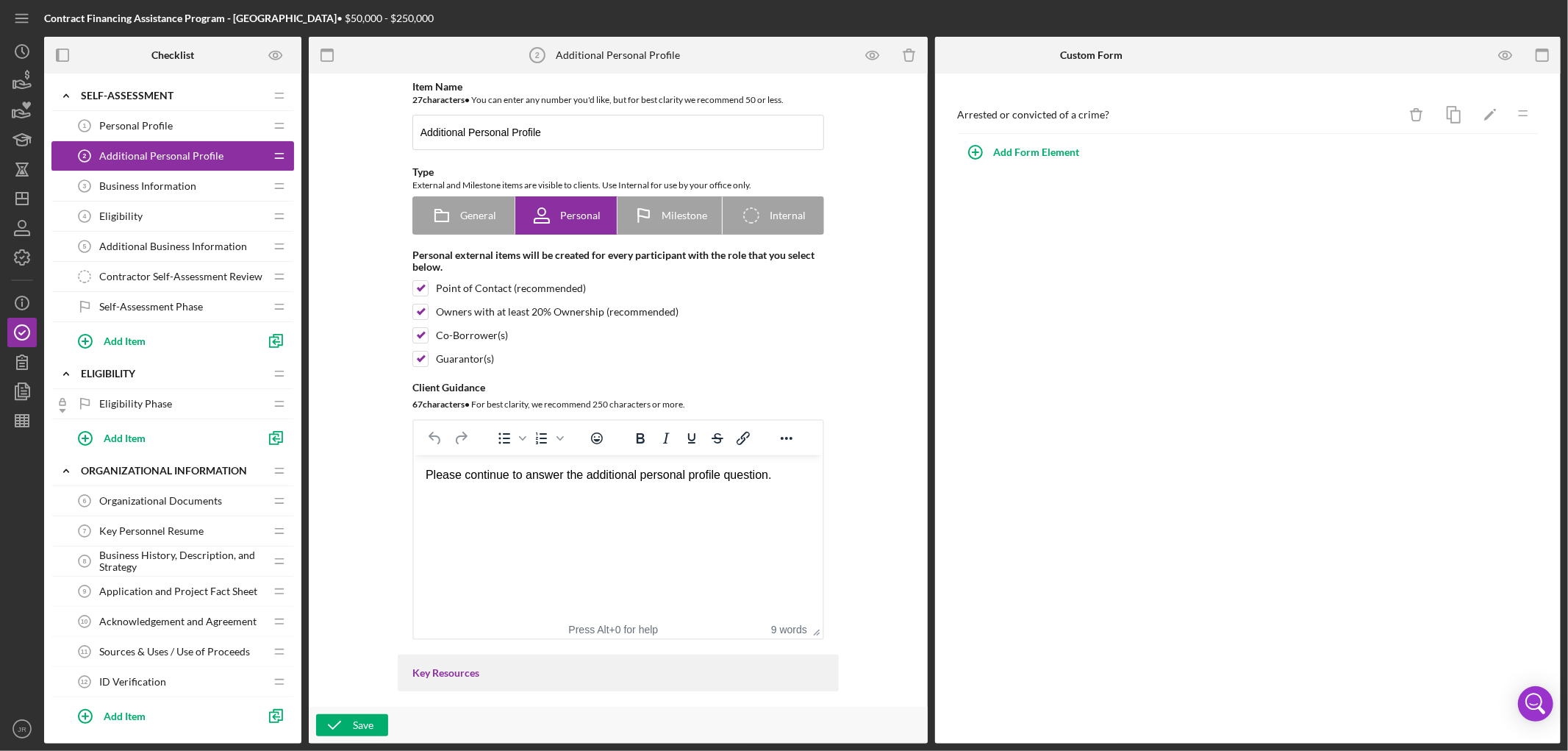
click at [156, 153] on span "Additional Personal Profile" at bounding box center [160, 156] width 124 height 12
drag, startPoint x: 156, startPoint y: 153, endPoint x: 137, endPoint y: 155, distance: 19.1
click at [137, 155] on span "Additional Personal Profile" at bounding box center [160, 156] width 124 height 12
click at [277, 347] on polyline "button" at bounding box center [274, 342] width 9 height 11
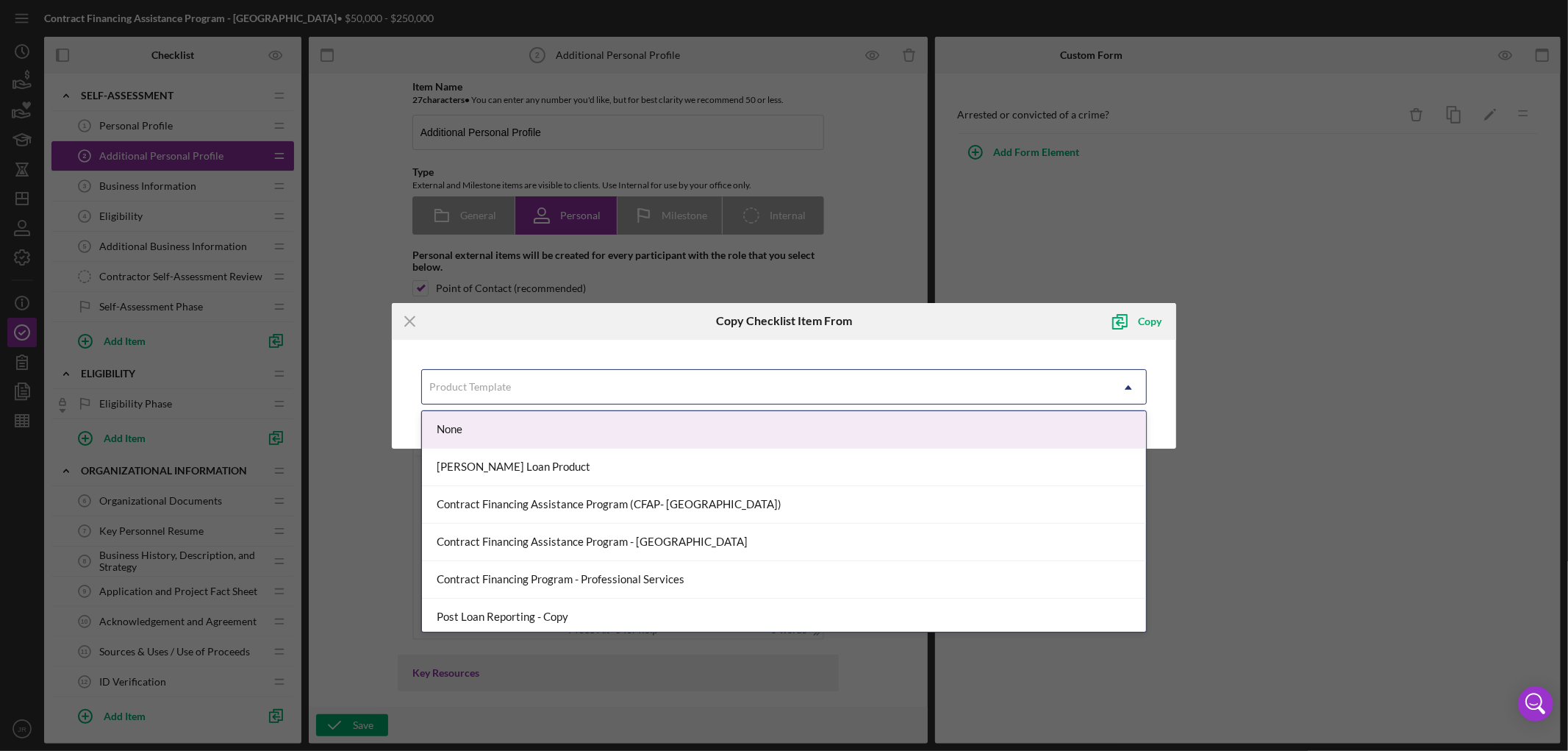
click at [649, 390] on div "Product Template" at bounding box center [765, 387] width 688 height 34
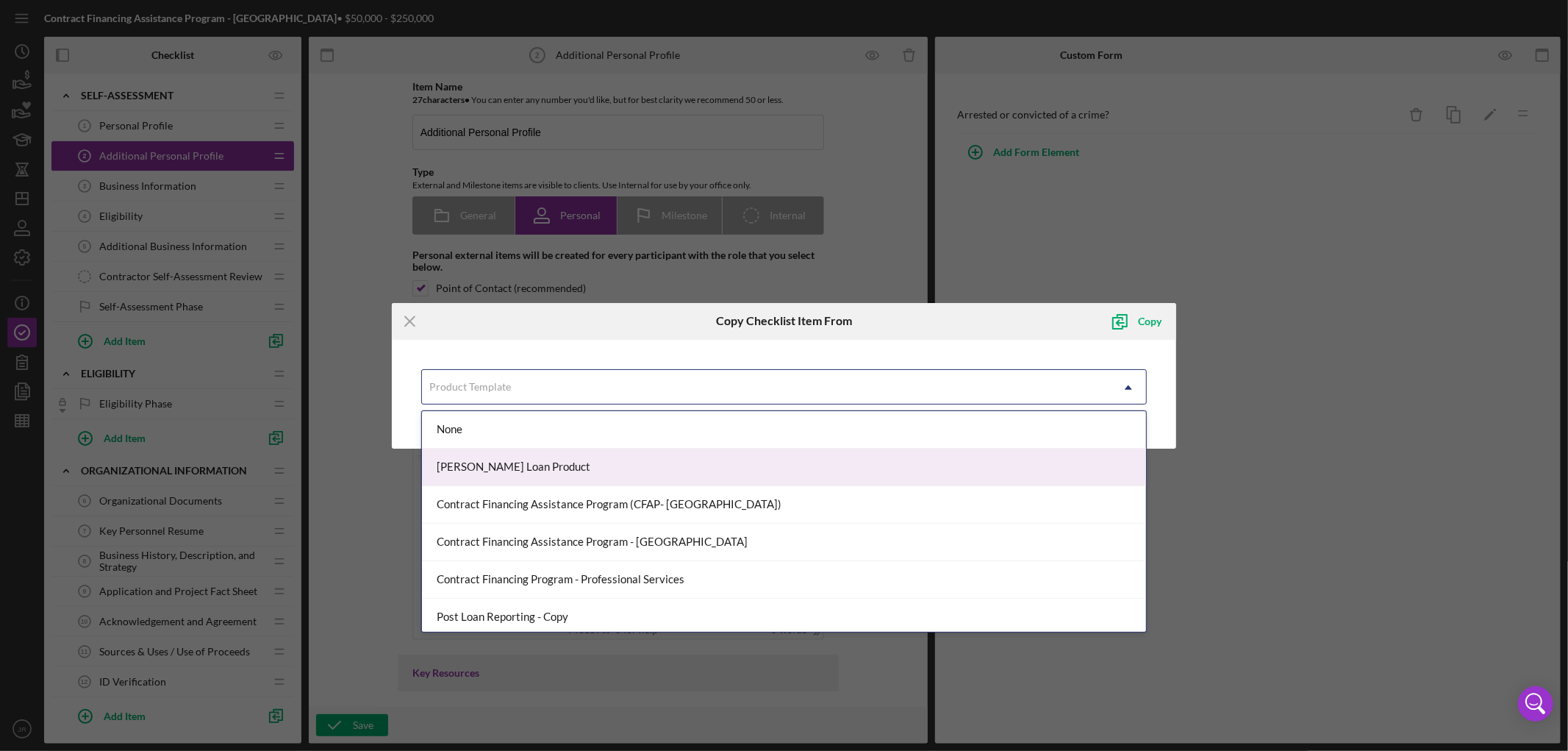
click at [574, 471] on div "[PERSON_NAME] Loan Product" at bounding box center [784, 467] width 724 height 37
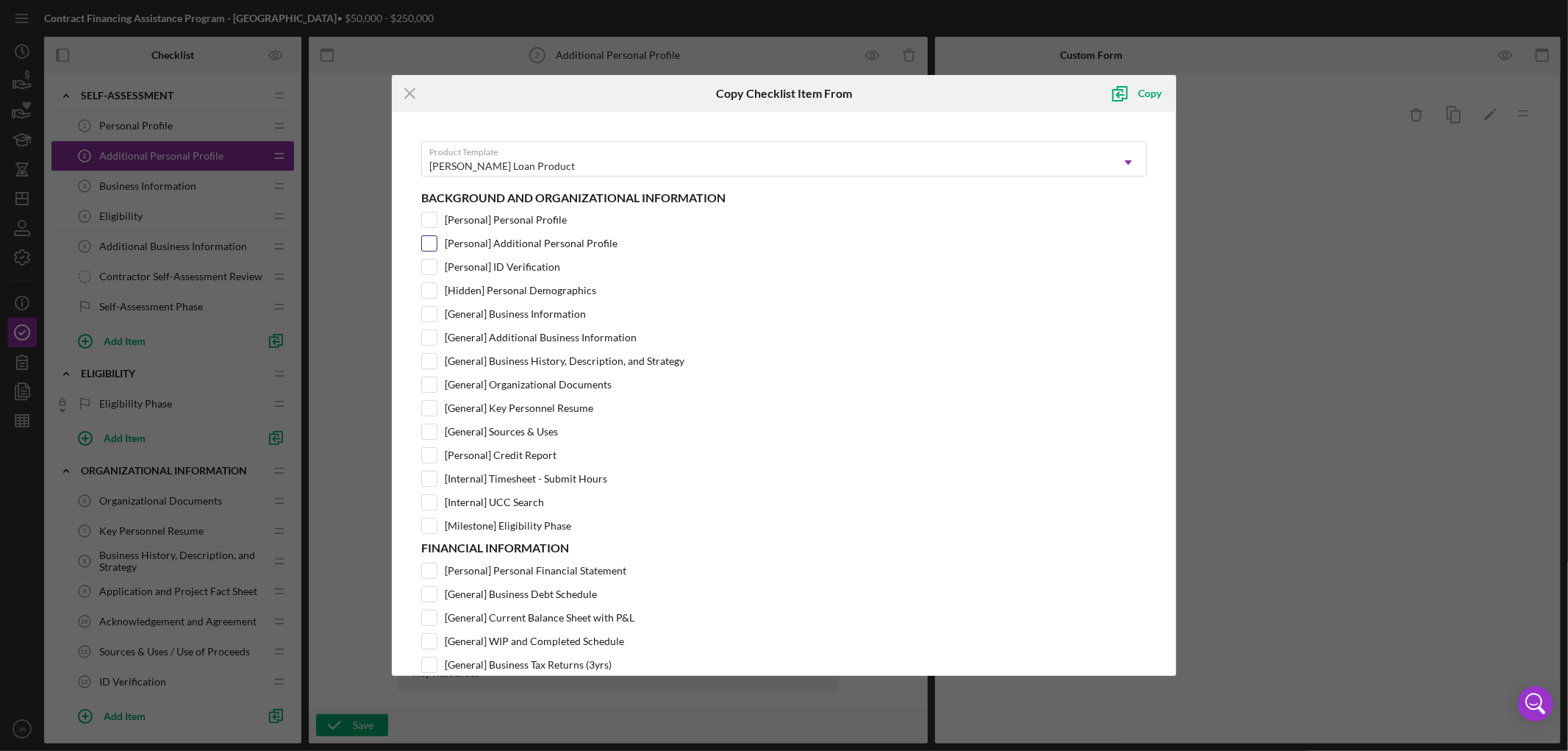
click at [428, 245] on input "[Personal] Additional Personal Profile" at bounding box center [428, 243] width 14 height 14
checkbox input "true"
click at [1157, 94] on div "Copy" at bounding box center [1149, 93] width 23 height 30
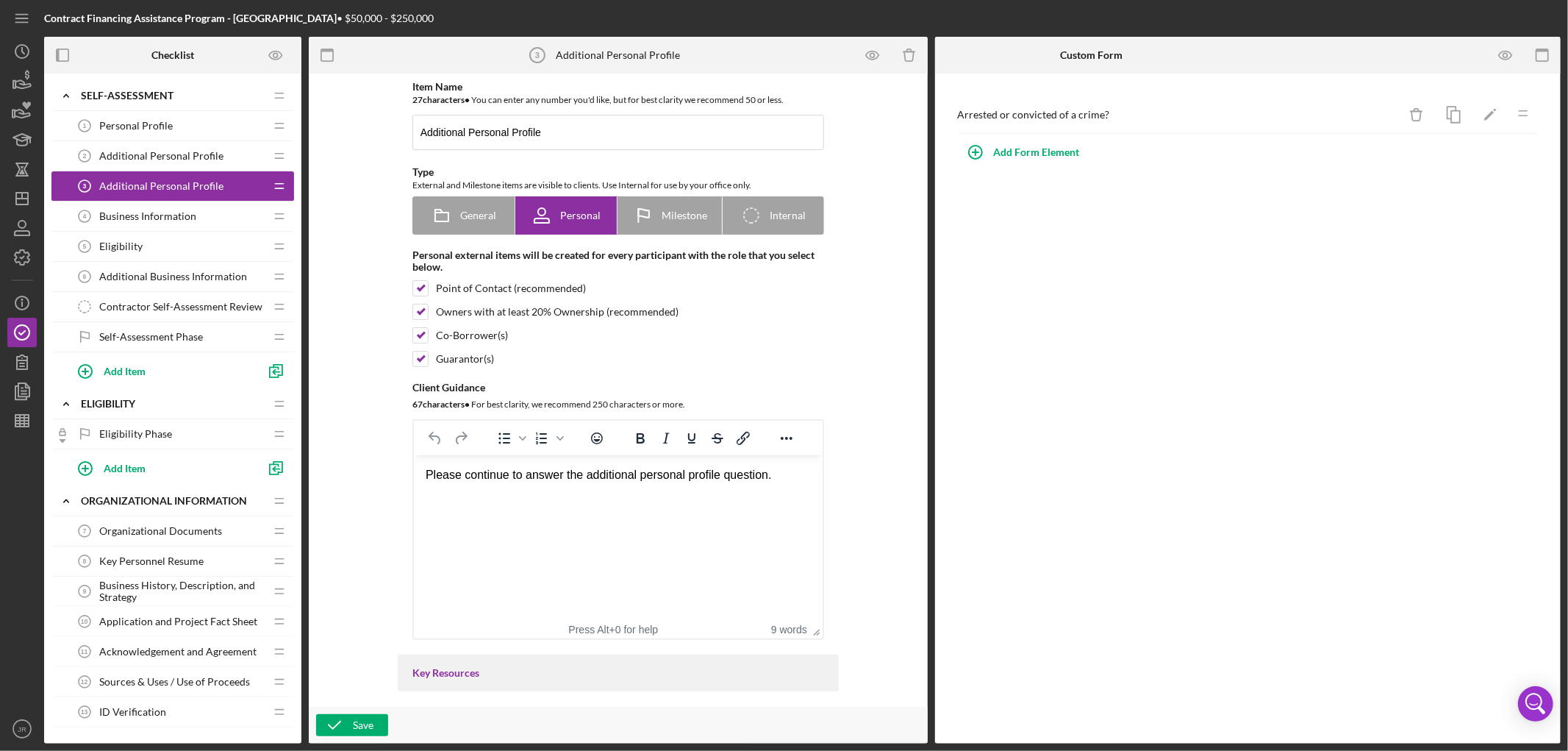
click at [178, 186] on span "Additional Personal Profile" at bounding box center [160, 186] width 124 height 12
click at [173, 152] on span "Additional Personal Profile" at bounding box center [160, 156] width 124 height 12
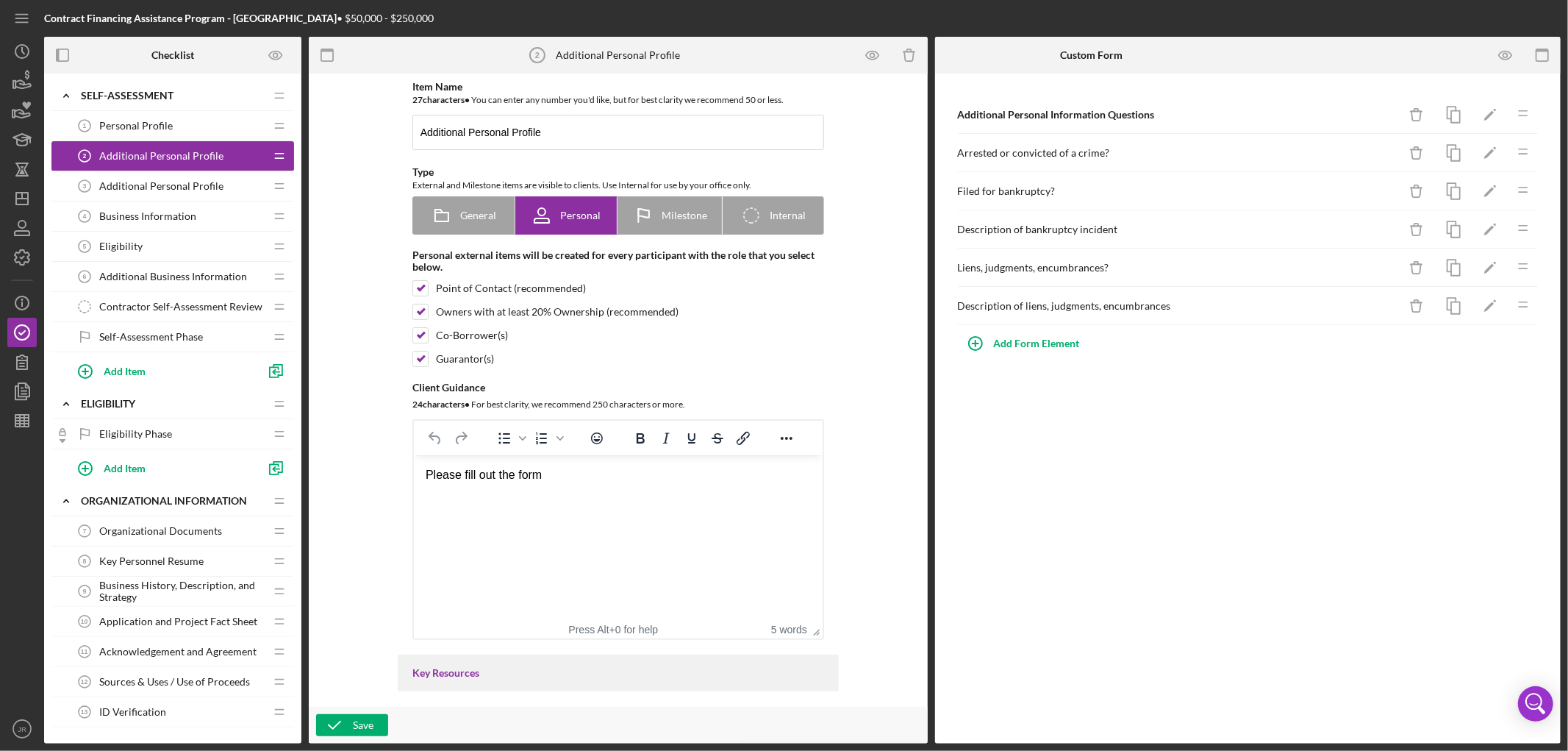
click at [164, 178] on div "Additional Personal Profile 3 Additional Personal Profile" at bounding box center [167, 185] width 195 height 30
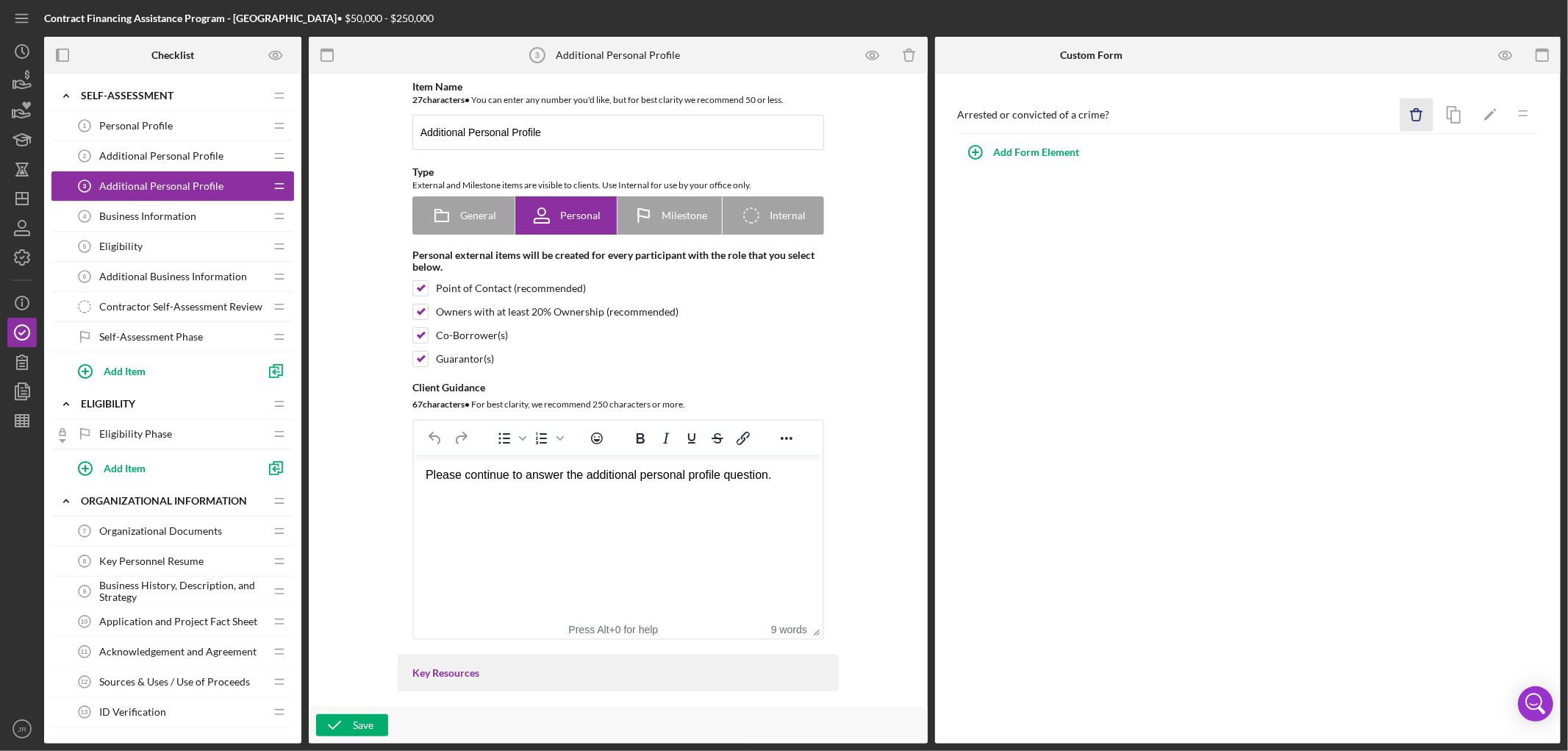
click at [1416, 114] on icon "Icon/Delete" at bounding box center [1416, 115] width 33 height 33
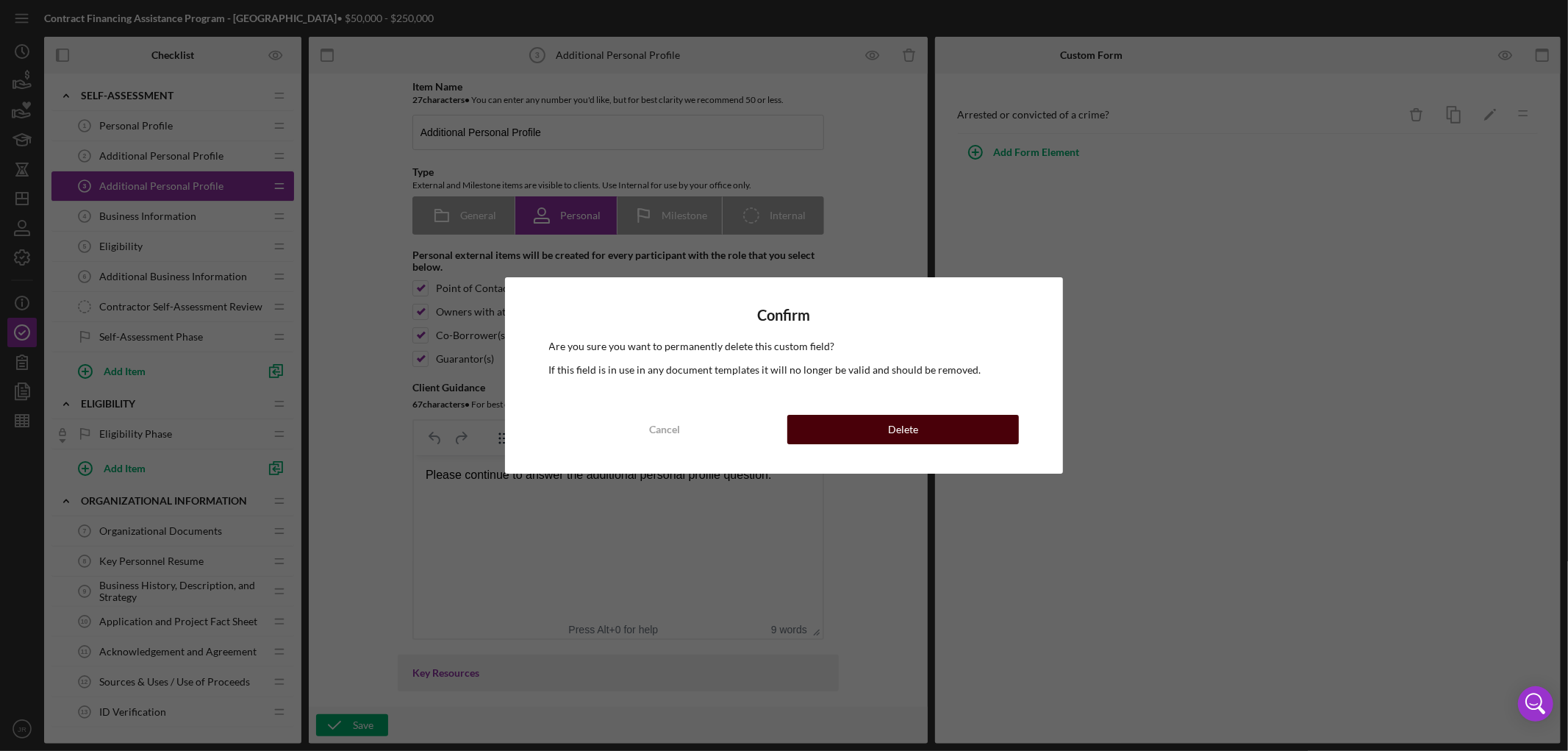
click at [916, 428] on div "Delete" at bounding box center [903, 429] width 30 height 30
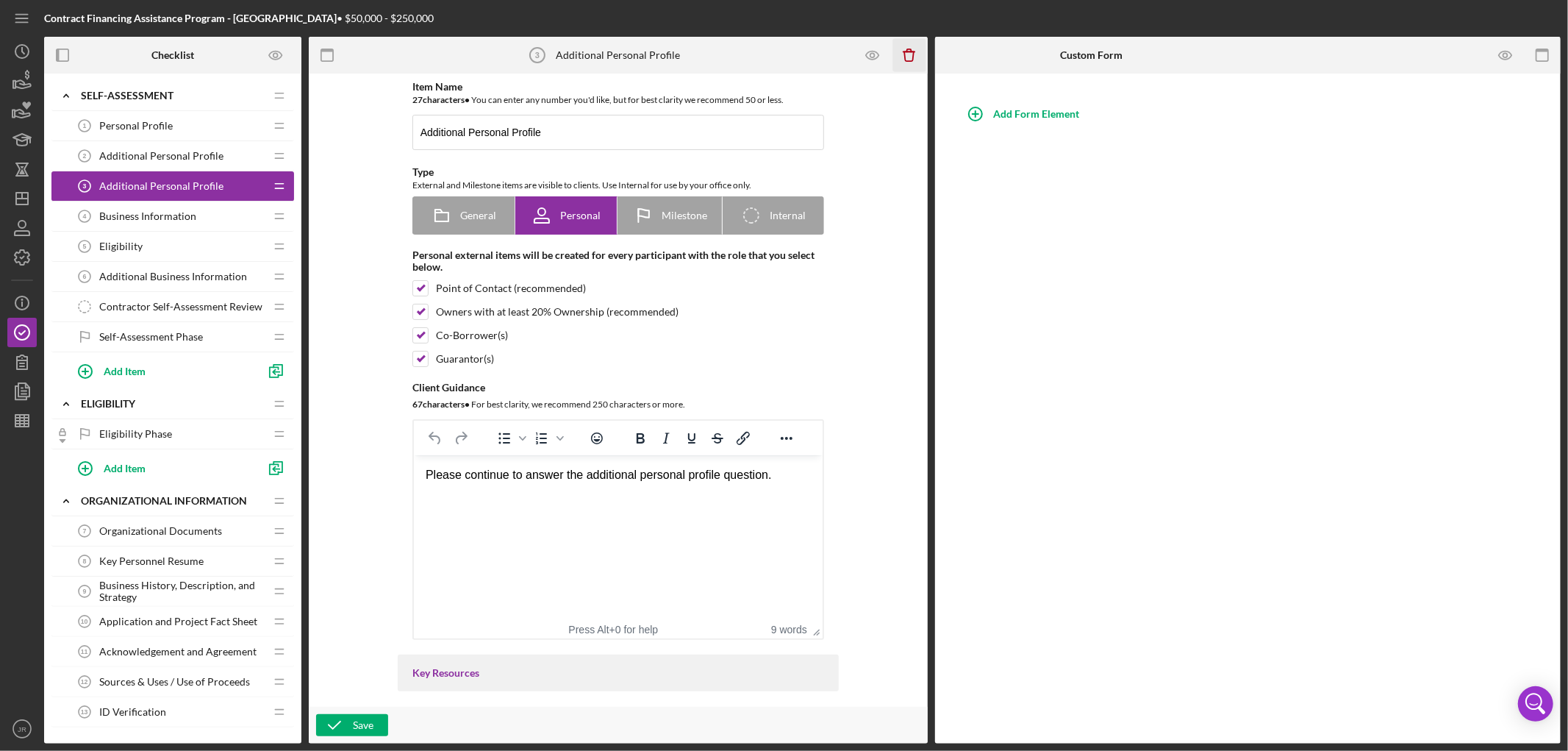
click at [905, 52] on line "button" at bounding box center [907, 52] width 11 height 0
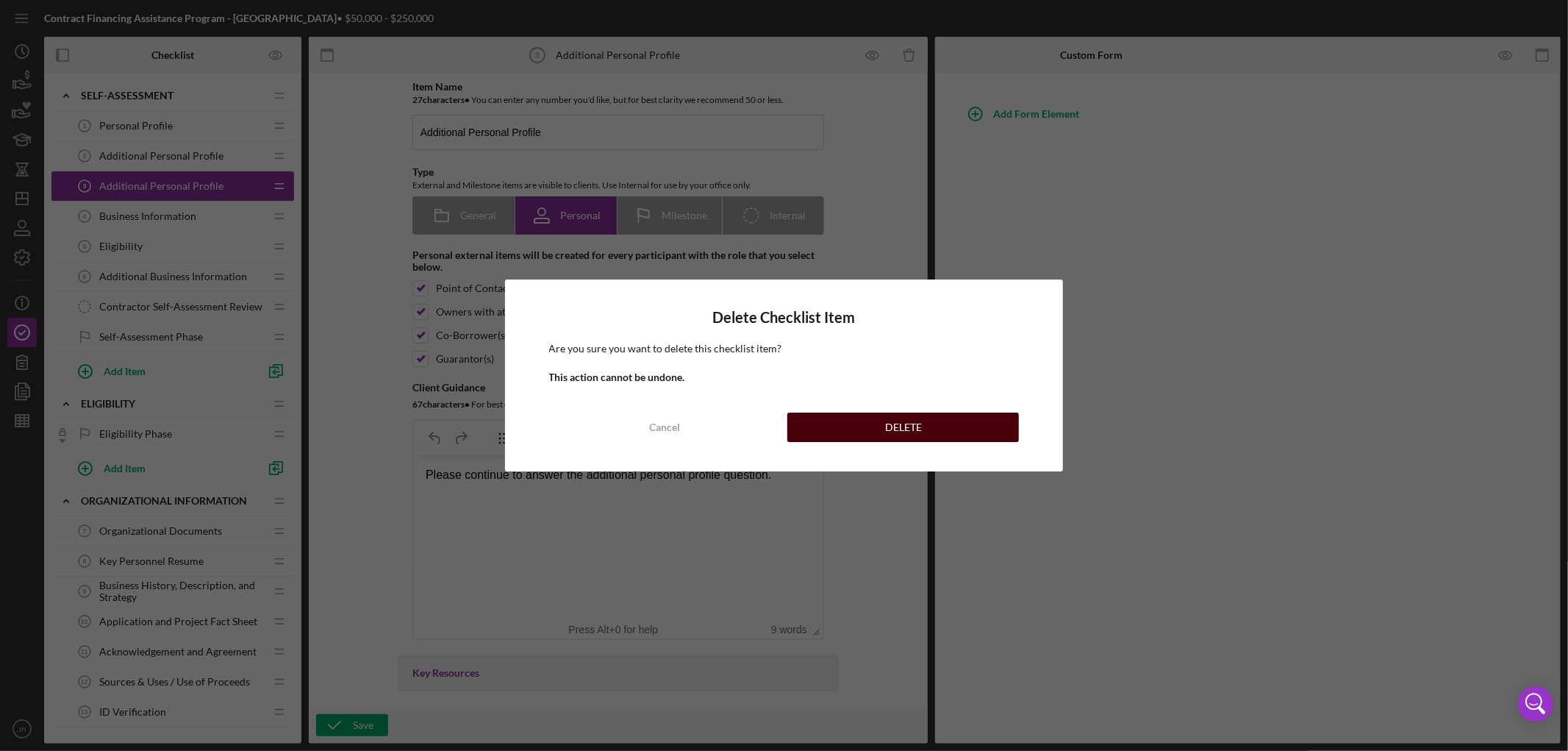
click at [880, 419] on button "DELETE" at bounding box center [903, 426] width 231 height 30
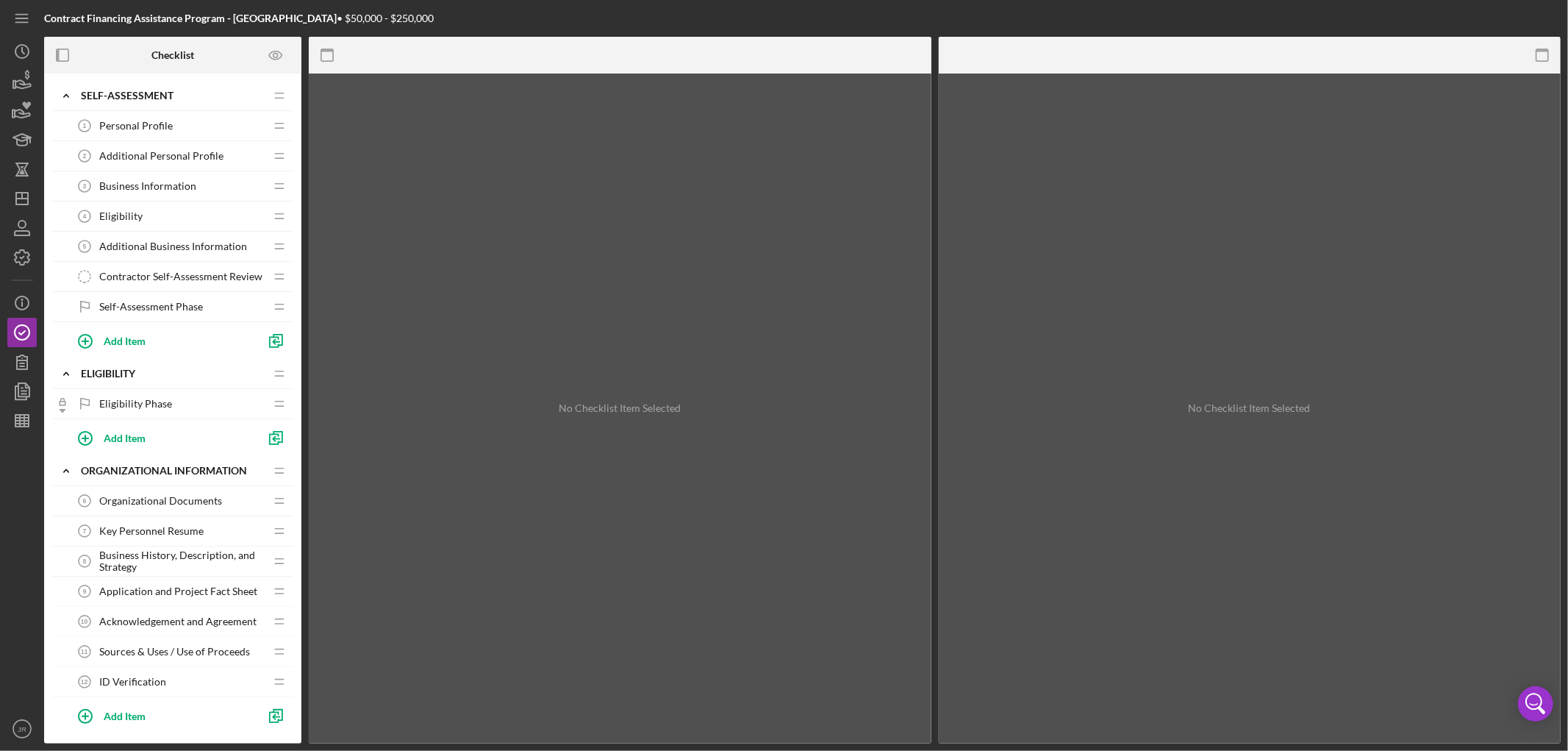
click at [182, 157] on span "Additional Personal Profile" at bounding box center [160, 156] width 124 height 12
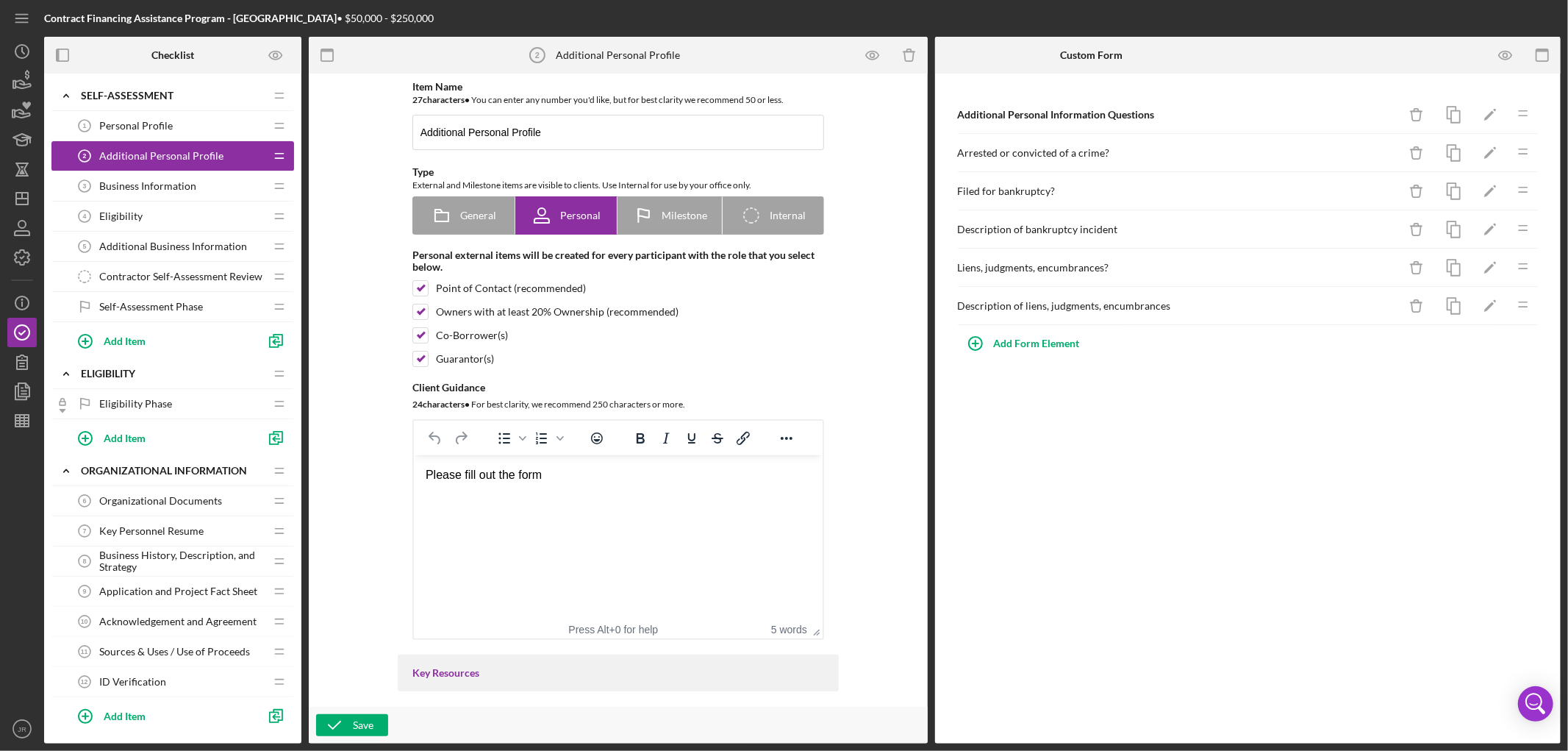
click at [543, 495] on html "Please fill out the form" at bounding box center [617, 474] width 409 height 39
drag, startPoint x: 573, startPoint y: 476, endPoint x: 225, endPoint y: 447, distance: 349.2
click at [413, 455] on html "Please fill out the form" at bounding box center [617, 474] width 409 height 39
click at [341, 723] on icon "button" at bounding box center [334, 725] width 36 height 36
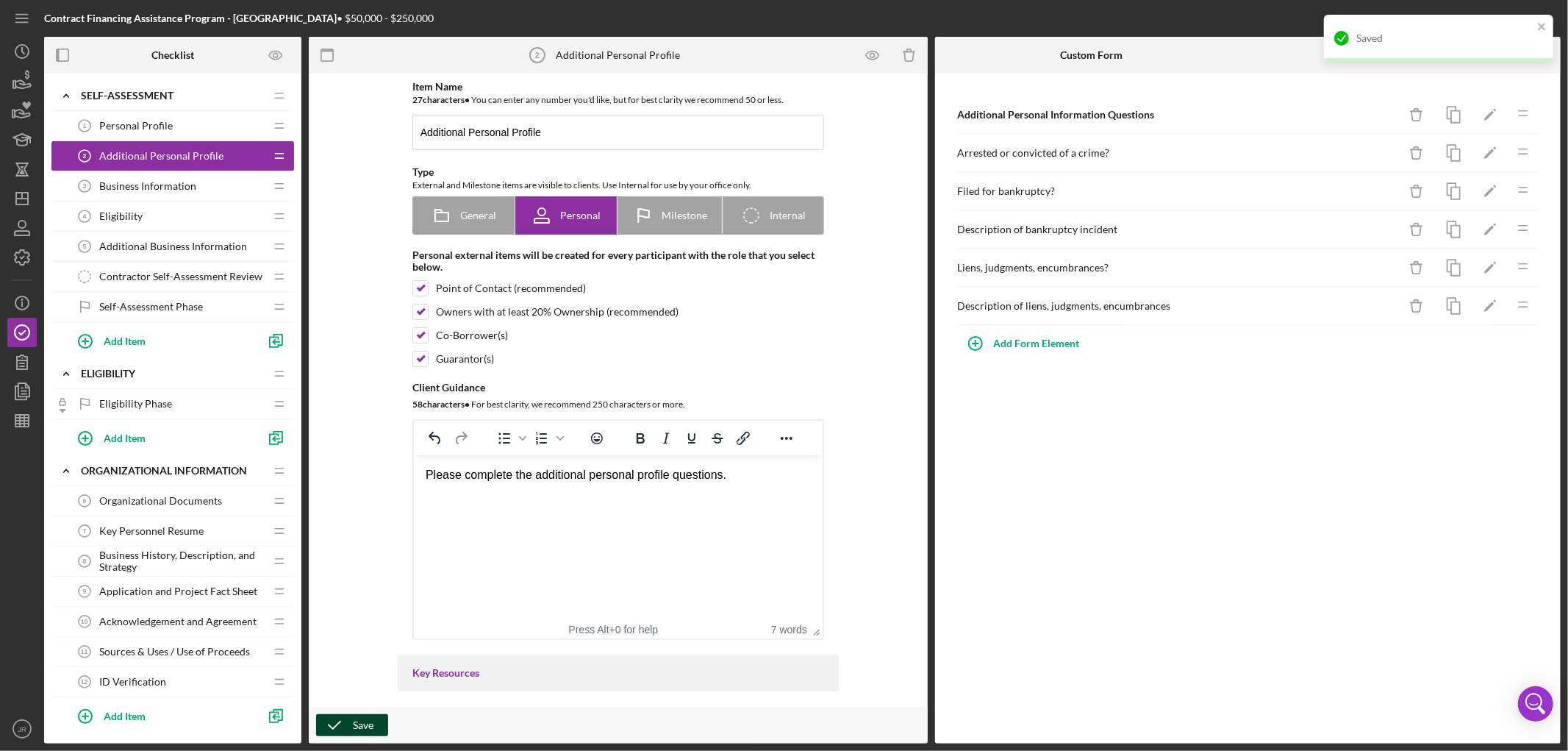
click at [144, 193] on div "Business Information 3 Business Information" at bounding box center [167, 185] width 195 height 30
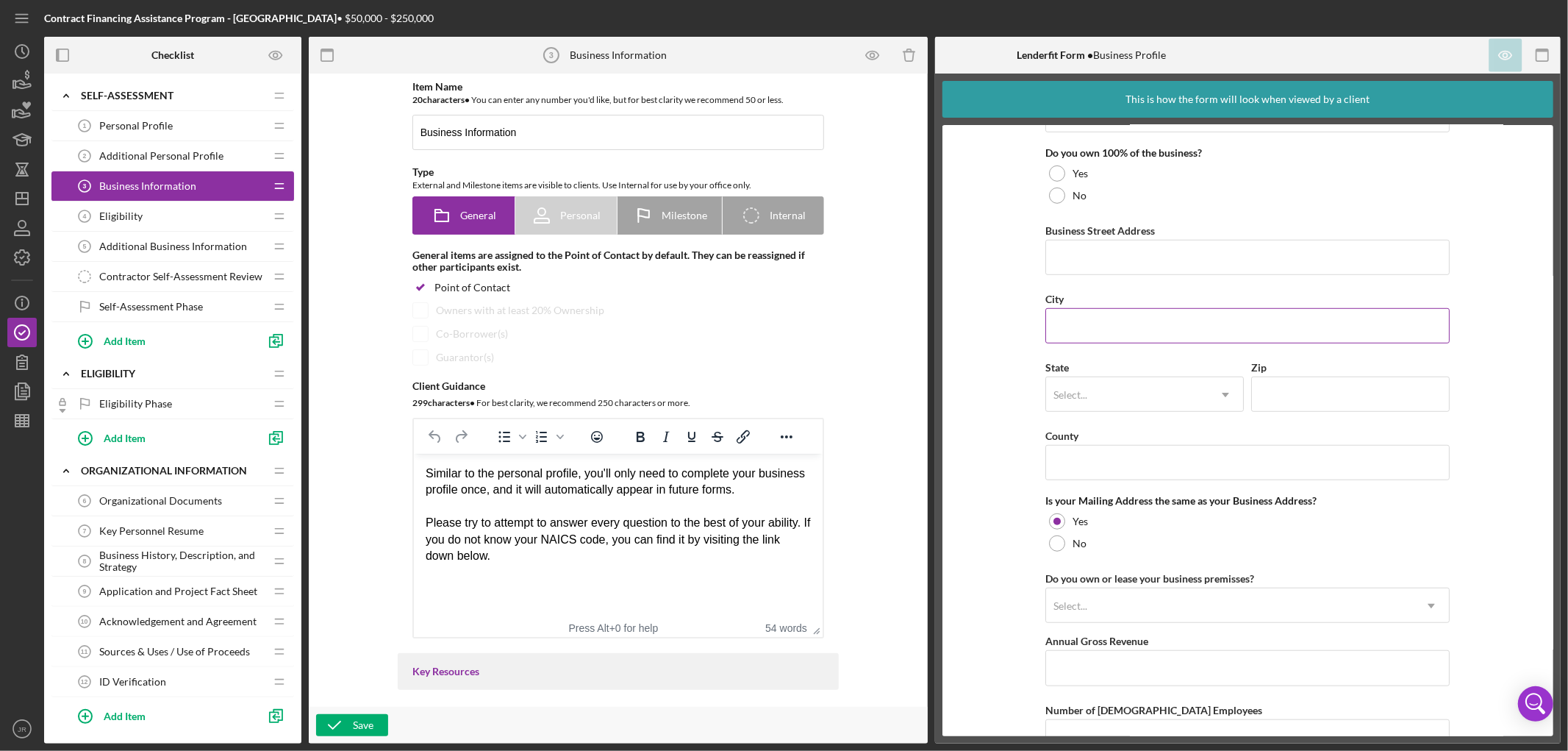
scroll to position [894, 0]
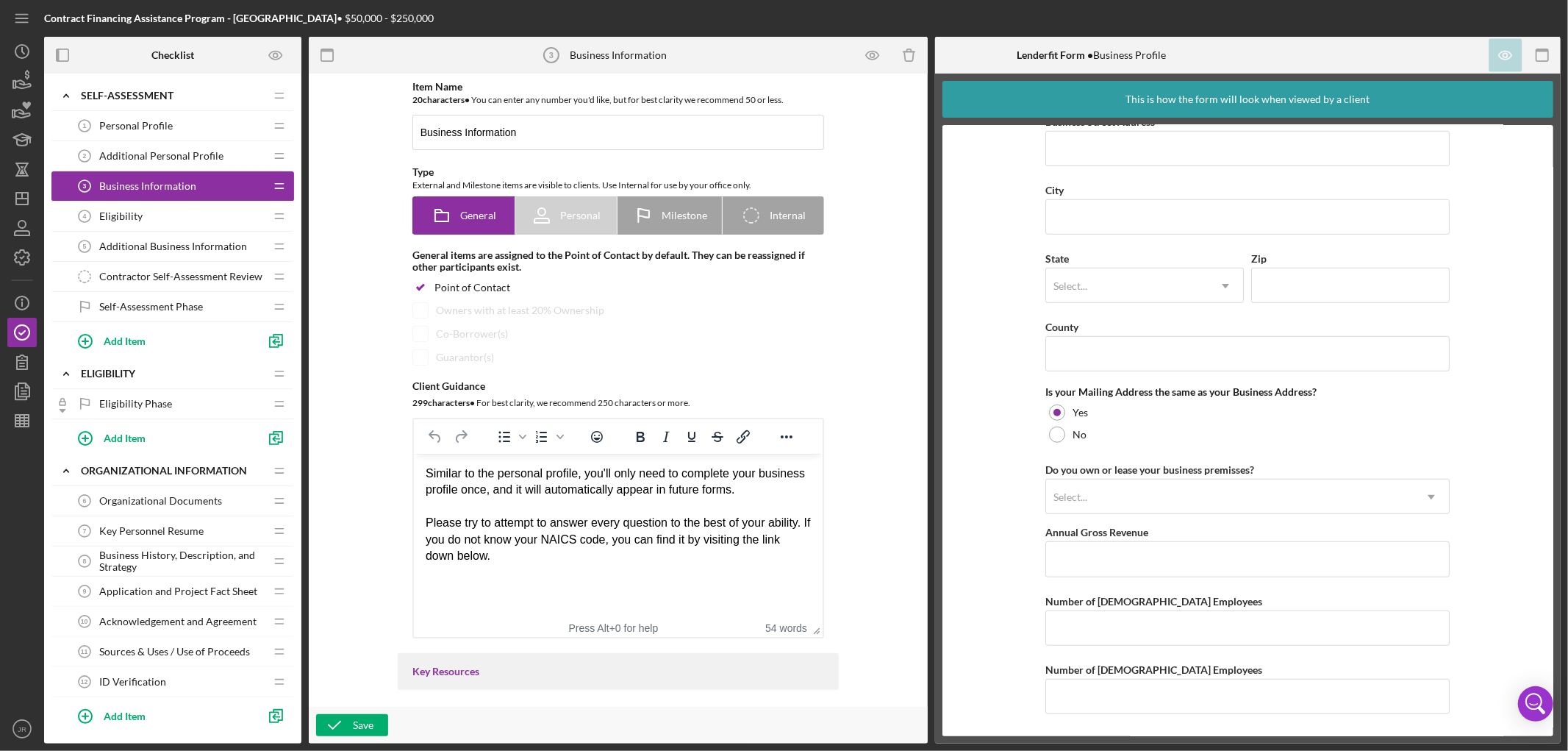
click at [133, 221] on span "Eligibility" at bounding box center [120, 216] width 43 height 12
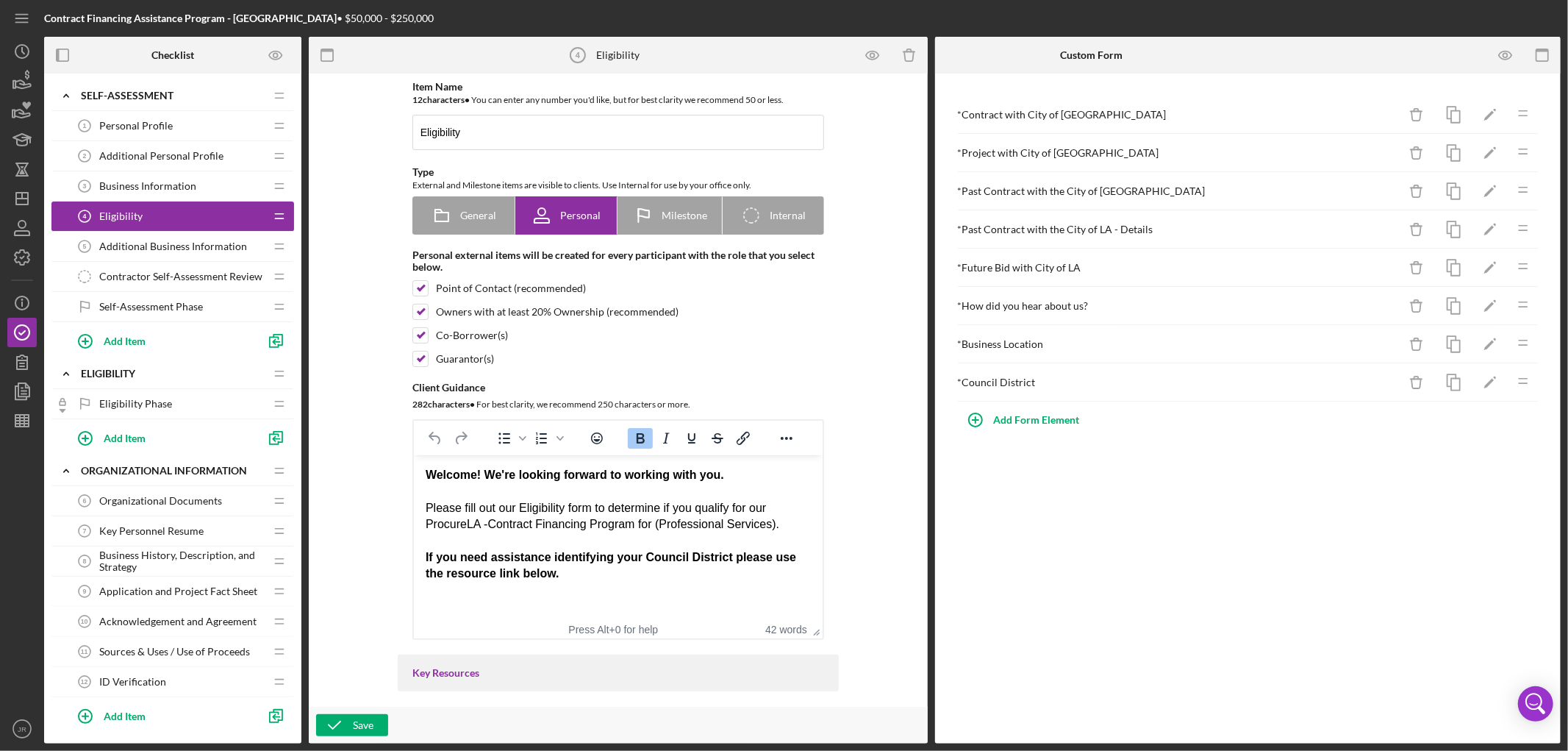
click at [186, 246] on span "Additional Business Information" at bounding box center [173, 246] width 148 height 12
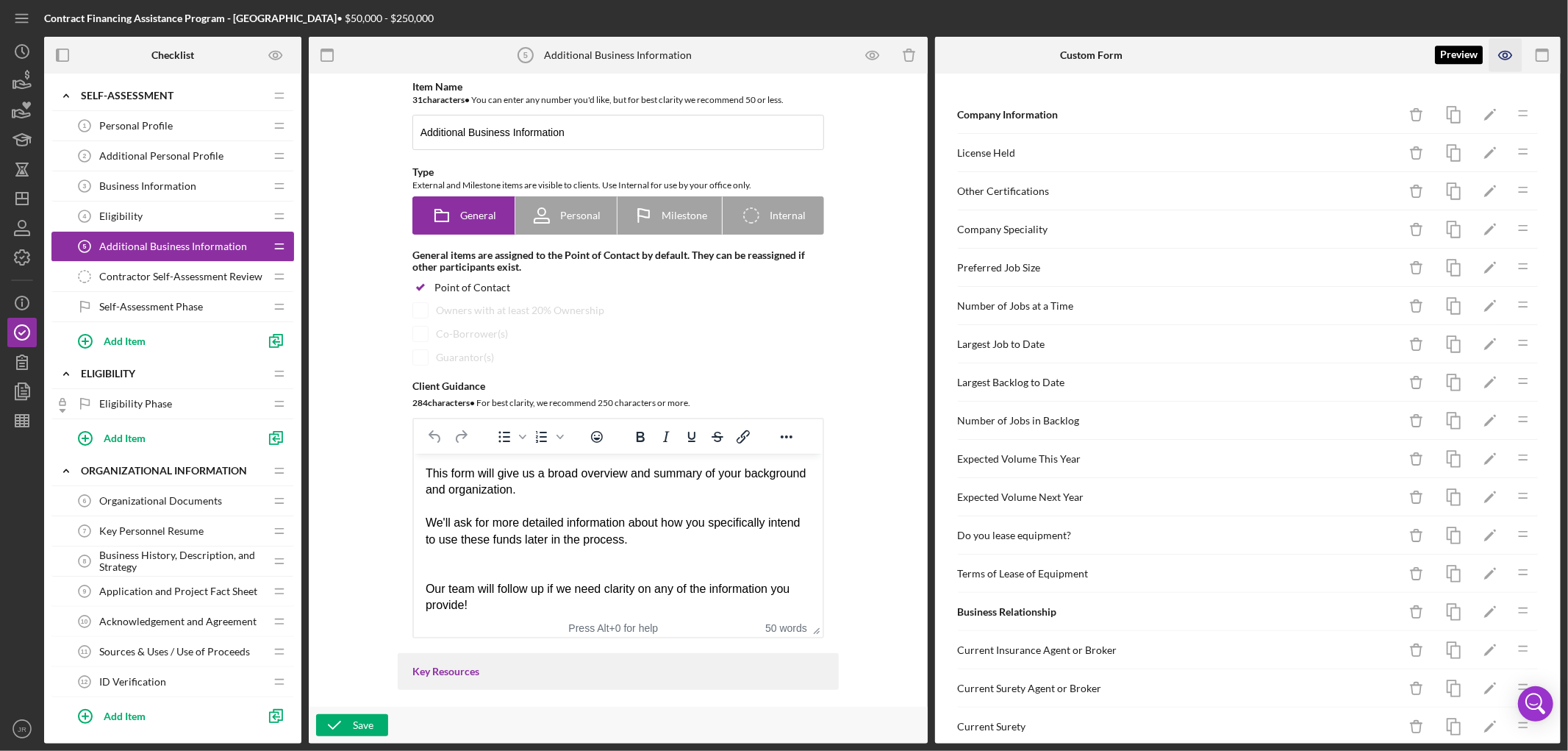
click at [1501, 50] on icon "button" at bounding box center [1506, 56] width 33 height 33
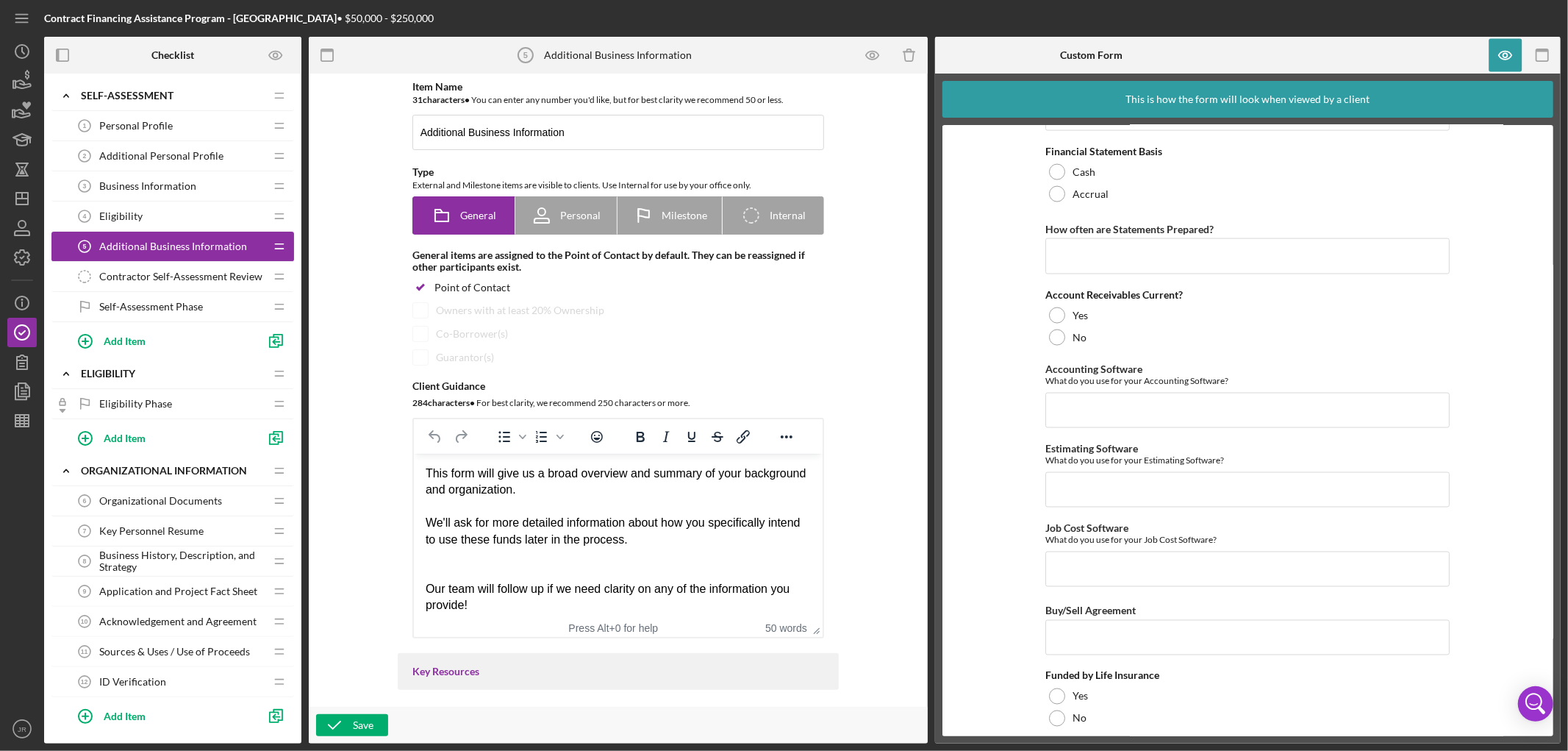
scroll to position [1936, 0]
